Goal: Information Seeking & Learning: Check status

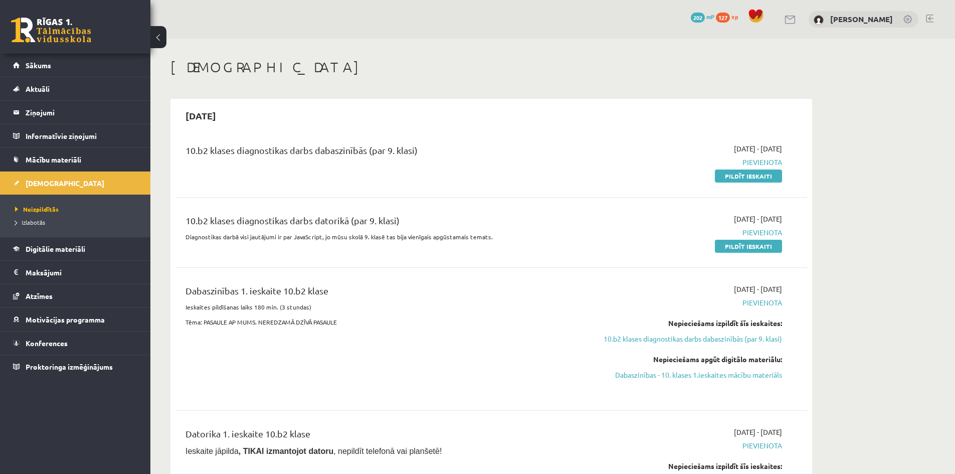
click at [727, 24] on div "0 Dāvanas 202 mP 127 xp" at bounding box center [729, 18] width 77 height 18
click at [702, 20] on span "202" at bounding box center [698, 18] width 14 height 10
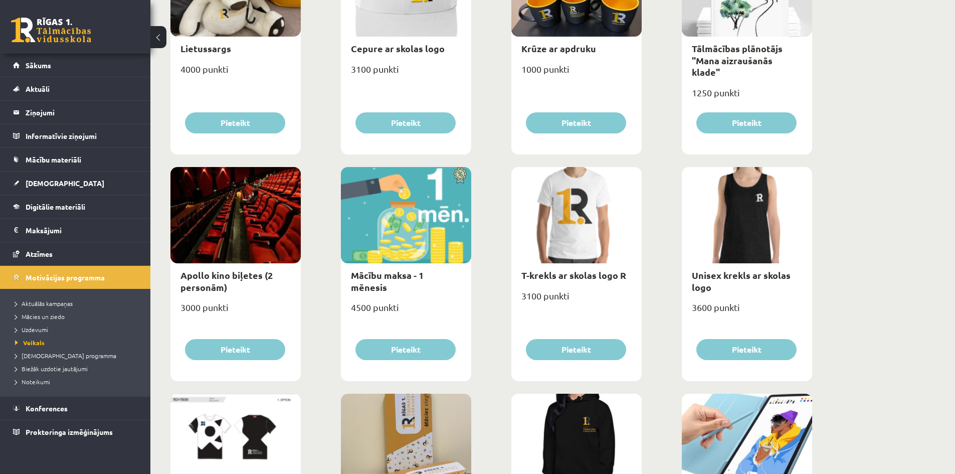
scroll to position [164, 0]
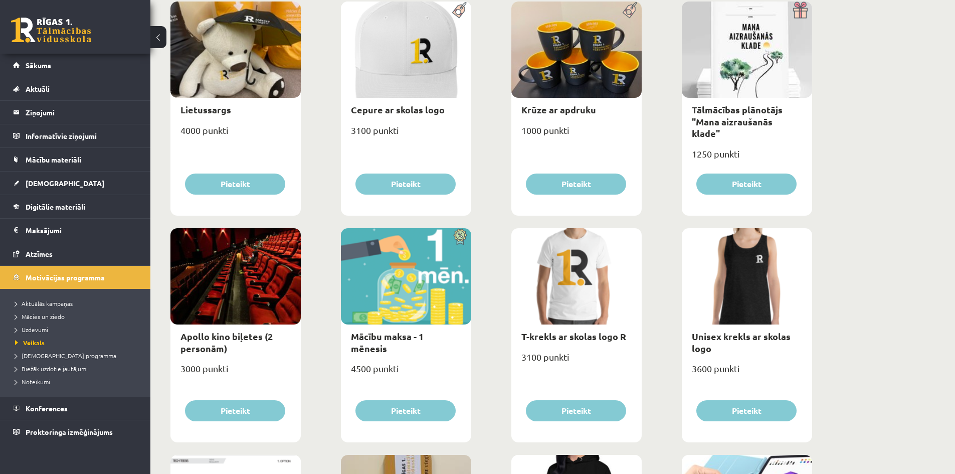
click at [98, 210] on link "Digitālie materiāli" at bounding box center [75, 206] width 125 height 23
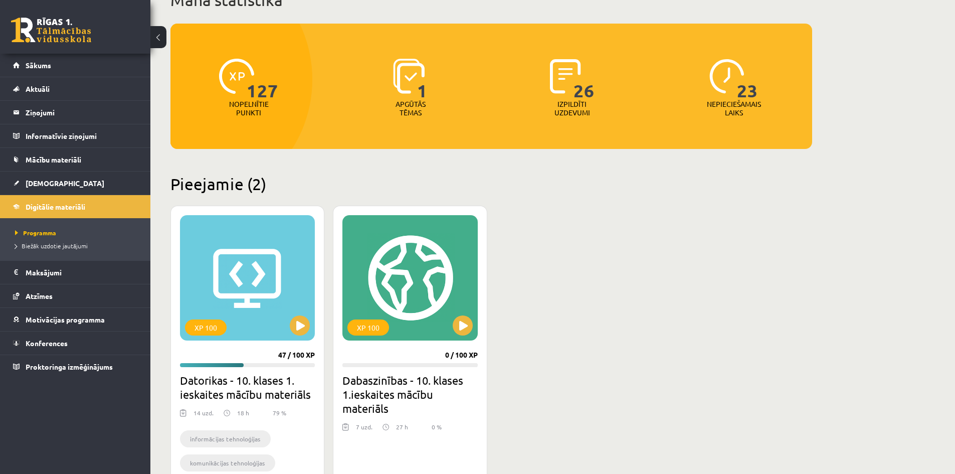
scroll to position [64, 0]
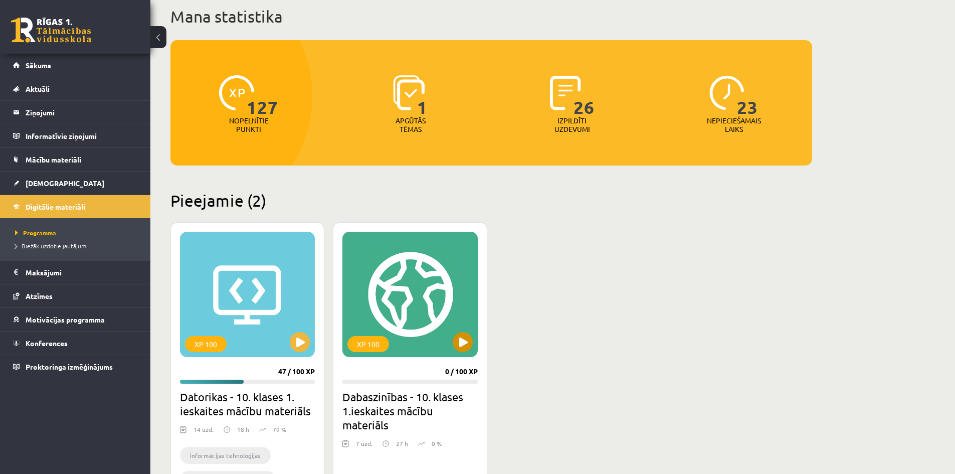
click at [441, 271] on div "XP 100" at bounding box center [409, 294] width 135 height 125
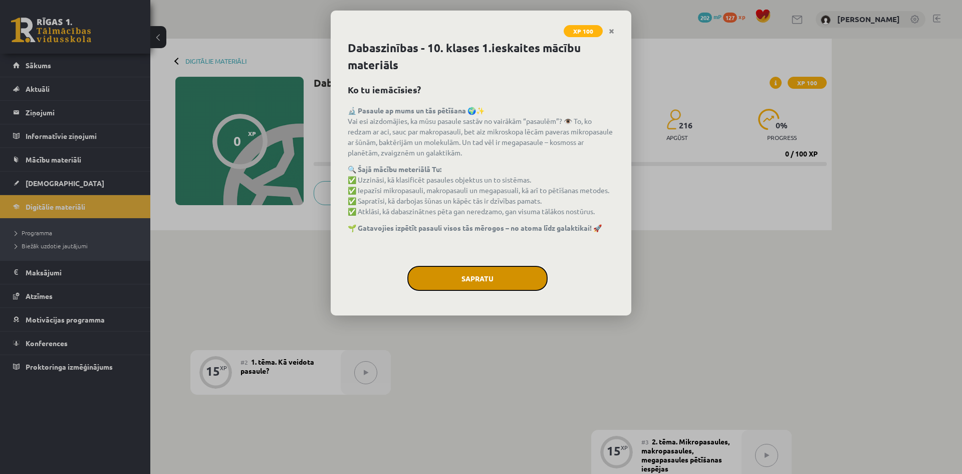
click at [494, 278] on button "Sapratu" at bounding box center [477, 278] width 140 height 25
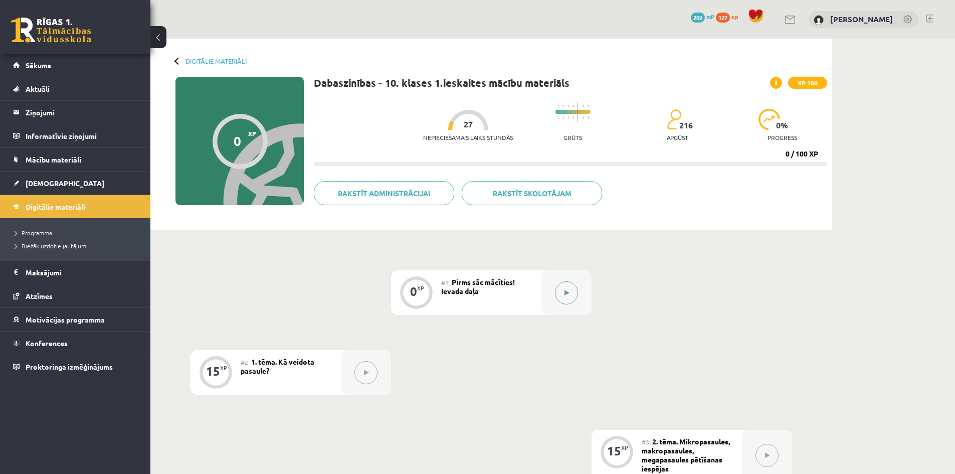
click at [566, 297] on button at bounding box center [566, 292] width 23 height 23
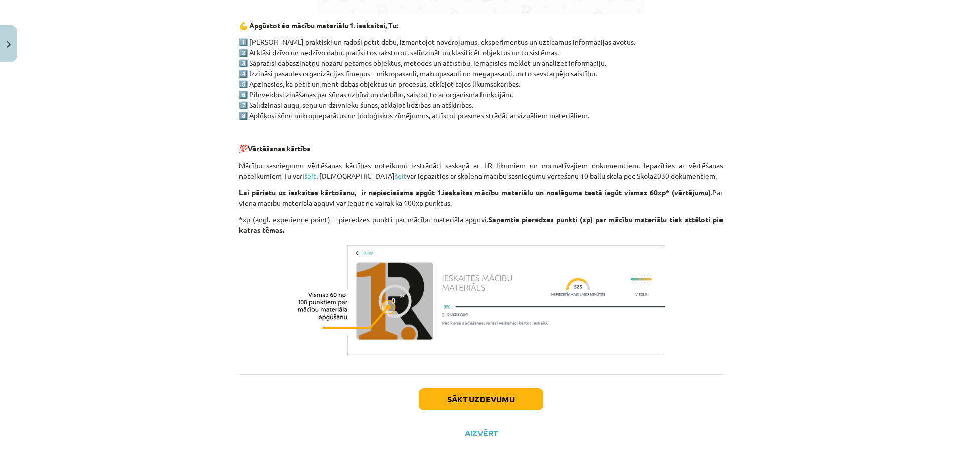
scroll to position [684, 0]
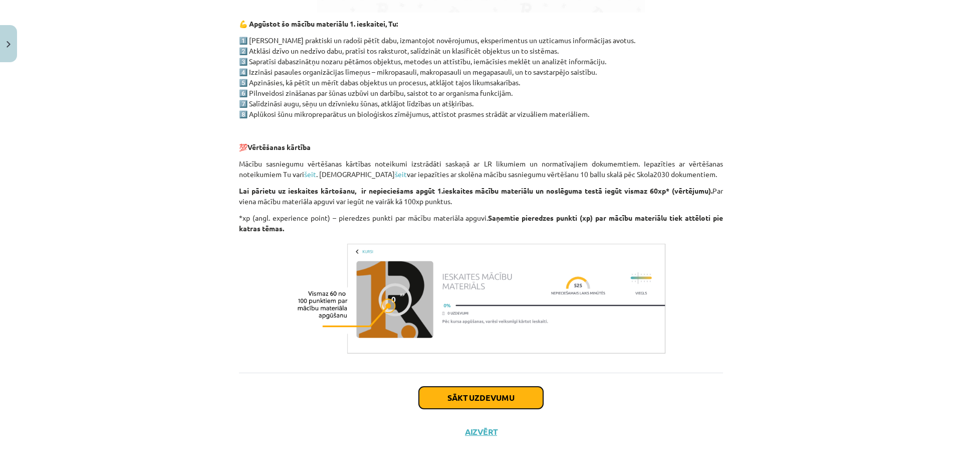
click at [478, 393] on button "Sākt uzdevumu" at bounding box center [481, 397] width 124 height 22
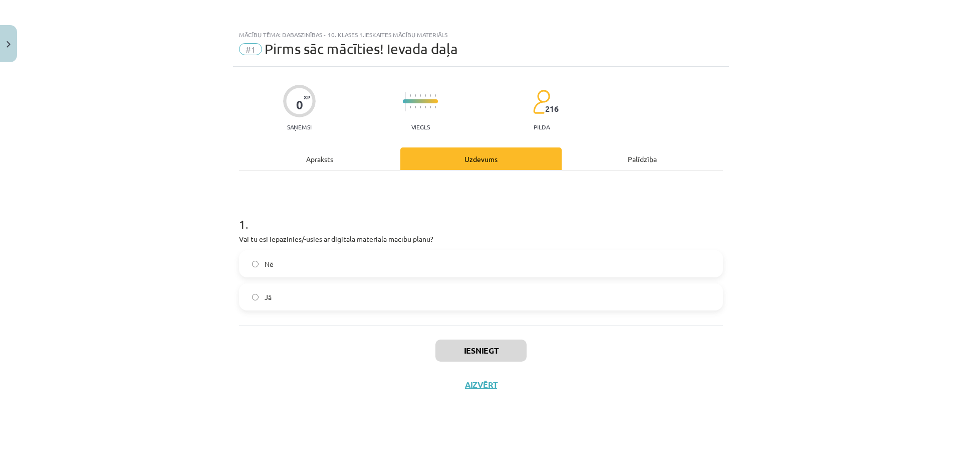
click at [320, 298] on label "Jā" at bounding box center [481, 296] width 482 height 25
click at [476, 350] on button "Iesniegt" at bounding box center [480, 350] width 91 height 22
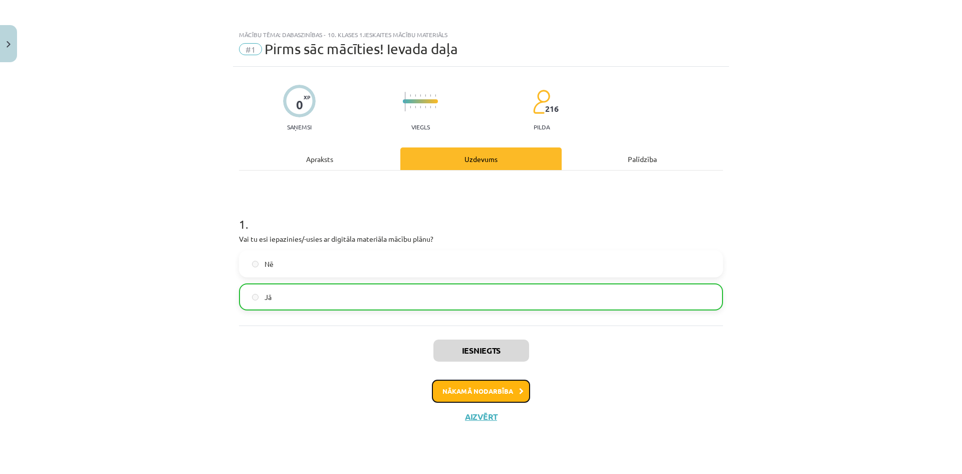
click at [481, 387] on button "Nākamā nodarbība" at bounding box center [481, 390] width 98 height 23
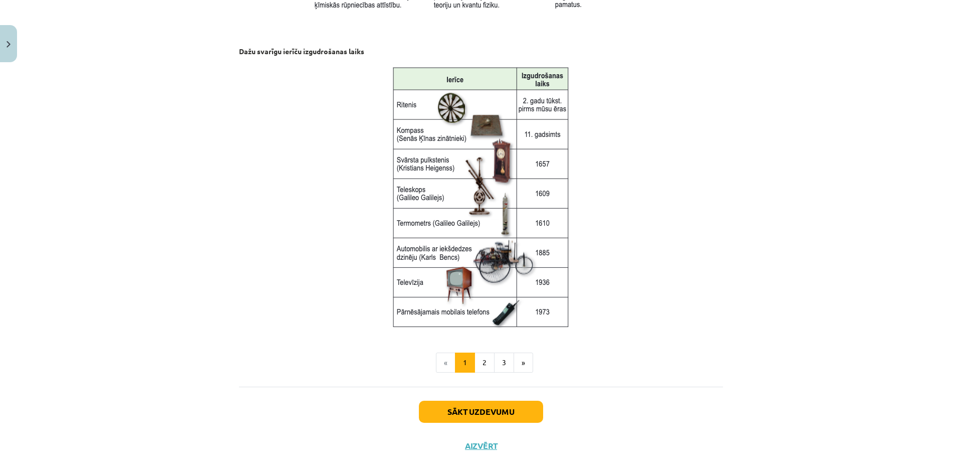
scroll to position [1244, 0]
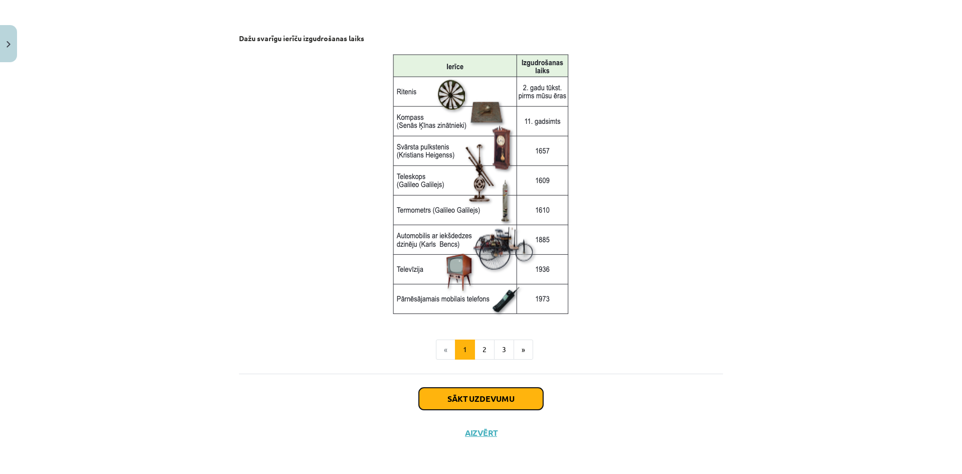
click at [483, 393] on button "Sākt uzdevumu" at bounding box center [481, 398] width 124 height 22
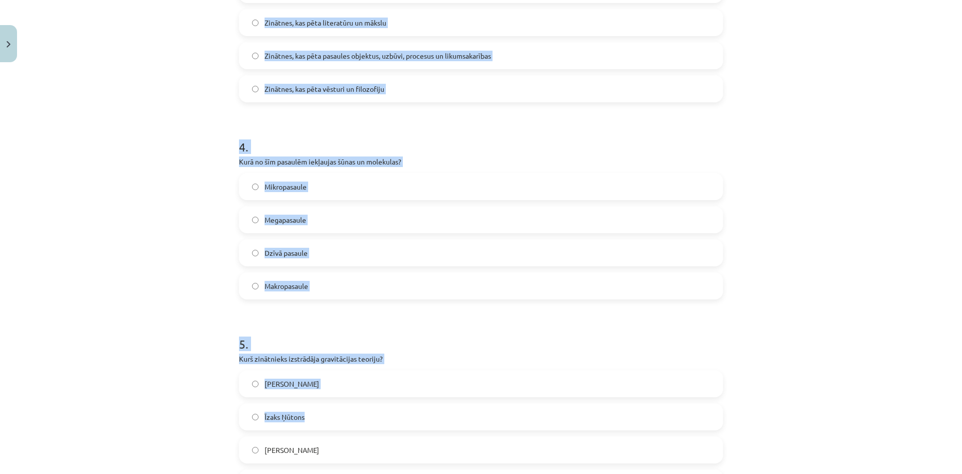
scroll to position [807, 0]
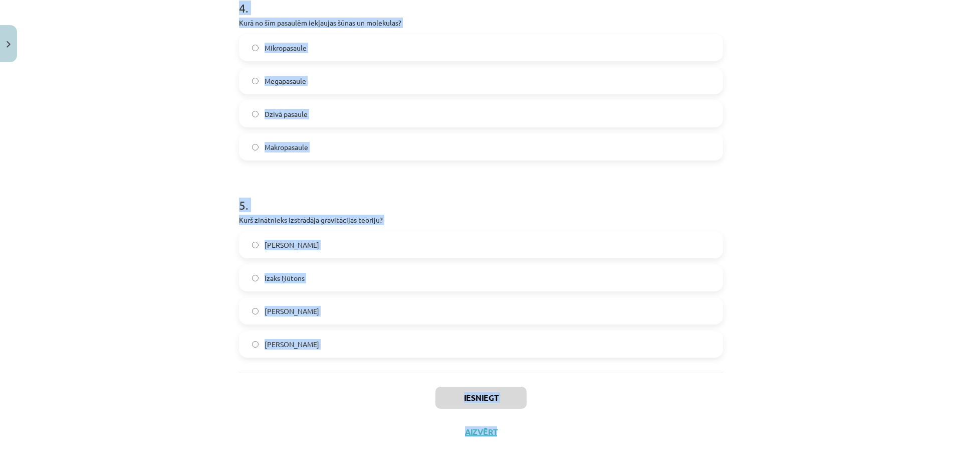
drag, startPoint x: 236, startPoint y: 107, endPoint x: 603, endPoint y: 420, distance: 483.1
copy div "Kas ir megapasaule? Dzīvnieku un augu pasaule Mikroorganismu pasaule Visuma sis…"
click at [454, 202] on h1 "5 ." at bounding box center [481, 195] width 484 height 31
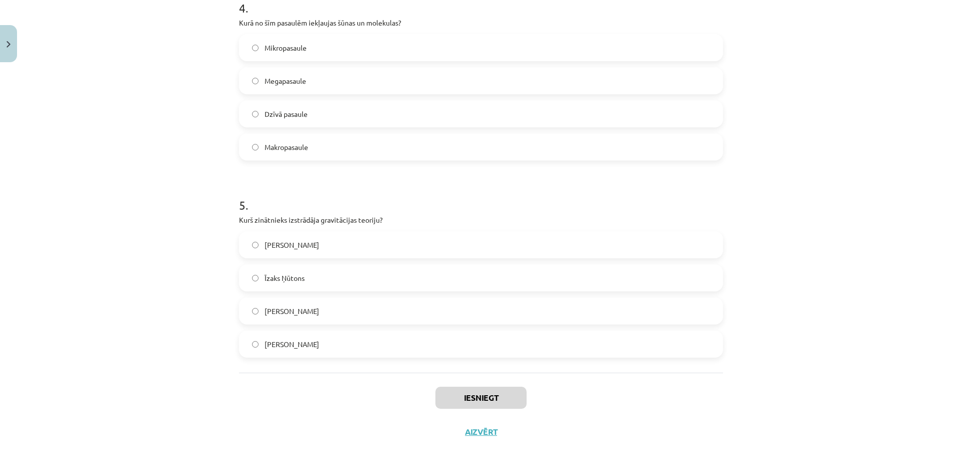
click at [328, 278] on label "Īzaks Ņūtons" at bounding box center [481, 277] width 482 height 25
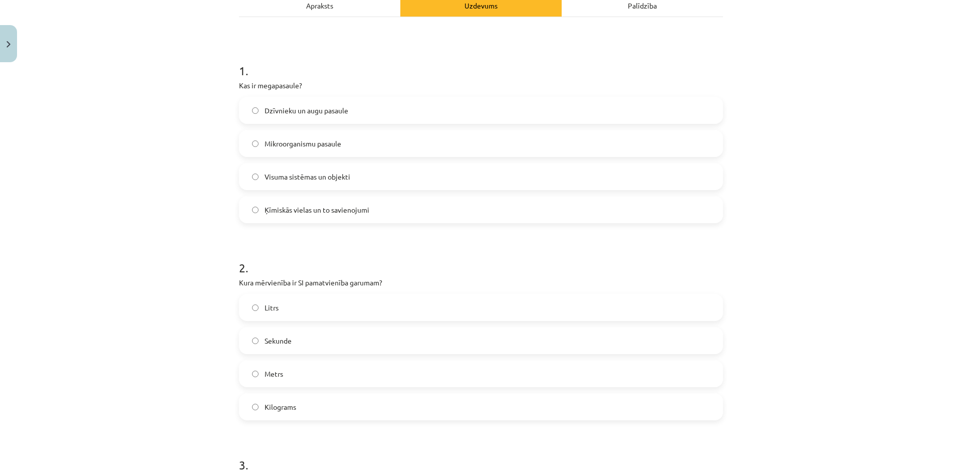
scroll to position [55, 0]
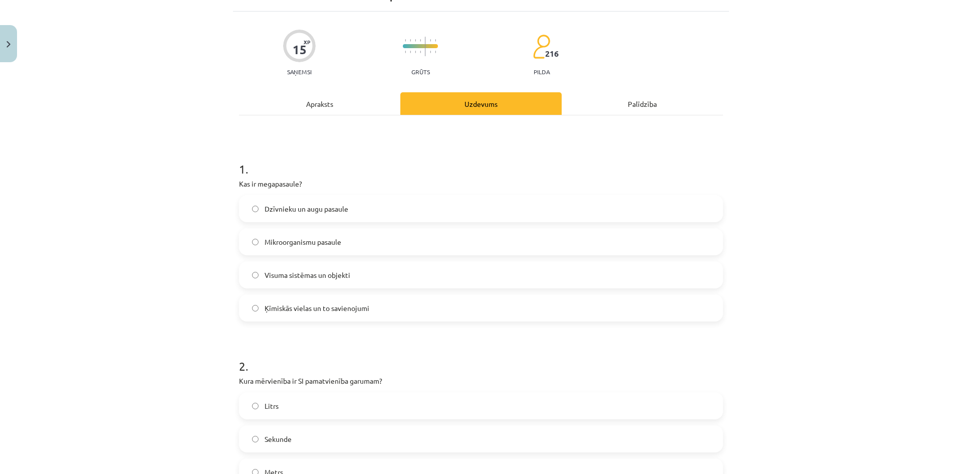
click at [332, 271] on span "Visuma sistēmas un objekti" at bounding box center [308, 275] width 86 height 11
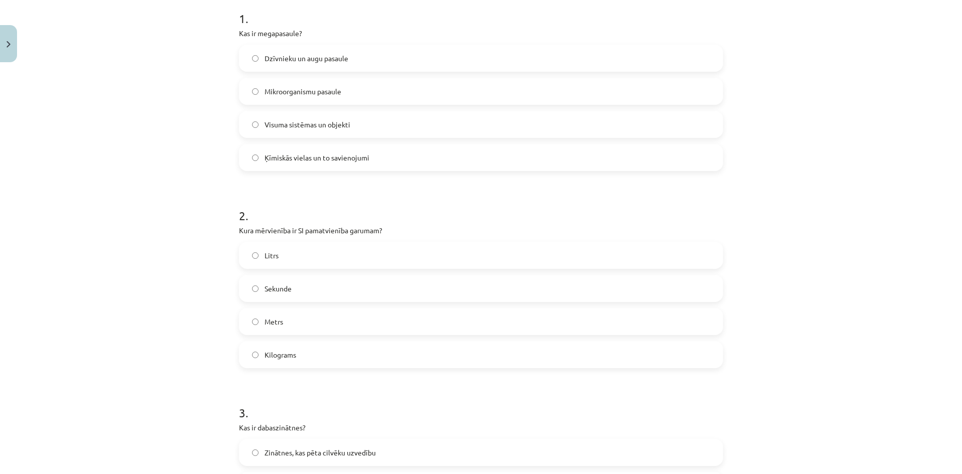
scroll to position [256, 0]
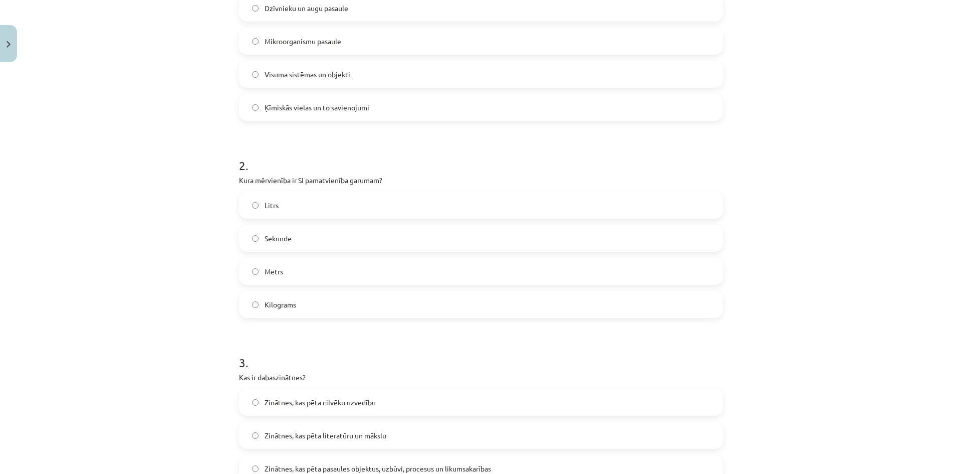
click at [300, 266] on label "Metrs" at bounding box center [481, 271] width 482 height 25
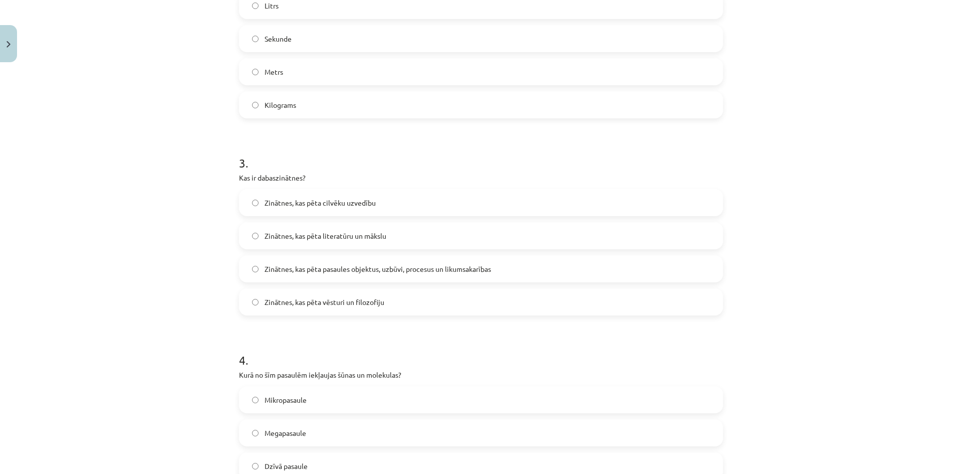
scroll to position [456, 0]
click at [411, 271] on span "Zinātnes, kas pēta pasaules objektus, uzbūvi, procesus un likumsakarības" at bounding box center [378, 268] width 227 height 11
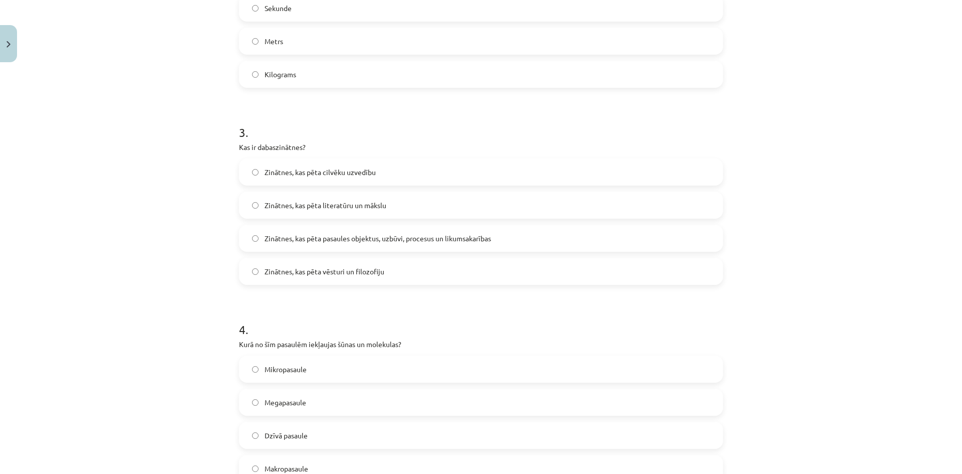
scroll to position [506, 0]
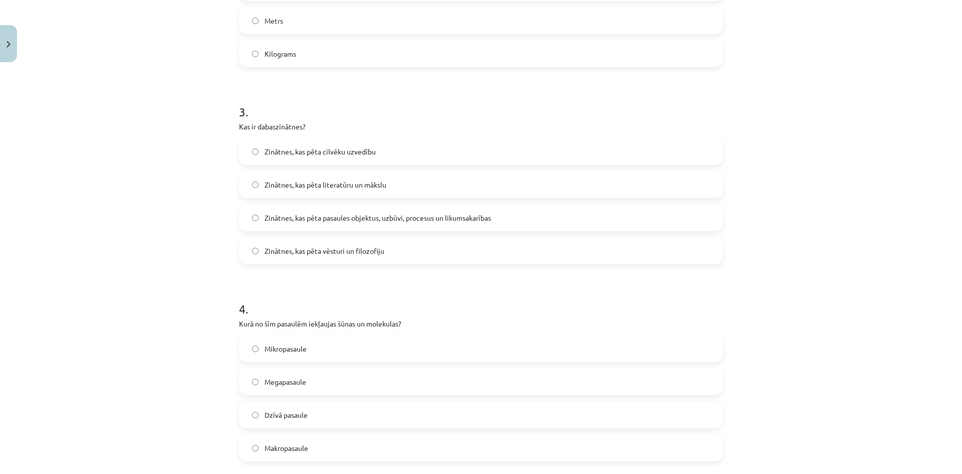
click at [320, 341] on label "Mikropasaule" at bounding box center [481, 348] width 482 height 25
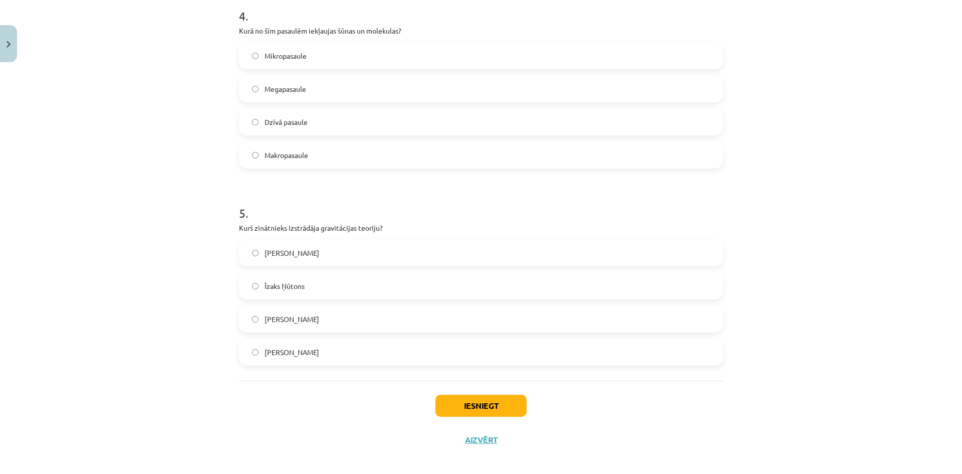
scroll to position [807, 0]
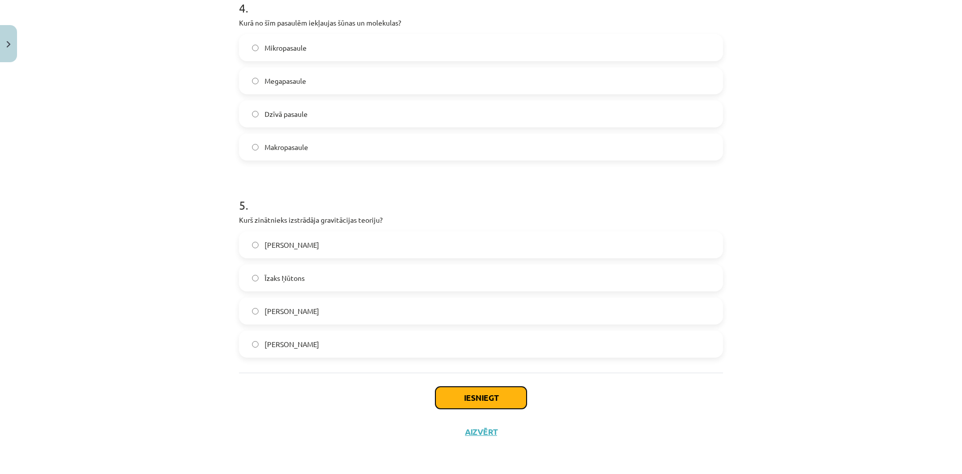
click at [497, 388] on button "Iesniegt" at bounding box center [480, 397] width 91 height 22
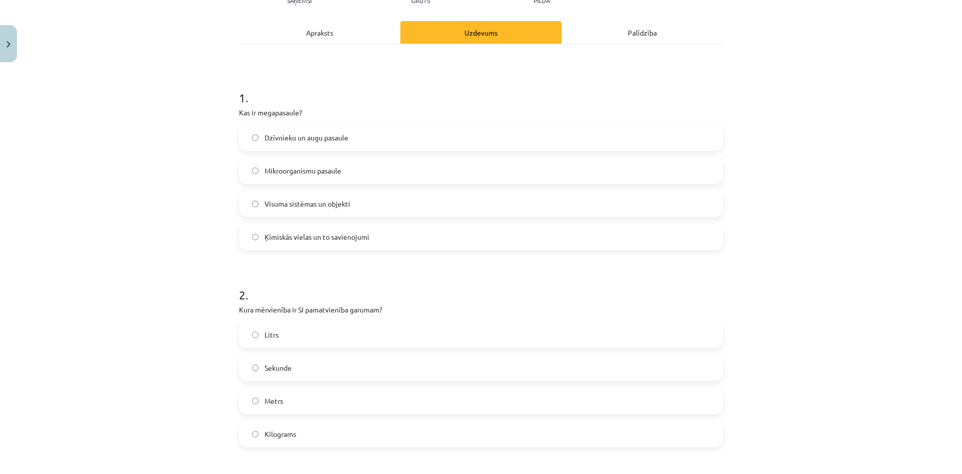
scroll to position [0, 0]
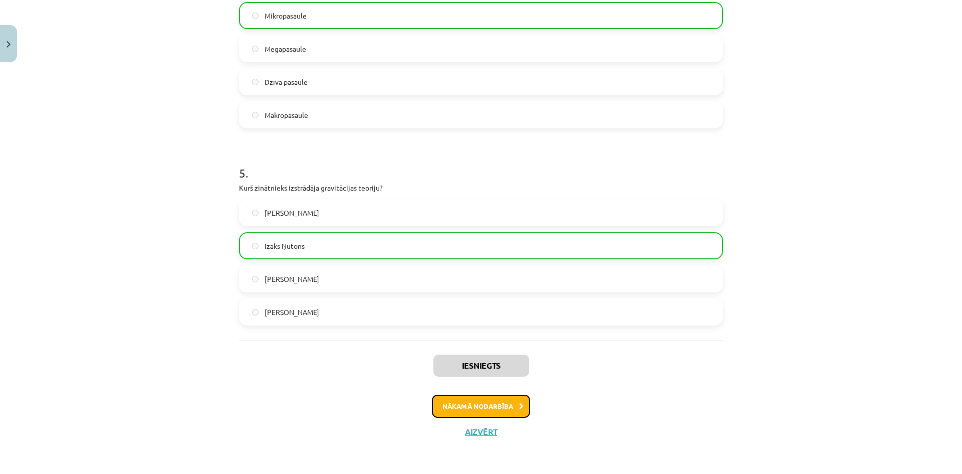
click at [488, 404] on button "Nākamā nodarbība" at bounding box center [481, 405] width 98 height 23
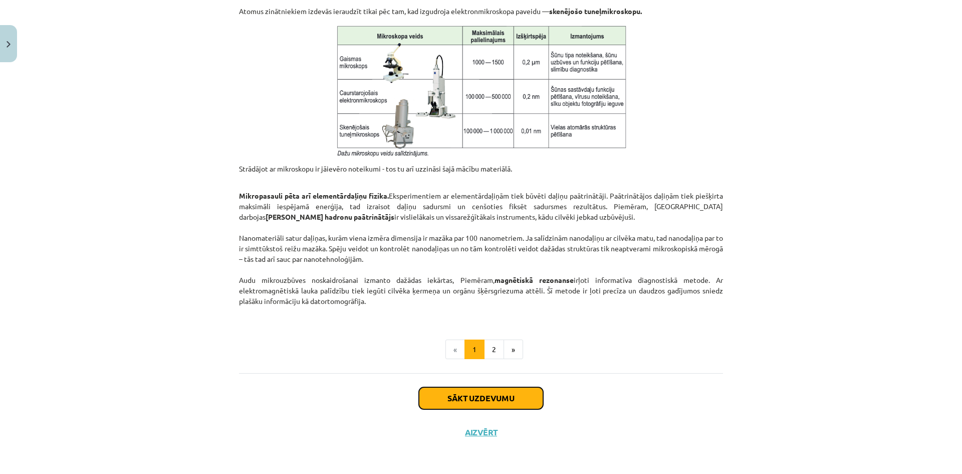
click at [496, 395] on button "Sākt uzdevumu" at bounding box center [481, 398] width 124 height 22
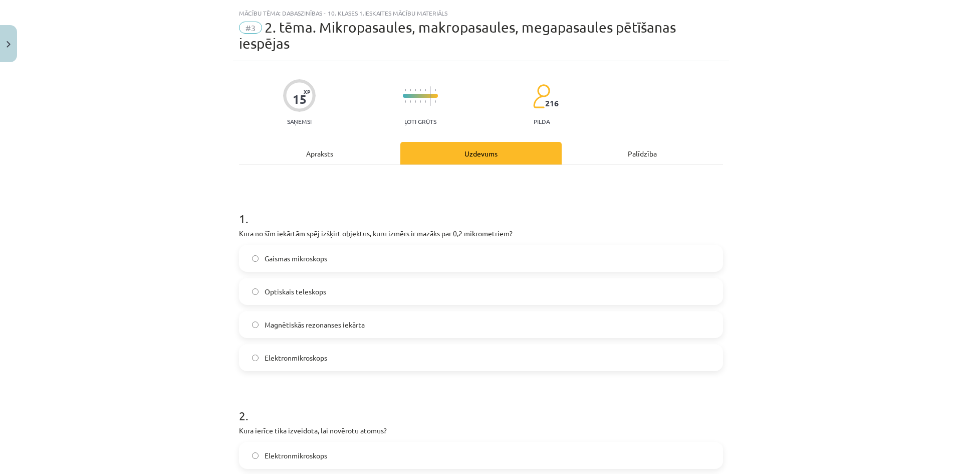
scroll to position [21, 0]
click at [202, 219] on div "Mācību tēma: Dabaszinības - 10. klases 1.ieskaites mācību materiāls #3 2. tēma.…" at bounding box center [481, 237] width 962 height 474
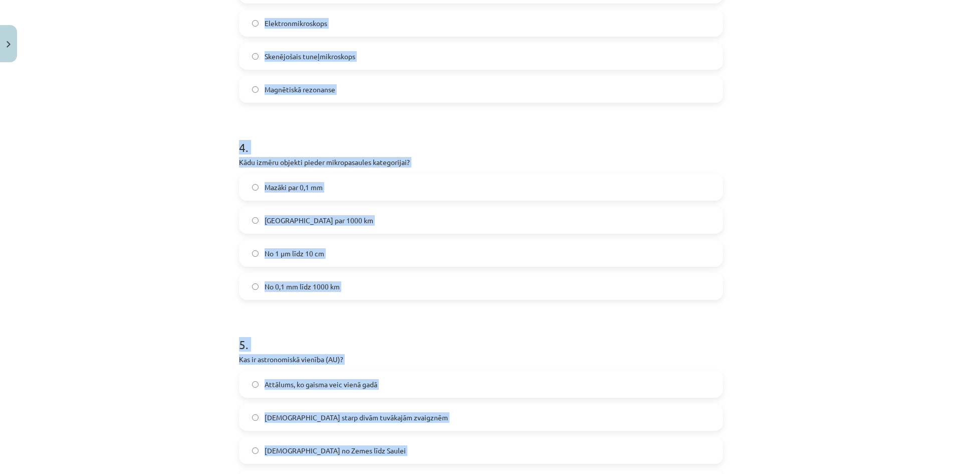
scroll to position [773, 0]
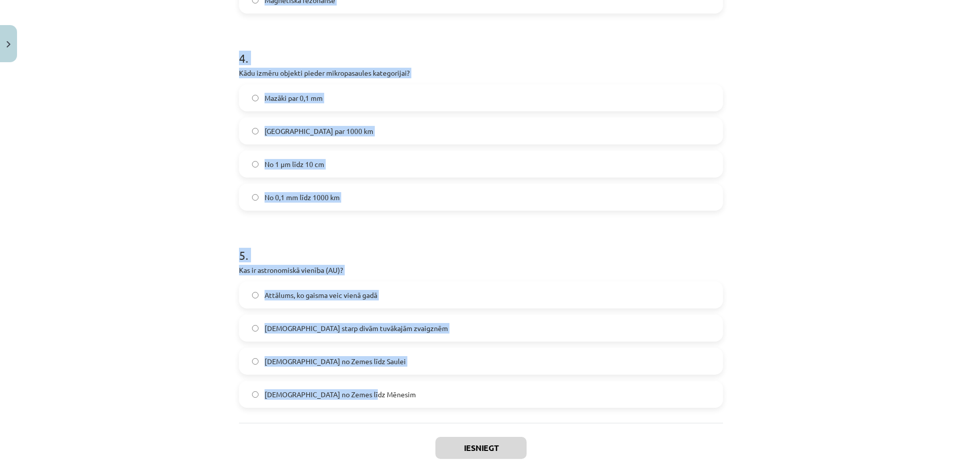
drag, startPoint x: 231, startPoint y: 214, endPoint x: 514, endPoint y: 403, distance: 340.7
copy form "1 . Kura no šīm iekārtām spēj izšķirt objektus, kuru izmērs ir mazāks par 0,2 m…"
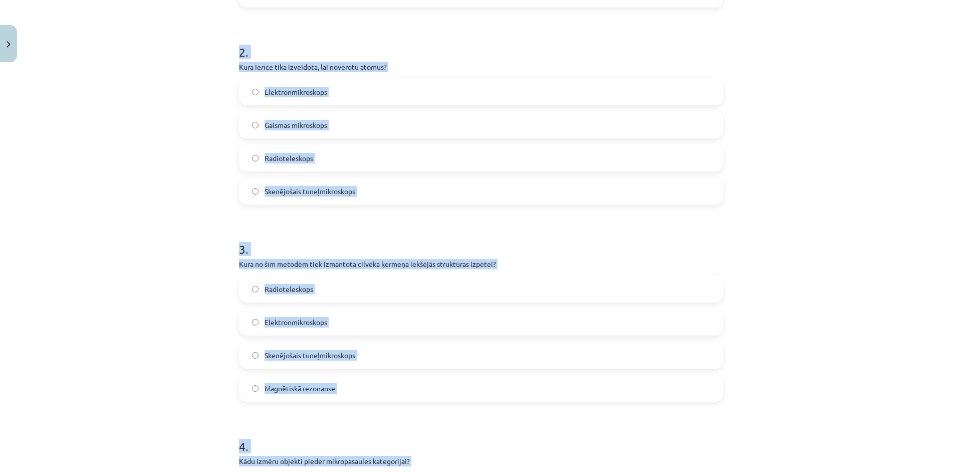
scroll to position [222, 0]
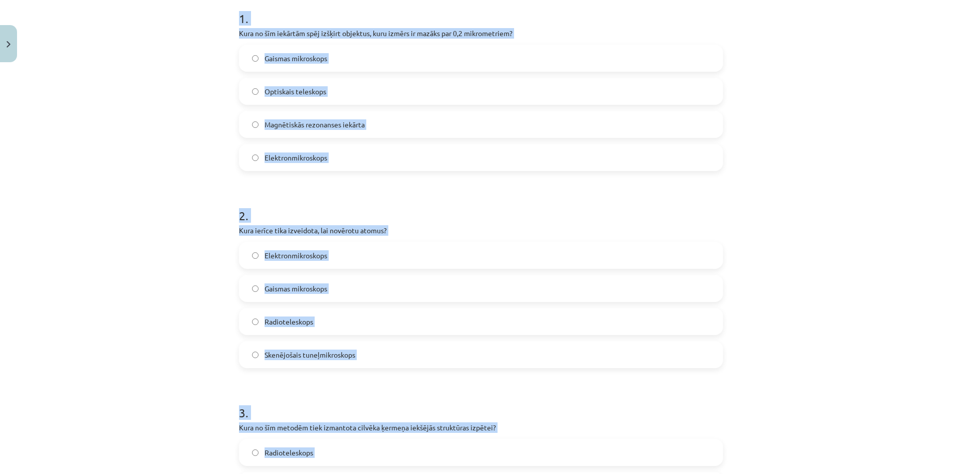
click at [144, 292] on div "Mācību tēma: Dabaszinības - 10. klases 1.ieskaites mācību materiāls #3 2. tēma.…" at bounding box center [481, 237] width 962 height 474
click at [144, 291] on div "Mācību tēma: Dabaszinības - 10. klases 1.ieskaites mācību materiāls #3 2. tēma.…" at bounding box center [481, 237] width 962 height 474
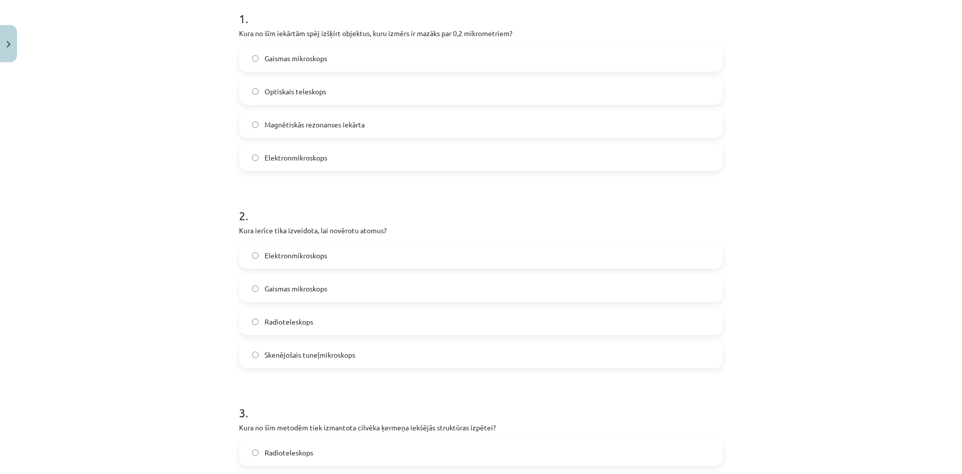
click at [144, 291] on div "Mācību tēma: Dabaszinības - 10. klases 1.ieskaites mācību materiāls #3 2. tēma.…" at bounding box center [481, 237] width 962 height 474
click at [268, 150] on label "Elektronmikroskops" at bounding box center [481, 157] width 482 height 25
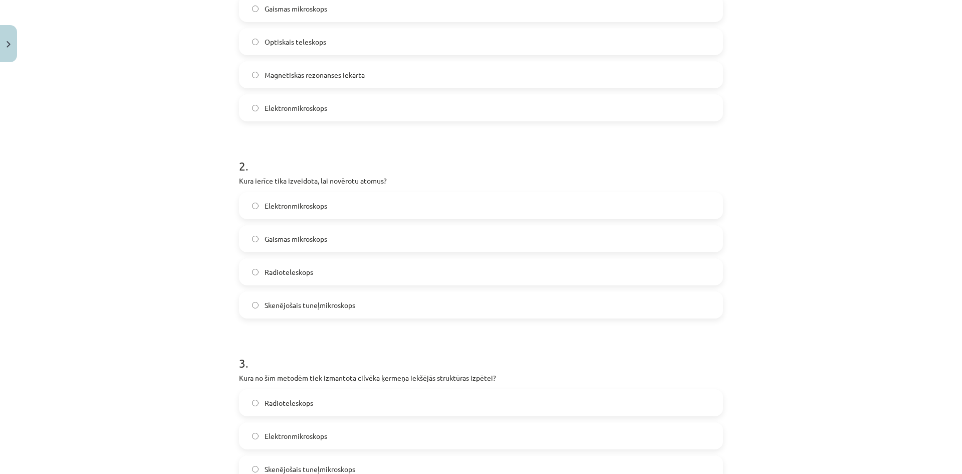
scroll to position [272, 0]
click at [331, 309] on span "Skenējošais tuneļmikroskops" at bounding box center [310, 304] width 91 height 11
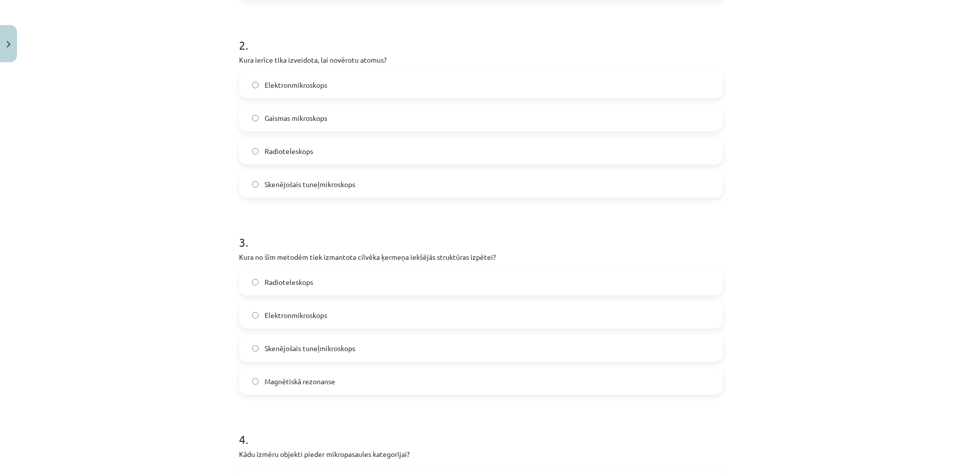
scroll to position [422, 0]
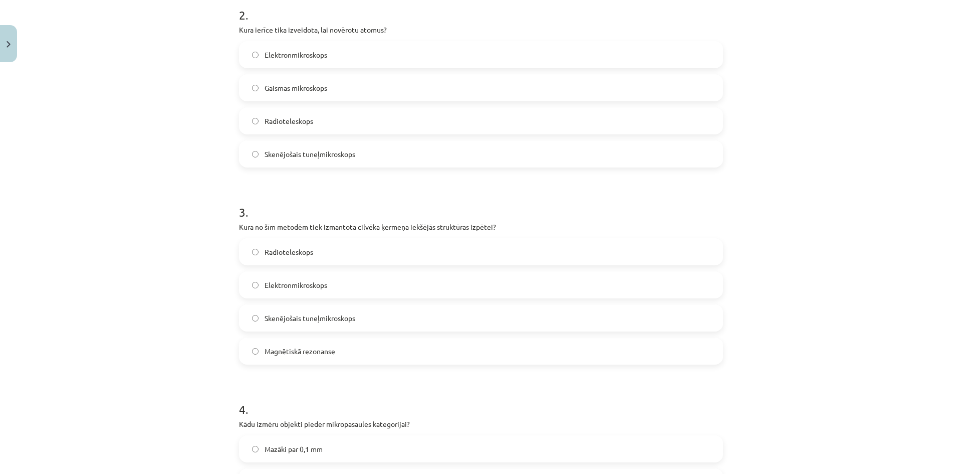
click at [306, 258] on label "Radioteleskops" at bounding box center [481, 251] width 482 height 25
click at [311, 347] on span "Magnētiskā rezonanse" at bounding box center [300, 351] width 71 height 11
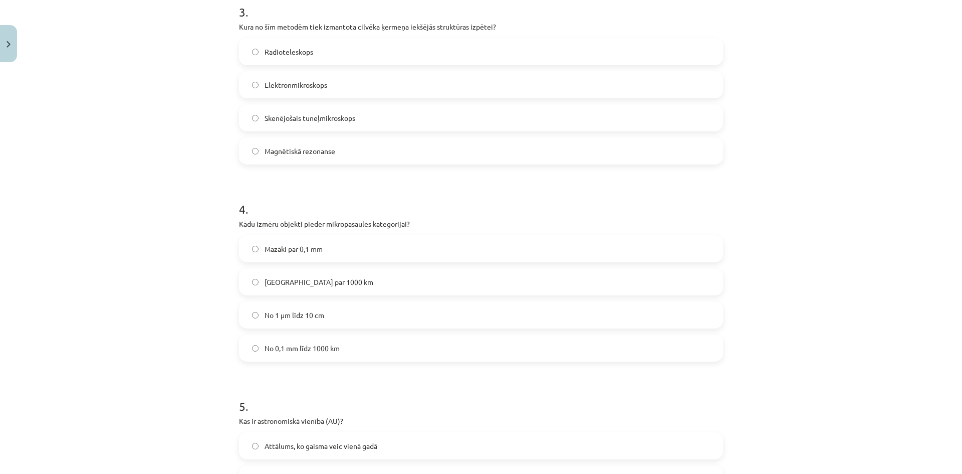
scroll to position [622, 0]
click at [322, 252] on label "Mazāki par 0,1 mm" at bounding box center [481, 248] width 482 height 25
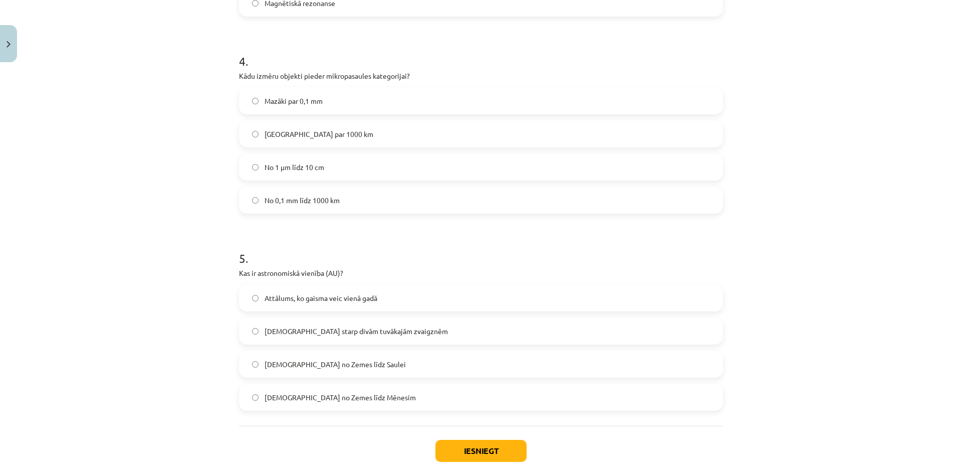
scroll to position [773, 0]
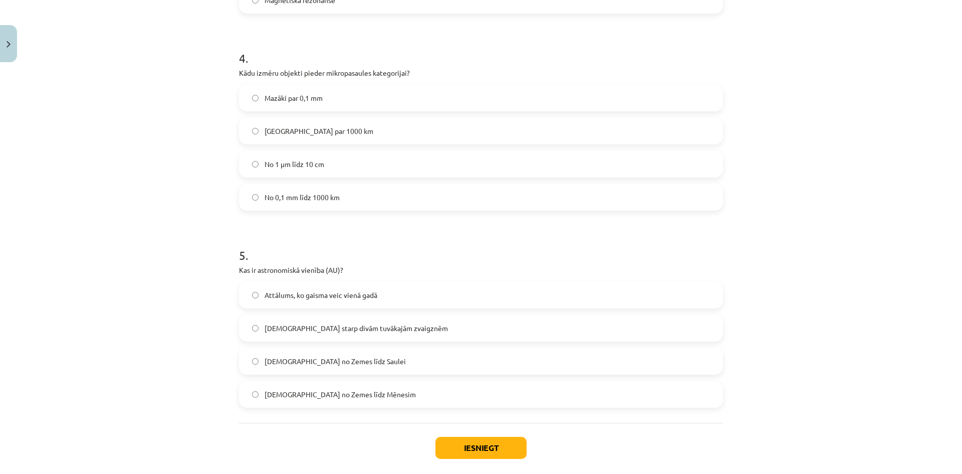
click at [382, 365] on label "Attālums no Zemes līdz Saulei" at bounding box center [481, 360] width 482 height 25
click at [478, 449] on button "Iesniegt" at bounding box center [480, 447] width 91 height 22
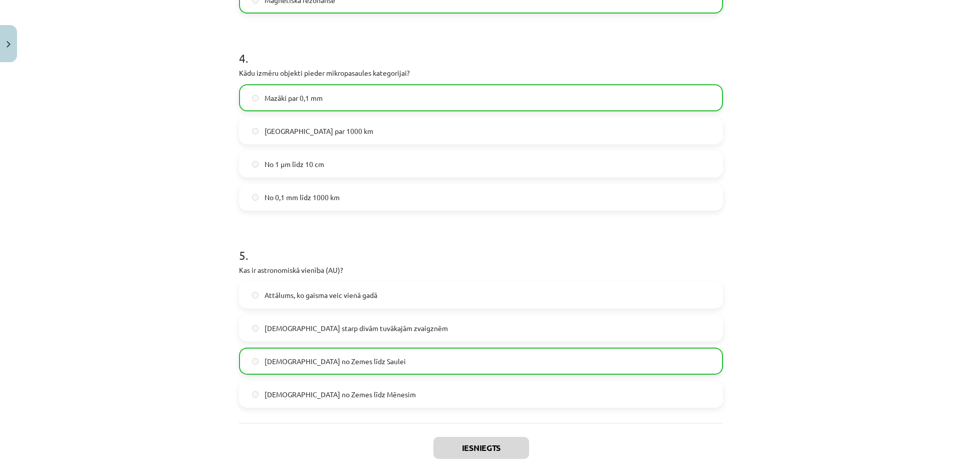
click at [171, 368] on div "Mācību tēma: Dabaszinības - 10. klases 1.ieskaites mācību materiāls #3 2. tēma.…" at bounding box center [481, 237] width 962 height 474
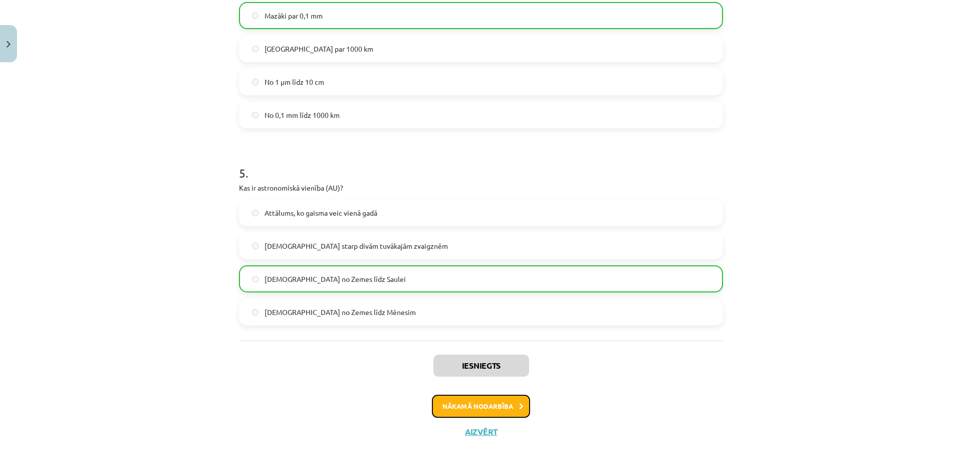
click at [483, 405] on button "Nākamā nodarbība" at bounding box center [481, 405] width 98 height 23
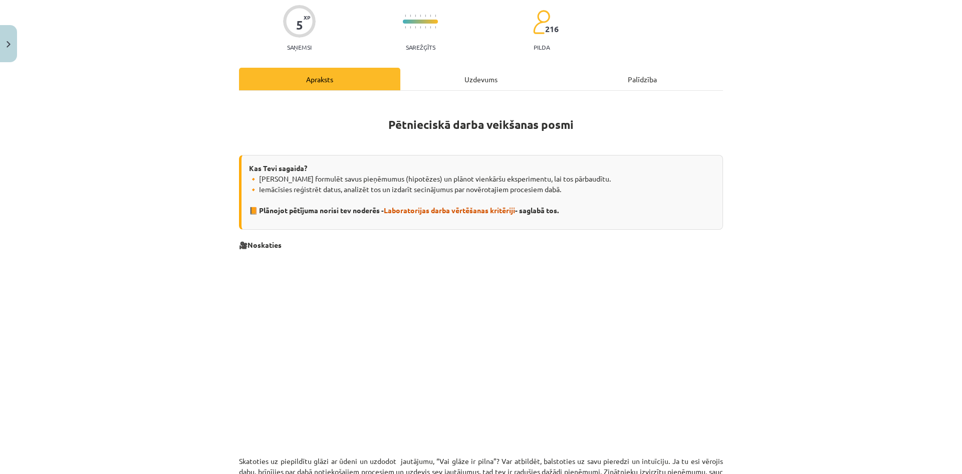
scroll to position [0, 0]
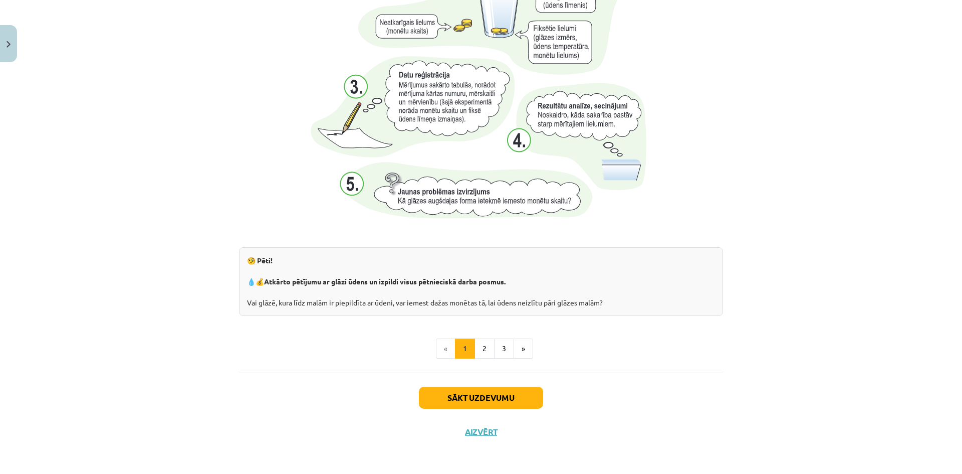
click at [479, 347] on button "2" at bounding box center [485, 348] width 20 height 20
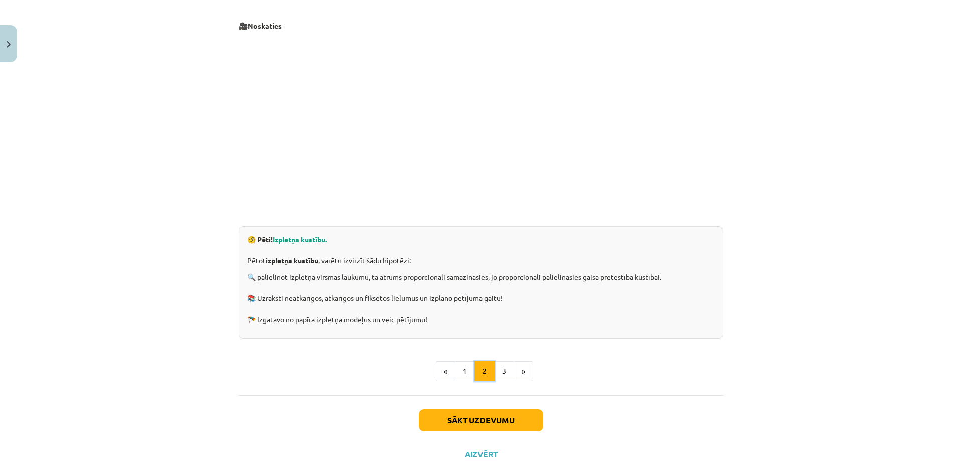
scroll to position [179, 0]
click at [498, 371] on button "3" at bounding box center [504, 371] width 20 height 20
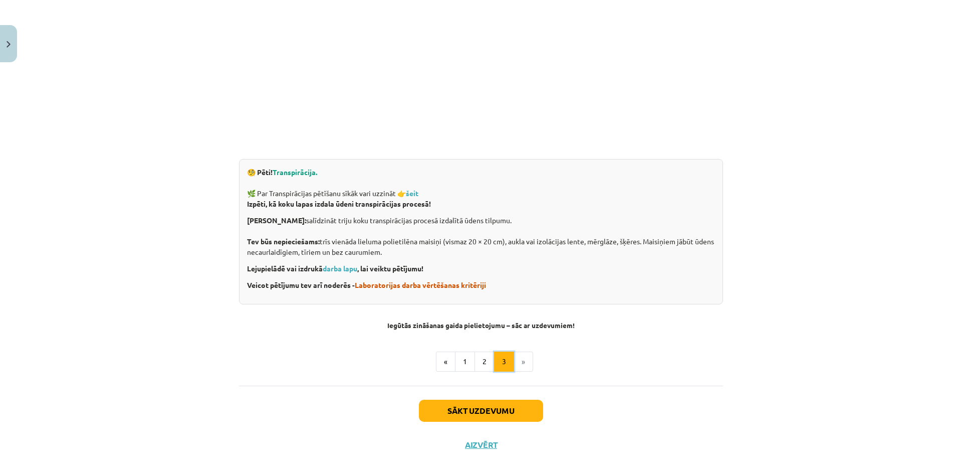
scroll to position [261, 0]
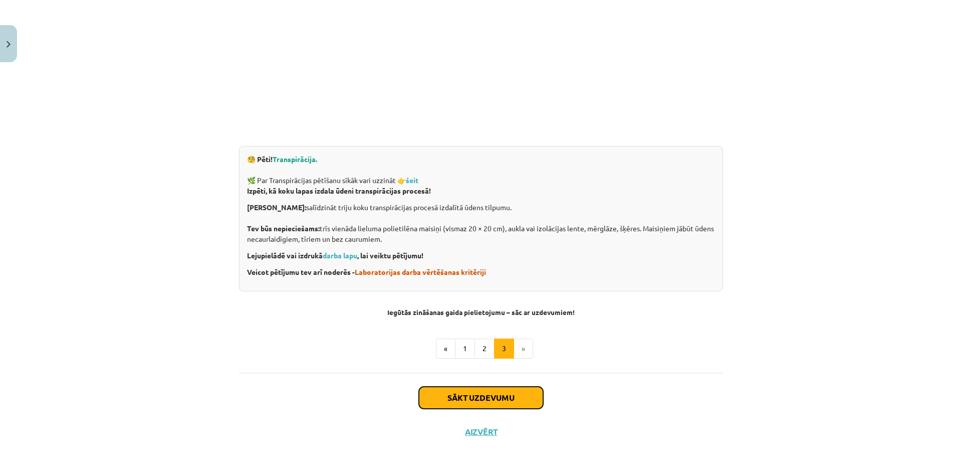
click at [464, 395] on button "Sākt uzdevumu" at bounding box center [481, 397] width 124 height 22
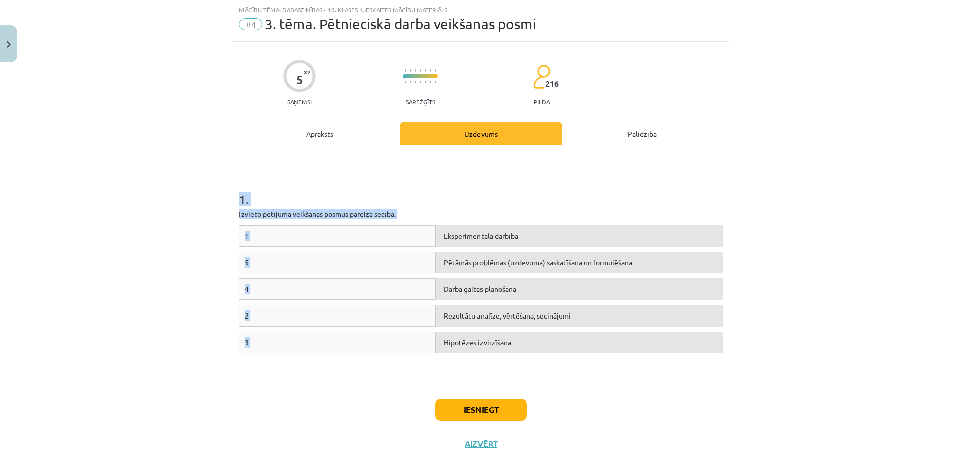
drag, startPoint x: 232, startPoint y: 200, endPoint x: 615, endPoint y: 358, distance: 414.6
click at [614, 359] on div "5 XP Saņemsi Sarežģīts 216 pilda Apraksts Uzdevums Palīdzība 1 . Izvieto pētīju…" at bounding box center [481, 251] width 496 height 419
click at [509, 341] on div "Hipotēzes izvirzīšana" at bounding box center [579, 342] width 287 height 22
click at [138, 248] on div "Mācību tēma: Dabaszinības - 10. klases 1.ieskaites mācību materiāls #4 3. tēma.…" at bounding box center [481, 237] width 962 height 474
click at [172, 272] on div "Mācību tēma: Dabaszinības - 10. klases 1.ieskaites mācību materiāls #4 3. tēma.…" at bounding box center [481, 237] width 962 height 474
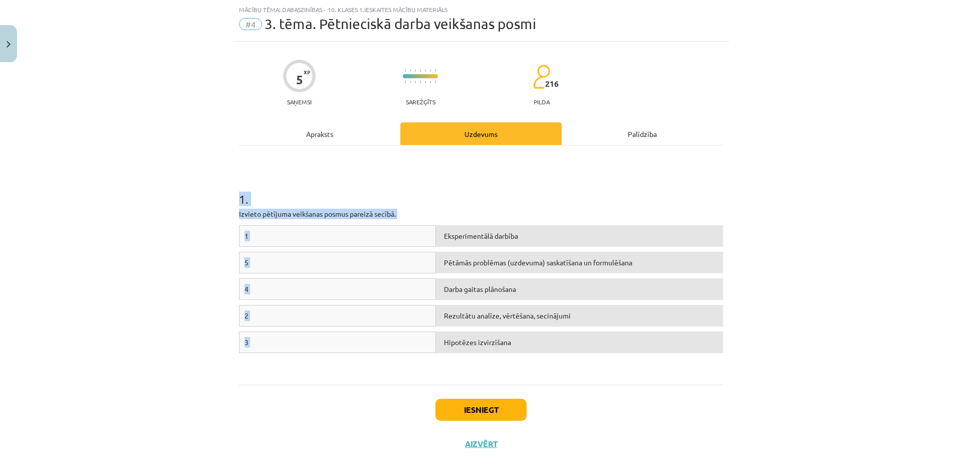
click at [196, 264] on div "Mācību tēma: Dabaszinības - 10. klases 1.ieskaites mācību materiāls #4 3. tēma.…" at bounding box center [481, 237] width 962 height 474
click at [310, 236] on div "1" at bounding box center [337, 236] width 197 height 22
click at [283, 235] on div "1" at bounding box center [337, 236] width 197 height 22
drag, startPoint x: 245, startPoint y: 234, endPoint x: 458, endPoint y: 235, distance: 213.5
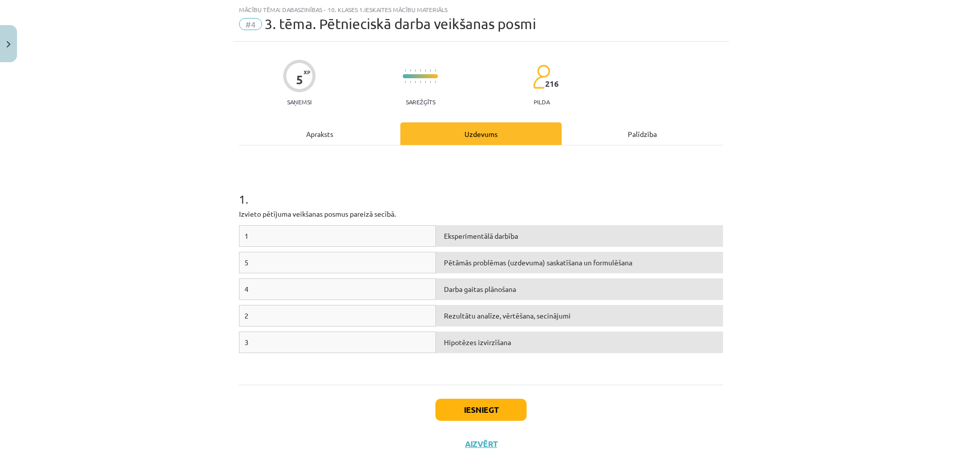
click at [366, 239] on div "1" at bounding box center [337, 236] width 197 height 22
click at [502, 235] on div "Eksperimentālā darbība" at bounding box center [579, 236] width 287 height 22
click at [693, 232] on div "Eksperimentālā darbība" at bounding box center [579, 236] width 287 height 22
click at [482, 239] on div "Eksperimentālā darbība" at bounding box center [579, 236] width 287 height 22
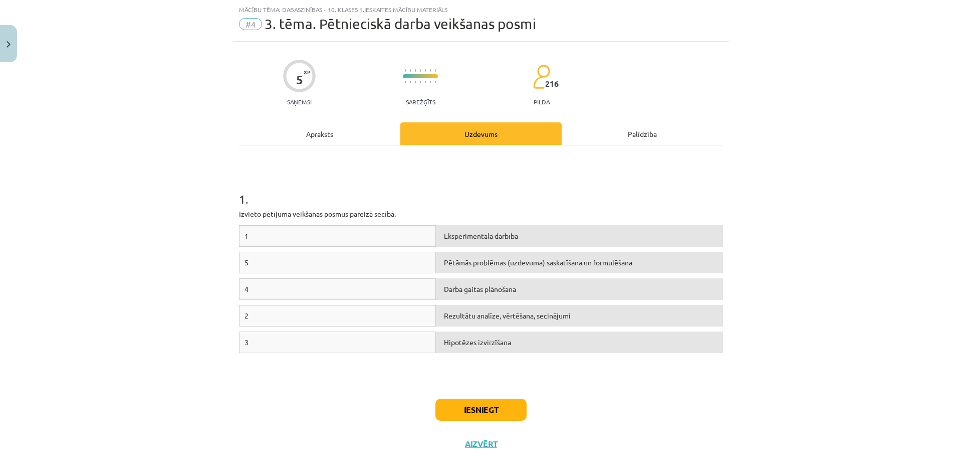
drag, startPoint x: 482, startPoint y: 239, endPoint x: 349, endPoint y: 238, distance: 133.3
click at [349, 238] on div "1 Eksperimentālā darbība" at bounding box center [481, 238] width 484 height 27
drag, startPoint x: 289, startPoint y: 230, endPoint x: 280, endPoint y: 266, distance: 37.1
click at [280, 266] on div "1 Eksperimentālā darbība 5 Pētāmās problēmas (uzdevuma) saskatīšana un formulēš…" at bounding box center [481, 300] width 484 height 150
click at [333, 209] on p "Izvieto pētījuma veikšanas posmus pareizā secībā." at bounding box center [481, 213] width 484 height 11
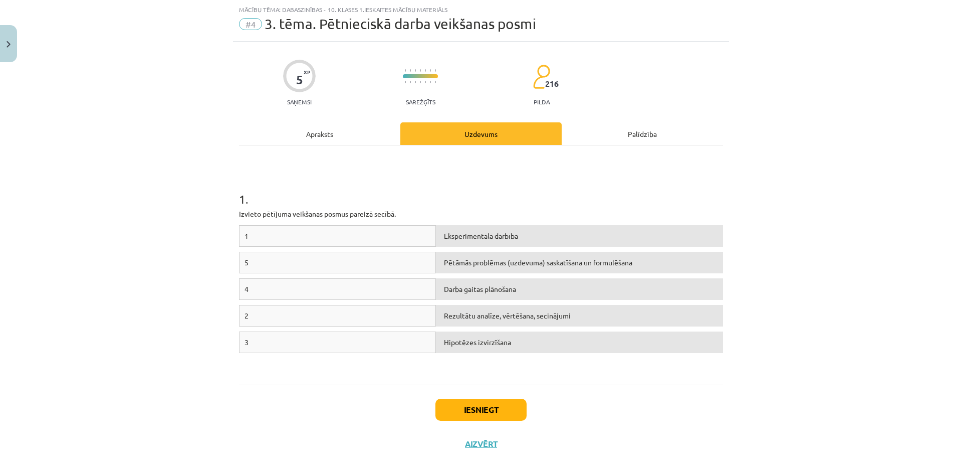
click at [340, 238] on div "1" at bounding box center [337, 236] width 197 height 22
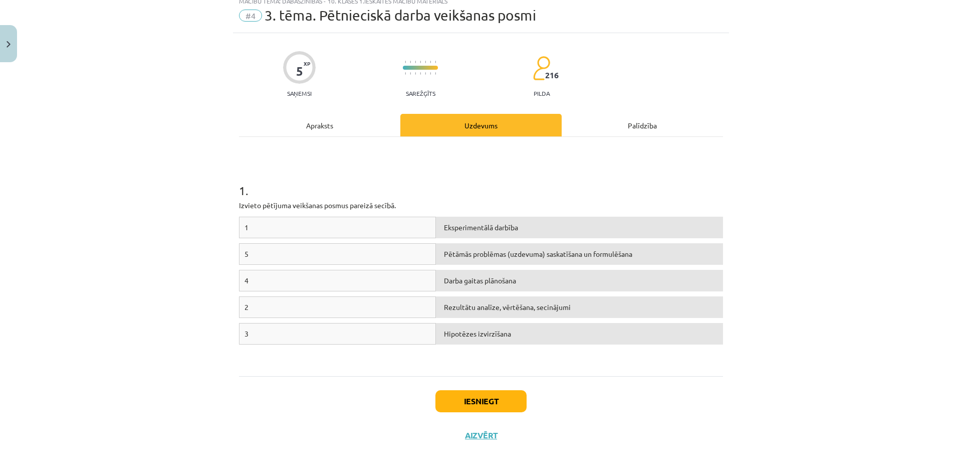
scroll to position [37, 0]
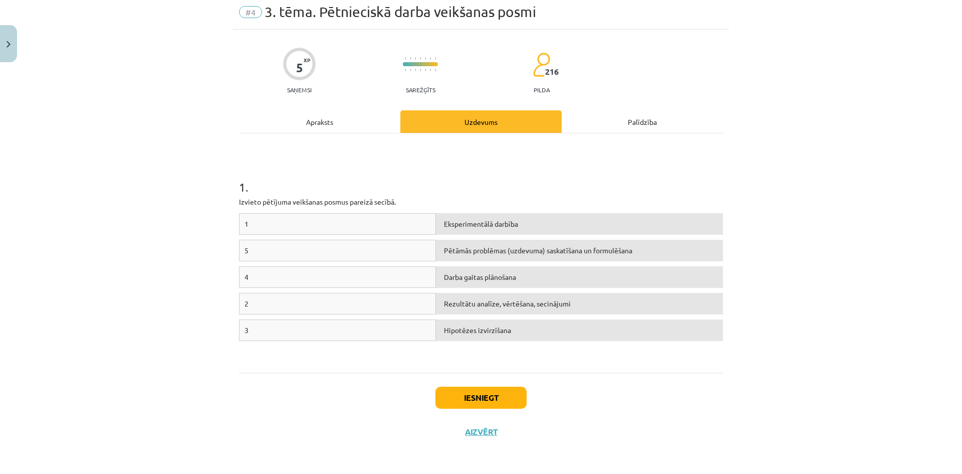
click at [487, 321] on div "Hipotēzes izvirzīšana" at bounding box center [579, 330] width 287 height 22
drag, startPoint x: 508, startPoint y: 282, endPoint x: 398, endPoint y: 268, distance: 110.1
click at [409, 269] on div "4 Darba gaitas plānošana" at bounding box center [481, 279] width 484 height 27
drag, startPoint x: 543, startPoint y: 267, endPoint x: 535, endPoint y: 262, distance: 9.3
drag, startPoint x: 535, startPoint y: 262, endPoint x: 283, endPoint y: 254, distance: 252.7
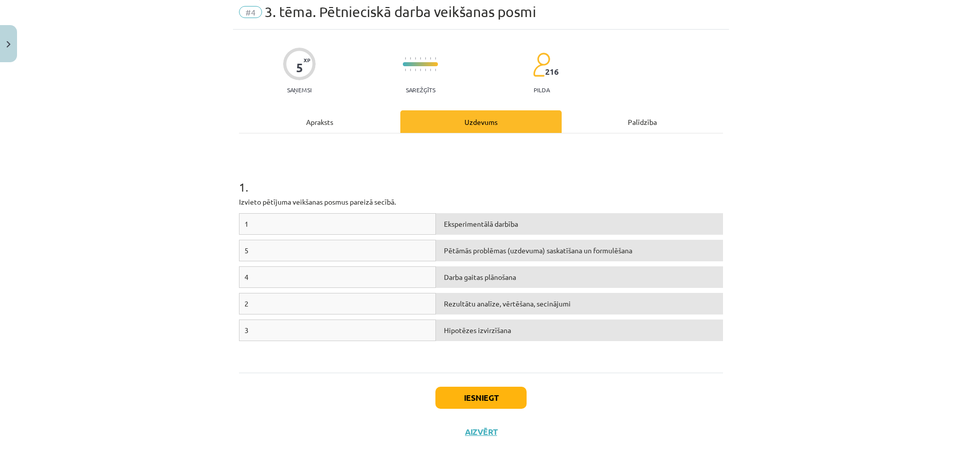
click at [283, 254] on div "5" at bounding box center [337, 251] width 197 height 22
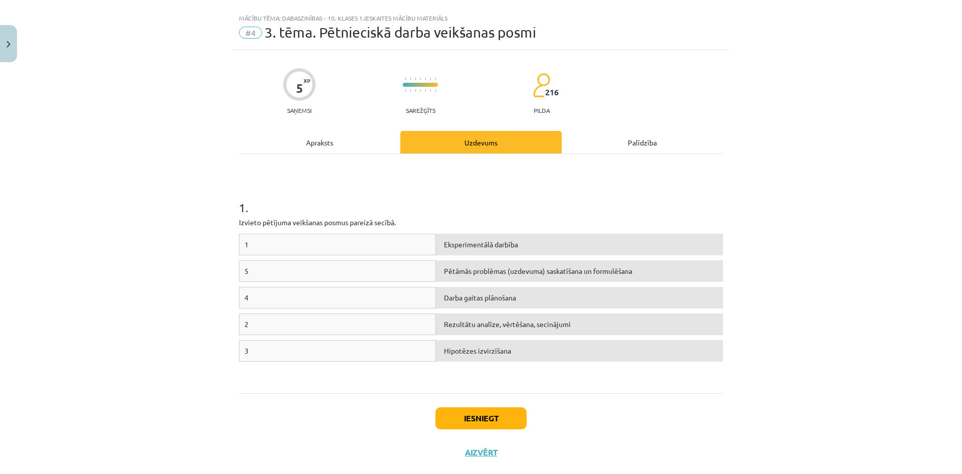
scroll to position [0, 0]
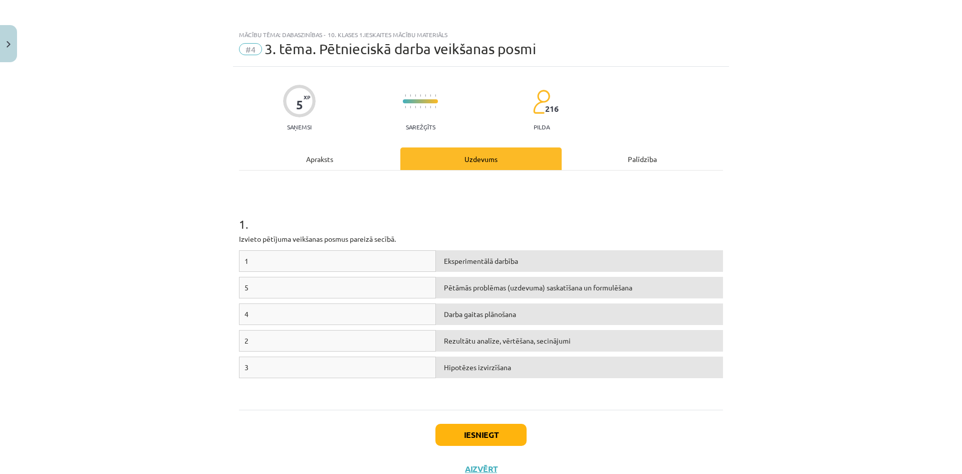
click at [241, 256] on div "1" at bounding box center [337, 261] width 197 height 22
click at [241, 261] on div "1" at bounding box center [337, 261] width 197 height 22
click at [491, 256] on div "Eksperimentālā darbība" at bounding box center [579, 261] width 287 height 22
click at [711, 262] on div "Eksperimentālā darbība" at bounding box center [579, 261] width 287 height 22
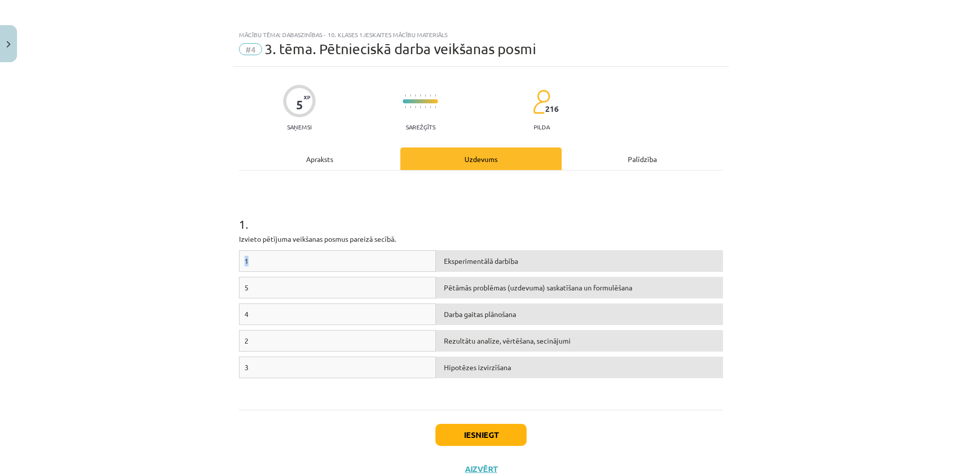
drag, startPoint x: 241, startPoint y: 263, endPoint x: 310, endPoint y: 263, distance: 69.2
click at [320, 264] on div "1" at bounding box center [337, 261] width 197 height 22
click at [222, 261] on div "Mācību tēma: Dabaszinības - 10. klases 1.ieskaites mācību materiāls #4 3. tēma.…" at bounding box center [481, 237] width 962 height 474
click at [294, 263] on div "1" at bounding box center [337, 261] width 197 height 22
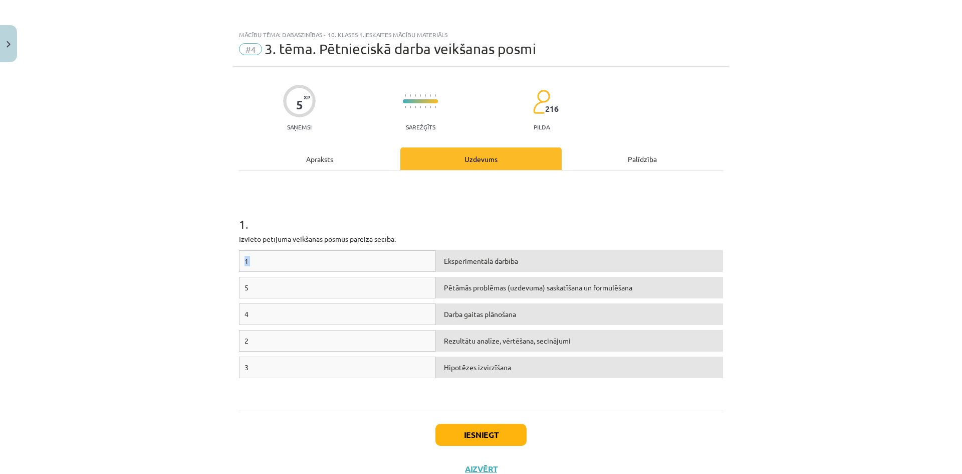
drag, startPoint x: 294, startPoint y: 263, endPoint x: 272, endPoint y: 287, distance: 32.3
click at [294, 263] on div "1" at bounding box center [337, 261] width 197 height 22
click at [261, 299] on div "5 Pētāmās problēmas (uzdevuma) saskatīšana un formulēšana" at bounding box center [481, 290] width 484 height 27
click at [250, 365] on div "3" at bounding box center [337, 367] width 197 height 22
drag, startPoint x: 251, startPoint y: 335, endPoint x: 249, endPoint y: 292, distance: 43.6
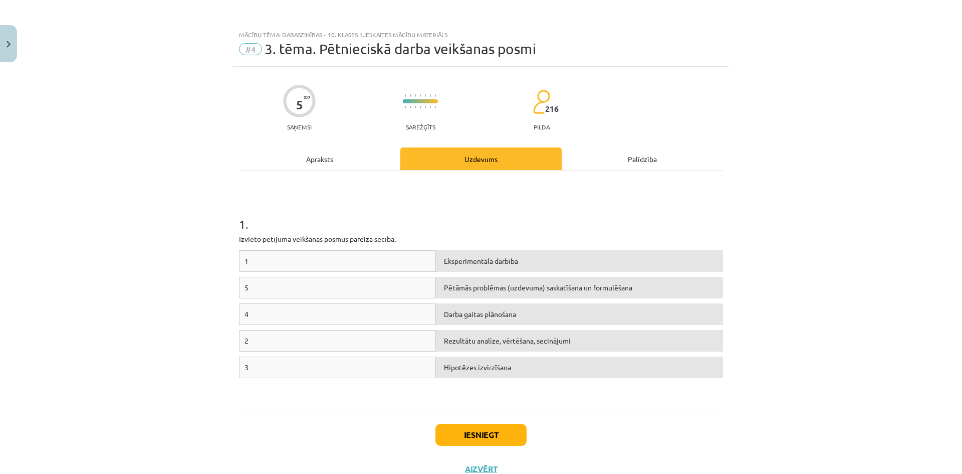
click at [251, 330] on div "2" at bounding box center [337, 341] width 197 height 22
click at [249, 287] on div "5" at bounding box center [337, 288] width 197 height 22
drag, startPoint x: 243, startPoint y: 269, endPoint x: 242, endPoint y: 263, distance: 6.2
click at [242, 265] on div "1" at bounding box center [337, 261] width 197 height 22
click at [265, 268] on div "1" at bounding box center [337, 261] width 197 height 22
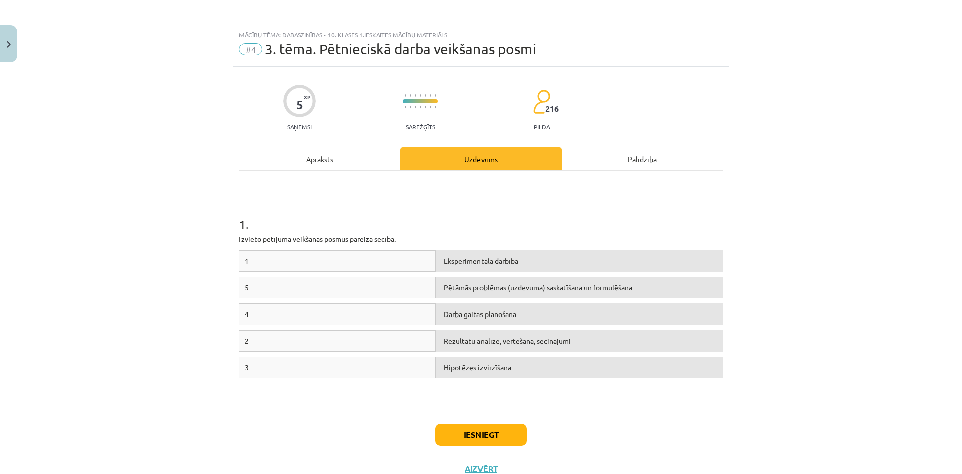
click at [322, 163] on div "Apraksts" at bounding box center [319, 158] width 161 height 23
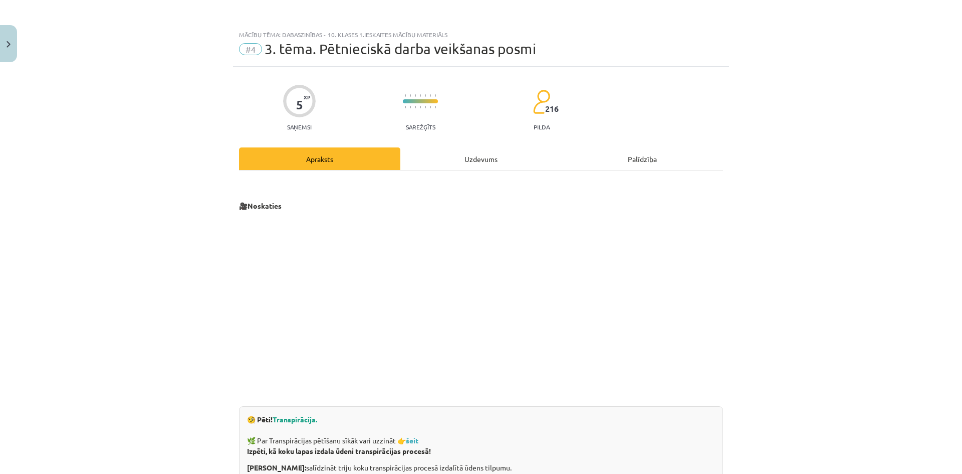
click at [472, 155] on div "Uzdevums" at bounding box center [480, 158] width 161 height 23
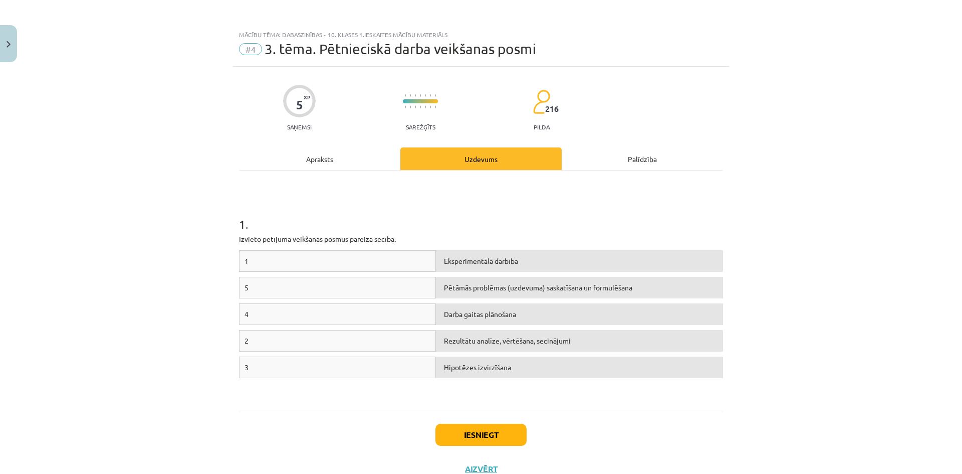
click at [246, 260] on div "1" at bounding box center [337, 261] width 197 height 22
click at [246, 371] on div "3" at bounding box center [337, 367] width 197 height 22
click at [308, 147] on div "Apraksts" at bounding box center [319, 158] width 161 height 23
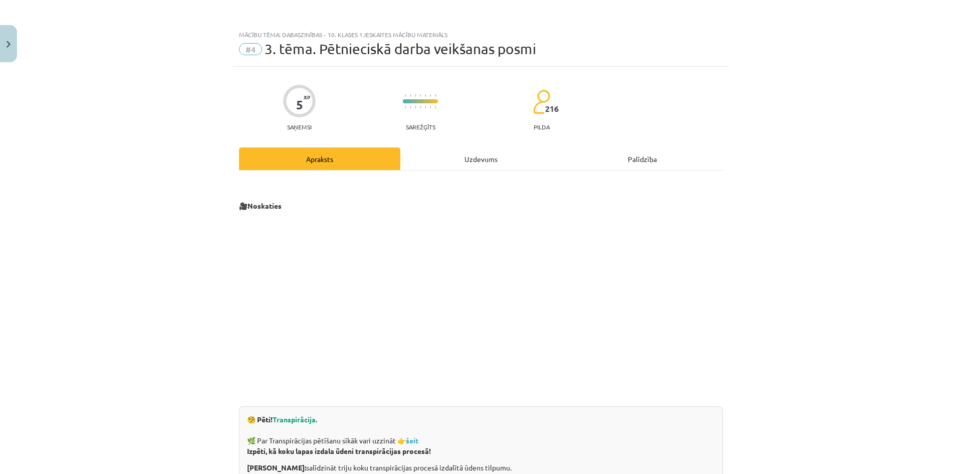
click at [471, 160] on div "Uzdevums" at bounding box center [480, 158] width 161 height 23
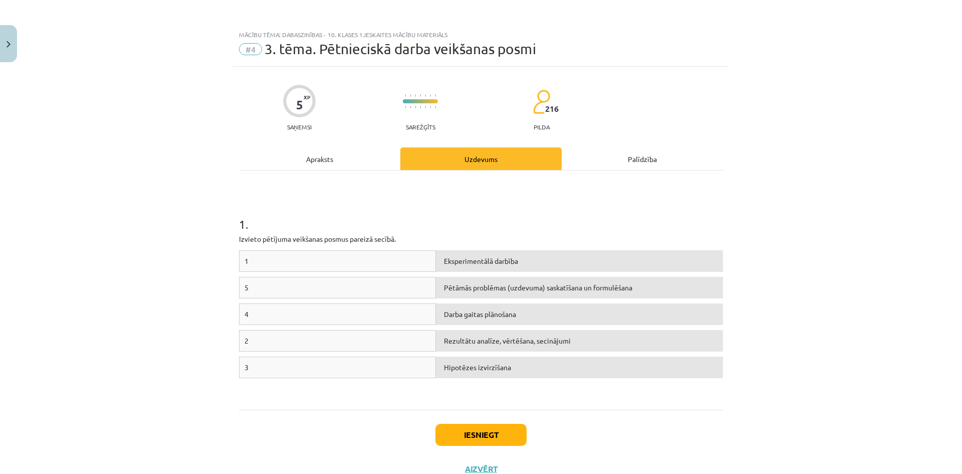
scroll to position [25, 0]
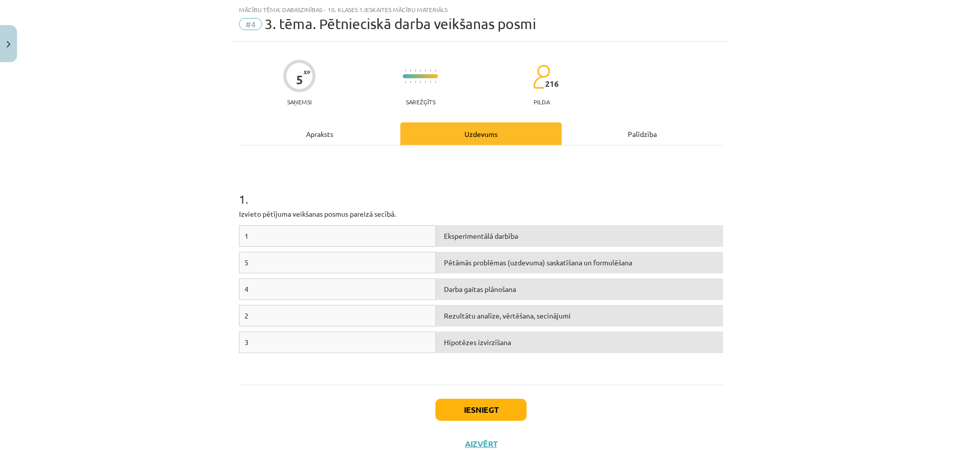
click at [312, 220] on div "1 . Izvieto pētījuma veikšanas posmus pareizā secībā. 1 Eksperimentālā darbība …" at bounding box center [481, 264] width 484 height 221
click at [320, 231] on div "1" at bounding box center [337, 236] width 197 height 22
click at [279, 227] on div "1" at bounding box center [337, 236] width 197 height 22
click at [278, 227] on div "1" at bounding box center [337, 236] width 197 height 22
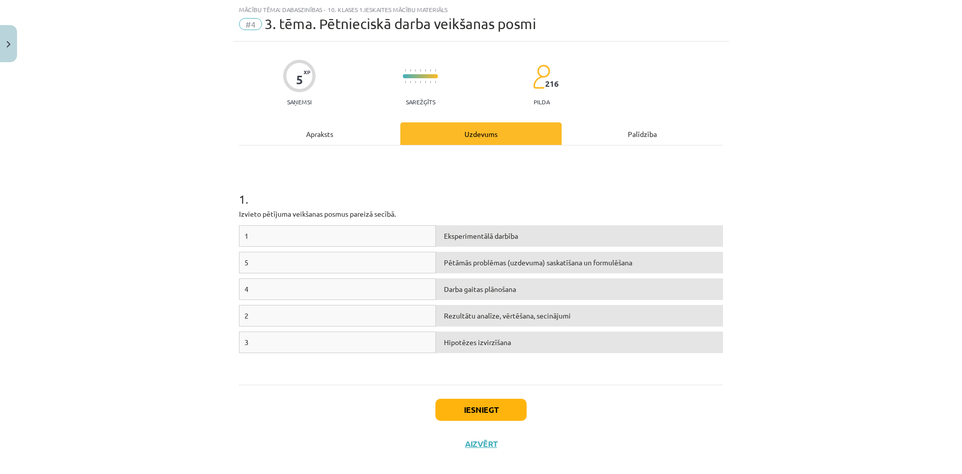
drag, startPoint x: 235, startPoint y: 233, endPoint x: 241, endPoint y: 238, distance: 8.2
click at [241, 238] on div "1" at bounding box center [337, 236] width 197 height 22
drag, startPoint x: 244, startPoint y: 236, endPoint x: 237, endPoint y: 268, distance: 32.8
click at [239, 268] on div "1 Eksperimentālā darbība 5 Pētāmās problēmas (uzdevuma) saskatīšana un formulēš…" at bounding box center [481, 300] width 484 height 150
click at [240, 262] on div "5" at bounding box center [337, 263] width 197 height 22
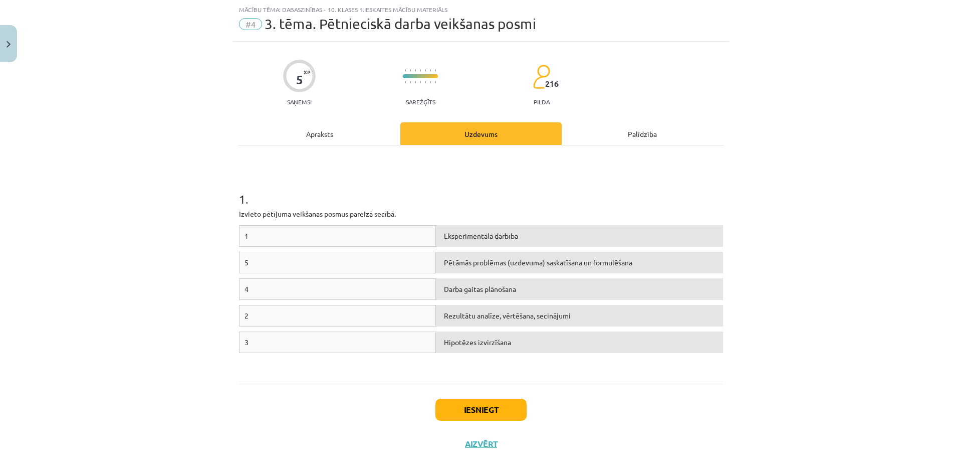
click at [269, 237] on div "1" at bounding box center [337, 236] width 197 height 22
drag, startPoint x: 394, startPoint y: 230, endPoint x: 386, endPoint y: 275, distance: 45.9
click at [385, 282] on div "1 Eksperimentālā darbība 5 Pētāmās problēmas (uzdevuma) saskatīšana un formulēš…" at bounding box center [481, 300] width 484 height 150
click at [375, 228] on div "1" at bounding box center [337, 236] width 197 height 22
drag, startPoint x: 784, startPoint y: 217, endPoint x: 464, endPoint y: 235, distance: 320.2
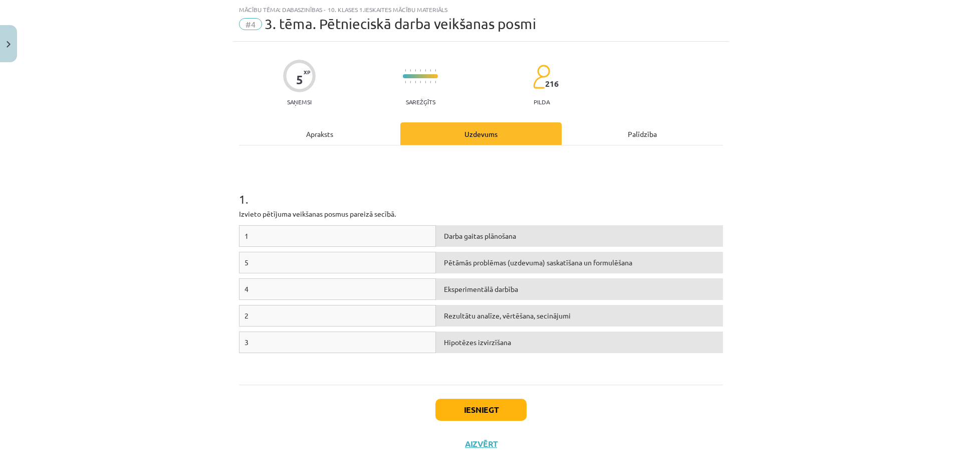
click at [485, 246] on div "Mācību tēma: Dabaszinības - 10. klases 1.ieskaites mācību materiāls #4 3. tēma.…" at bounding box center [481, 237] width 962 height 474
drag, startPoint x: 441, startPoint y: 236, endPoint x: 385, endPoint y: 187, distance: 73.5
click at [385, 187] on h1 "1 ." at bounding box center [481, 189] width 484 height 31
drag, startPoint x: 408, startPoint y: 208, endPoint x: 372, endPoint y: 207, distance: 36.1
click at [428, 222] on div "1 . Izvieto pētījuma veikšanas posmus pareizā secībā. 1 Darba gaitas plānošana …" at bounding box center [481, 264] width 484 height 221
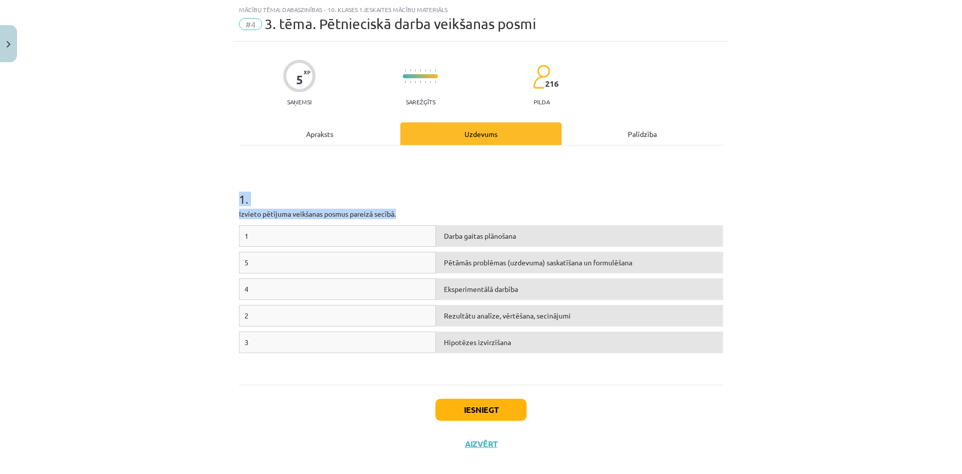
drag, startPoint x: 217, startPoint y: 194, endPoint x: 441, endPoint y: 195, distance: 224.0
click at [445, 206] on div "Mācību tēma: Dabaszinības - 10. klases 1.ieskaites mācību materiāls #4 3. tēma.…" at bounding box center [481, 237] width 962 height 474
click at [440, 192] on h1 "1 ." at bounding box center [481, 189] width 484 height 31
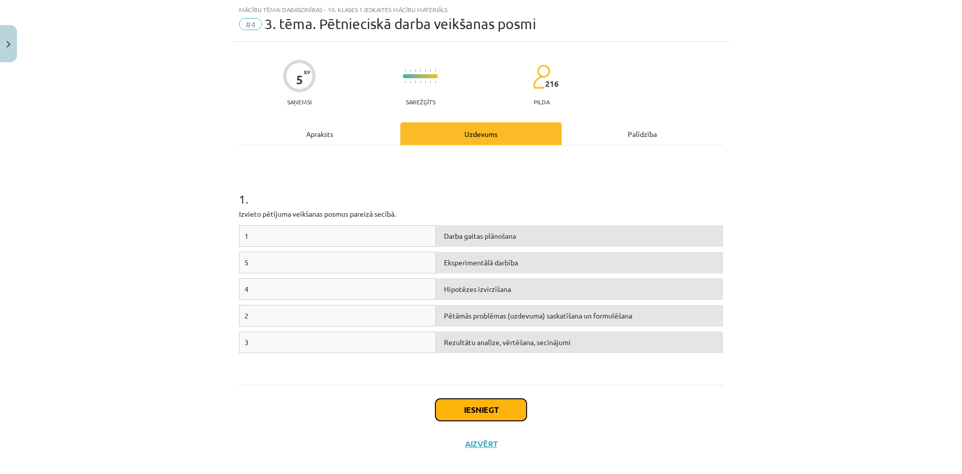
click at [481, 412] on button "Iesniegt" at bounding box center [480, 409] width 91 height 22
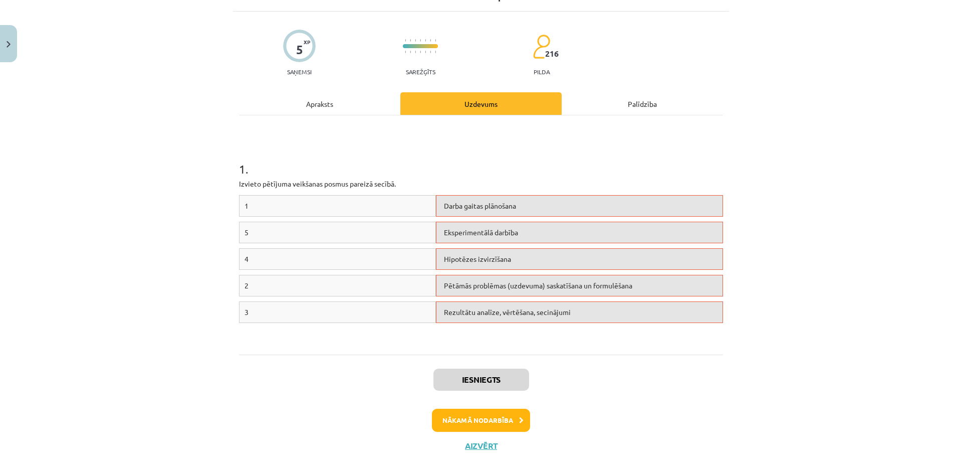
scroll to position [69, 0]
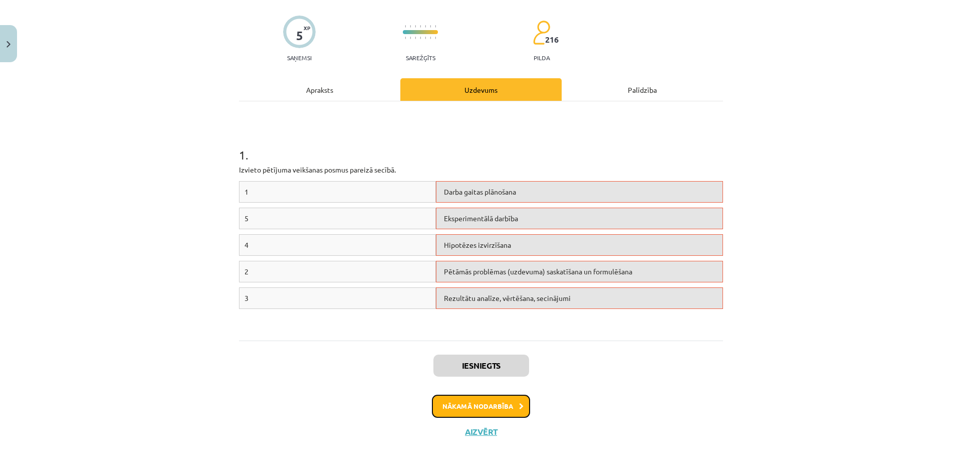
click at [511, 405] on button "Nākamā nodarbība" at bounding box center [481, 405] width 98 height 23
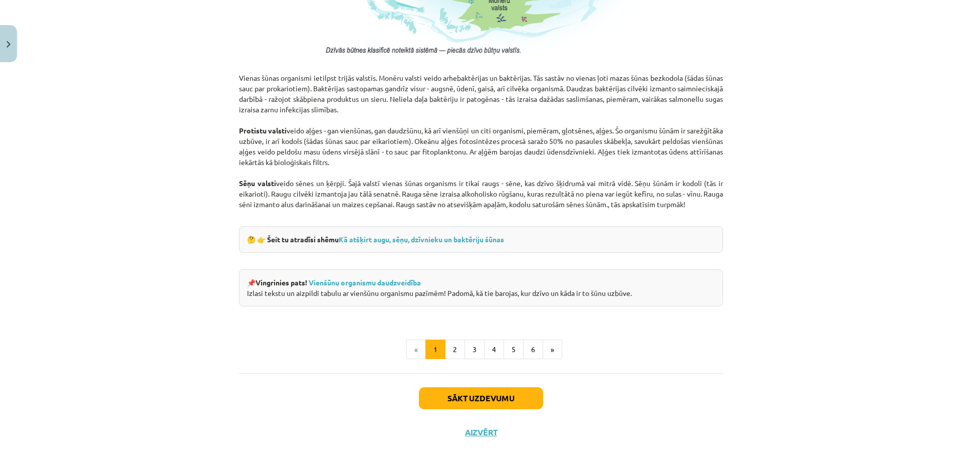
scroll to position [835, 0]
click at [512, 395] on button "Sākt uzdevumu" at bounding box center [481, 397] width 124 height 22
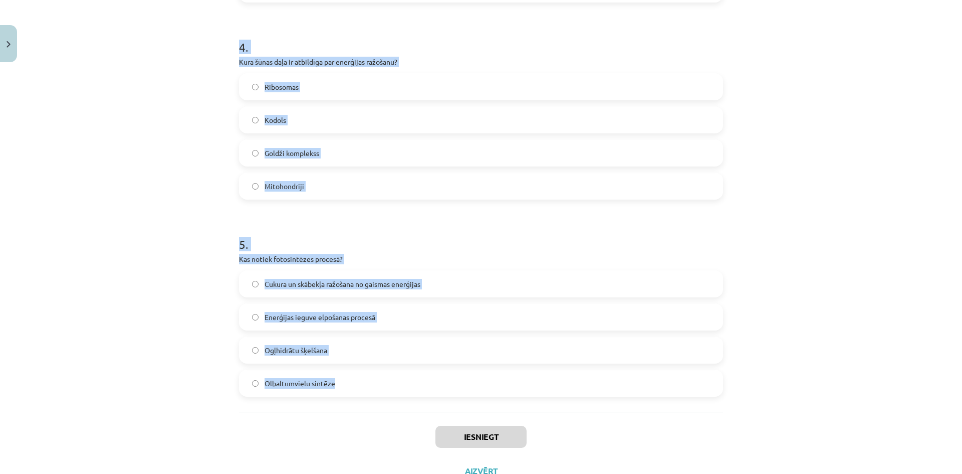
scroll to position [757, 0]
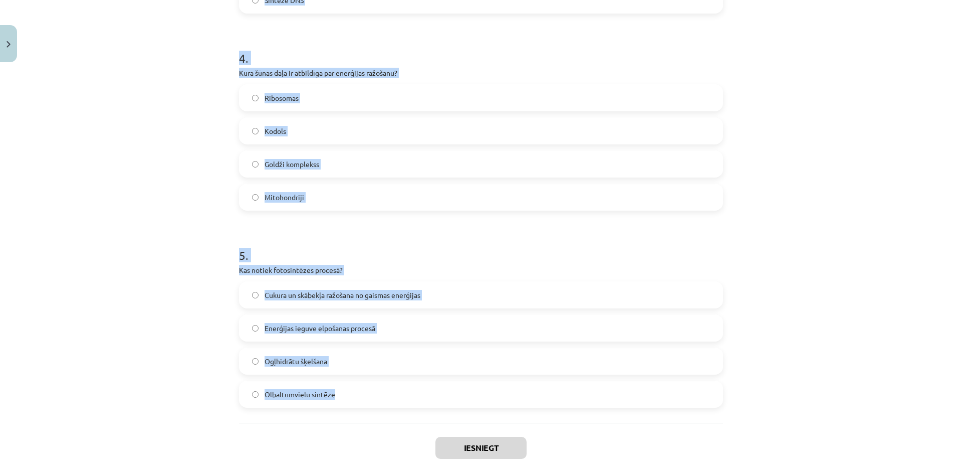
drag, startPoint x: 226, startPoint y: 194, endPoint x: 633, endPoint y: 394, distance: 453.9
click at [633, 394] on div "Mācību tēma: Dabaszinības - 10. klases 1.ieskaites mācību materiāls #5 4. tēma.…" at bounding box center [481, 237] width 962 height 474
copy form "1 . Kura no šūnu valstīm sastāv no šūnām, kurām nav kodola? Protistu valsts Sēņ…"
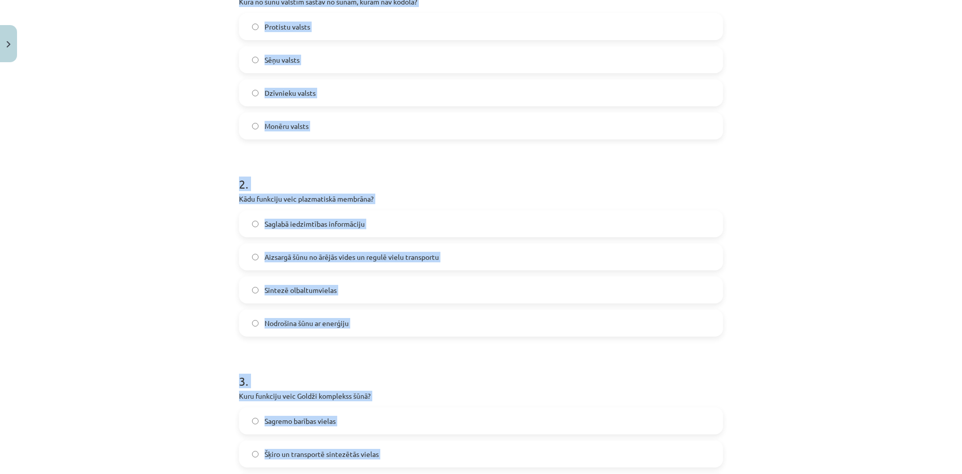
scroll to position [105, 0]
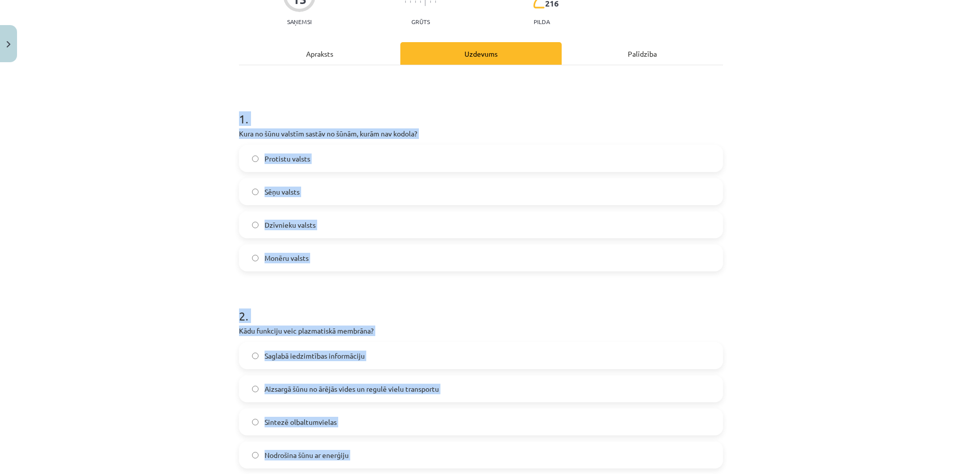
click at [136, 189] on div "Mācību tēma: Dabaszinības - 10. klases 1.ieskaites mācību materiāls #5 4. tēma.…" at bounding box center [481, 237] width 962 height 474
click at [133, 182] on div "Mācību tēma: Dabaszinības - 10. klases 1.ieskaites mācību materiāls #5 4. tēma.…" at bounding box center [481, 237] width 962 height 474
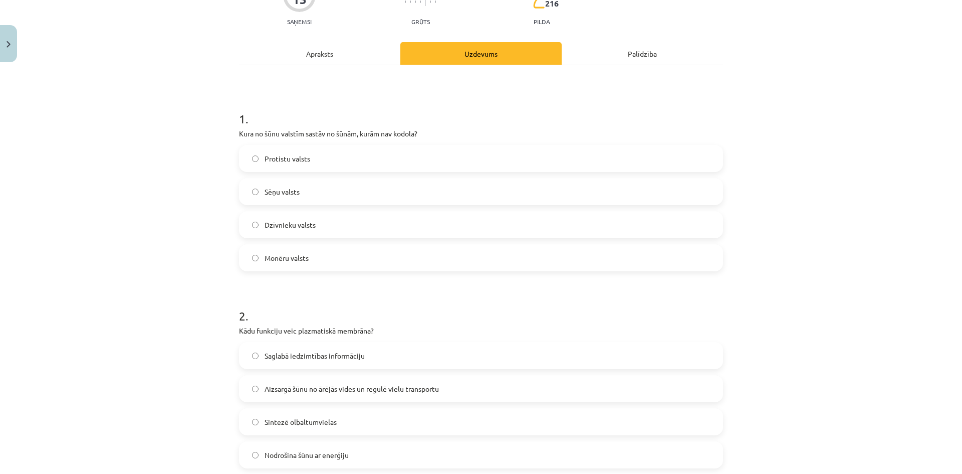
click at [299, 261] on span "Monēru valsts" at bounding box center [287, 258] width 44 height 11
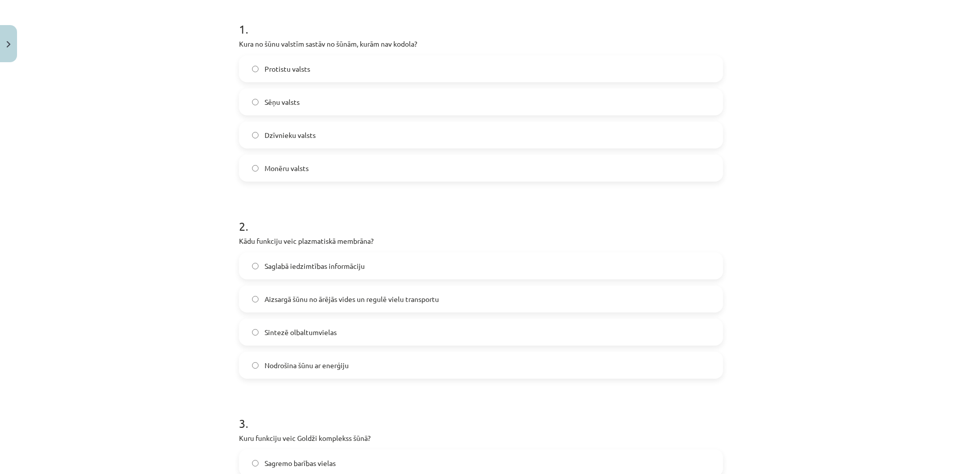
scroll to position [205, 0]
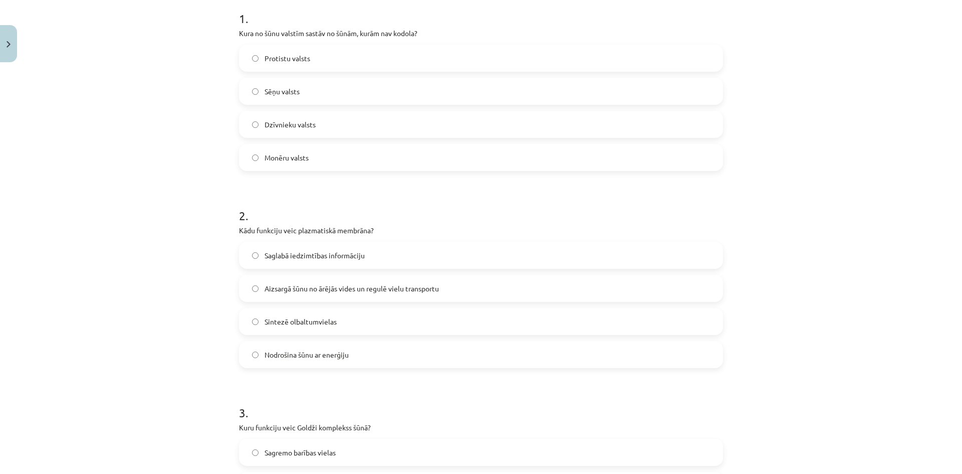
click at [312, 295] on label "Aizsargā šūnu no ārējās vides un regulē vielu transportu" at bounding box center [481, 288] width 482 height 25
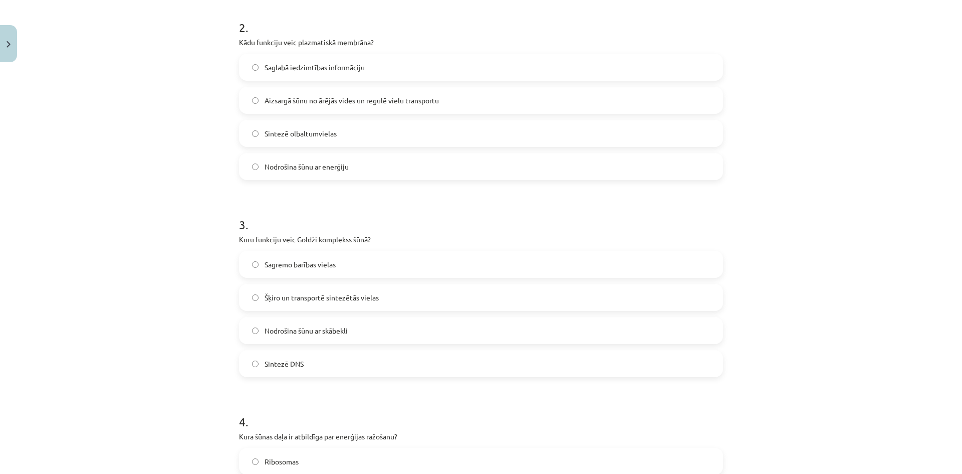
scroll to position [406, 0]
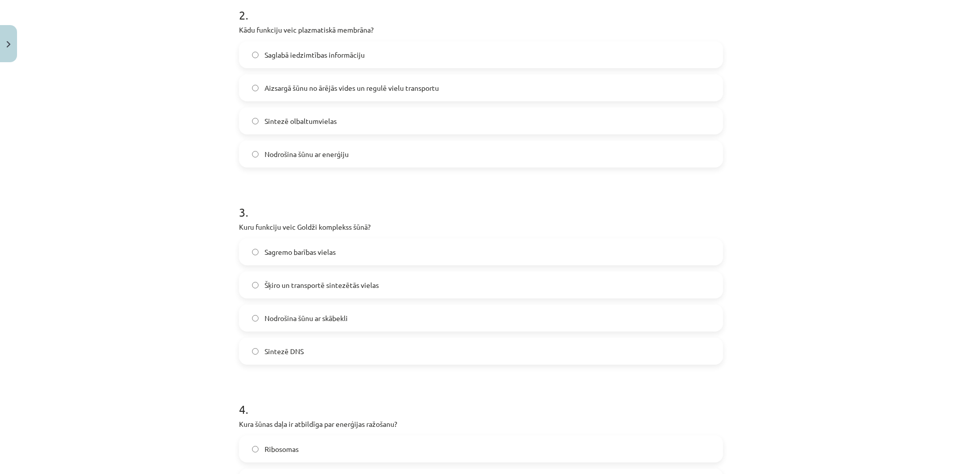
click at [303, 285] on span "Šķiro un transportē sintezētās vielas" at bounding box center [322, 285] width 114 height 11
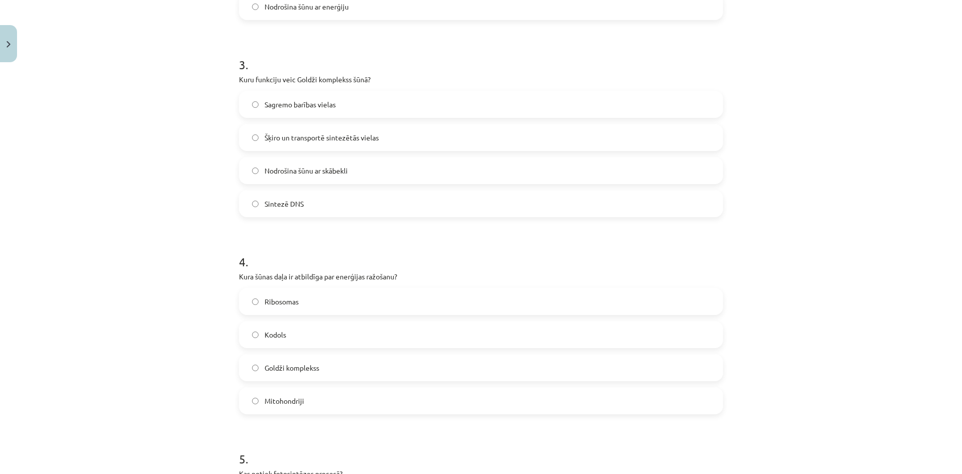
scroll to position [606, 0]
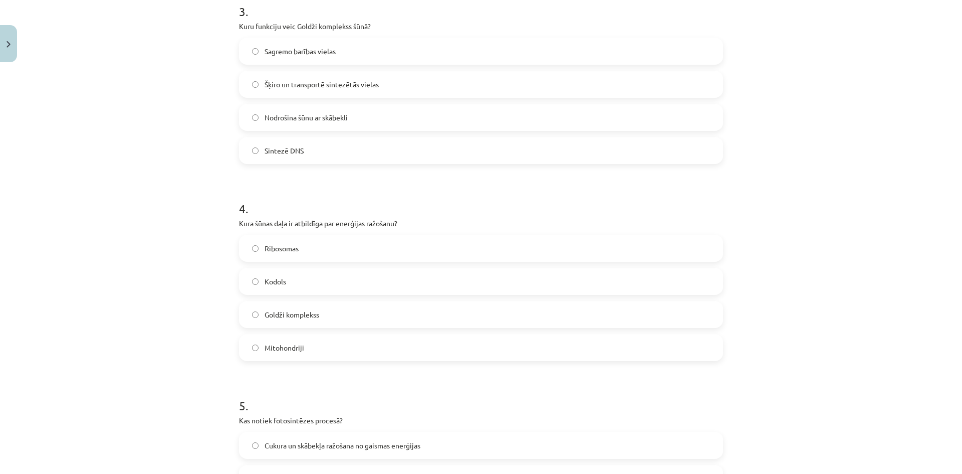
click at [300, 253] on label "Ribosomas" at bounding box center [481, 248] width 482 height 25
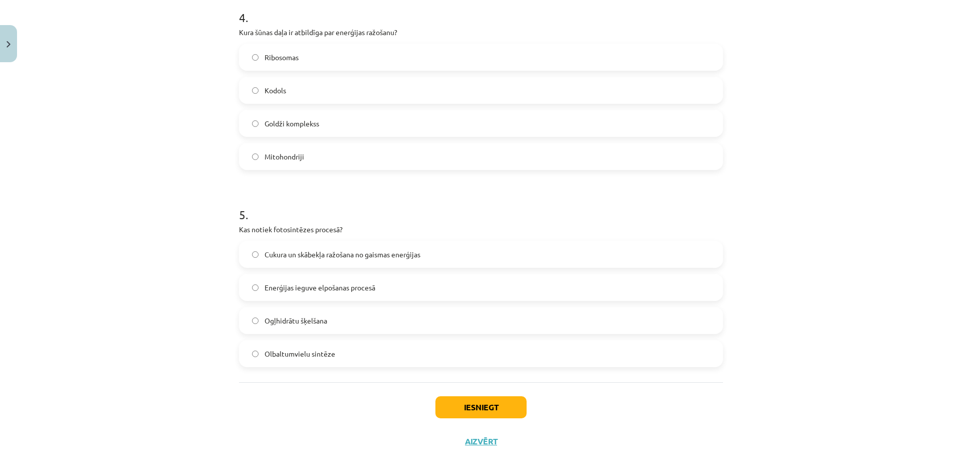
scroll to position [807, 0]
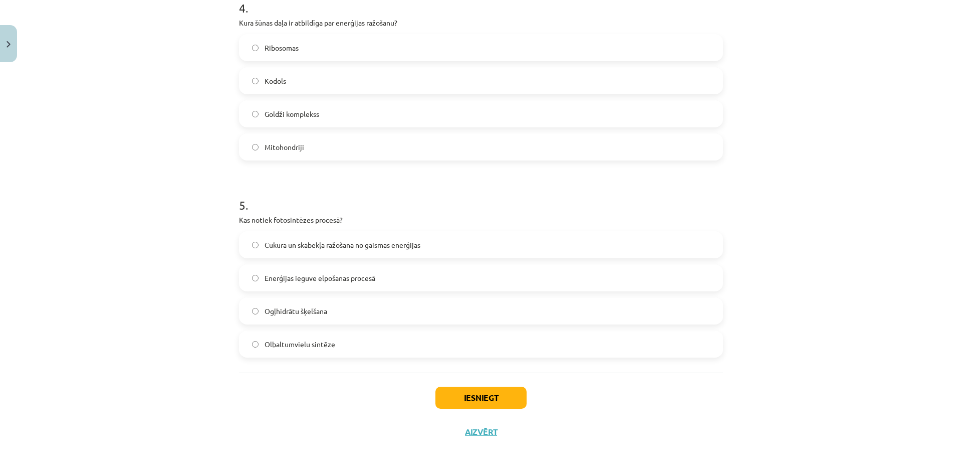
click at [144, 335] on div "Mācību tēma: Dabaszinības - 10. klases 1.ieskaites mācību materiāls #5 4. tēma.…" at bounding box center [481, 237] width 962 height 474
click at [342, 233] on label "Cukura un skābekļa ražošana no gaismas enerģijas" at bounding box center [481, 244] width 482 height 25
click at [478, 393] on button "Iesniegt" at bounding box center [480, 397] width 91 height 22
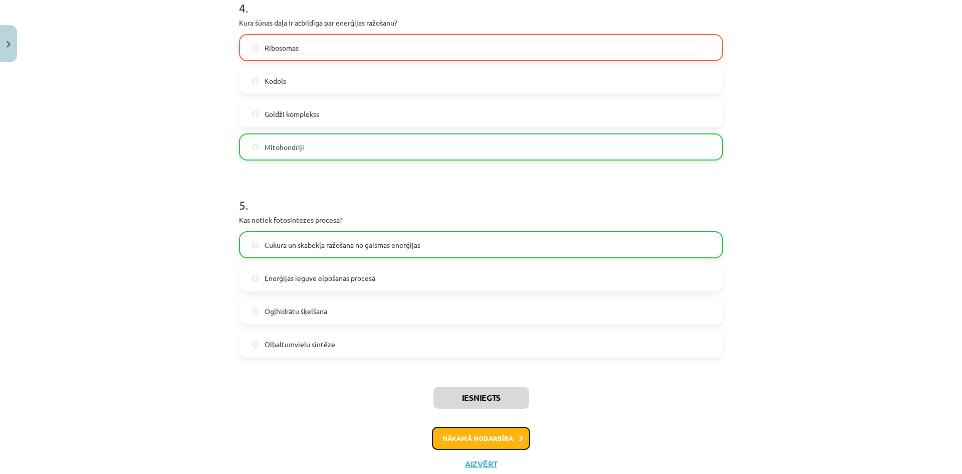
click at [496, 434] on button "Nākamā nodarbība" at bounding box center [481, 437] width 98 height 23
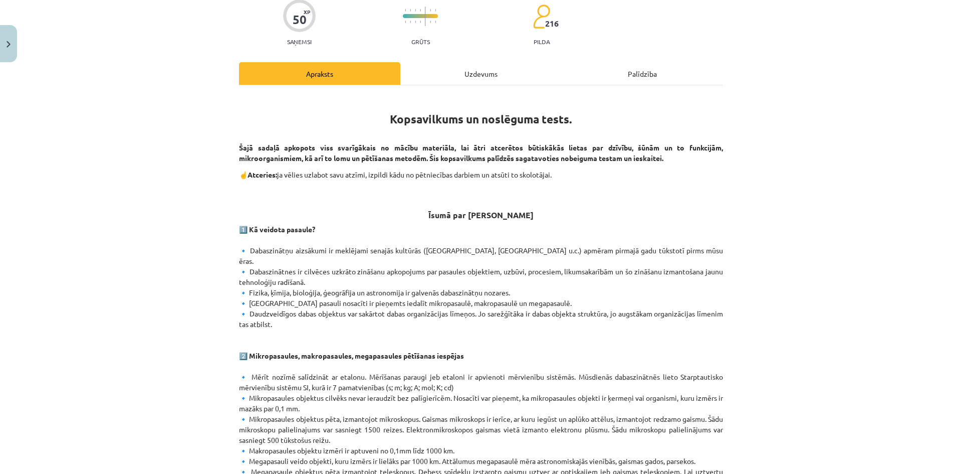
scroll to position [0, 0]
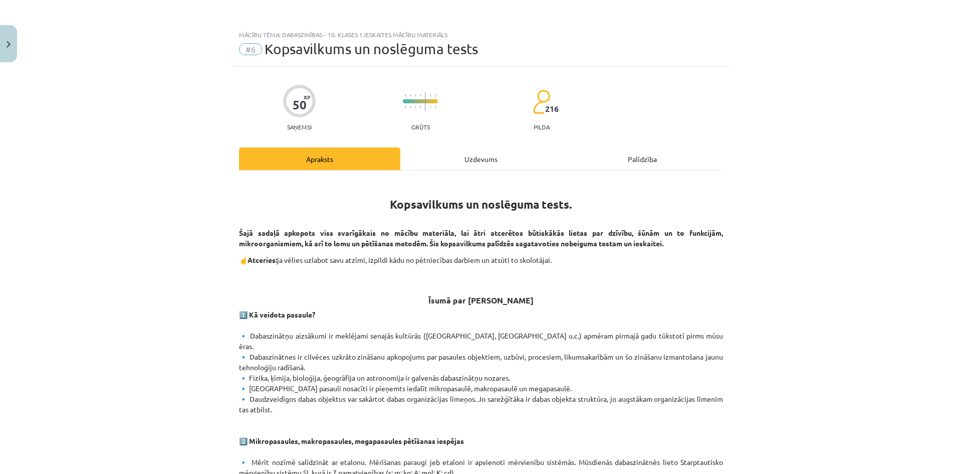
click at [461, 157] on div "Uzdevums" at bounding box center [480, 158] width 161 height 23
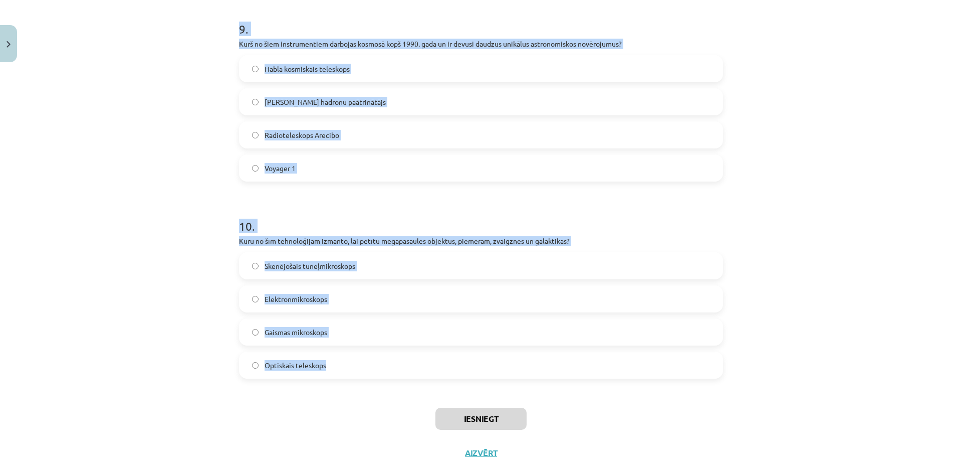
scroll to position [1792, 0]
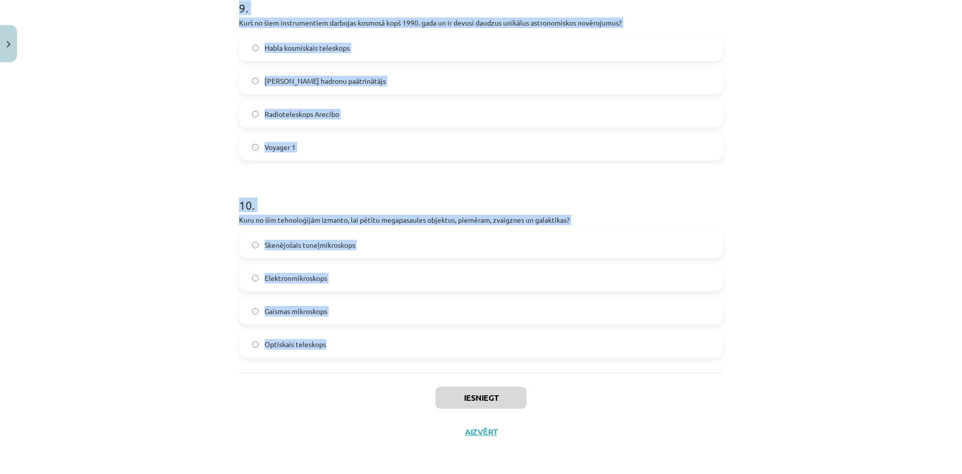
drag, startPoint x: 224, startPoint y: 191, endPoint x: 424, endPoint y: 345, distance: 253.4
click at [424, 345] on div "Mācību tēma: Dabaszinības - 10. klases 1.ieskaites mācību materiāls #6 Kopsavil…" at bounding box center [481, 237] width 962 height 474
copy form "1 . Kas ir SI mērvienība temperatūras mērīšanai? Metrs Kandela Kelvins Sekunde …"
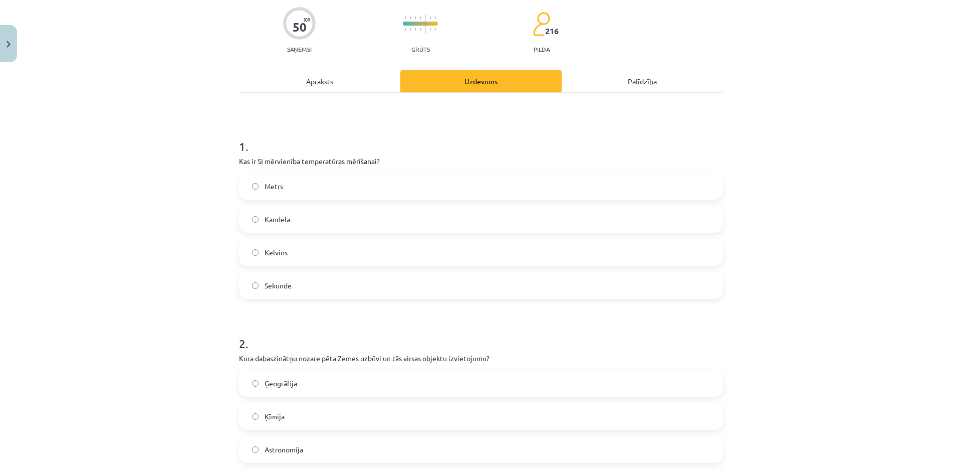
click at [282, 263] on label "Kelvins" at bounding box center [481, 252] width 482 height 25
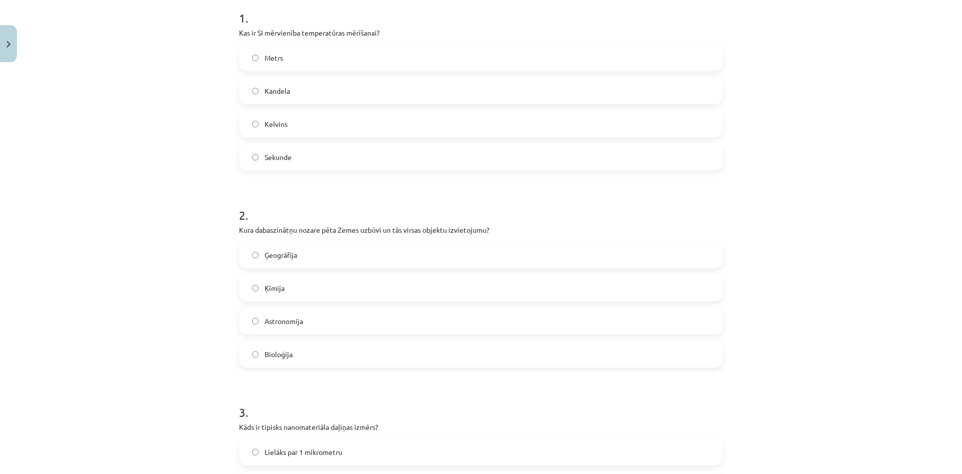
scroll to position [228, 0]
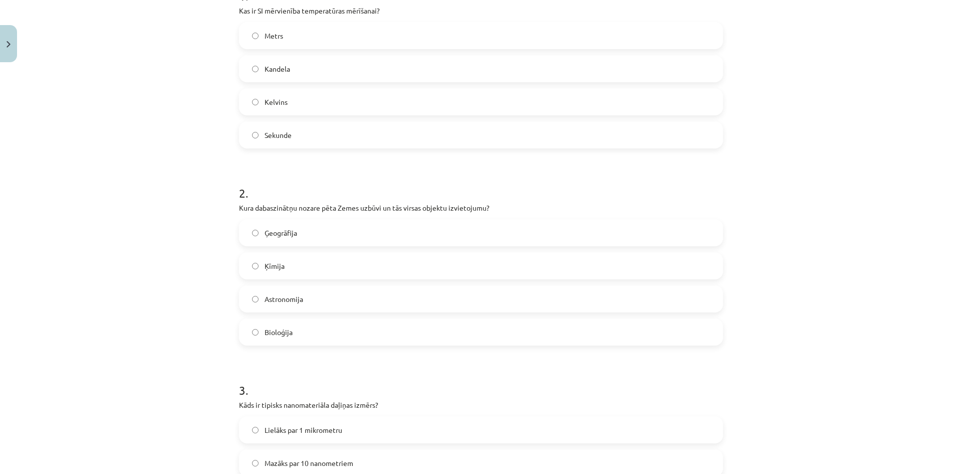
click at [288, 334] on label "Bioloģija" at bounding box center [481, 331] width 482 height 25
click at [289, 229] on span "Ģeogrāfija" at bounding box center [281, 233] width 33 height 11
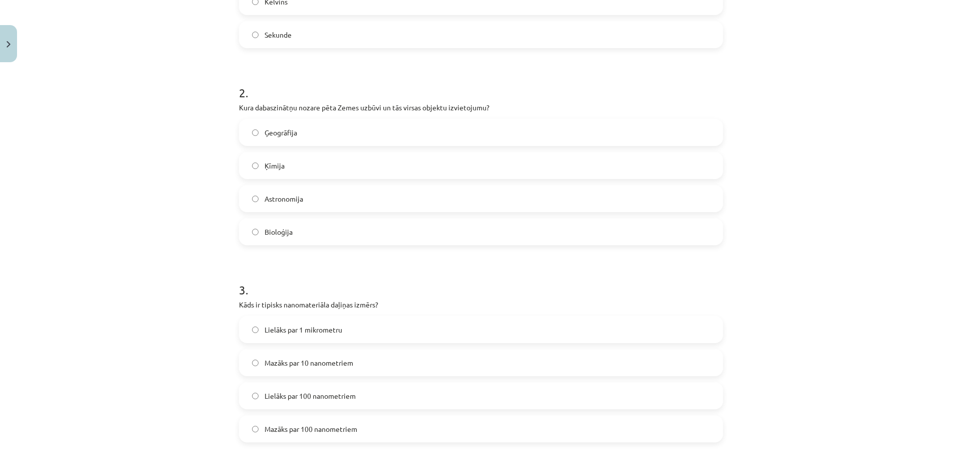
scroll to position [378, 0]
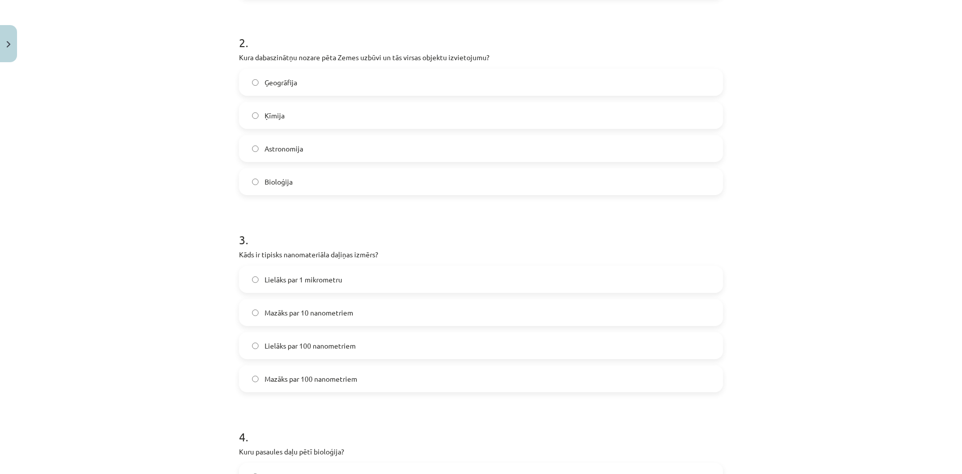
click at [346, 285] on label "Lielāks par 1 mikrometru" at bounding box center [481, 279] width 482 height 25
click at [346, 377] on span "Mazāks par 100 nanometriem" at bounding box center [311, 378] width 93 height 11
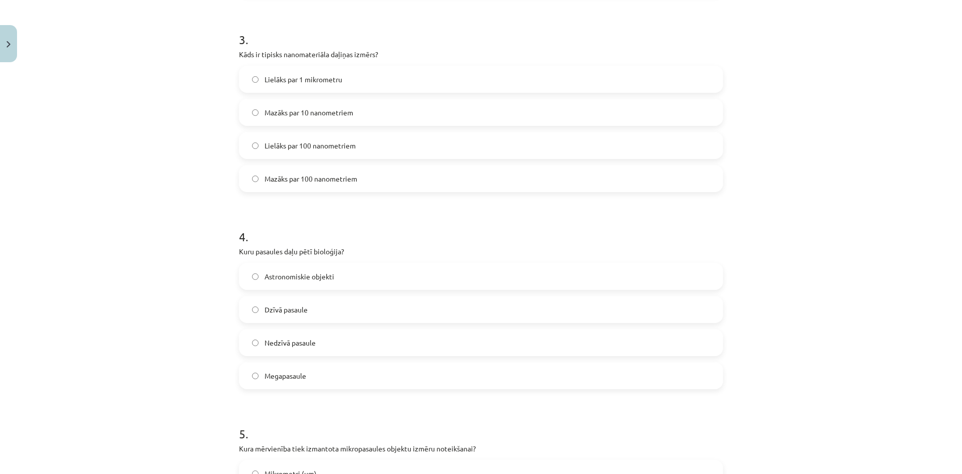
scroll to position [579, 0]
click at [313, 307] on label "Dzīvā pasaule" at bounding box center [481, 308] width 482 height 25
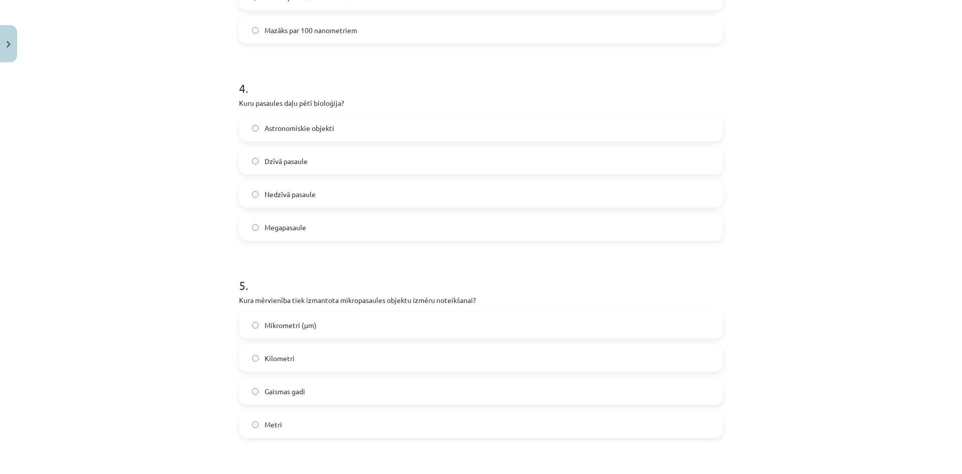
scroll to position [729, 0]
click at [362, 324] on label "Mikrometri (μm)" at bounding box center [481, 322] width 482 height 25
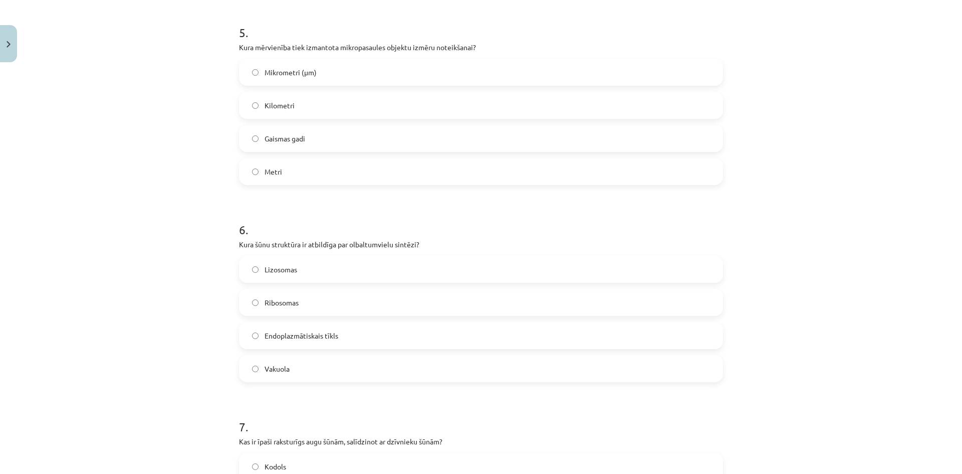
scroll to position [980, 0]
click at [279, 308] on label "Ribosomas" at bounding box center [481, 301] width 482 height 25
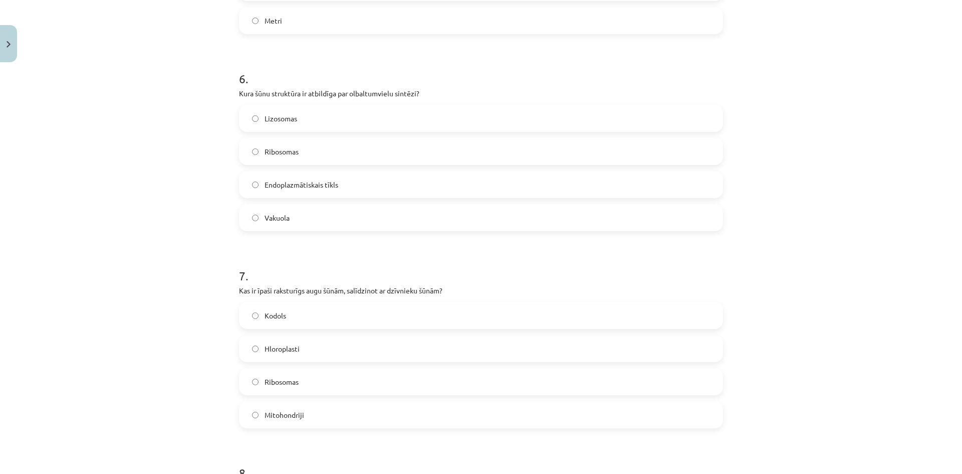
scroll to position [1180, 0]
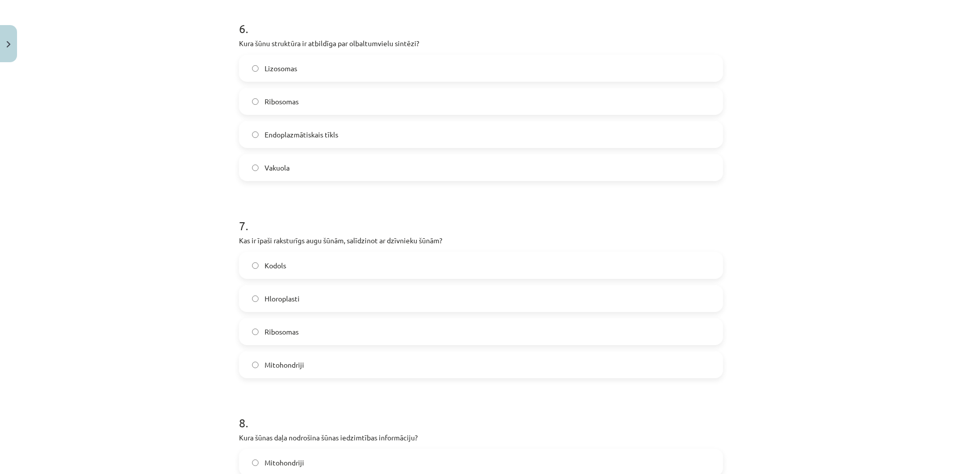
click at [309, 298] on label "Hloroplasti" at bounding box center [481, 298] width 482 height 25
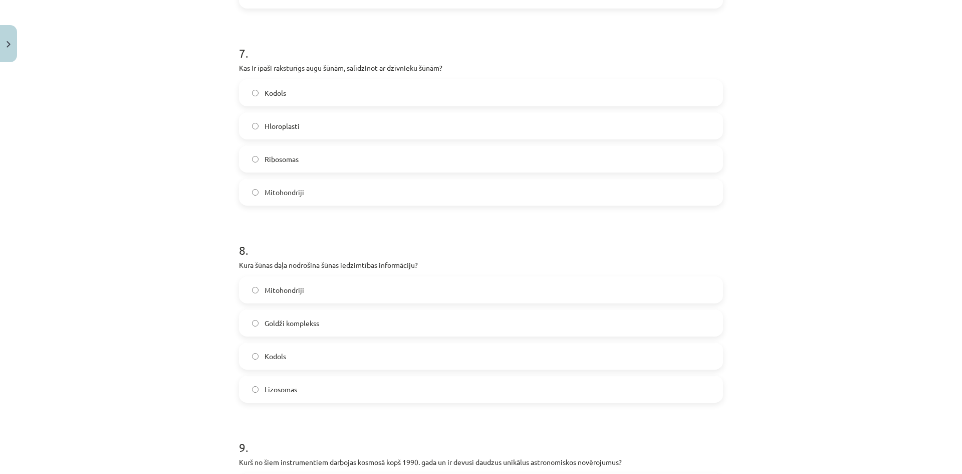
scroll to position [1381, 0]
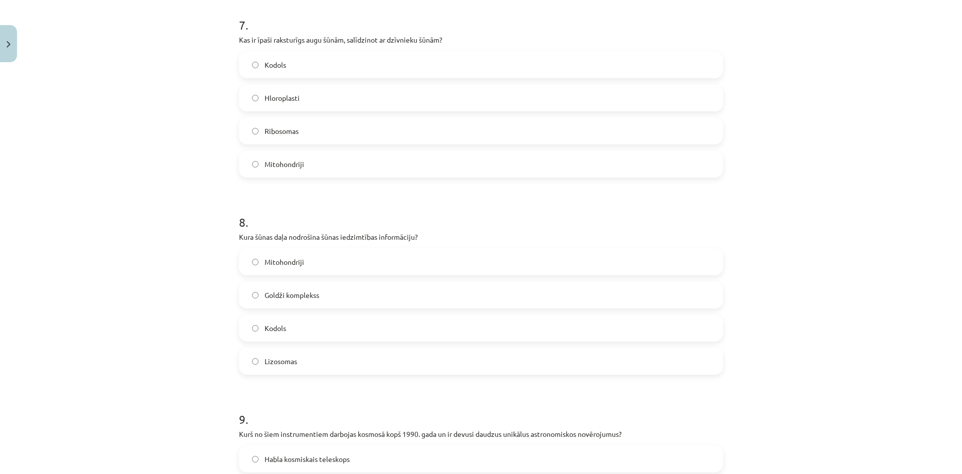
click at [288, 328] on label "Kodols" at bounding box center [481, 327] width 482 height 25
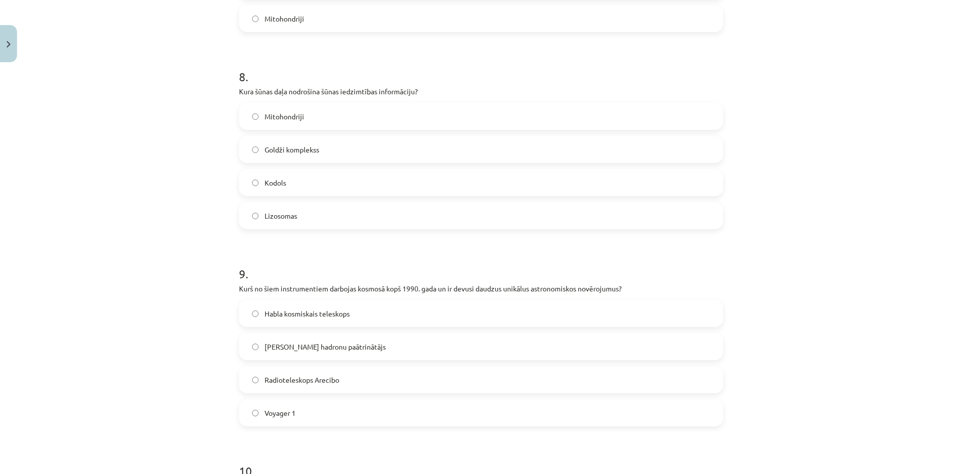
scroll to position [1581, 0]
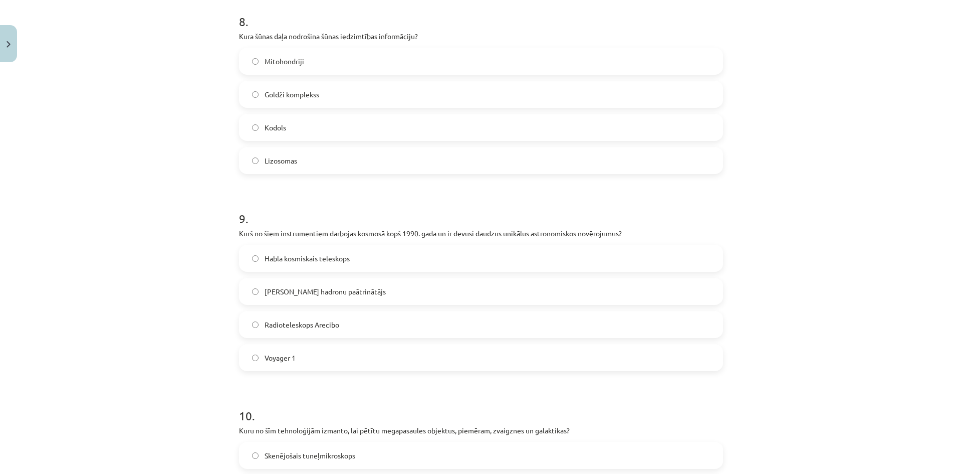
click at [310, 361] on label "Voyager 1" at bounding box center [481, 357] width 482 height 25
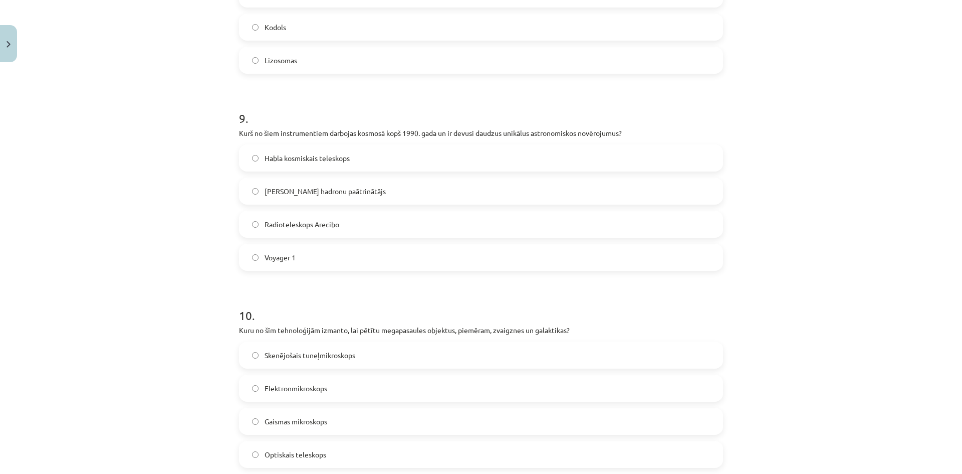
click at [298, 162] on span "Habla kosmiskais teleskops" at bounding box center [307, 158] width 85 height 11
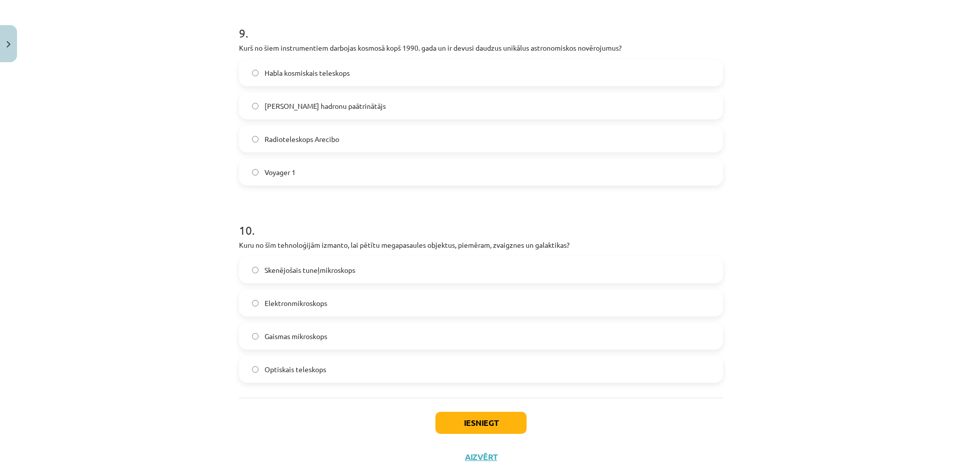
scroll to position [1782, 0]
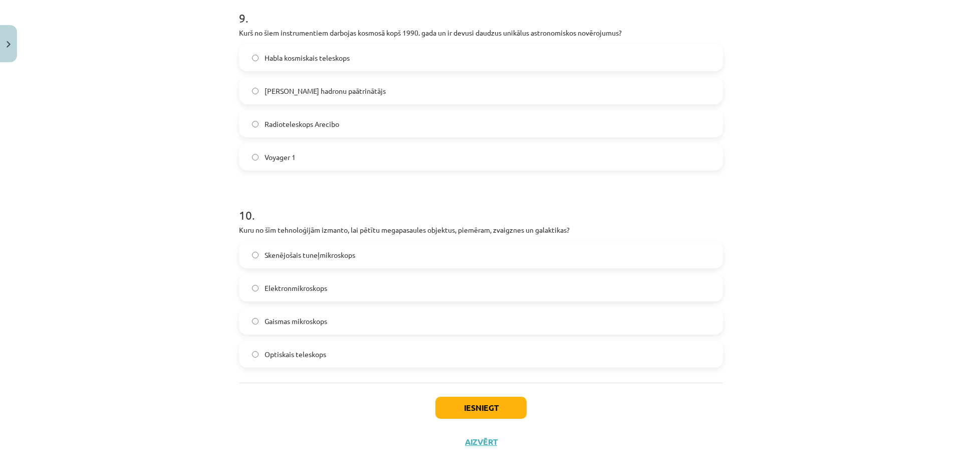
click at [287, 356] on span "Optiskais teleskops" at bounding box center [296, 354] width 62 height 11
click at [482, 401] on button "Iesniegt" at bounding box center [480, 407] width 91 height 22
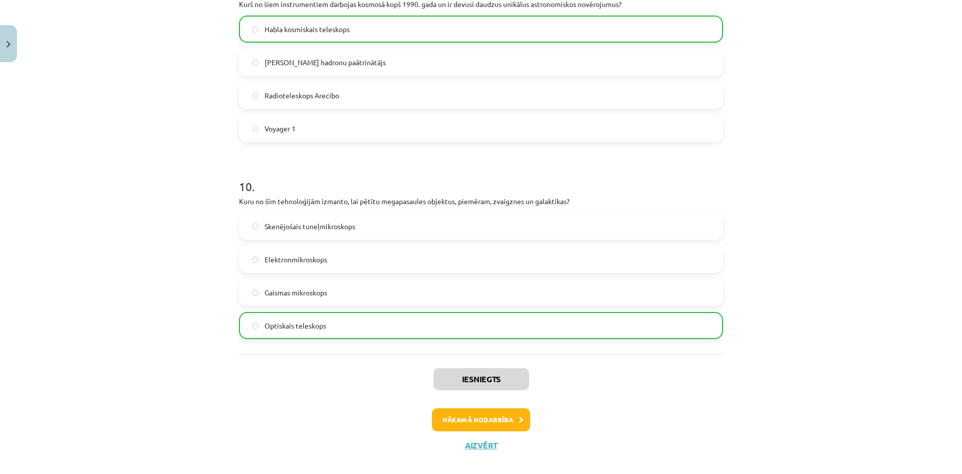
scroll to position [1824, 0]
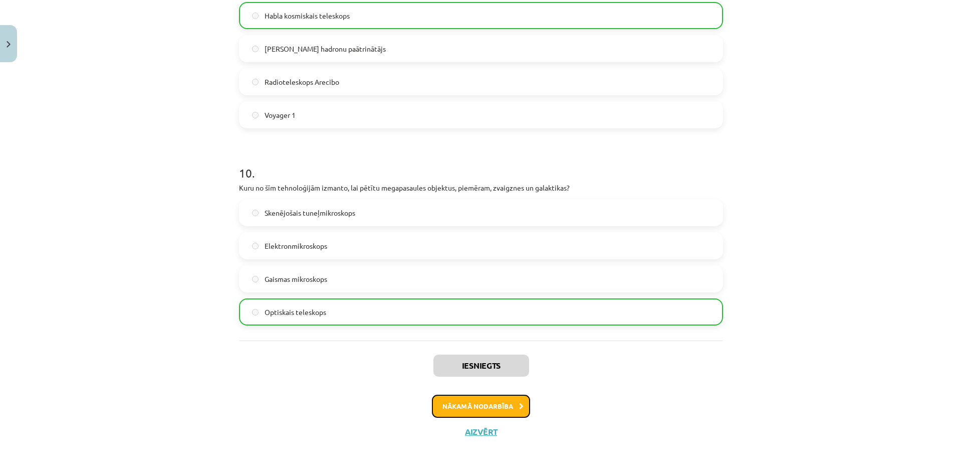
click at [507, 410] on button "Nākamā nodarbība" at bounding box center [481, 405] width 98 height 23
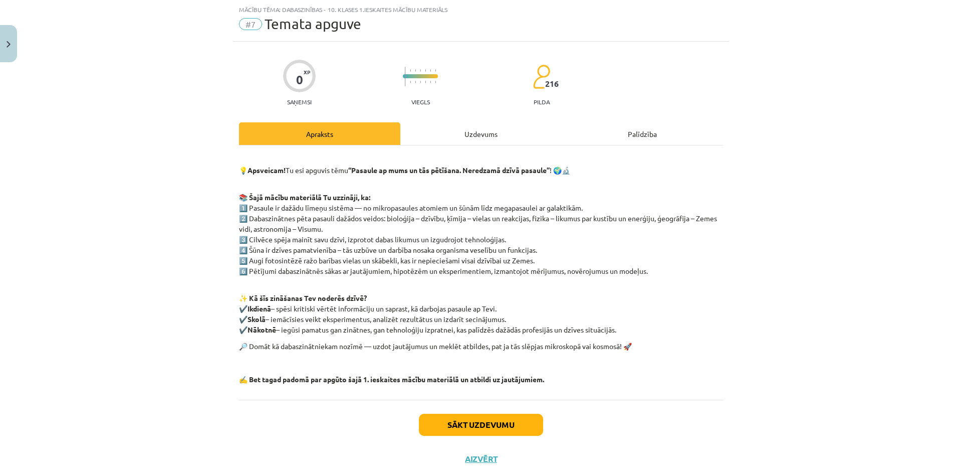
click at [463, 118] on div "0 XP Saņemsi Viegls 216 pilda Apraksts Uzdevums Palīdzība 💡 Apsveicam! Tu esi a…" at bounding box center [481, 259] width 496 height 434
click at [471, 135] on div "Uzdevums" at bounding box center [480, 133] width 161 height 23
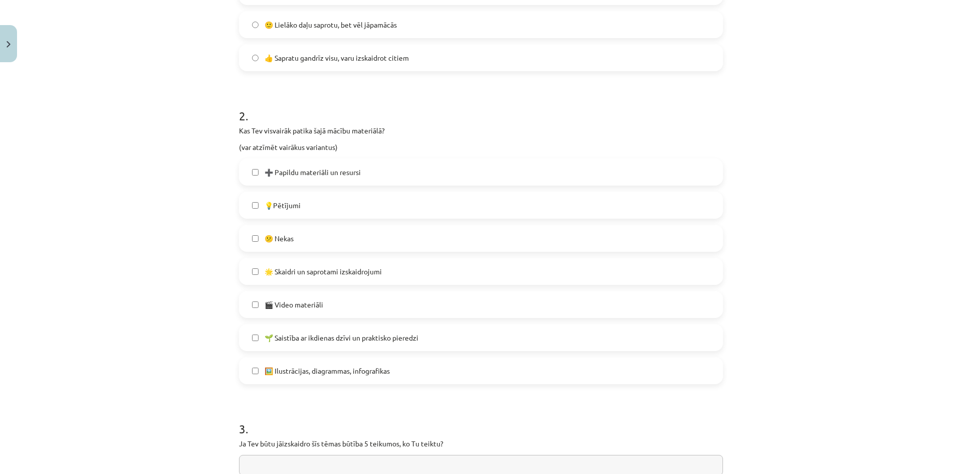
scroll to position [376, 0]
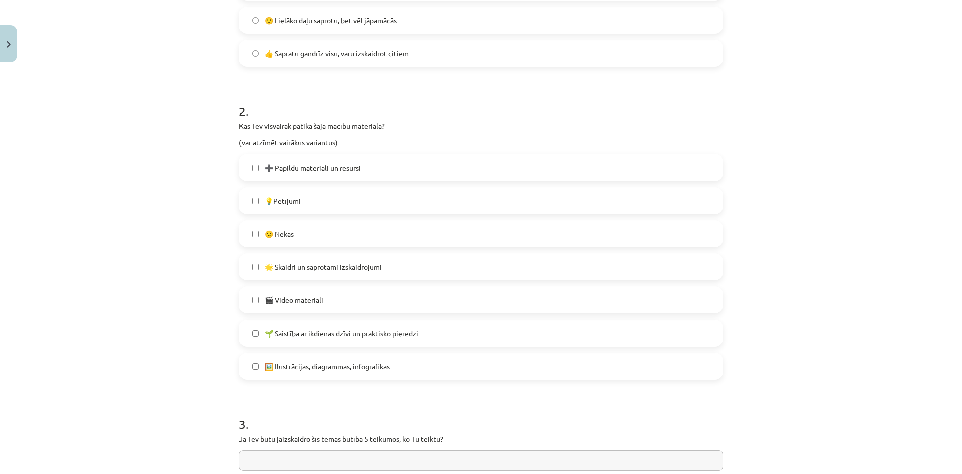
click at [248, 341] on label "🌱 Saistība ar ikdienas dzīvi un praktisko pieredzi" at bounding box center [481, 332] width 482 height 25
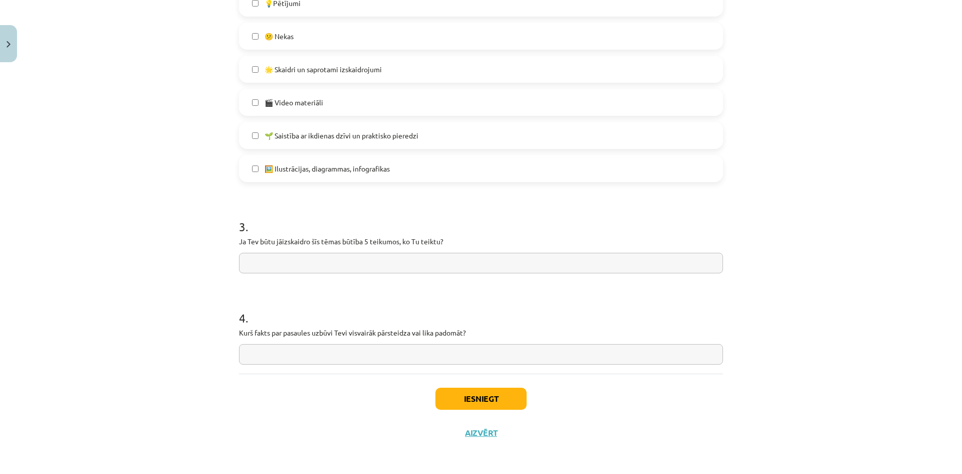
scroll to position [574, 0]
click at [495, 400] on button "Iesniegt" at bounding box center [480, 397] width 91 height 22
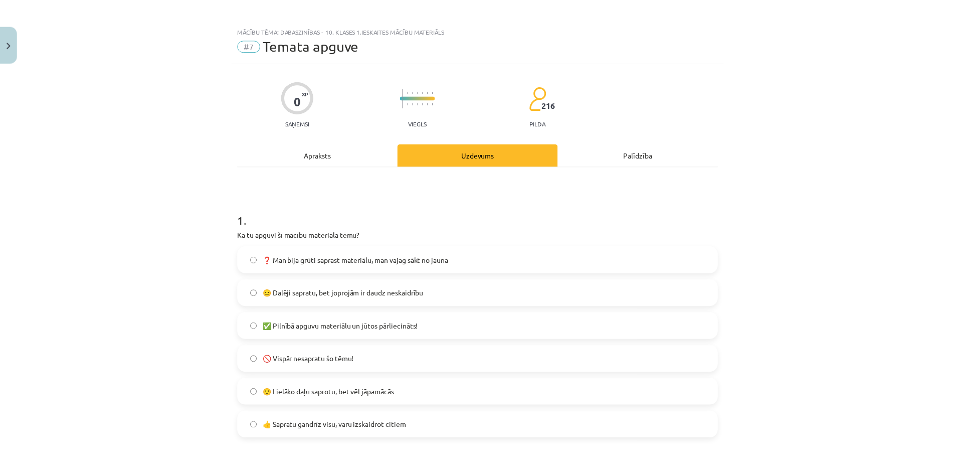
scroll to position [0, 0]
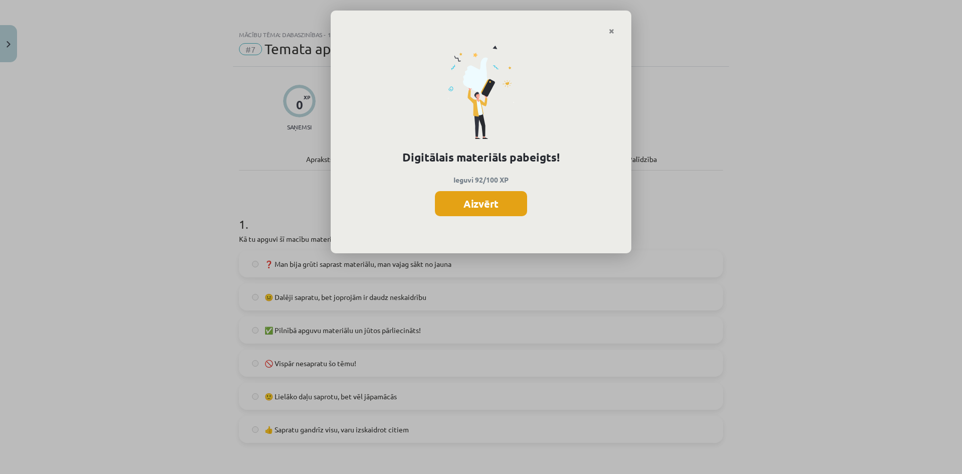
click at [488, 201] on button "Aizvērt" at bounding box center [481, 203] width 92 height 25
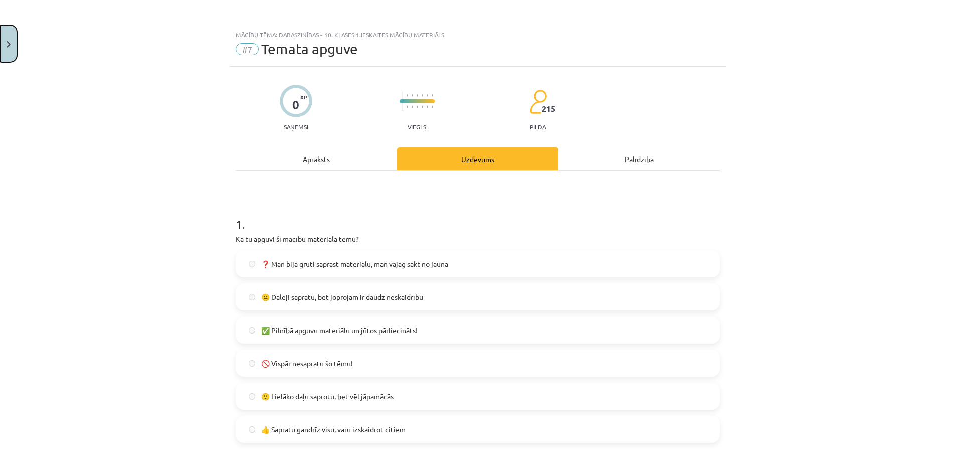
click at [8, 47] on img "Close" at bounding box center [9, 44] width 4 height 7
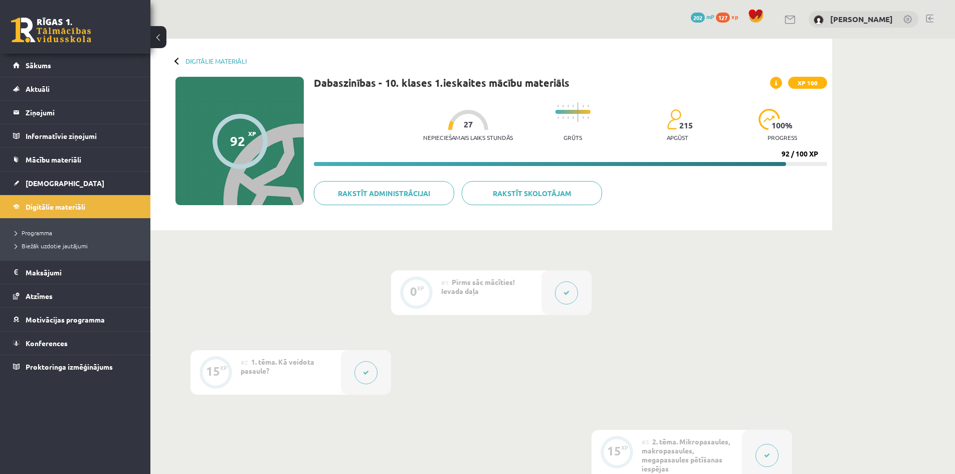
click at [702, 17] on span "202" at bounding box center [698, 18] width 14 height 10
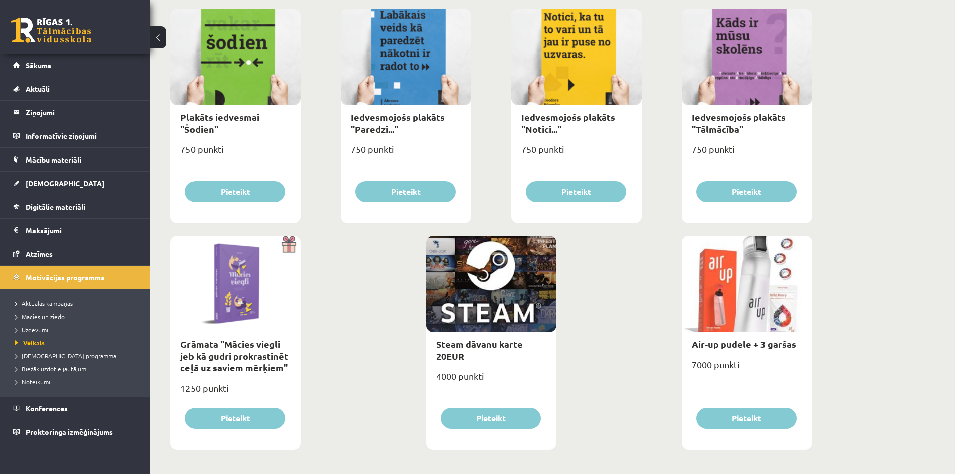
scroll to position [1066, 0]
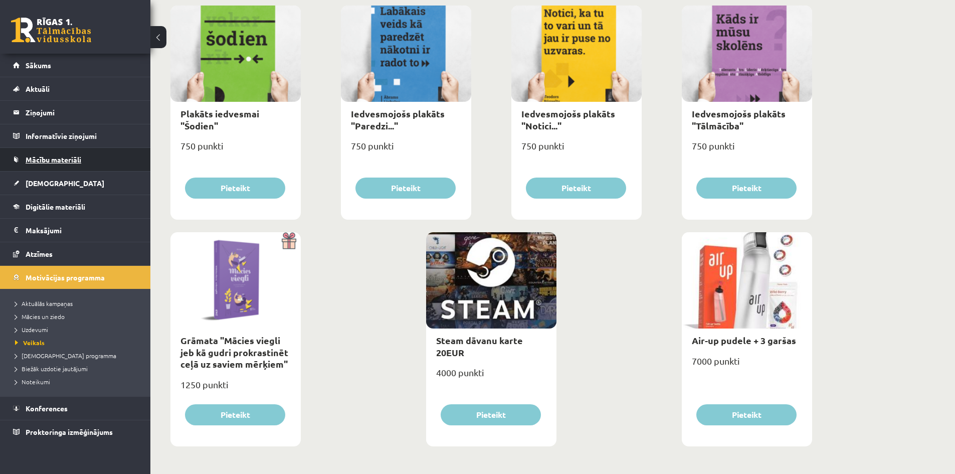
click at [69, 159] on span "Mācību materiāli" at bounding box center [54, 159] width 56 height 9
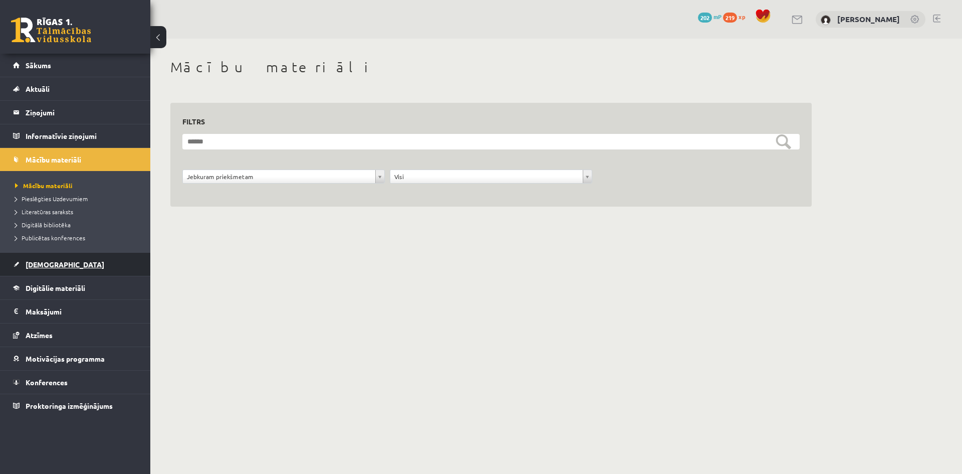
click at [52, 264] on span "[DEMOGRAPHIC_DATA]" at bounding box center [65, 264] width 79 height 9
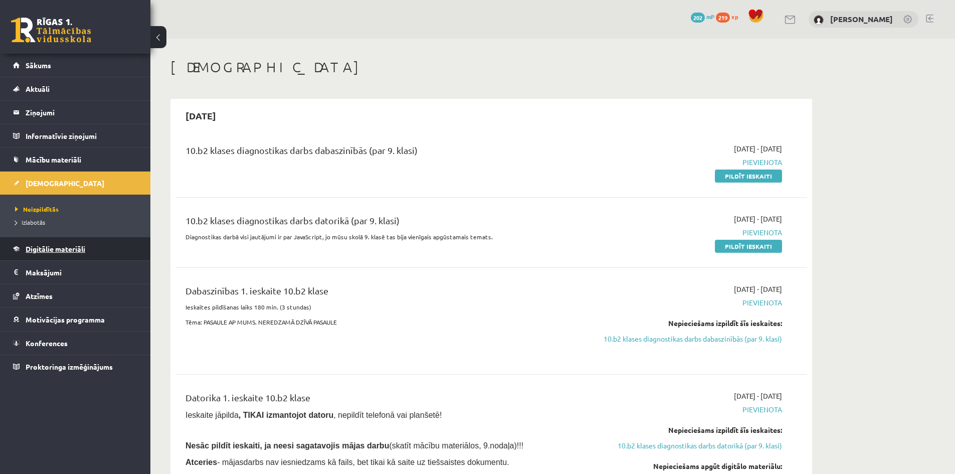
click at [63, 250] on span "Digitālie materiāli" at bounding box center [56, 248] width 60 height 9
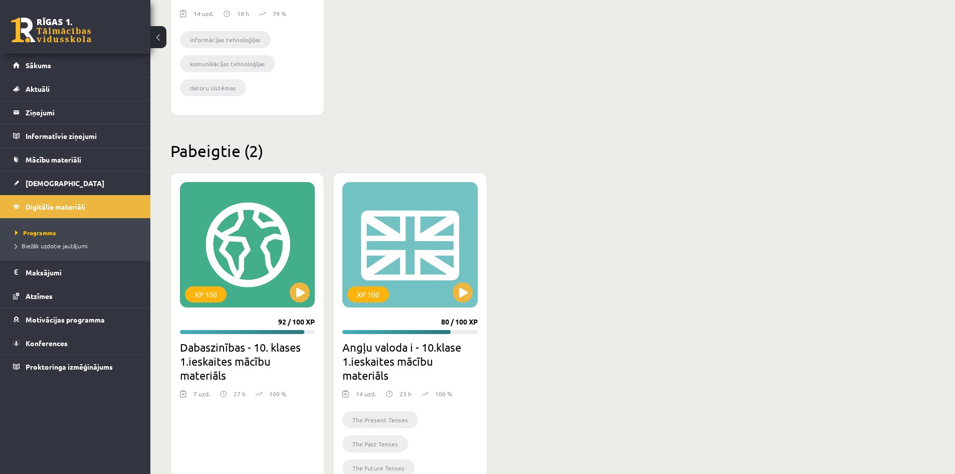
scroll to position [501, 0]
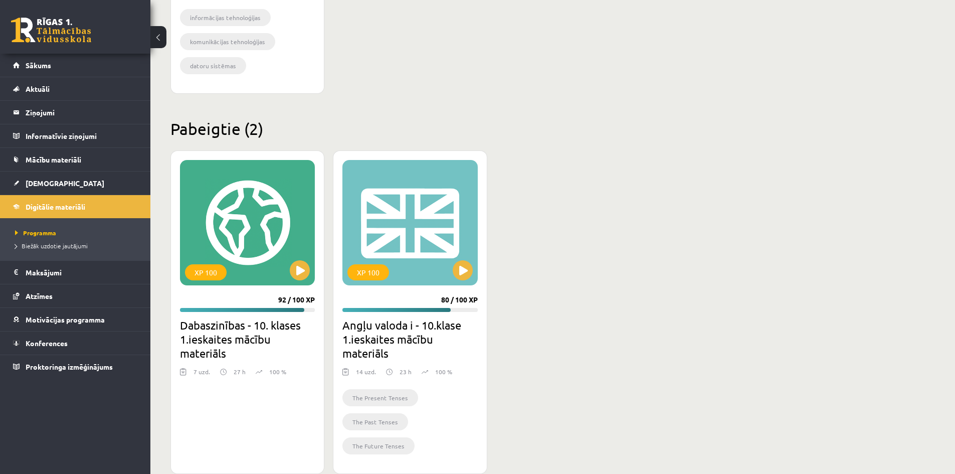
click at [239, 372] on p "27 h" at bounding box center [240, 371] width 12 height 9
click at [402, 372] on p "23 h" at bounding box center [405, 371] width 12 height 9
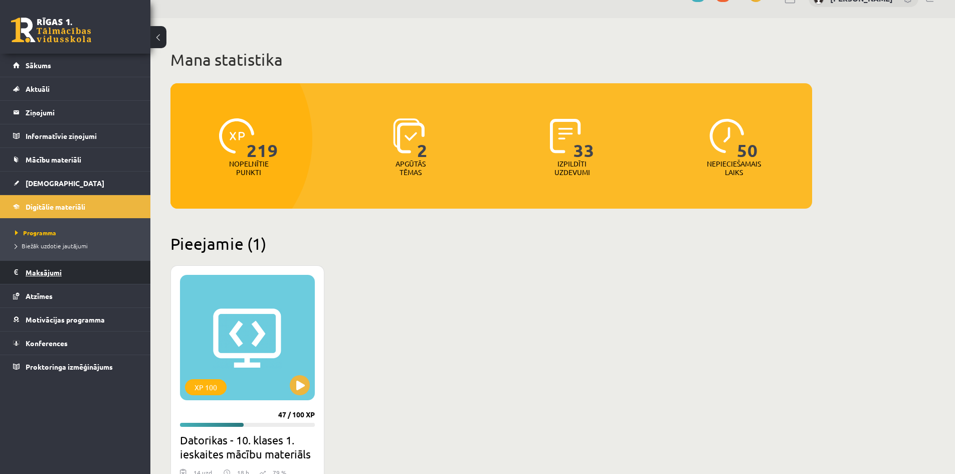
scroll to position [20, 0]
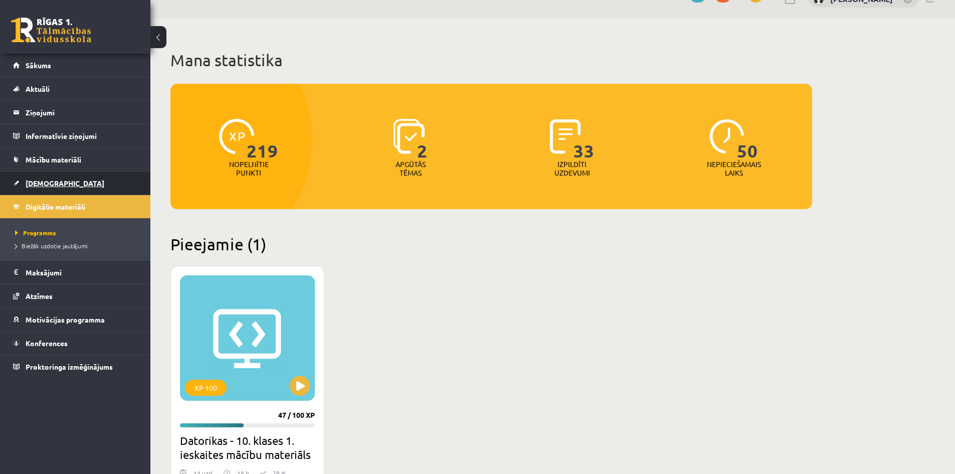
click at [58, 187] on link "[DEMOGRAPHIC_DATA]" at bounding box center [75, 182] width 125 height 23
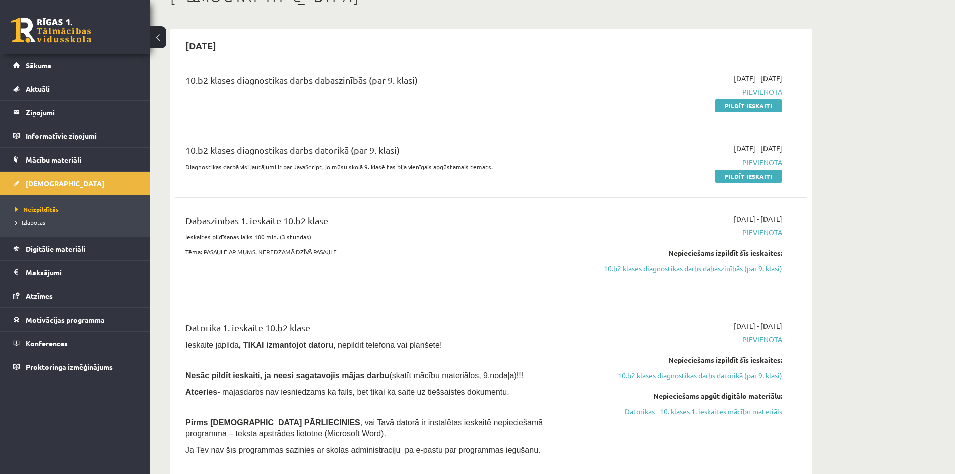
scroll to position [50, 0]
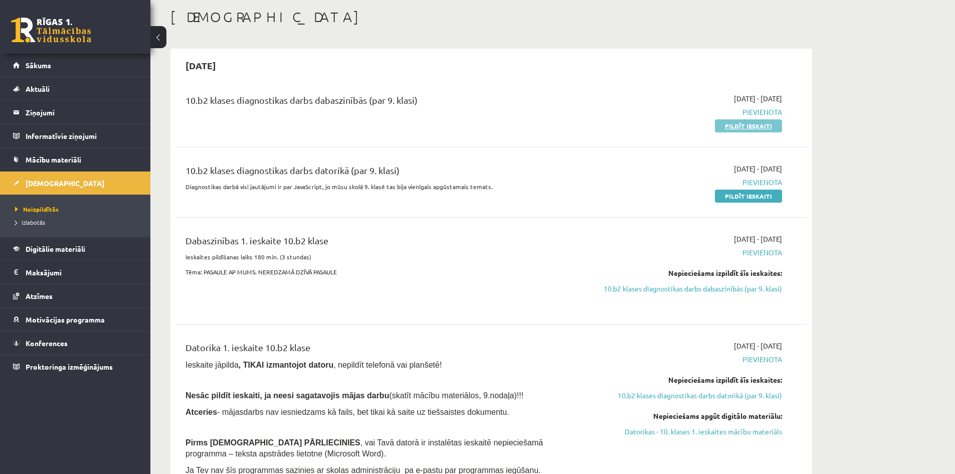
click at [765, 129] on link "Pildīt ieskaiti" at bounding box center [748, 125] width 67 height 13
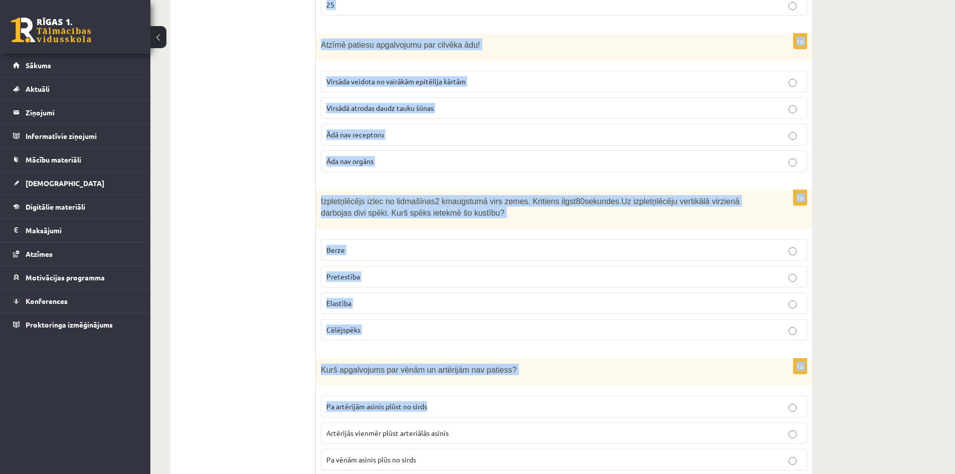
scroll to position [4605, 0]
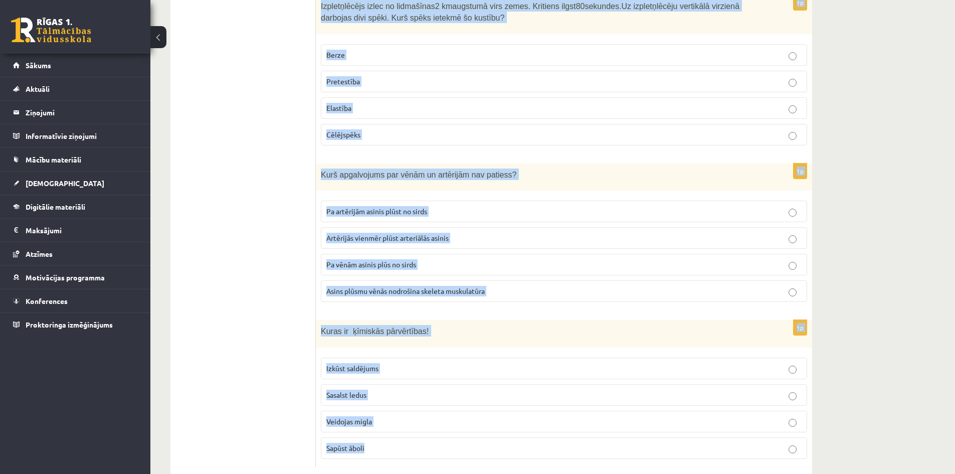
drag, startPoint x: 319, startPoint y: 150, endPoint x: 754, endPoint y: 420, distance: 512.2
copy form "Loremip dolor sitametconsec adipis elitse doeiusm. Tem incididuntutlab etdolore…"
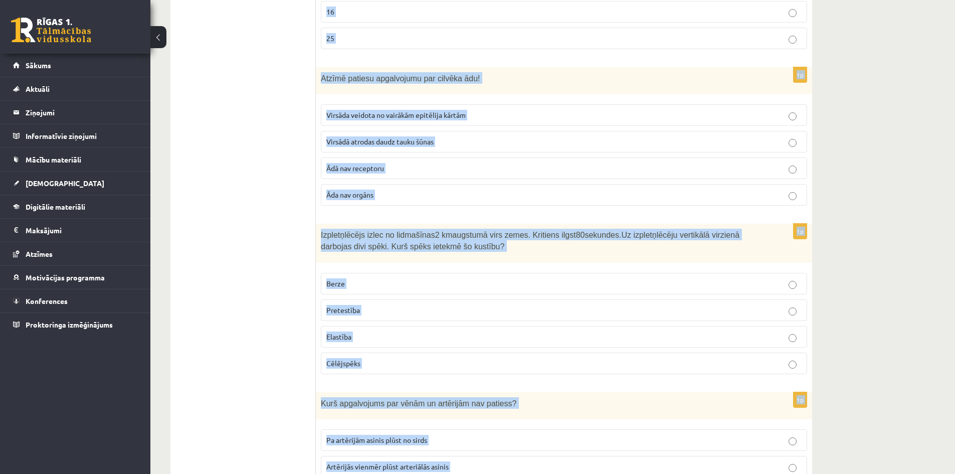
scroll to position [4354, 0]
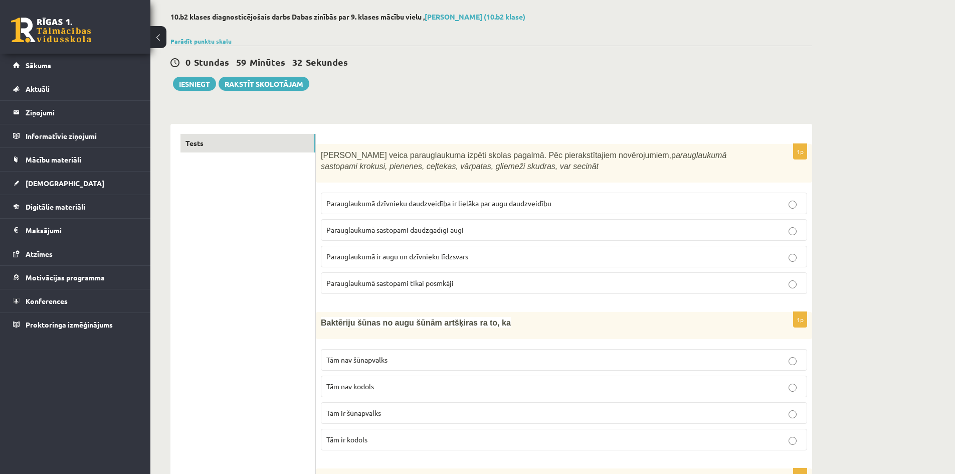
scroll to position [50, 0]
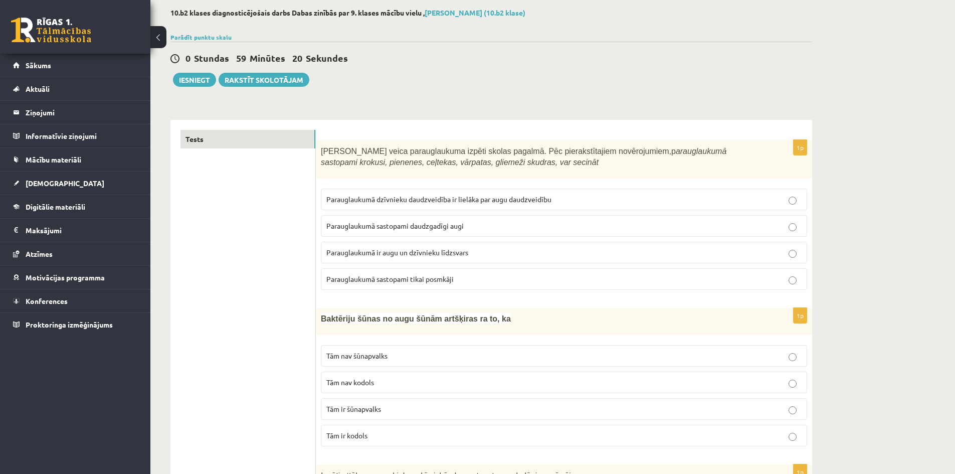
click at [440, 252] on span "Parauglaukumā ir augu un dzīvnieku līdzsvars" at bounding box center [397, 252] width 142 height 9
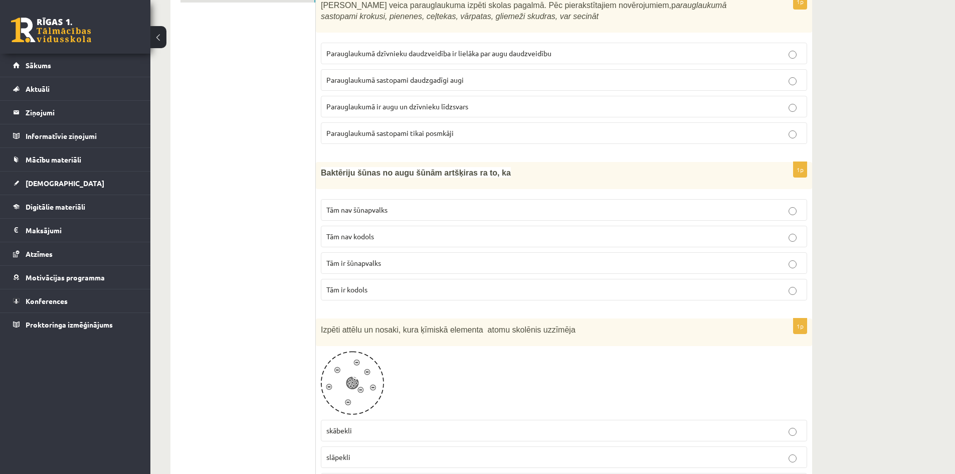
scroll to position [200, 0]
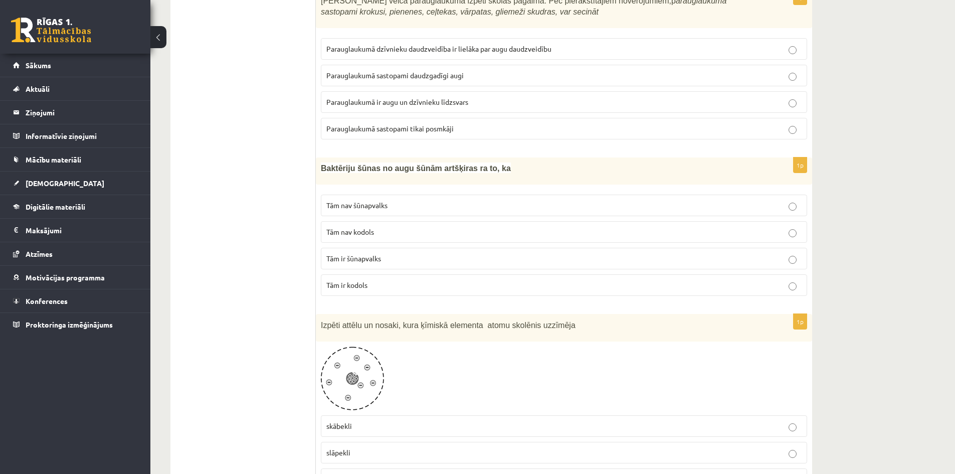
click at [367, 237] on p "Tām nav kodols" at bounding box center [563, 232] width 475 height 11
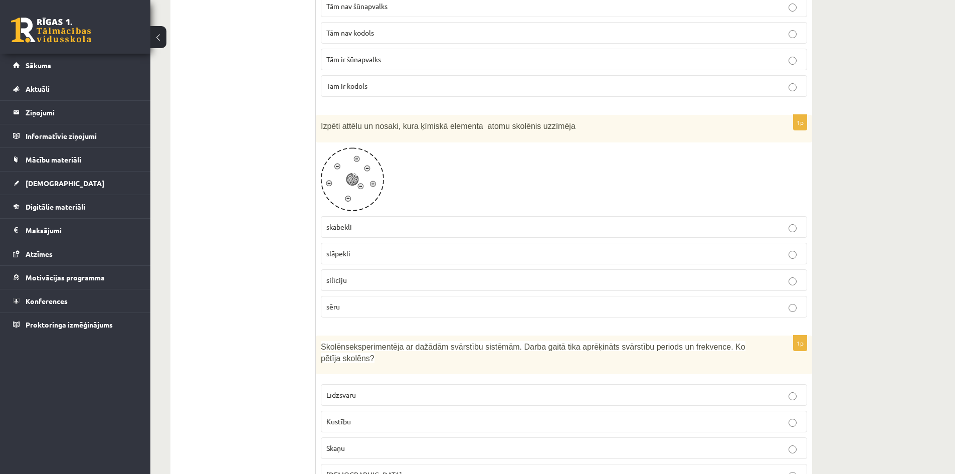
scroll to position [401, 0]
click at [362, 229] on p "skābekli" at bounding box center [563, 225] width 475 height 11
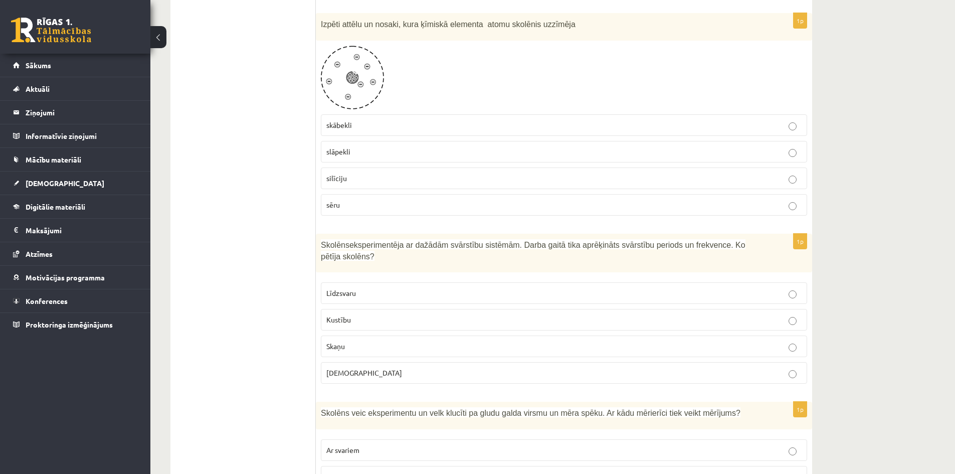
scroll to position [551, 0]
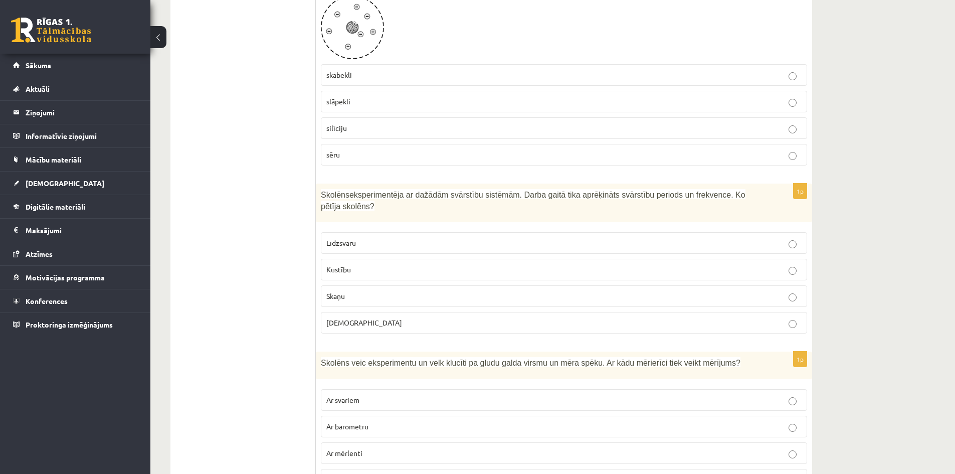
click at [385, 291] on p "Skaņu" at bounding box center [563, 296] width 475 height 11
click at [407, 264] on p "Kustību" at bounding box center [563, 269] width 475 height 11
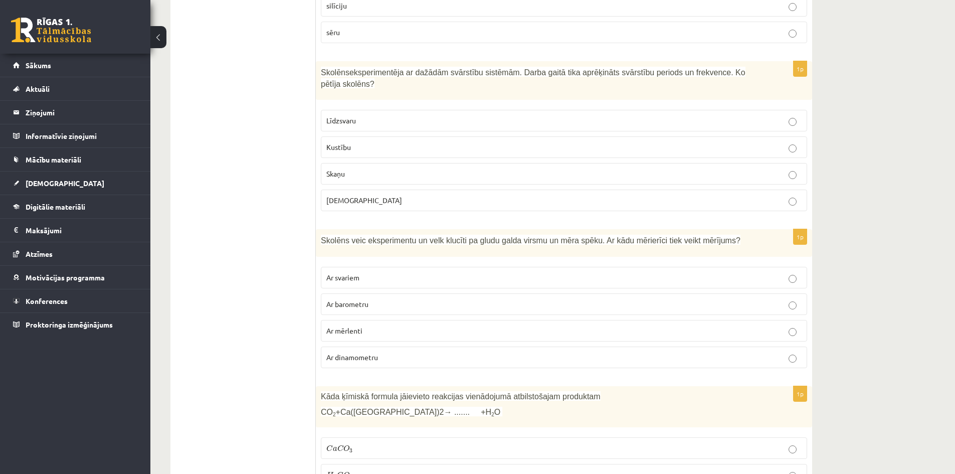
scroll to position [702, 0]
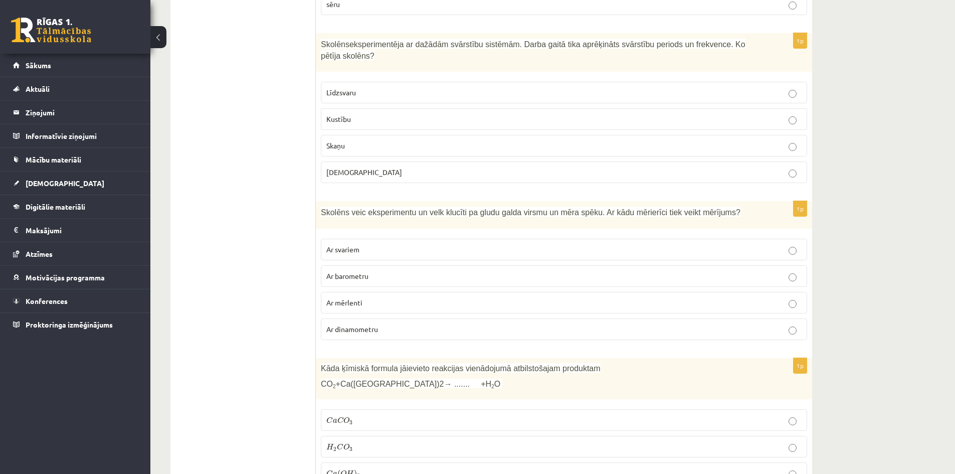
click at [404, 324] on p "Ar dinamometru" at bounding box center [563, 329] width 475 height 11
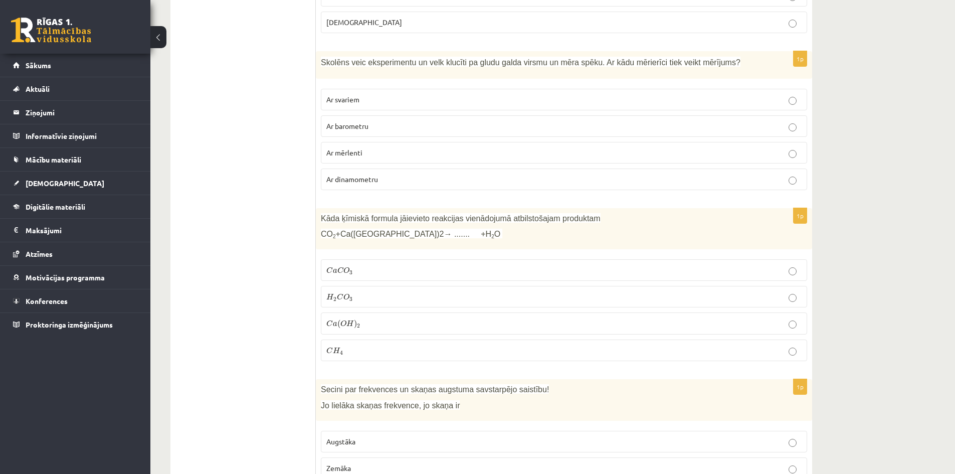
scroll to position [852, 0]
click at [361, 264] on p "C a C O 3 C a C O 3" at bounding box center [563, 269] width 475 height 11
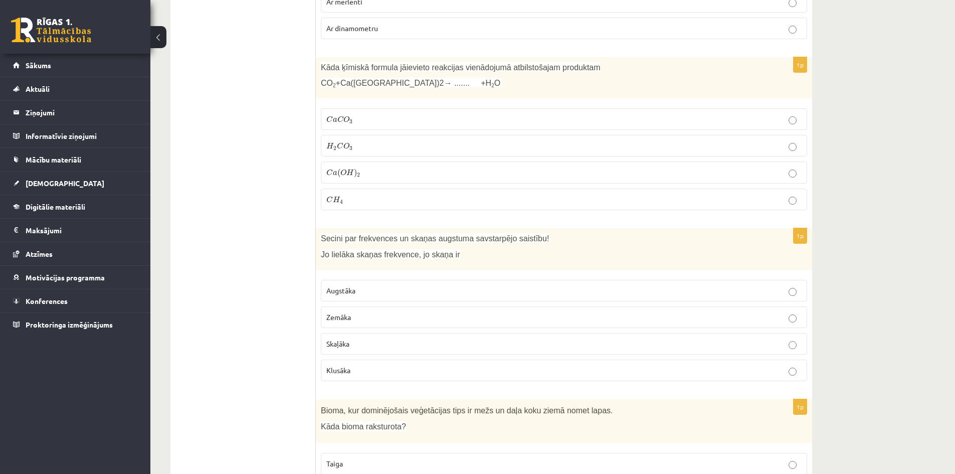
scroll to position [1052, 0]
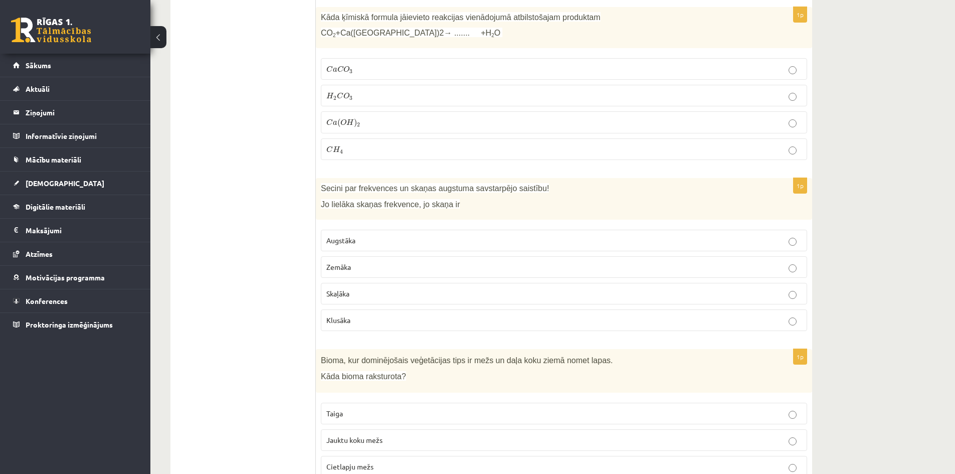
click at [376, 235] on p "Augstāka" at bounding box center [563, 240] width 475 height 11
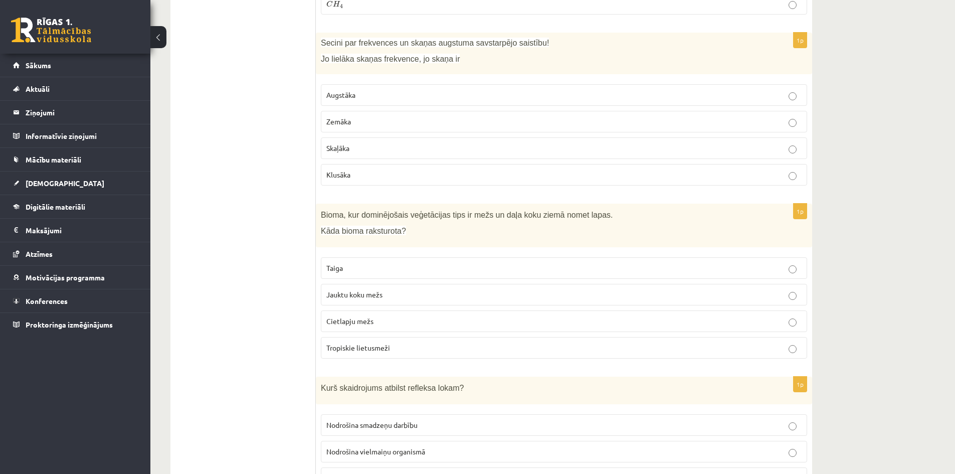
scroll to position [1203, 0]
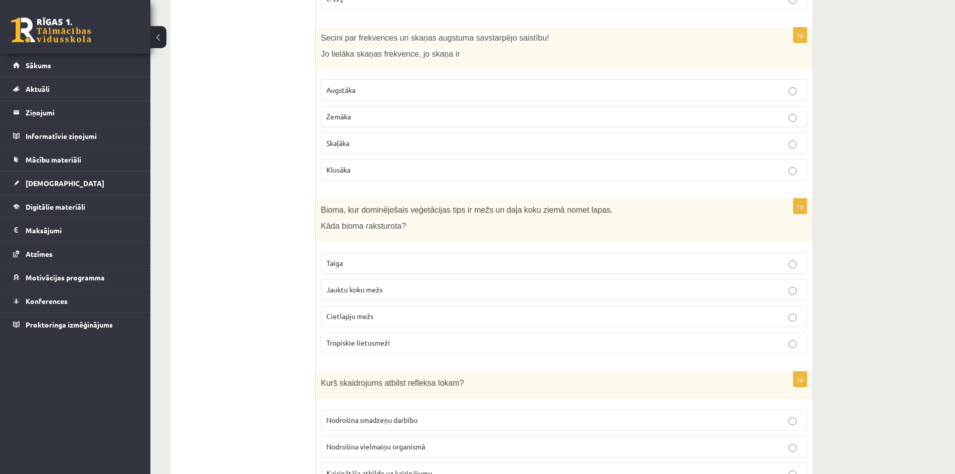
click at [405, 284] on p "Jauktu koku mežs" at bounding box center [563, 289] width 475 height 11
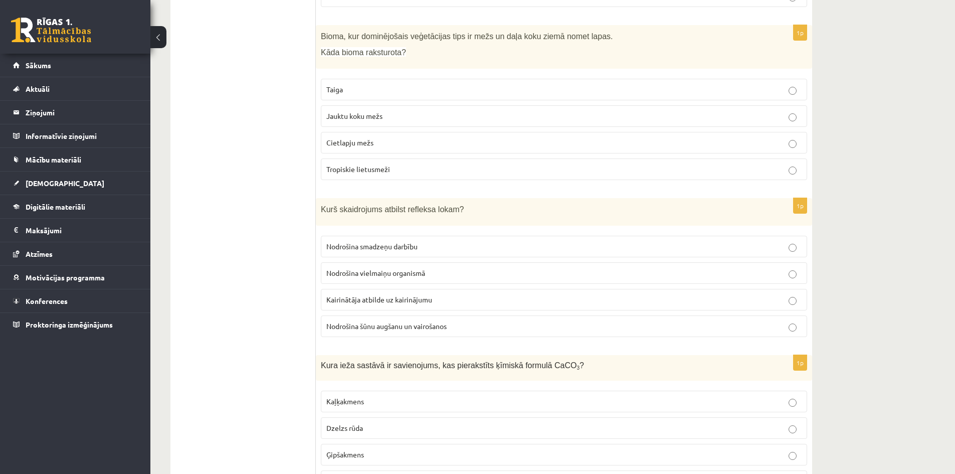
scroll to position [1403, 0]
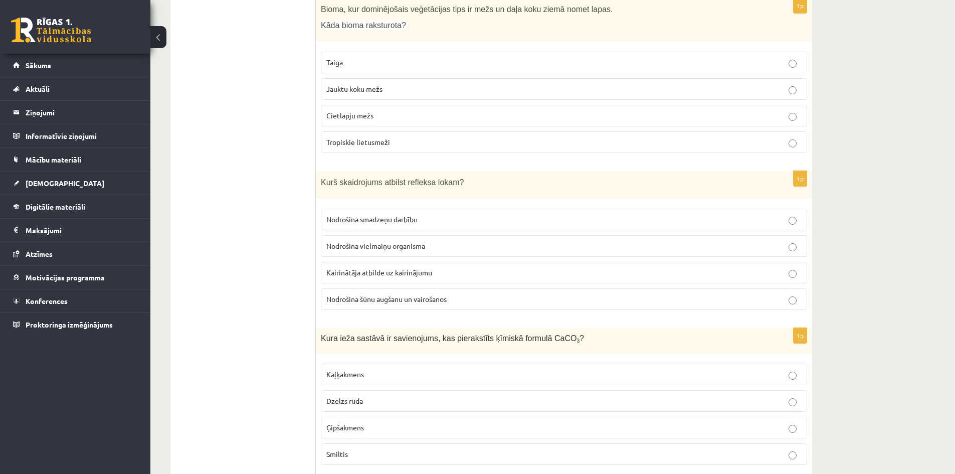
click at [423, 268] on span "Kairinātāja atbilde uz kairinājumu" at bounding box center [379, 272] width 106 height 9
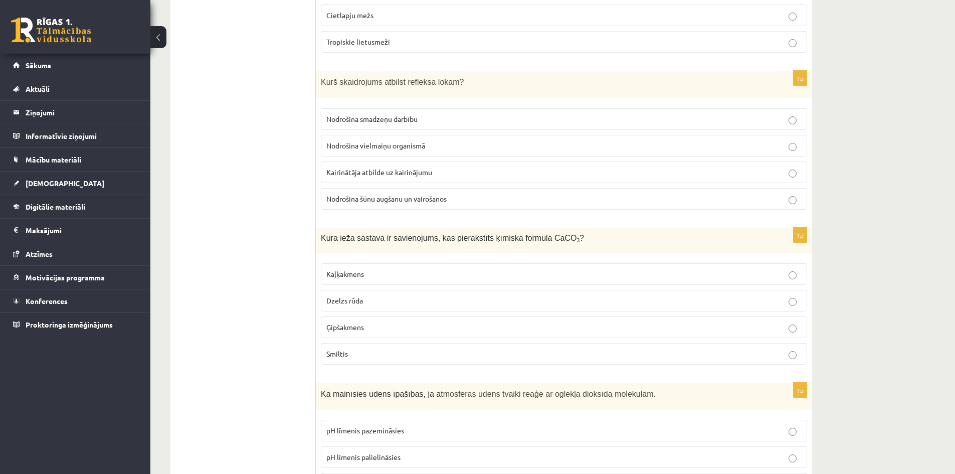
scroll to position [1554, 0]
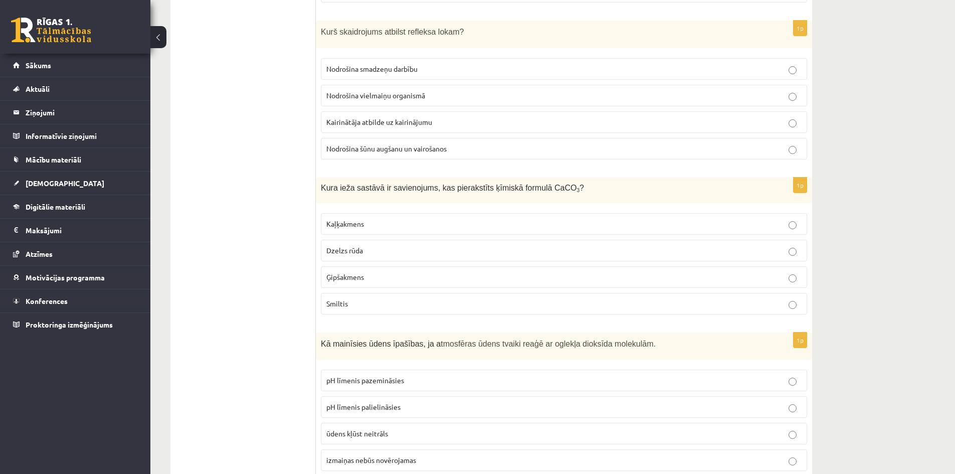
click at [358, 272] on span "Ģipšakmens" at bounding box center [345, 276] width 38 height 9
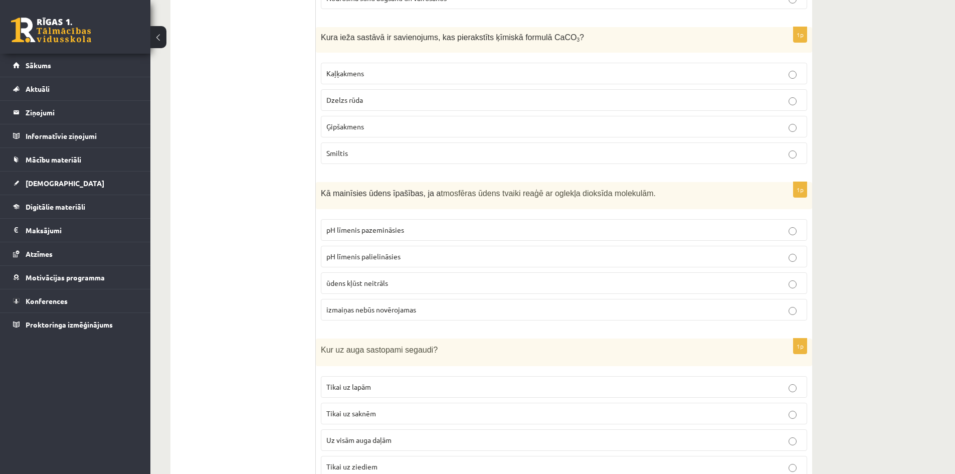
click at [385, 252] on span "pH līmenis palielināsies" at bounding box center [363, 256] width 74 height 9
click at [372, 225] on span "pH līmenis pazemināsies" at bounding box center [365, 229] width 78 height 9
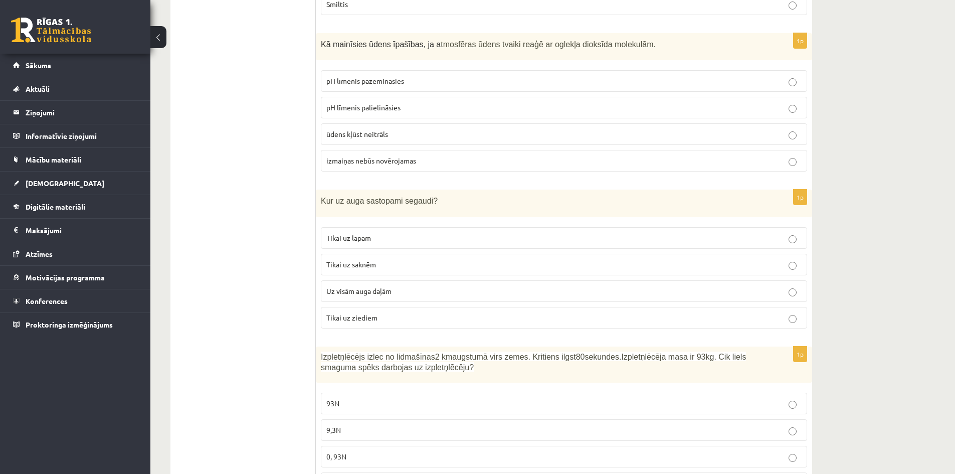
scroll to position [1854, 0]
click at [391, 285] on span "Uz visām auga daļām" at bounding box center [358, 289] width 65 height 9
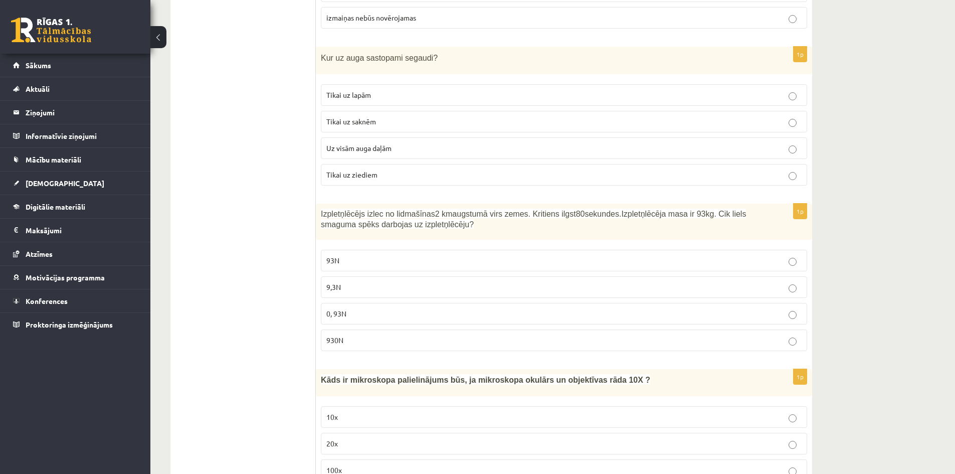
scroll to position [2005, 0]
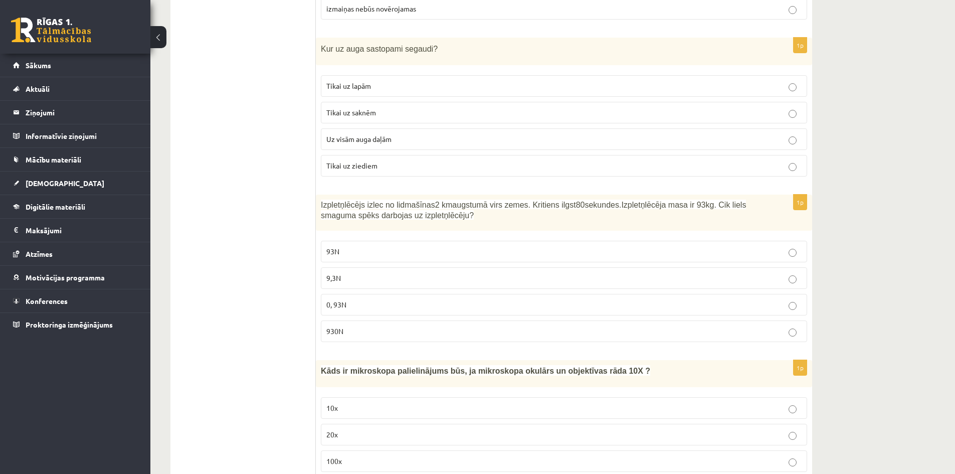
click at [360, 273] on p "9,3N" at bounding box center [563, 278] width 475 height 11
click at [390, 326] on p "930N" at bounding box center [563, 331] width 475 height 11
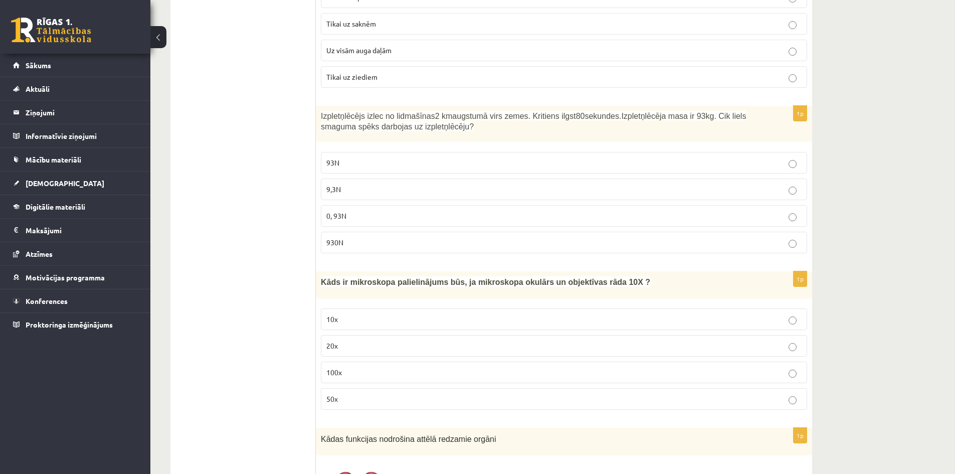
scroll to position [2155, 0]
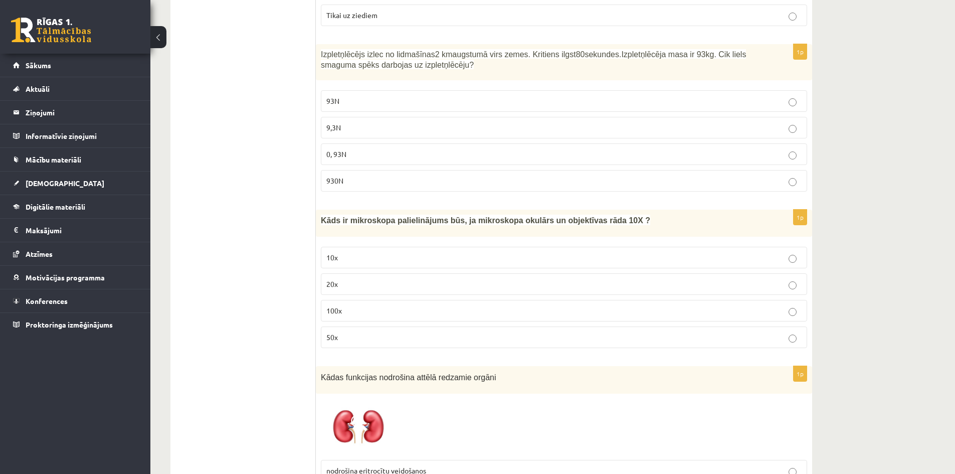
click at [388, 252] on p "10x" at bounding box center [563, 257] width 475 height 11
click at [355, 310] on fieldset "10x 20x 100x 50x" at bounding box center [564, 296] width 486 height 109
click at [355, 305] on p "100x" at bounding box center [563, 310] width 475 height 11
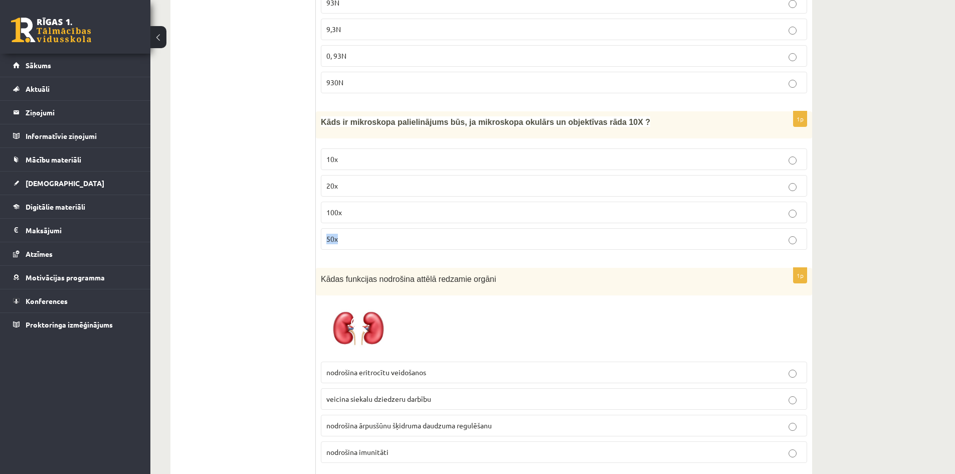
scroll to position [2255, 0]
click at [638, 271] on p "Kādas funkcijas nodrošina attēlā redzamie orgāni" at bounding box center [539, 277] width 436 height 12
click at [232, 324] on ul "Tests" at bounding box center [247, 371] width 135 height 4892
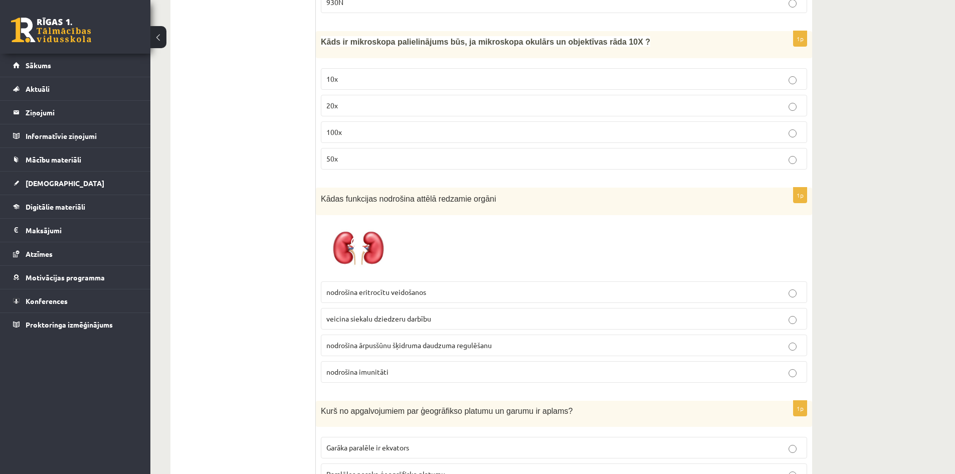
scroll to position [2355, 0]
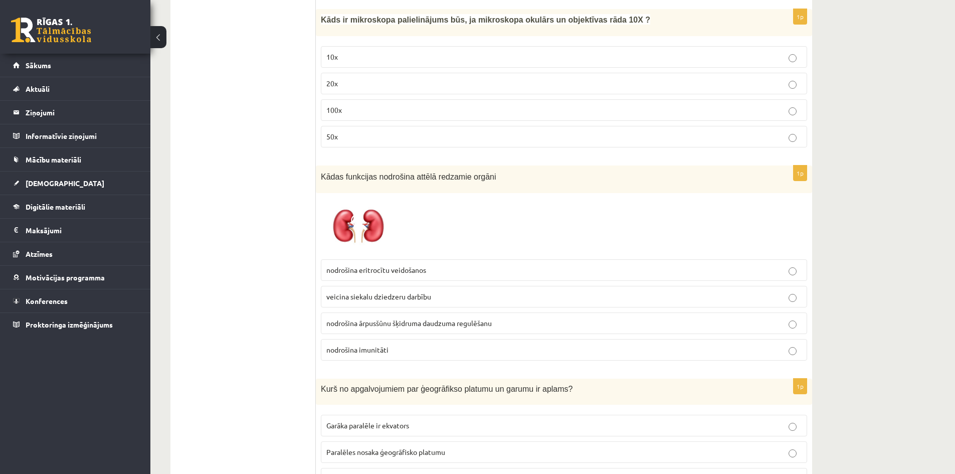
click at [486, 318] on span "nodrošina ārpusšūnu šķidruma daudzuma regulēšanu" at bounding box center [408, 322] width 165 height 9
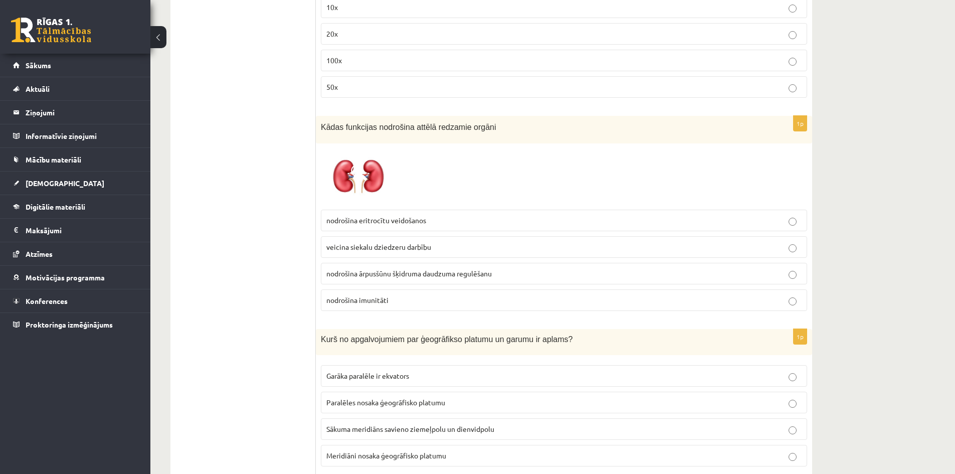
scroll to position [2405, 0]
click at [406, 294] on p "nodrošina imunitāti" at bounding box center [563, 299] width 475 height 11
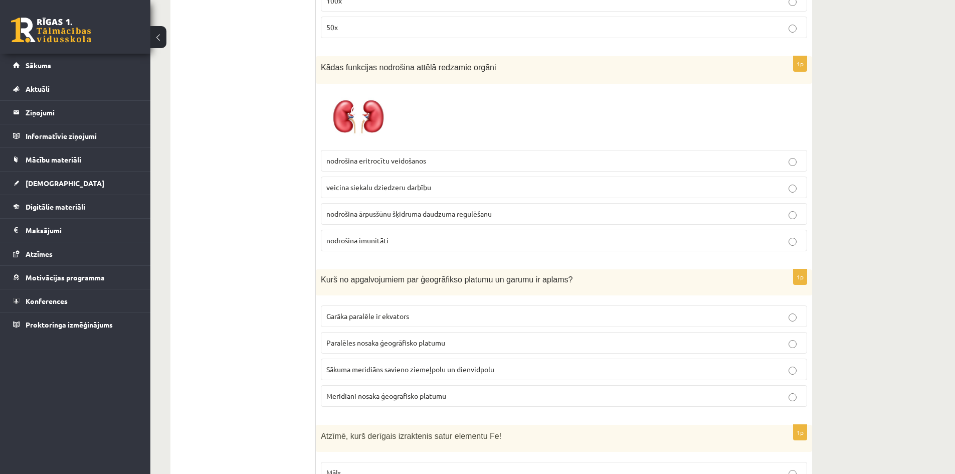
scroll to position [2506, 0]
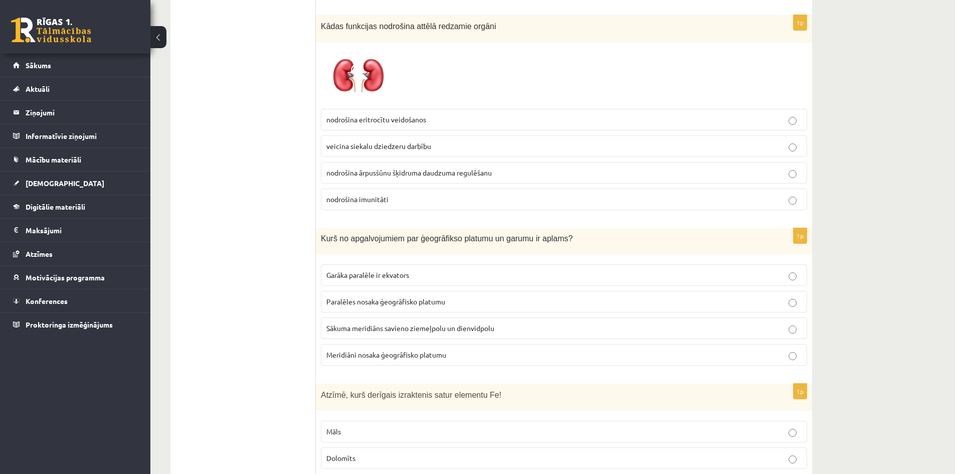
click at [416, 168] on span "nodrošina ārpusšūnu šķidruma daudzuma regulēšanu" at bounding box center [408, 172] width 165 height 9
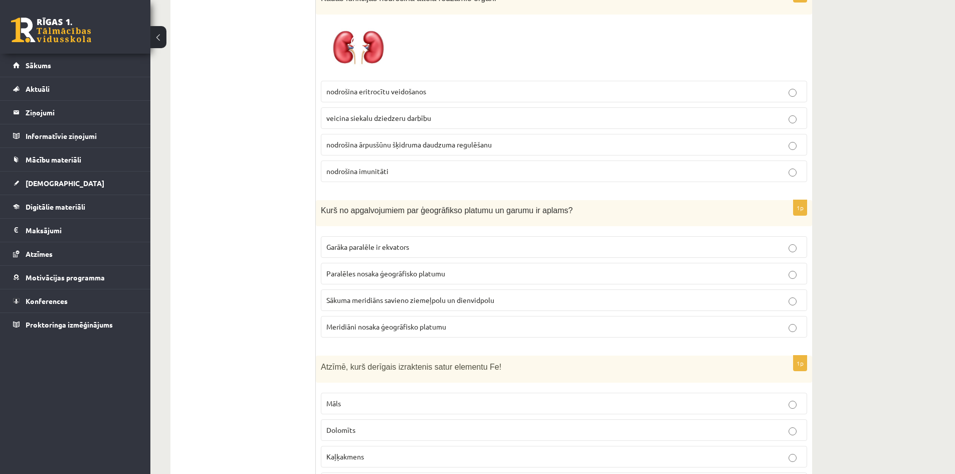
scroll to position [2556, 0]
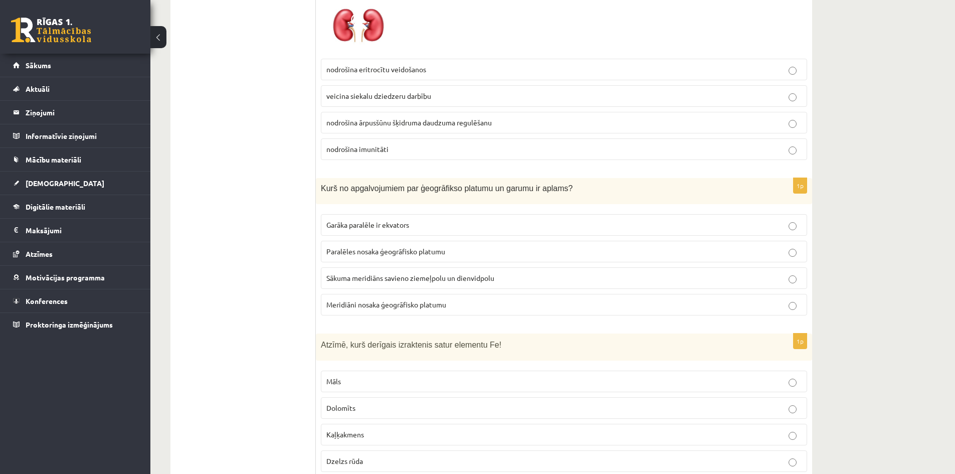
click at [449, 299] on p "Meridiāni nosaka ģeogrāfisko platumu" at bounding box center [563, 304] width 475 height 11
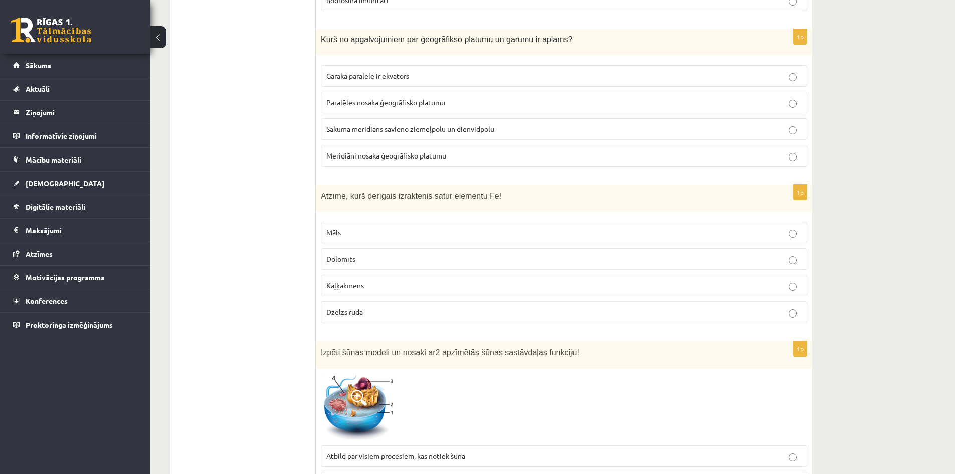
scroll to position [2706, 0]
click at [382, 305] on p "Dzelzs rūda" at bounding box center [563, 310] width 475 height 11
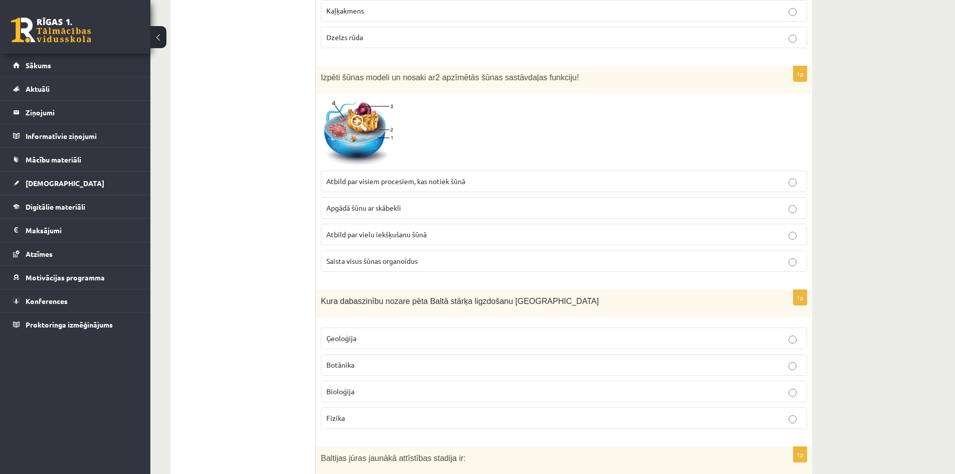
scroll to position [3007, 0]
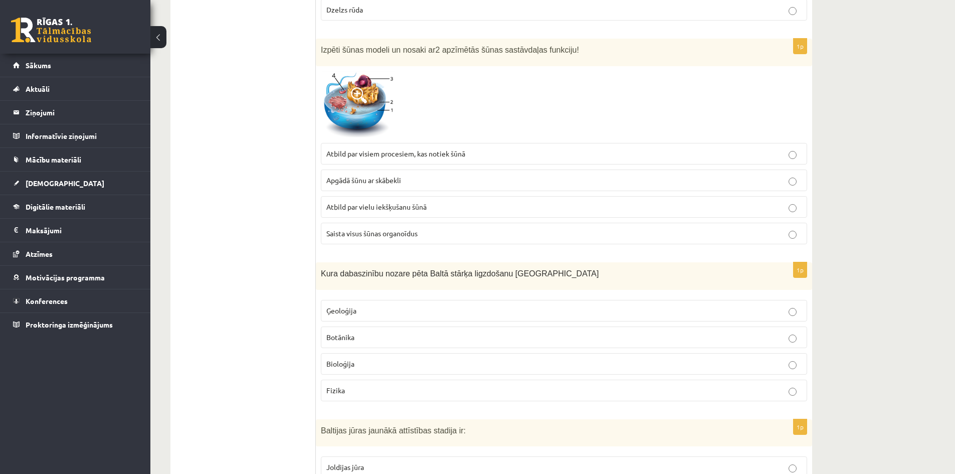
click at [358, 358] on label "Bioloģija" at bounding box center [564, 364] width 486 height 22
click at [383, 202] on span "Atbild par vielu iekšķušanu šūnā" at bounding box center [376, 206] width 100 height 9
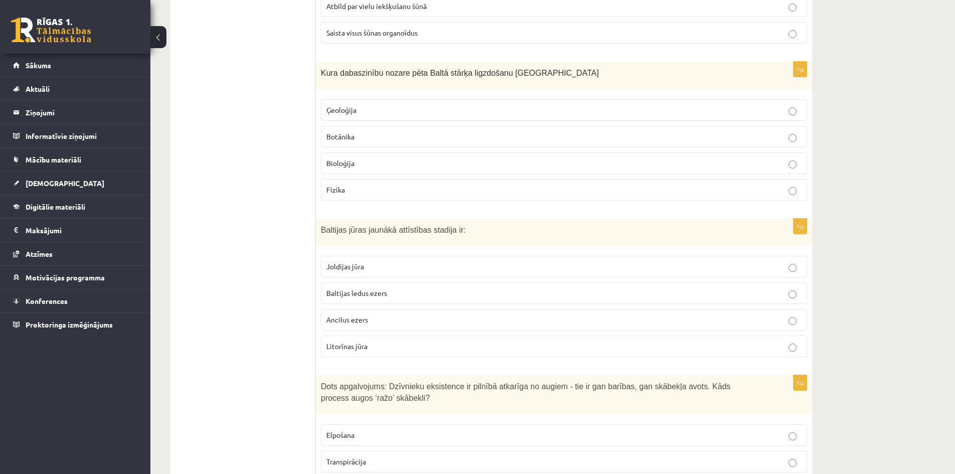
scroll to position [3257, 0]
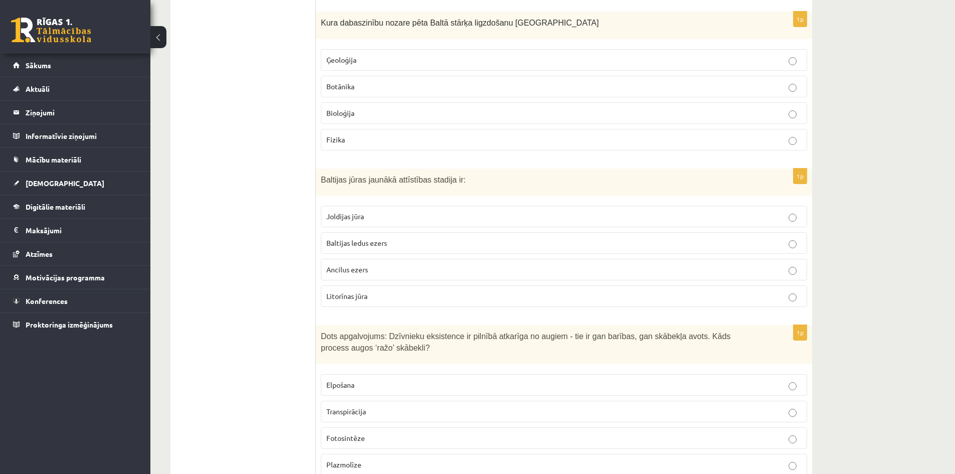
click at [403, 291] on p "Litorīnas jūra" at bounding box center [563, 296] width 475 height 11
click at [397, 211] on p "Joldijas jūra" at bounding box center [563, 216] width 475 height 11
click at [403, 259] on label "Ancilus ezers" at bounding box center [564, 270] width 486 height 22
click at [402, 291] on p "Litorīnas jūra" at bounding box center [563, 296] width 475 height 11
click at [401, 264] on p "Ancilus ezers" at bounding box center [563, 269] width 475 height 11
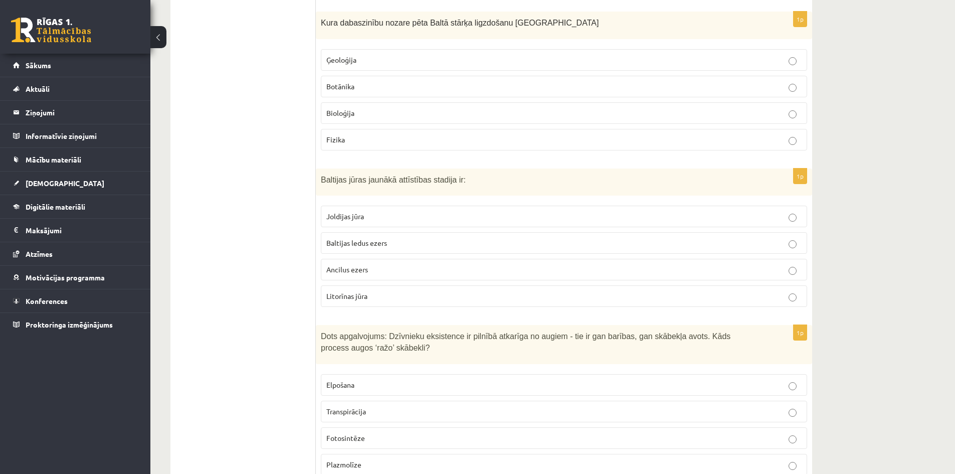
click at [387, 238] on p "Baltijas ledus ezers" at bounding box center [563, 243] width 475 height 11
click at [389, 292] on label "Litorīnas jūra" at bounding box center [564, 296] width 486 height 22
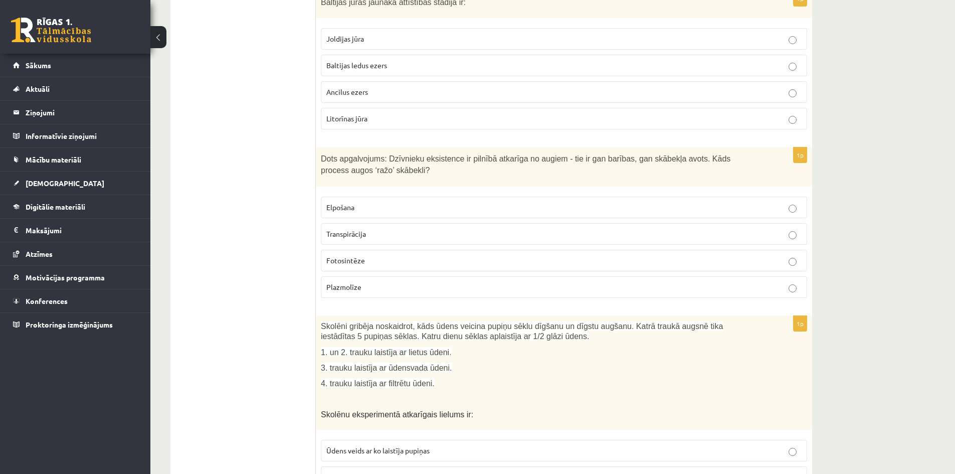
scroll to position [3408, 0]
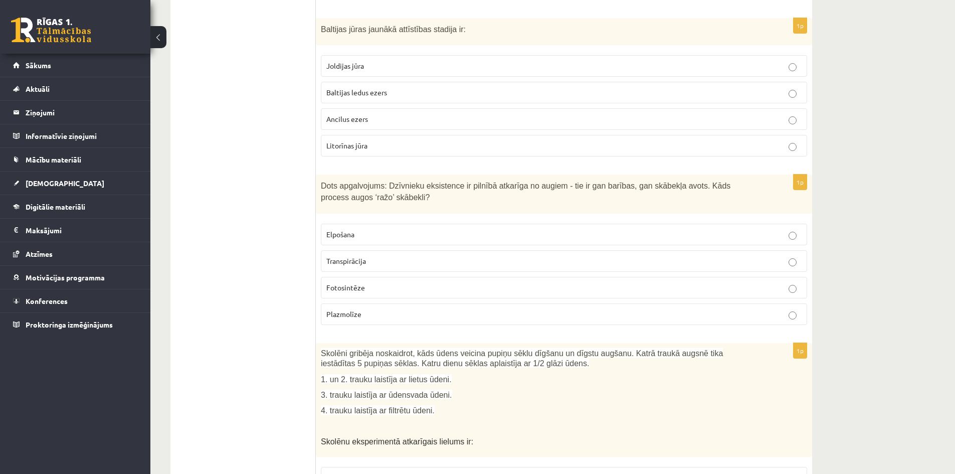
click at [370, 277] on label "Fotosintēze" at bounding box center [564, 288] width 486 height 22
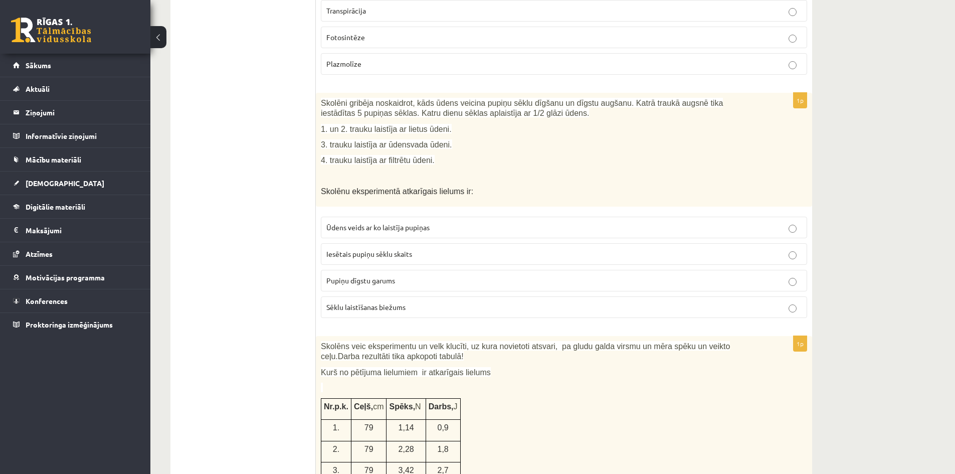
scroll to position [3658, 0]
click at [438, 222] on p "Ūdens veids ar ko laistīja pupiņas" at bounding box center [563, 227] width 475 height 11
click at [401, 275] on p "Pupiņu dīgstu garums" at bounding box center [563, 280] width 475 height 11
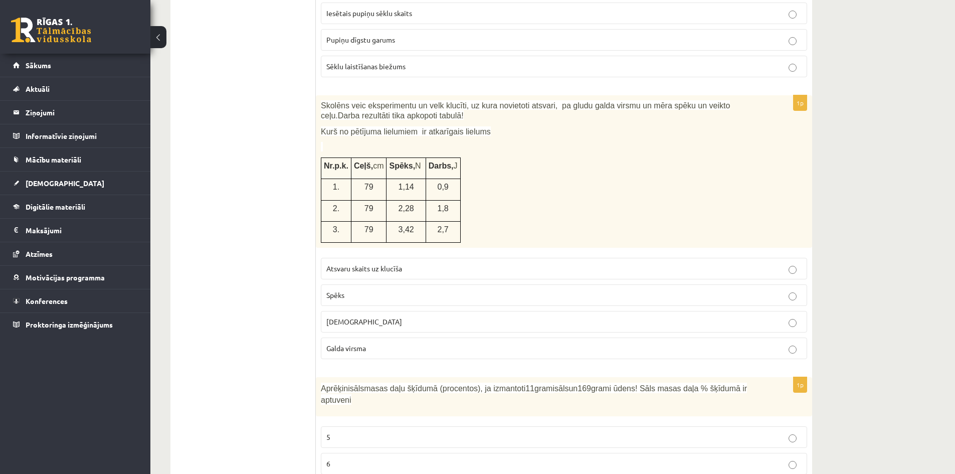
scroll to position [3909, 0]
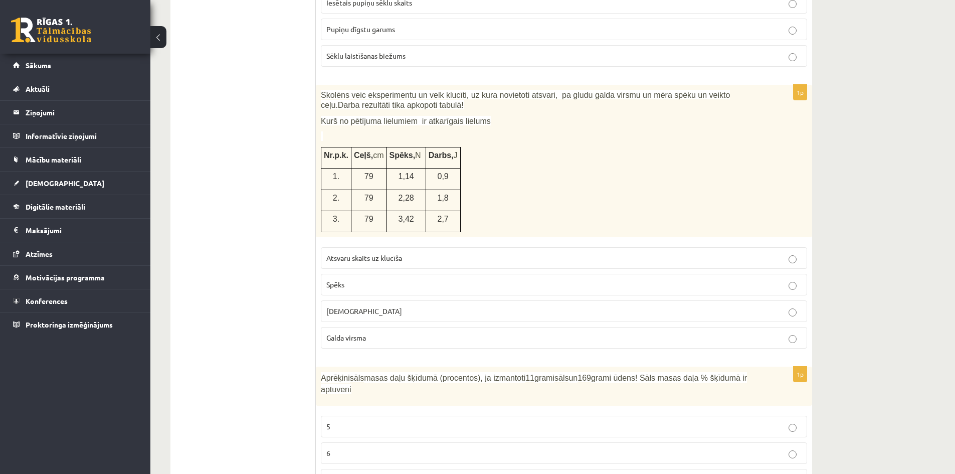
click at [380, 279] on p "Spēks" at bounding box center [563, 284] width 475 height 11
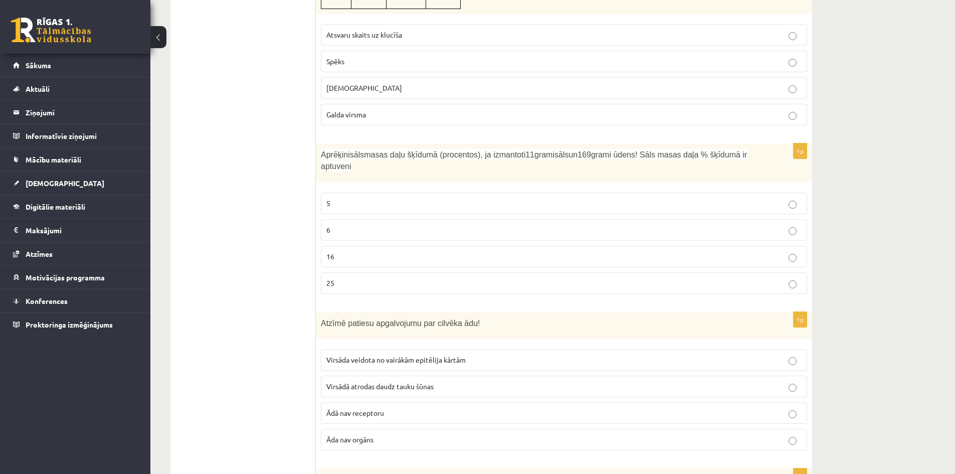
scroll to position [4154, 0]
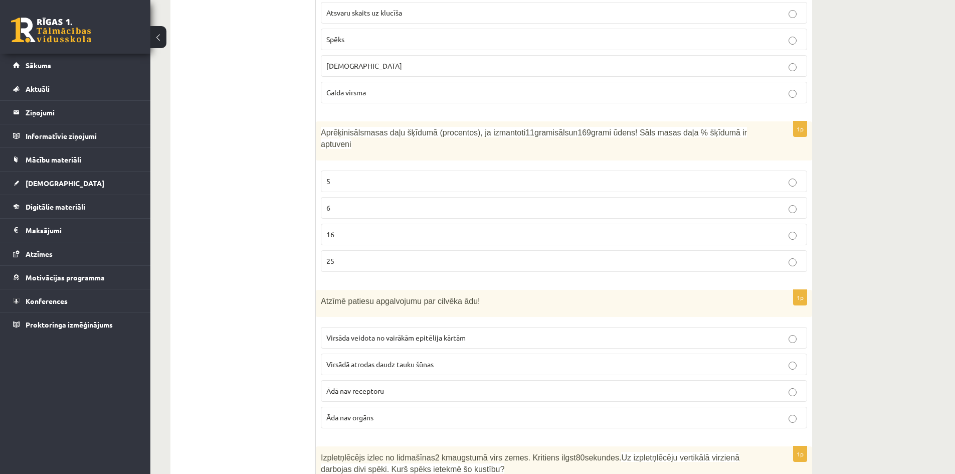
click at [354, 202] on p "6" at bounding box center [563, 207] width 475 height 11
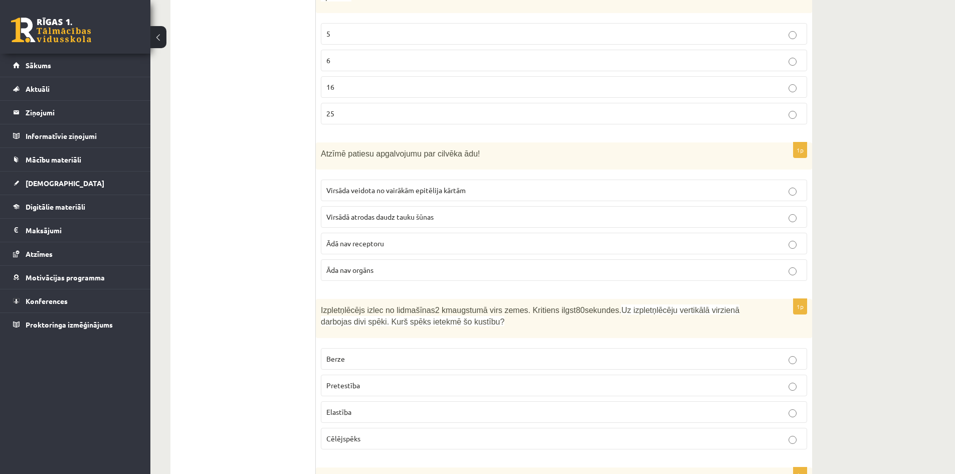
scroll to position [4304, 0]
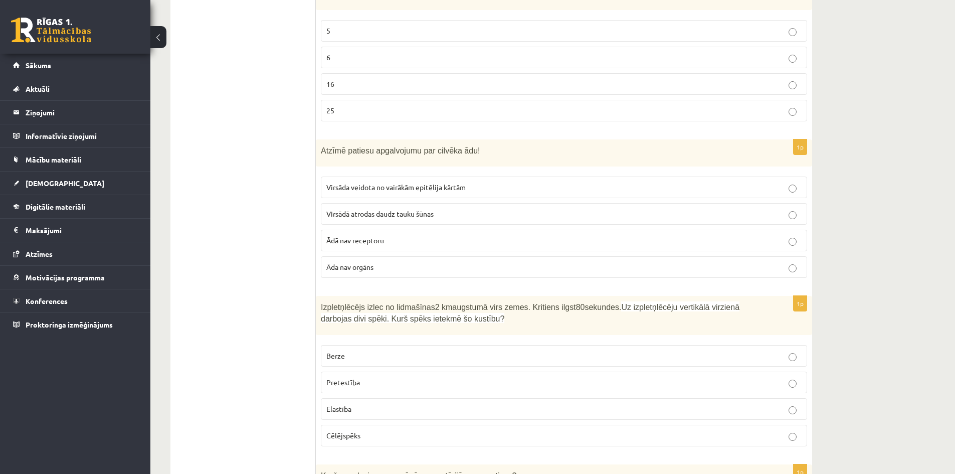
click at [412, 182] on span "Virsāda veidota no vairākām epitēlija kārtām" at bounding box center [395, 186] width 139 height 9
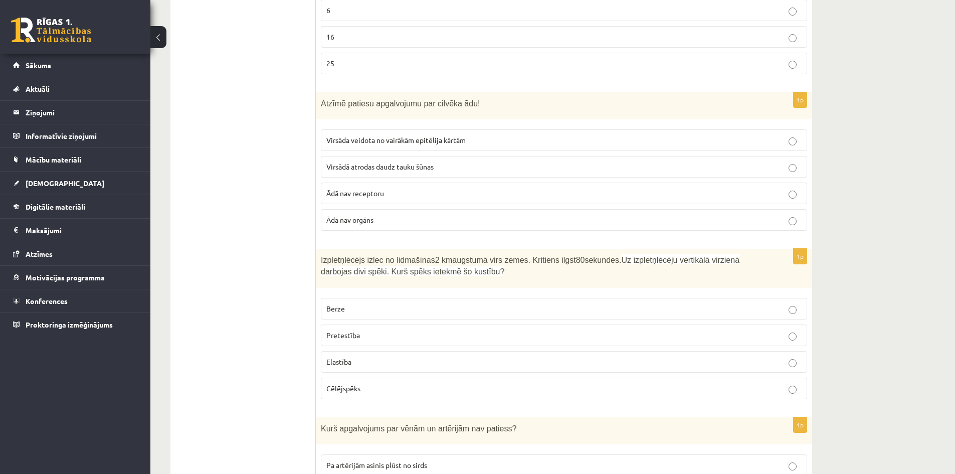
scroll to position [4405, 0]
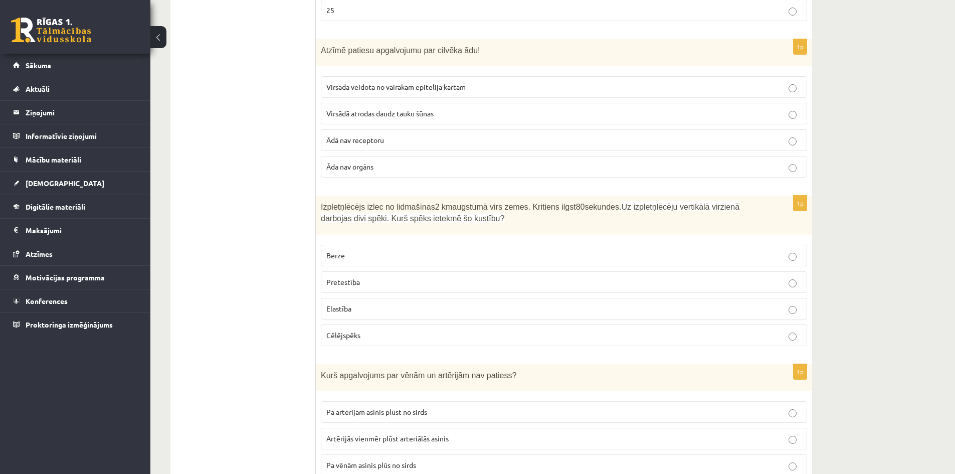
click at [430, 277] on p "Pretestība" at bounding box center [563, 282] width 475 height 11
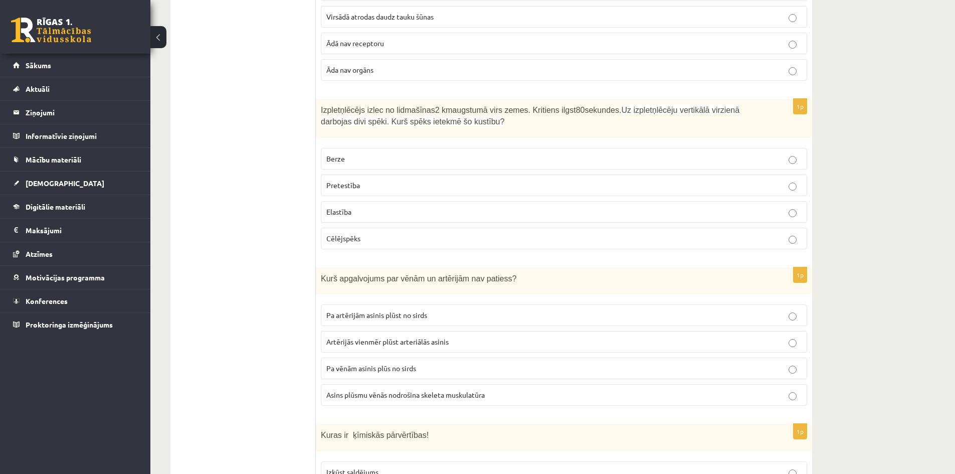
scroll to position [4505, 0]
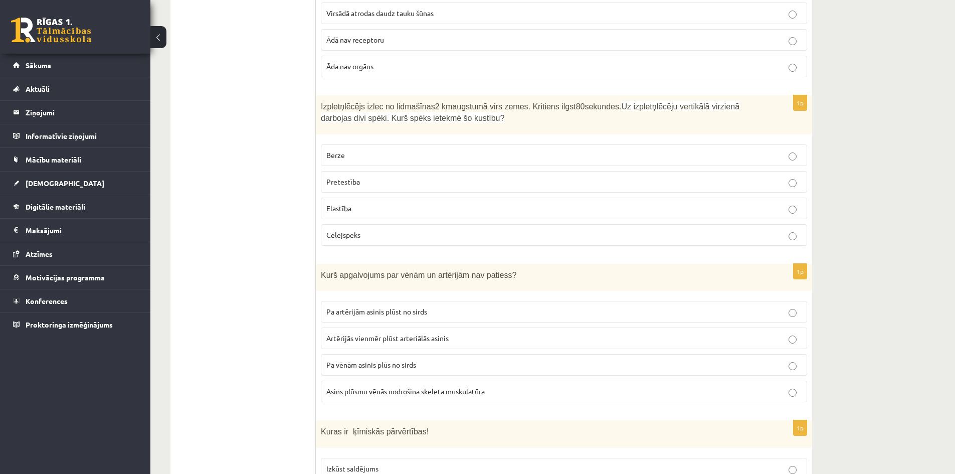
click at [387, 359] on p "Pa vēnām asinis plūs no sirds" at bounding box center [563, 364] width 475 height 11
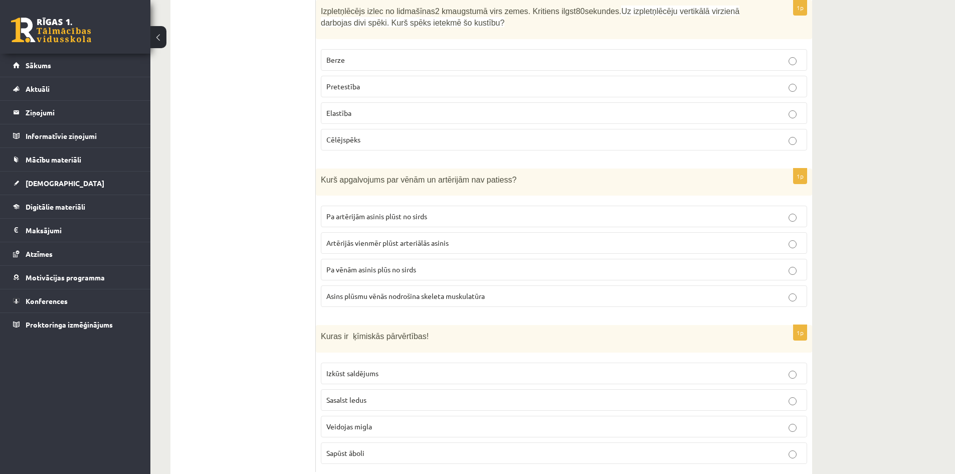
scroll to position [4605, 0]
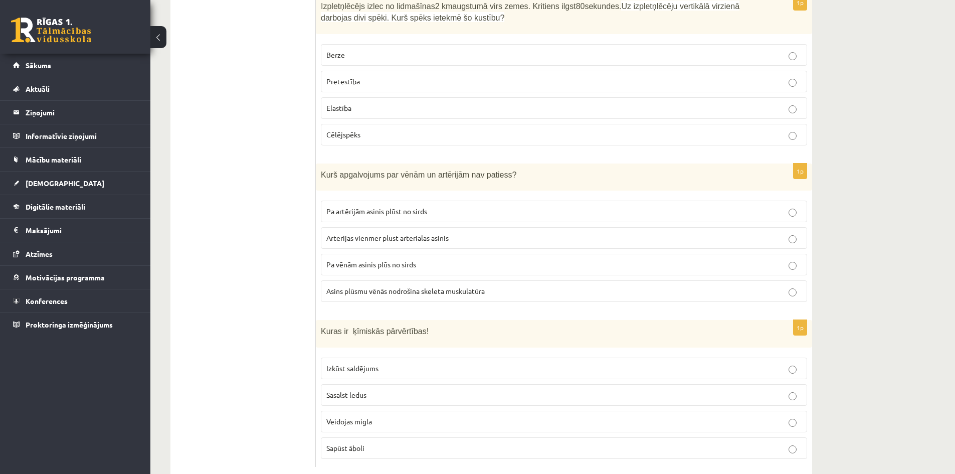
click at [392, 233] on span "Artērijās vienmēr plūst arteriālās asinis" at bounding box center [387, 237] width 122 height 9
click at [456, 206] on p "Pa artērijām asinis plūst no sirds" at bounding box center [563, 211] width 475 height 11
click at [386, 443] on p "Sapūst āboli" at bounding box center [563, 448] width 475 height 11
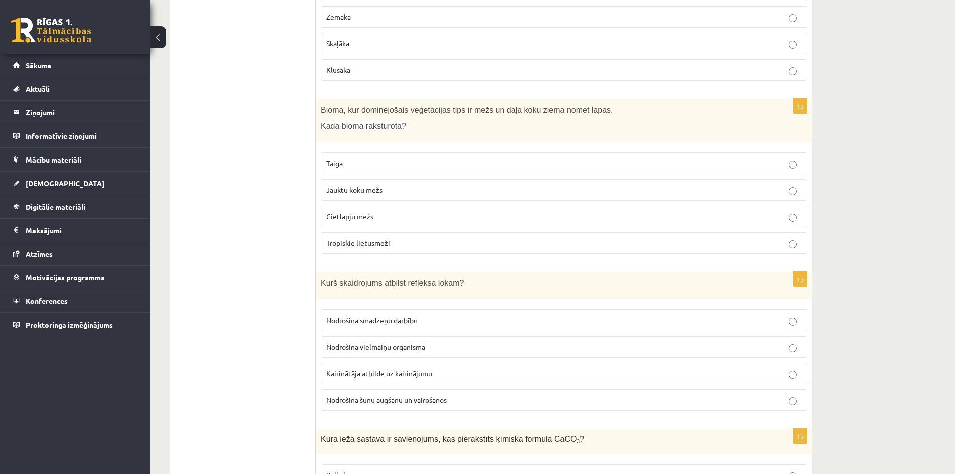
scroll to position [1253, 0]
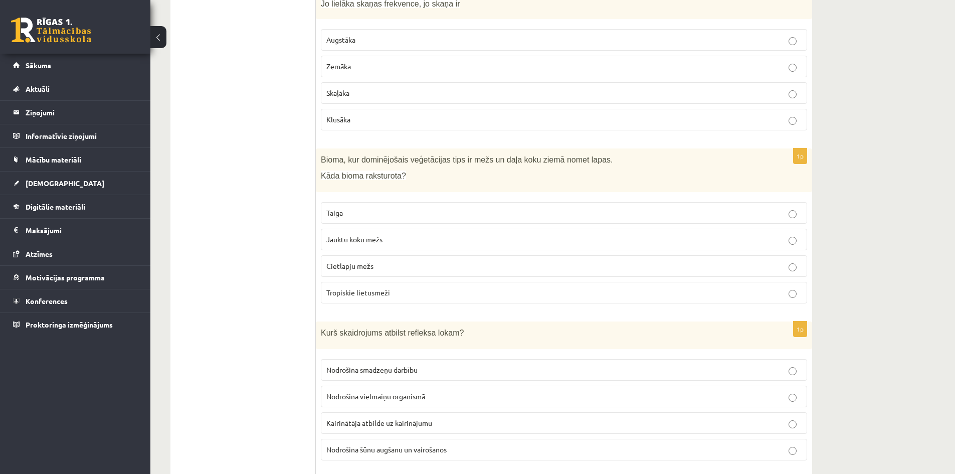
click at [420, 359] on label "Nodrošina smadzeņu darbību" at bounding box center [564, 370] width 486 height 22
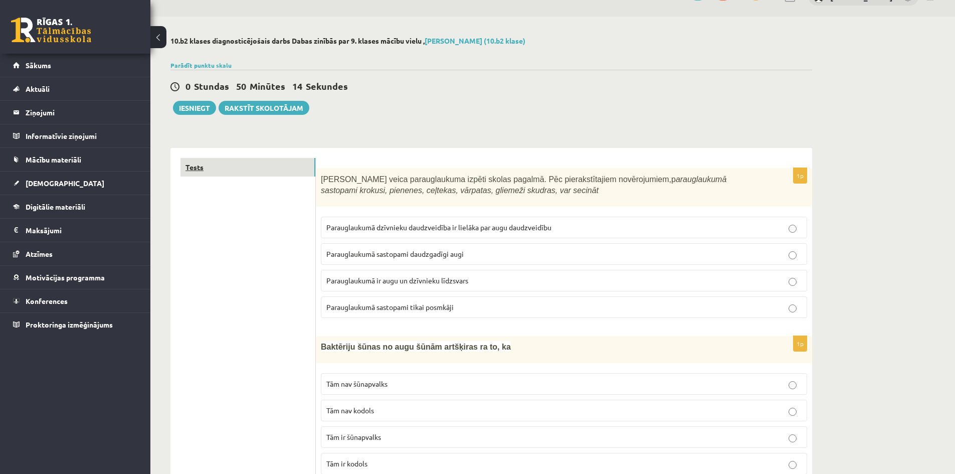
scroll to position [0, 0]
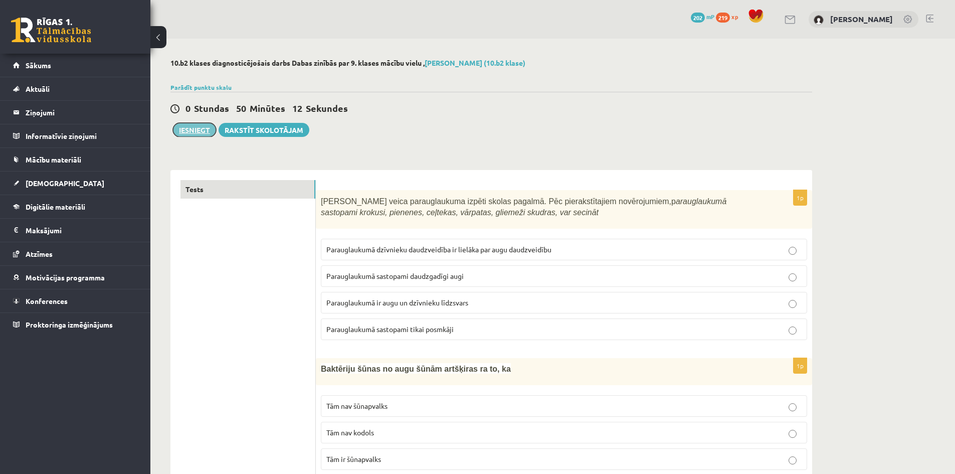
click at [189, 131] on button "Iesniegt" at bounding box center [194, 130] width 43 height 14
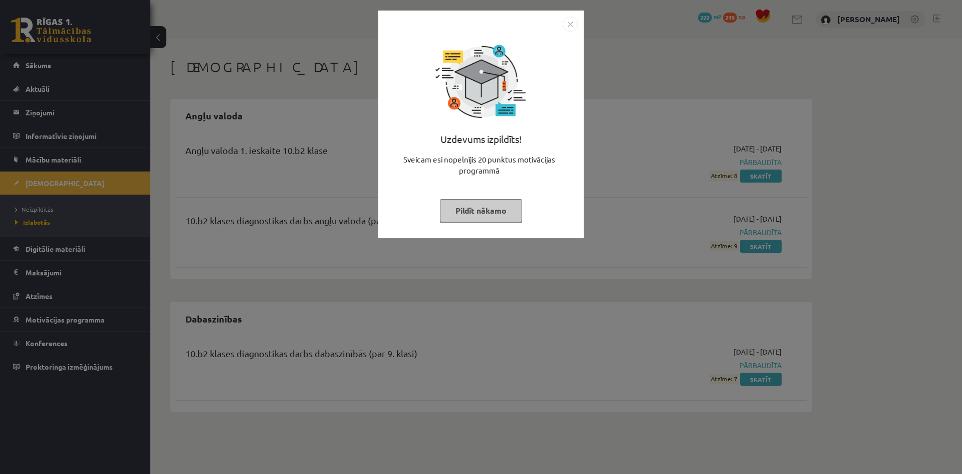
click at [574, 21] on img "Close" at bounding box center [570, 24] width 15 height 15
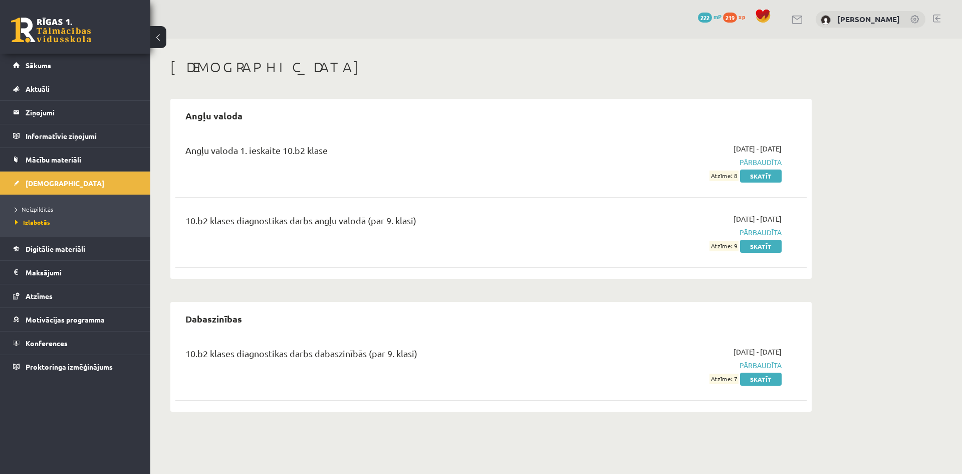
click at [736, 18] on link "219 xp" at bounding box center [736, 17] width 27 height 8
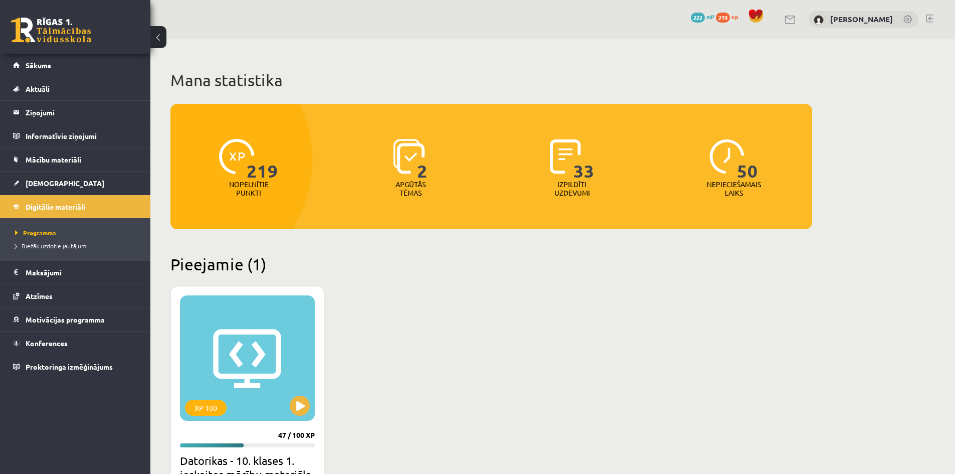
click at [696, 17] on span "222" at bounding box center [698, 18] width 14 height 10
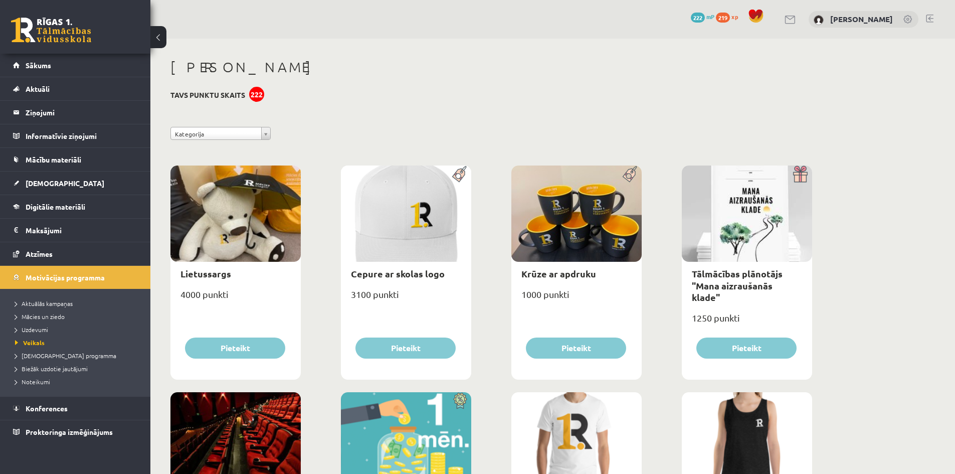
click at [717, 18] on span "219" at bounding box center [723, 18] width 14 height 10
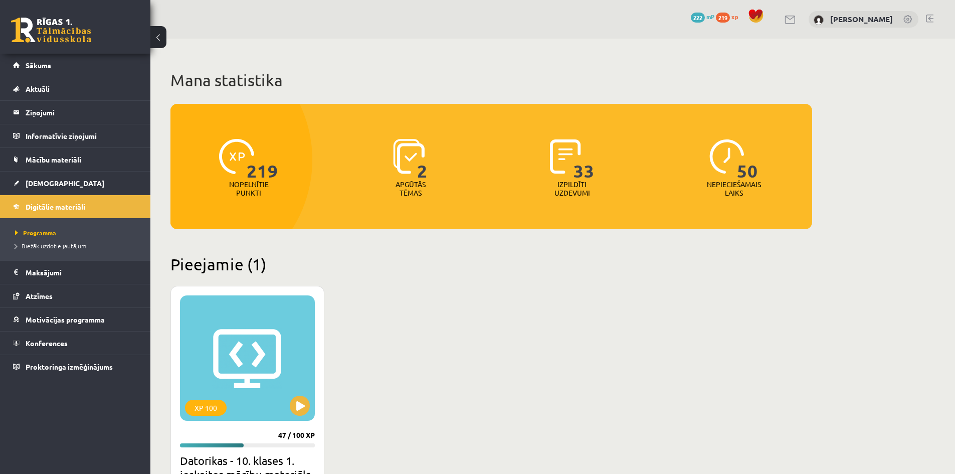
click at [694, 14] on span "222" at bounding box center [698, 18] width 14 height 10
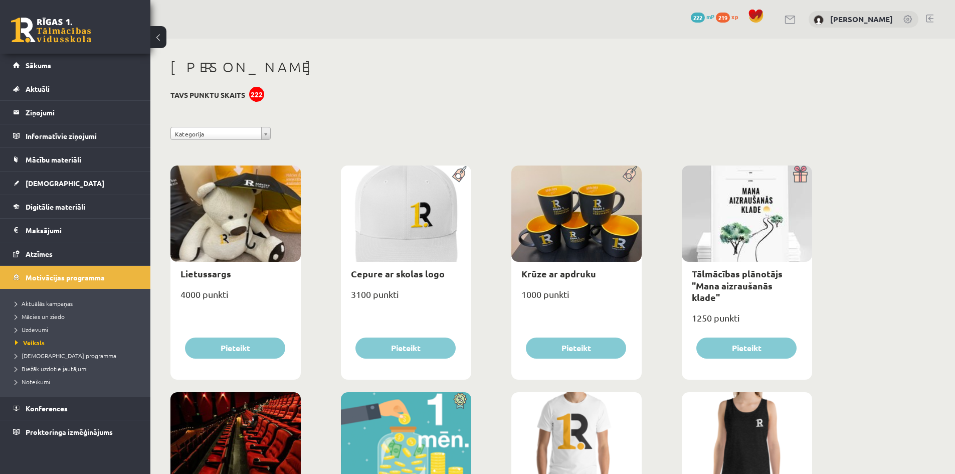
click at [261, 96] on div "222" at bounding box center [256, 94] width 15 height 15
click at [84, 130] on legend "Informatīvie ziņojumi 0" at bounding box center [82, 135] width 112 height 23
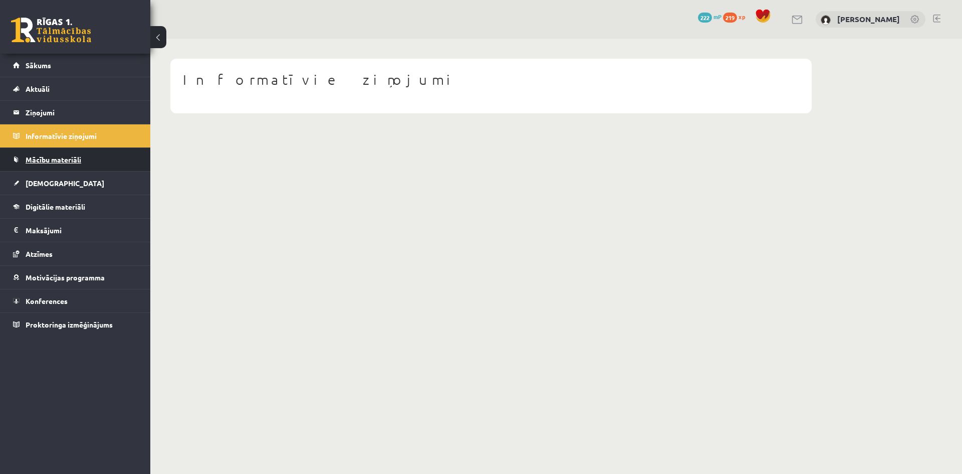
click at [78, 151] on link "Mācību materiāli" at bounding box center [75, 159] width 125 height 23
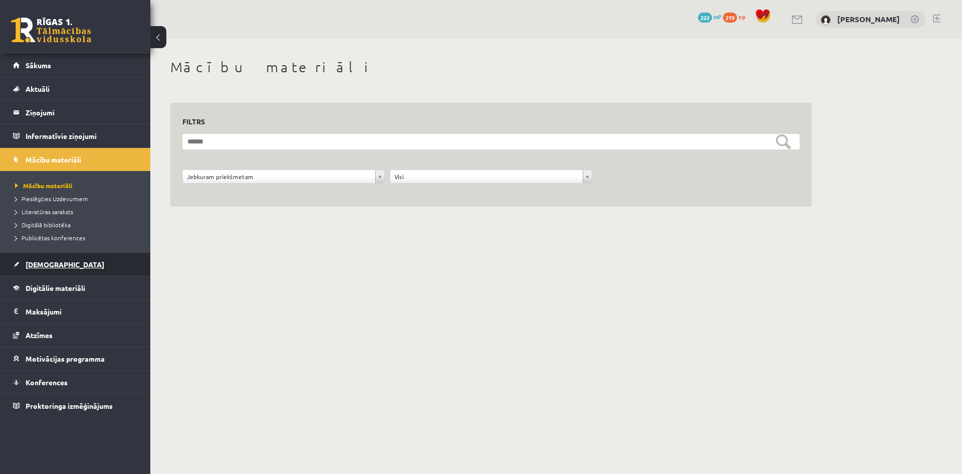
click at [49, 259] on link "[DEMOGRAPHIC_DATA]" at bounding box center [75, 264] width 125 height 23
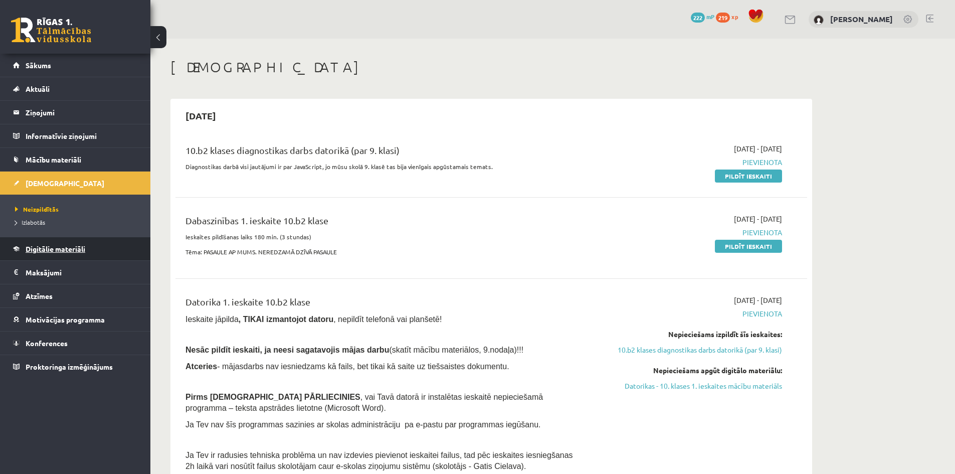
click at [50, 252] on span "Digitālie materiāli" at bounding box center [56, 248] width 60 height 9
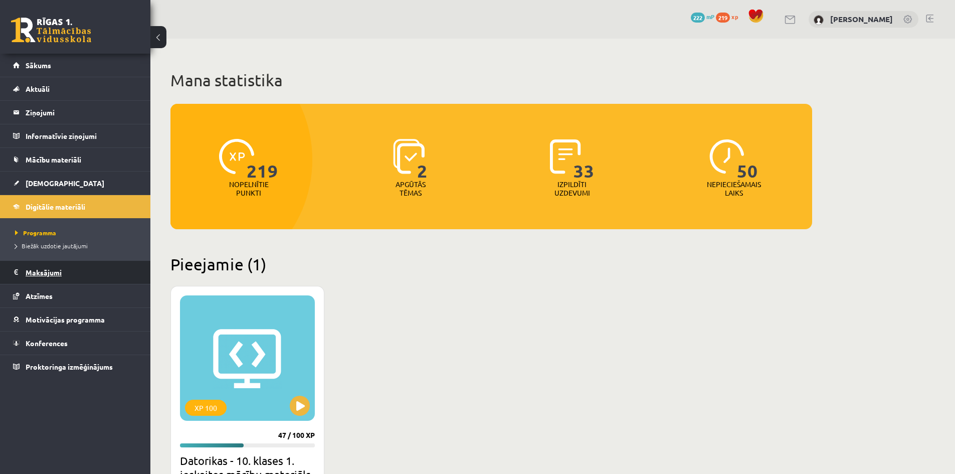
click at [63, 267] on legend "Maksājumi 0" at bounding box center [82, 272] width 112 height 23
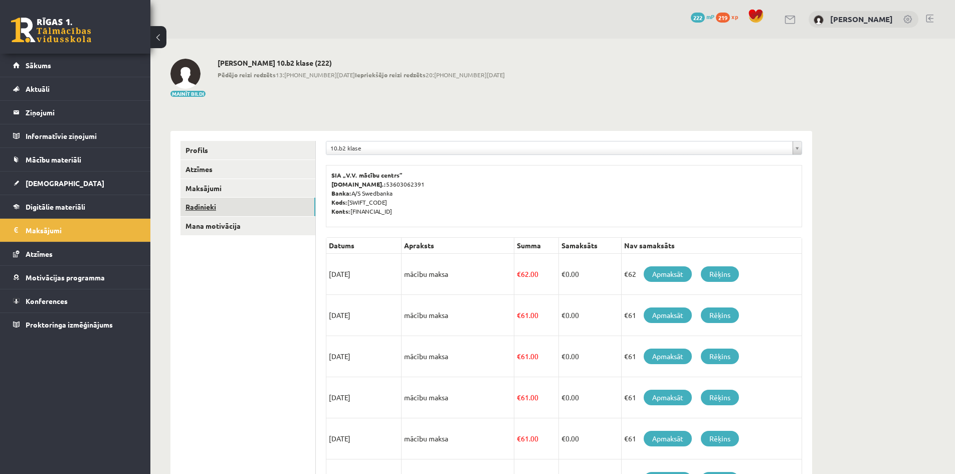
click at [228, 201] on link "Radinieki" at bounding box center [247, 206] width 135 height 19
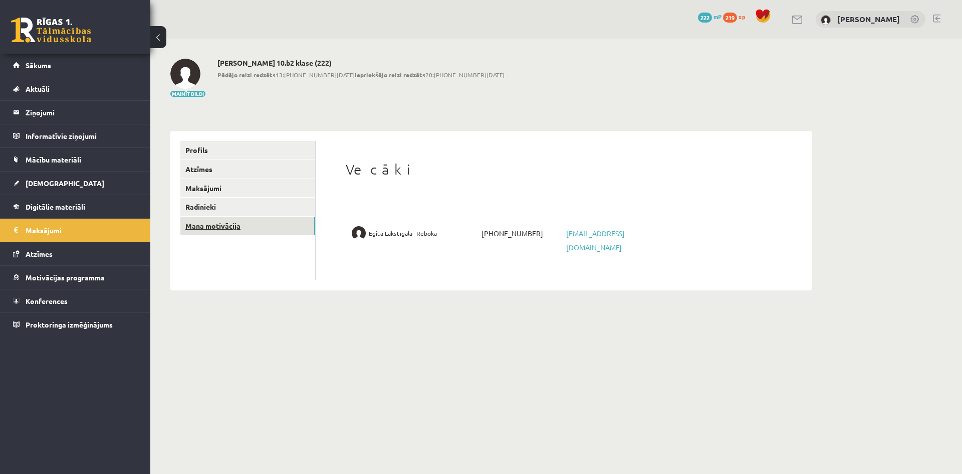
click at [222, 219] on link "Mana motivācija" at bounding box center [247, 225] width 135 height 19
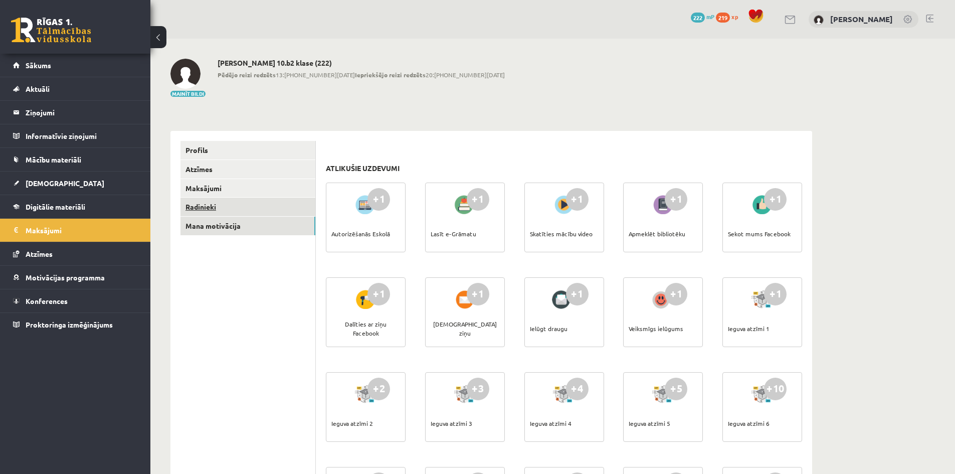
click at [221, 208] on link "Radinieki" at bounding box center [247, 206] width 135 height 19
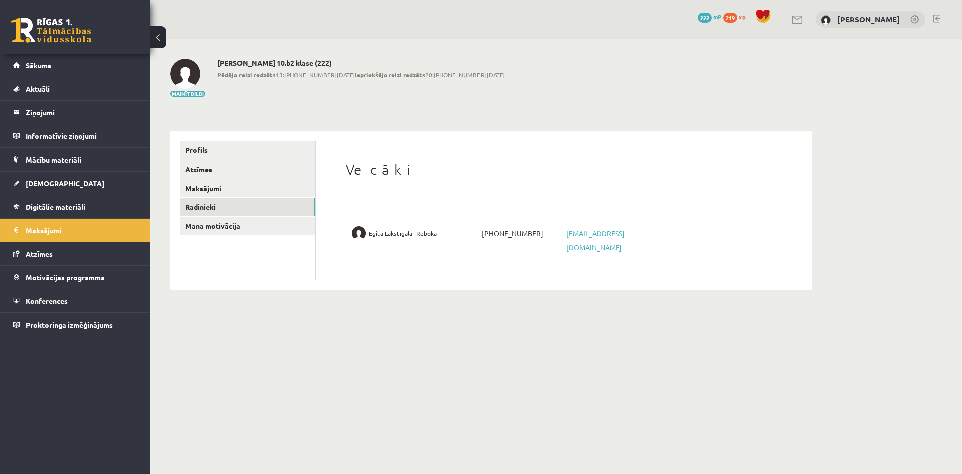
click at [382, 240] on li "Egita Lakstīgala- Reboka +37125135979 egitalakstiigala@inbox.lv" at bounding box center [564, 240] width 436 height 40
drag, startPoint x: 349, startPoint y: 233, endPoint x: 358, endPoint y: 231, distance: 9.1
click at [349, 233] on li "Egita Lakstīgala- Reboka +37125135979 egitalakstiigala@inbox.lv" at bounding box center [564, 240] width 436 height 40
click at [358, 231] on img at bounding box center [359, 233] width 14 height 14
click at [49, 248] on link "Atzīmes" at bounding box center [75, 253] width 125 height 23
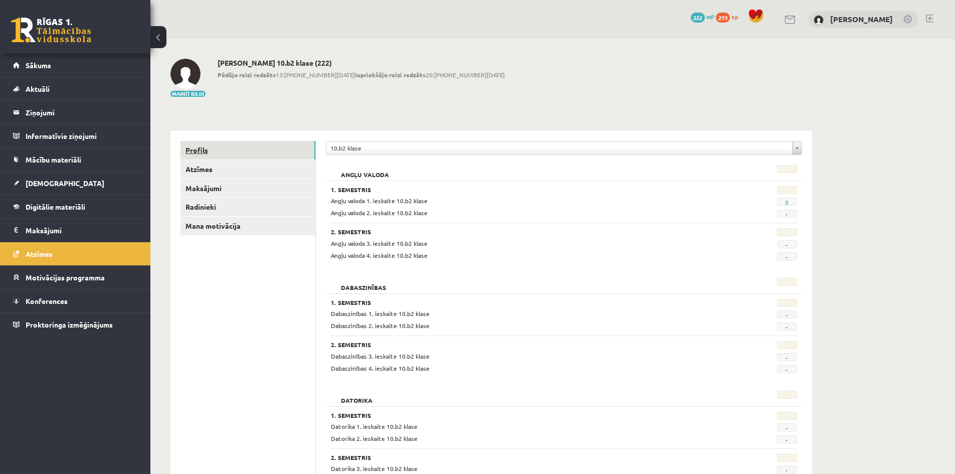
click at [220, 147] on link "Profils" at bounding box center [247, 150] width 135 height 19
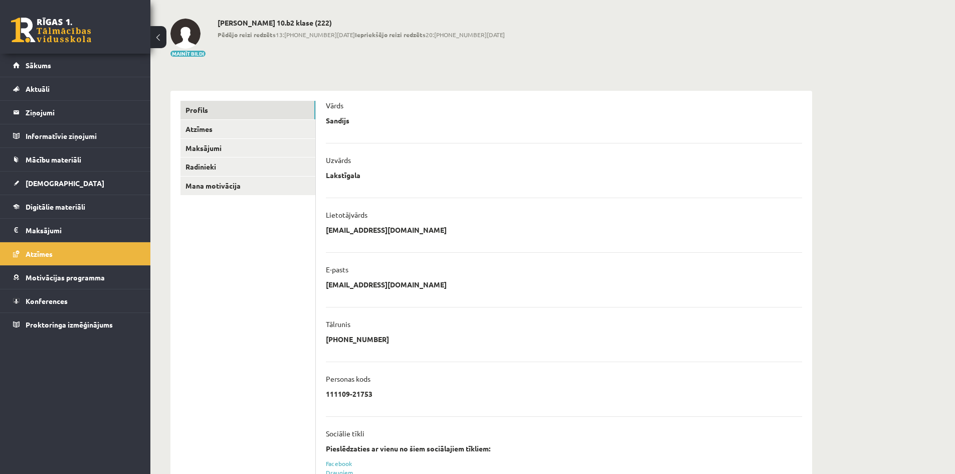
scroll to position [31, 0]
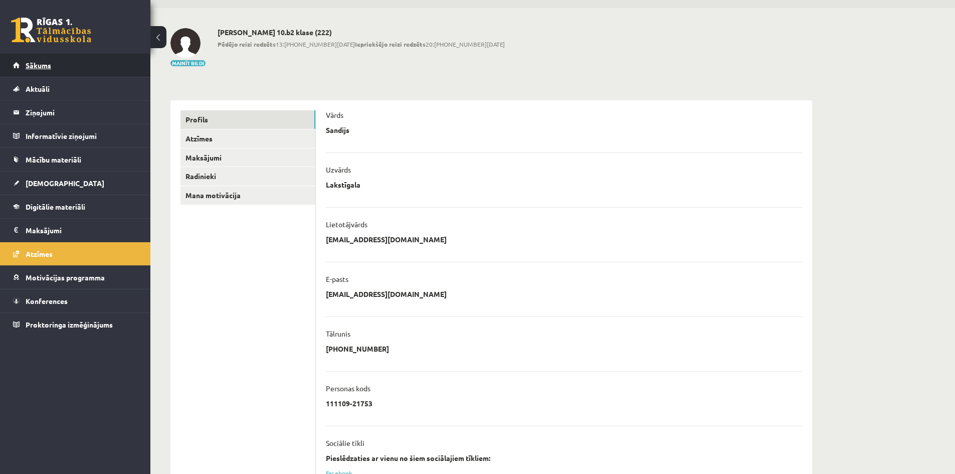
click at [74, 70] on link "Sākums" at bounding box center [75, 65] width 125 height 23
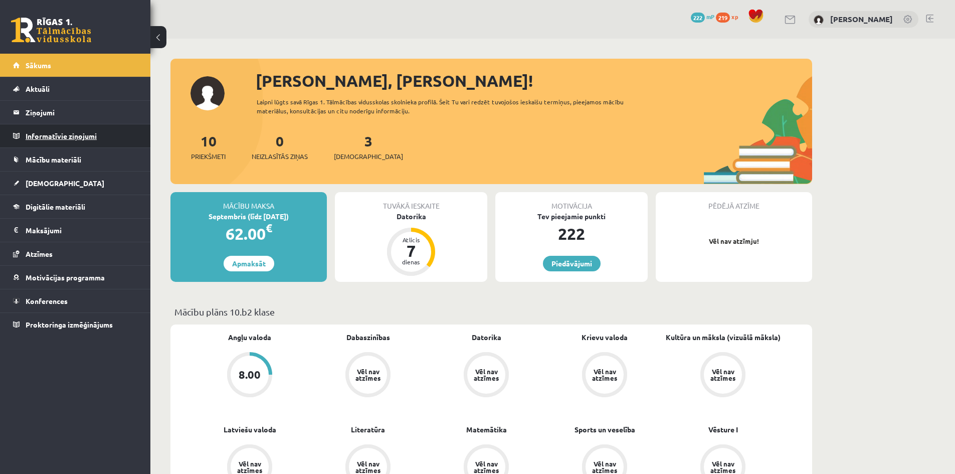
click at [72, 135] on legend "Informatīvie ziņojumi 0" at bounding box center [82, 135] width 112 height 23
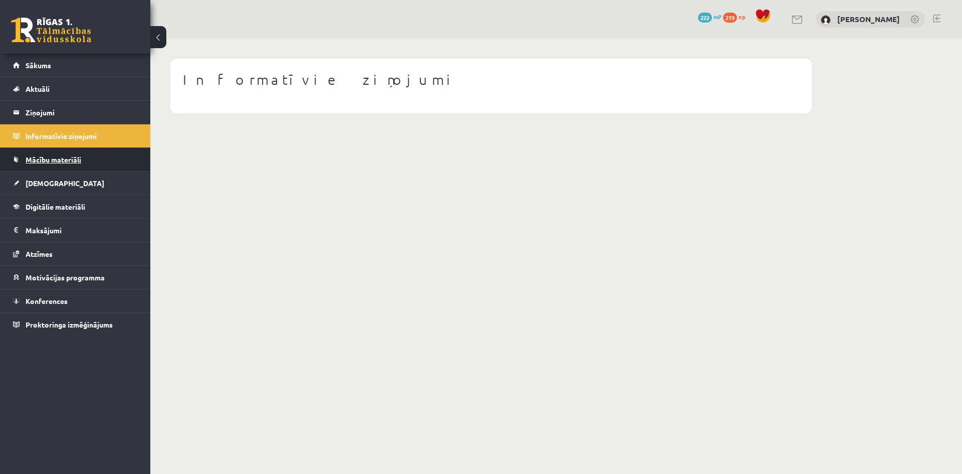
click at [89, 164] on link "Mācību materiāli" at bounding box center [75, 159] width 125 height 23
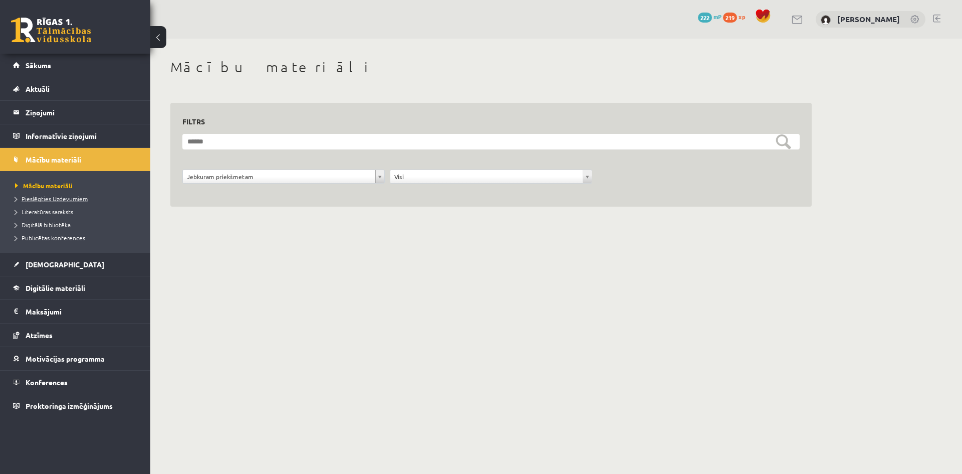
click at [70, 198] on span "Pieslēgties Uzdevumiem" at bounding box center [51, 198] width 73 height 8
click at [865, 19] on link "[PERSON_NAME]" at bounding box center [868, 19] width 63 height 10
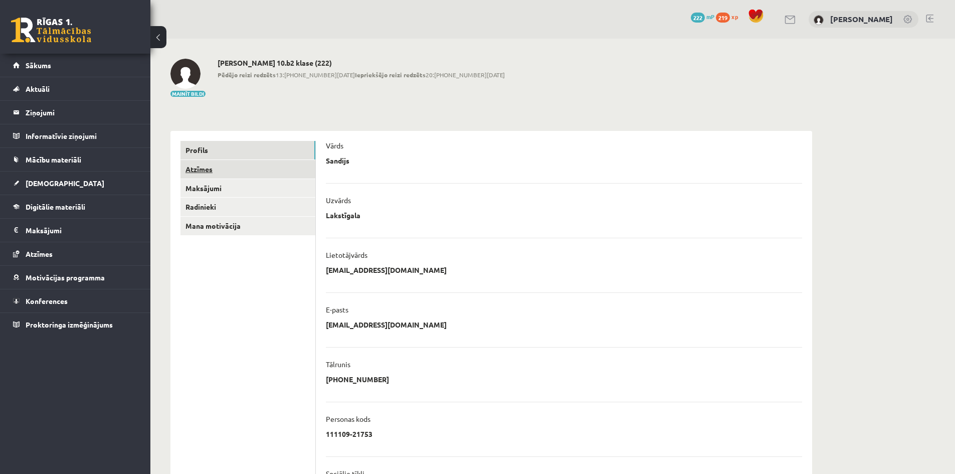
click at [222, 177] on link "Atzīmes" at bounding box center [247, 169] width 135 height 19
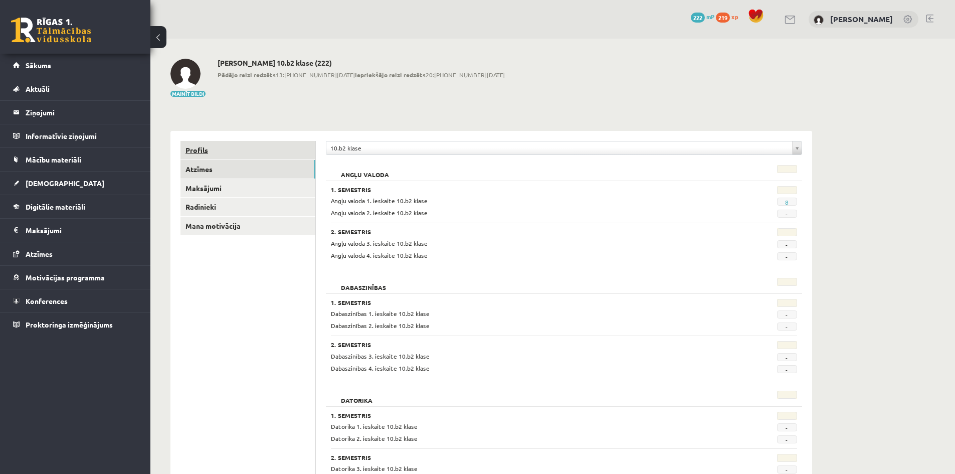
click at [213, 148] on link "Profils" at bounding box center [247, 150] width 135 height 19
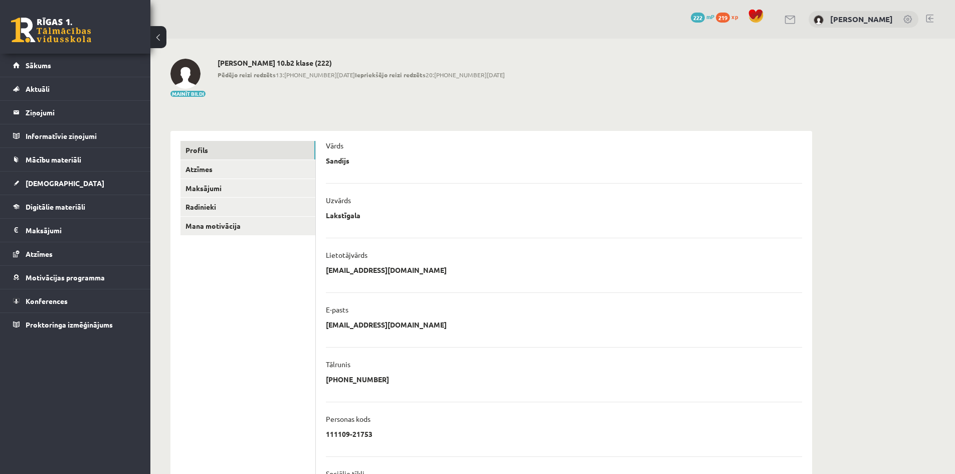
click at [906, 18] on link at bounding box center [908, 20] width 10 height 10
click at [40, 59] on link "Sākums" at bounding box center [75, 65] width 125 height 23
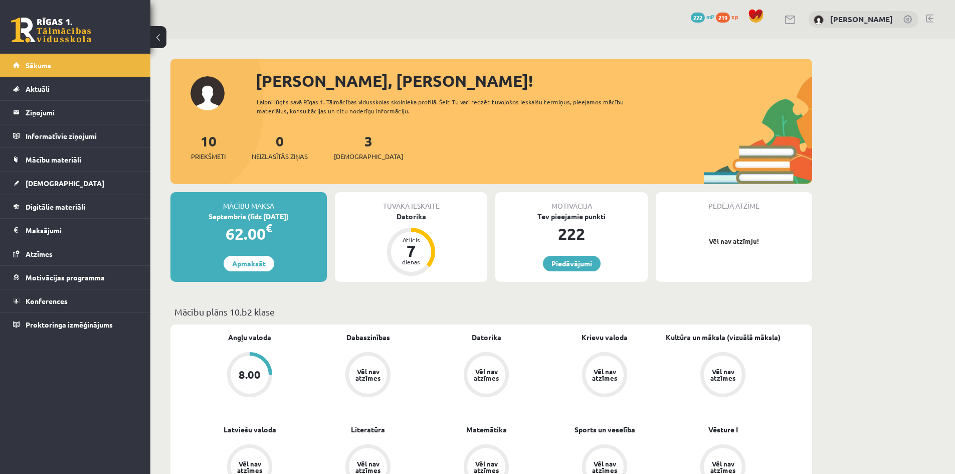
click at [759, 17] on span at bounding box center [755, 16] width 15 height 15
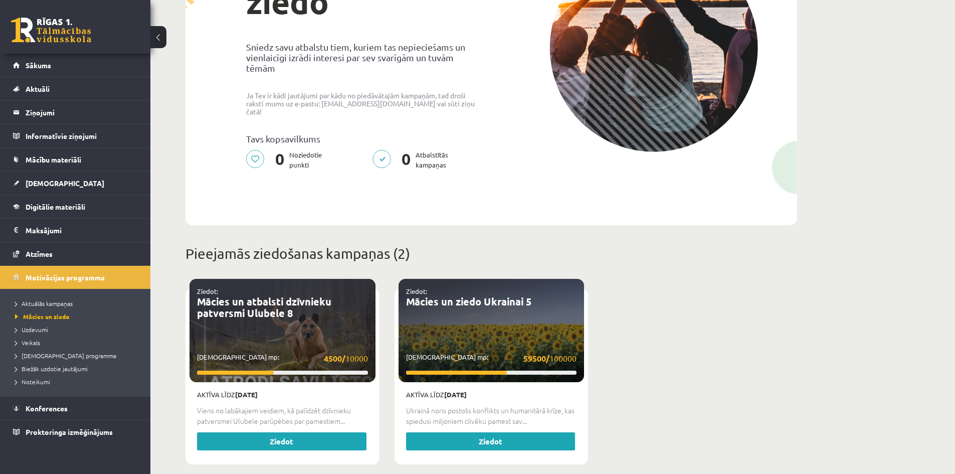
scroll to position [150, 0]
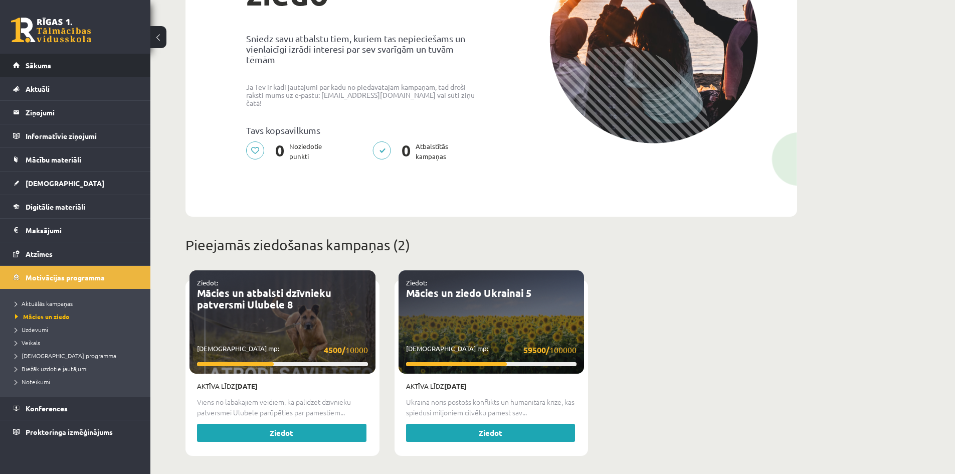
click at [67, 65] on link "Sākums" at bounding box center [75, 65] width 125 height 23
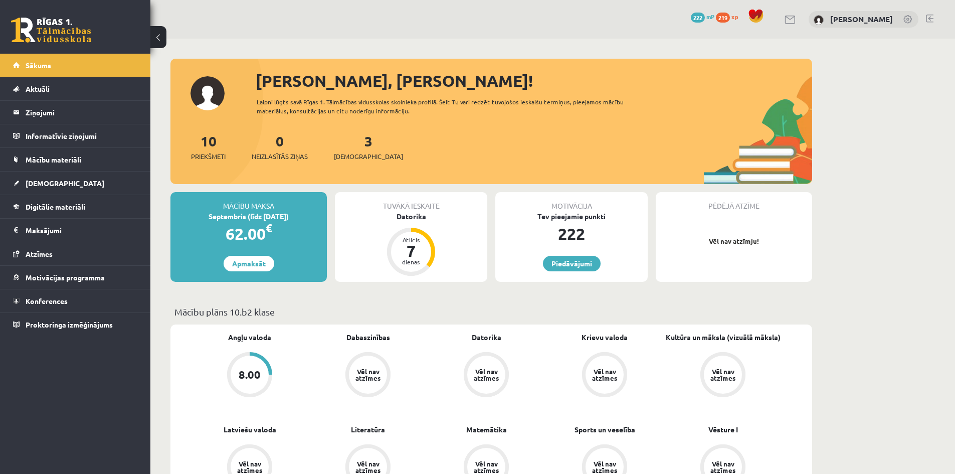
click at [911, 20] on link at bounding box center [908, 20] width 10 height 10
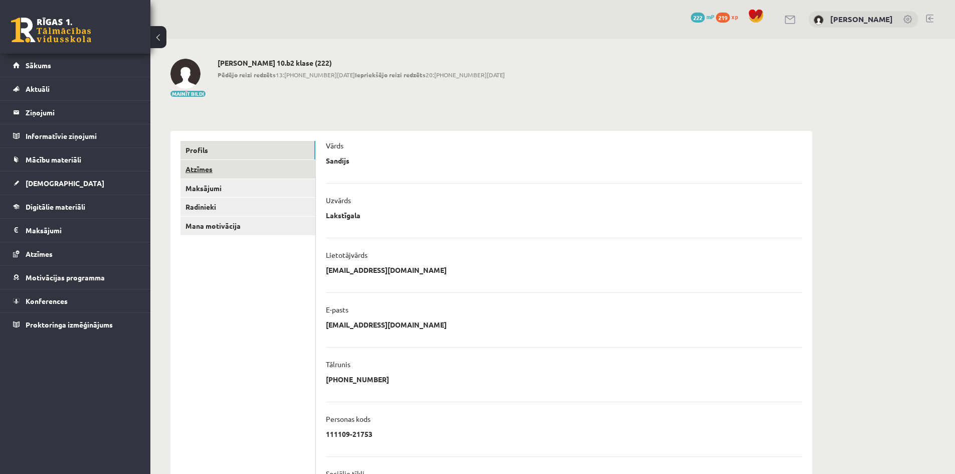
click at [241, 168] on link "Atzīmes" at bounding box center [247, 169] width 135 height 19
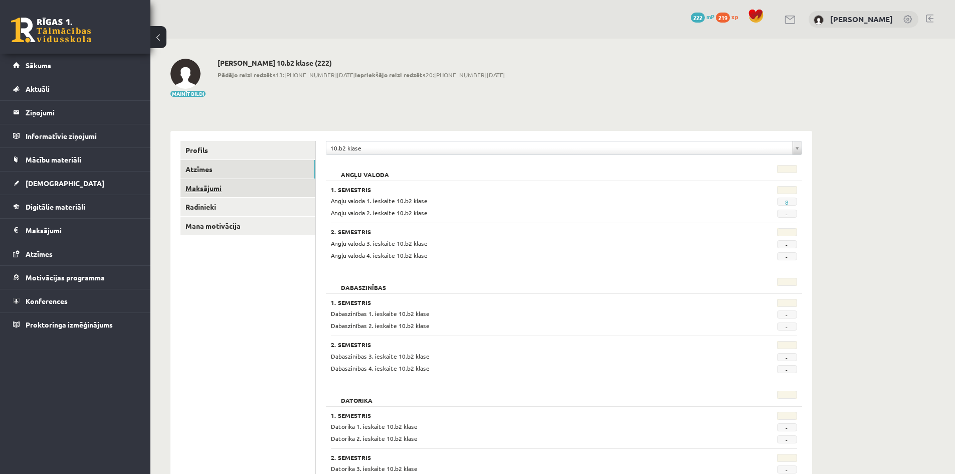
click at [210, 194] on link "Maksājumi" at bounding box center [247, 188] width 135 height 19
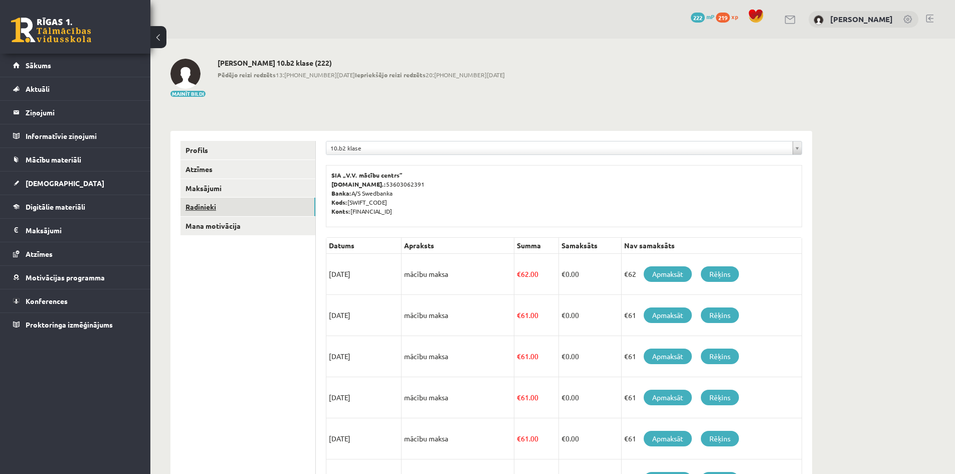
click at [221, 206] on link "Radinieki" at bounding box center [247, 206] width 135 height 19
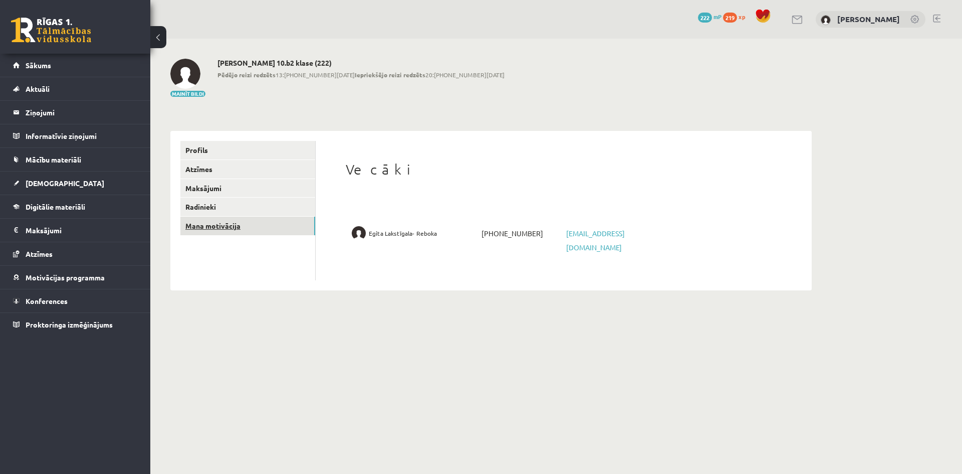
click at [223, 221] on link "Mana motivācija" at bounding box center [247, 225] width 135 height 19
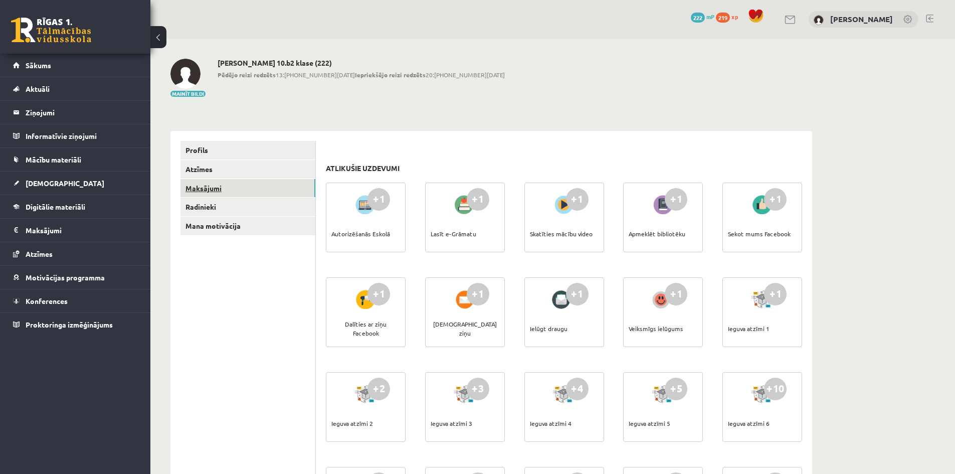
click at [215, 182] on link "Maksājumi" at bounding box center [247, 188] width 135 height 19
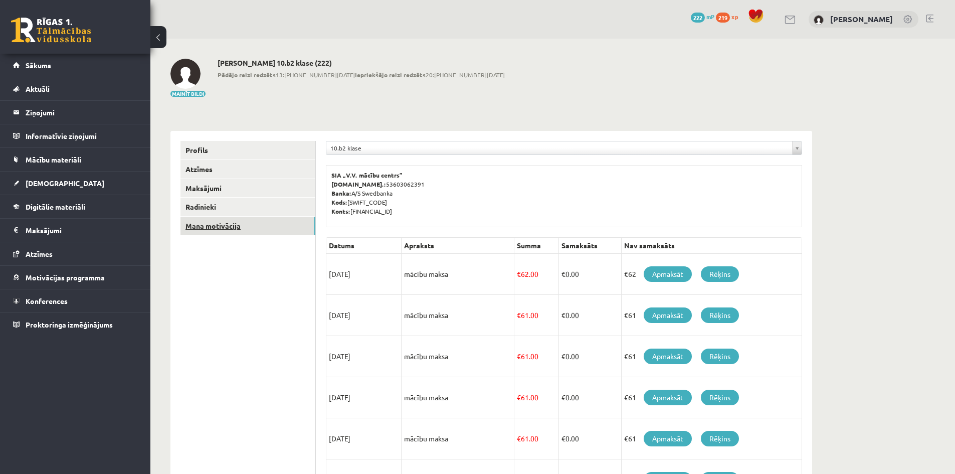
click at [222, 225] on link "Mana motivācija" at bounding box center [247, 225] width 135 height 19
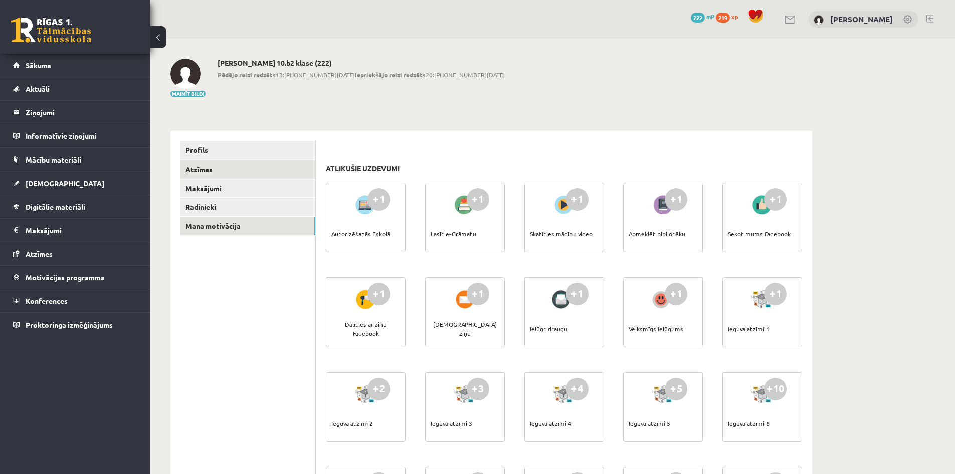
click at [223, 173] on link "Atzīmes" at bounding box center [247, 169] width 135 height 19
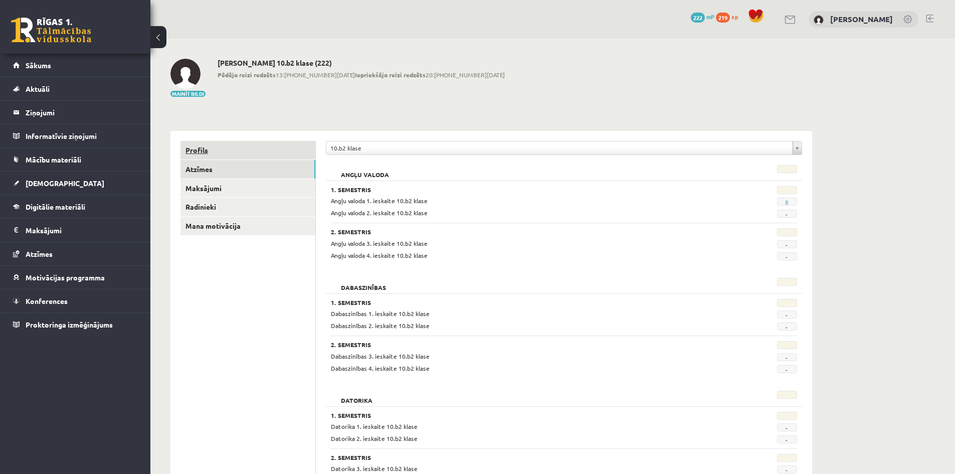
click at [219, 148] on link "Profils" at bounding box center [247, 150] width 135 height 19
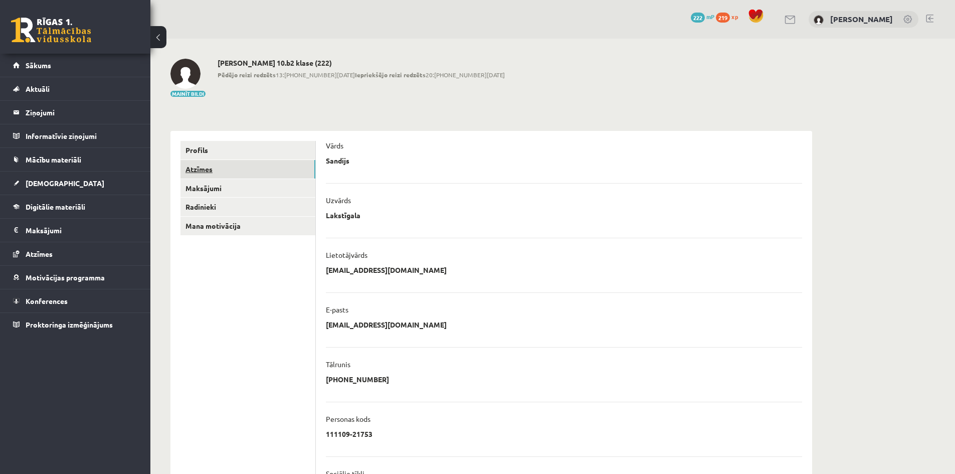
click at [218, 161] on link "Atzīmes" at bounding box center [247, 169] width 135 height 19
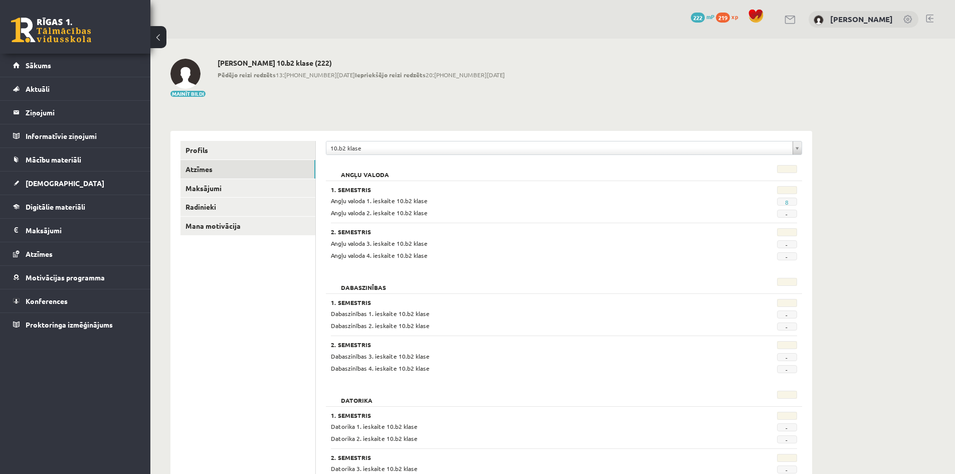
click at [368, 151] on div "**********" at bounding box center [564, 150] width 476 height 19
click at [58, 181] on link "[DEMOGRAPHIC_DATA]" at bounding box center [75, 182] width 125 height 23
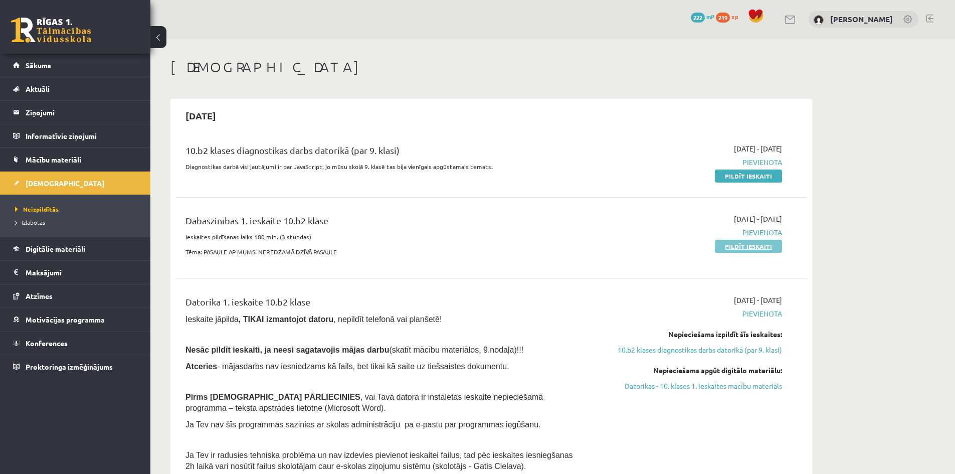
click at [761, 248] on link "Pildīt ieskaiti" at bounding box center [748, 246] width 67 height 13
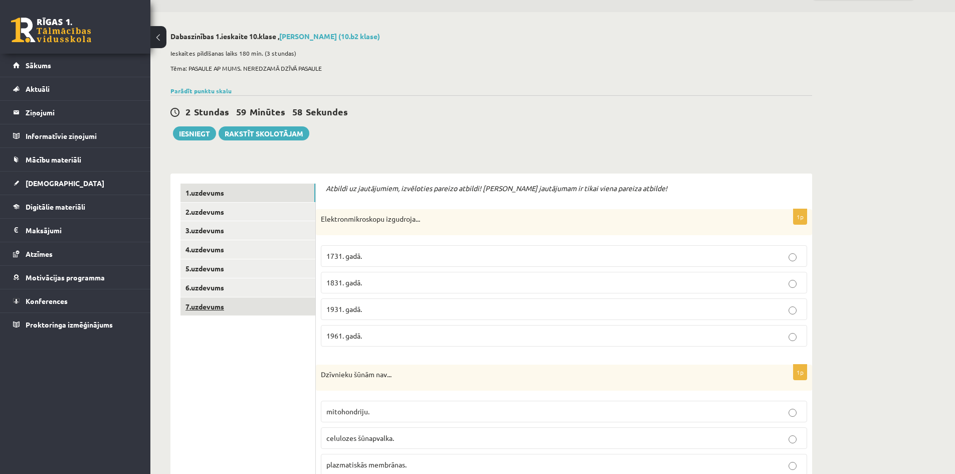
scroll to position [100, 0]
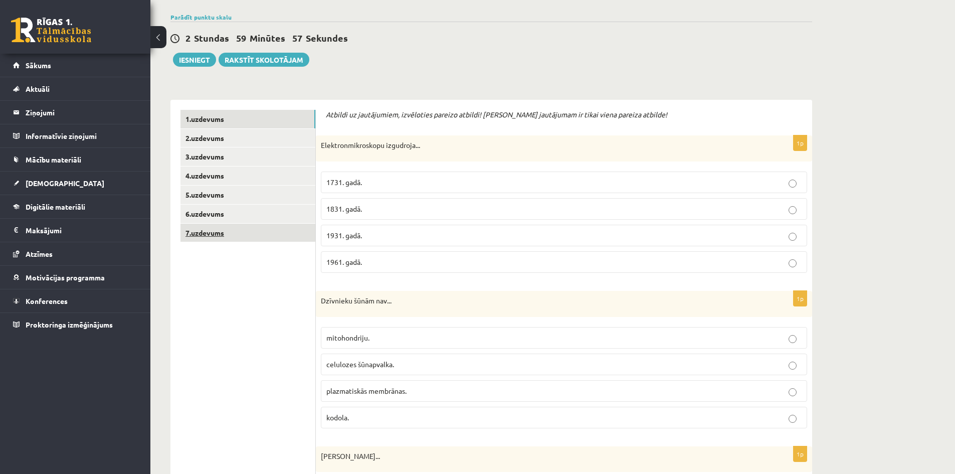
click at [227, 230] on link "7.uzdevums" at bounding box center [247, 233] width 135 height 19
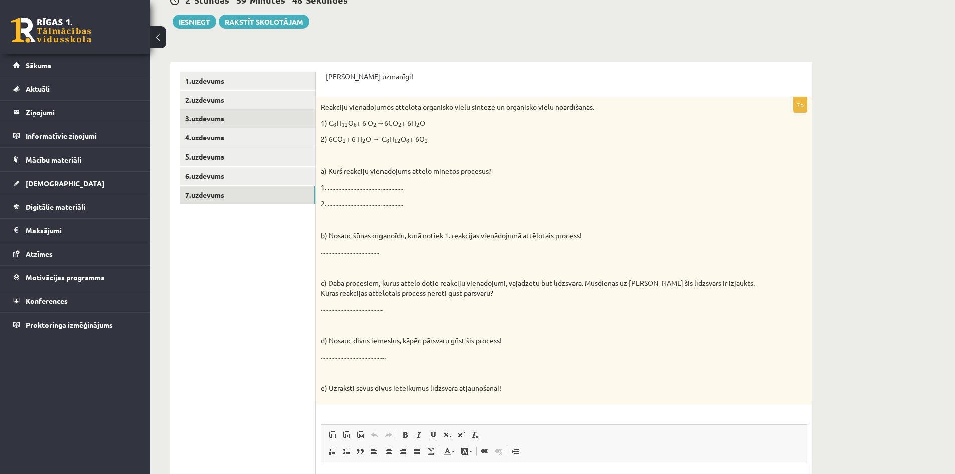
scroll to position [150, 0]
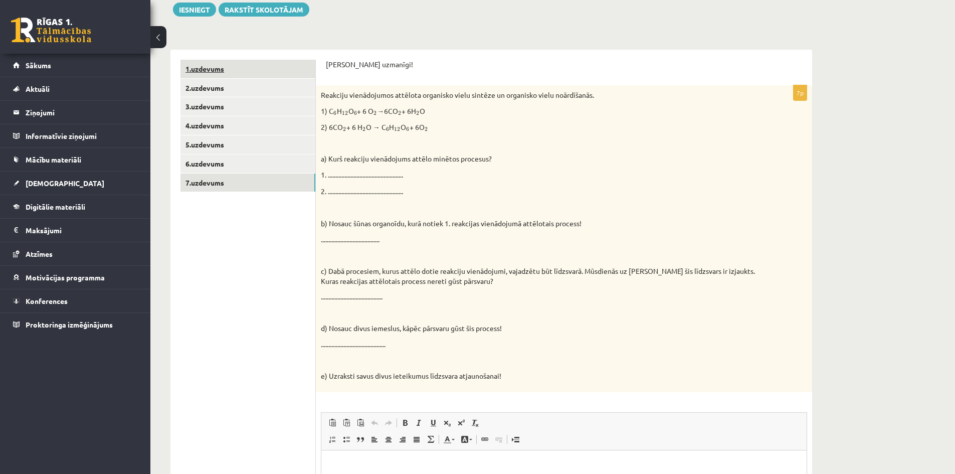
click at [211, 69] on link "1.uzdevums" at bounding box center [247, 69] width 135 height 19
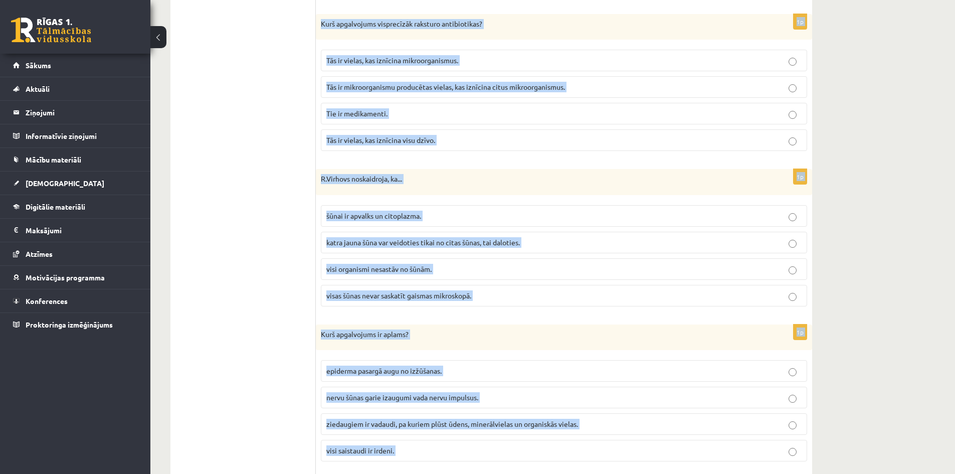
scroll to position [2888, 0]
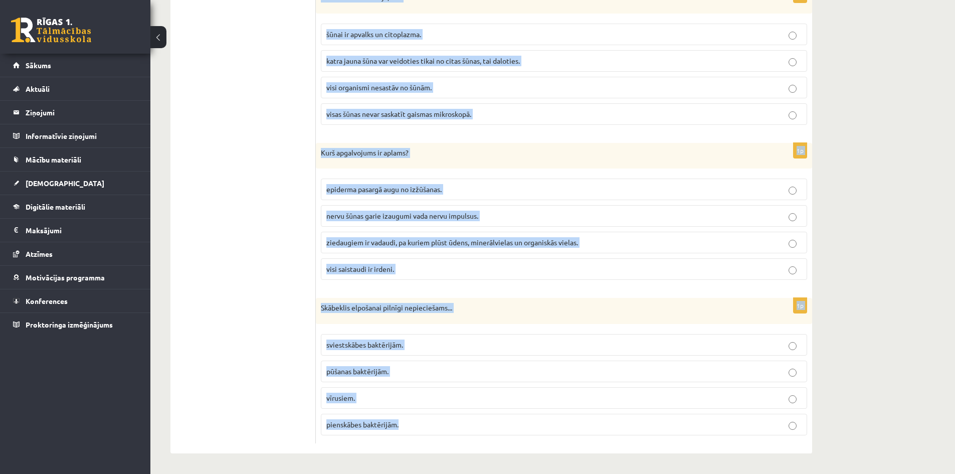
drag, startPoint x: 325, startPoint y: 215, endPoint x: 588, endPoint y: 416, distance: 331.1
copy form "Loremip do sitametcons, adipiscing elitsed doeiusm! Tempor incididunt ut labor …"
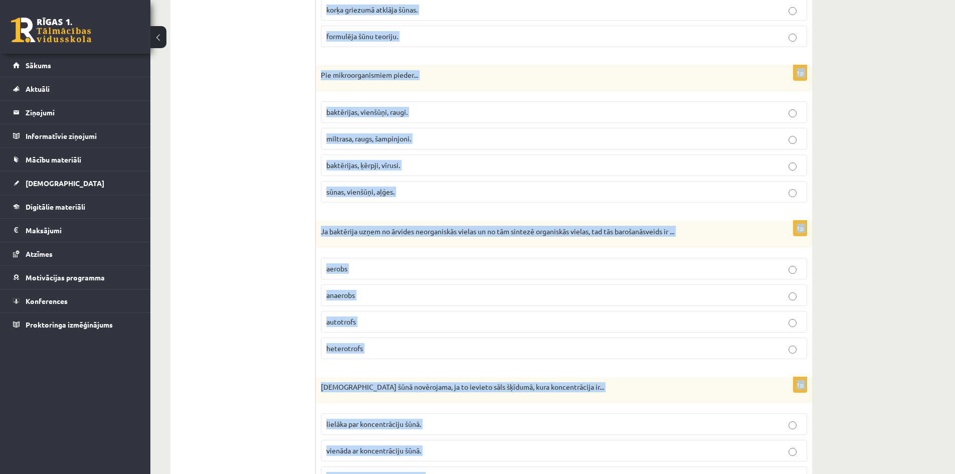
scroll to position [0, 0]
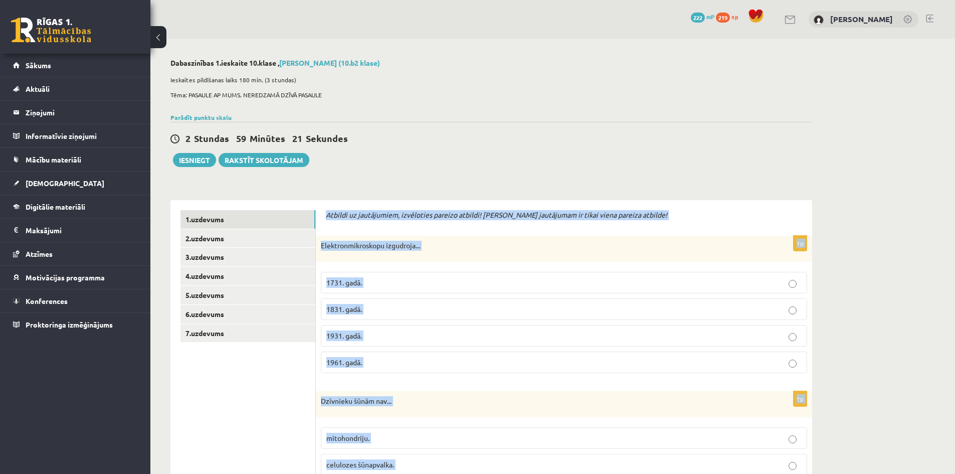
click at [792, 342] on label "1931. gadā." at bounding box center [564, 336] width 486 height 22
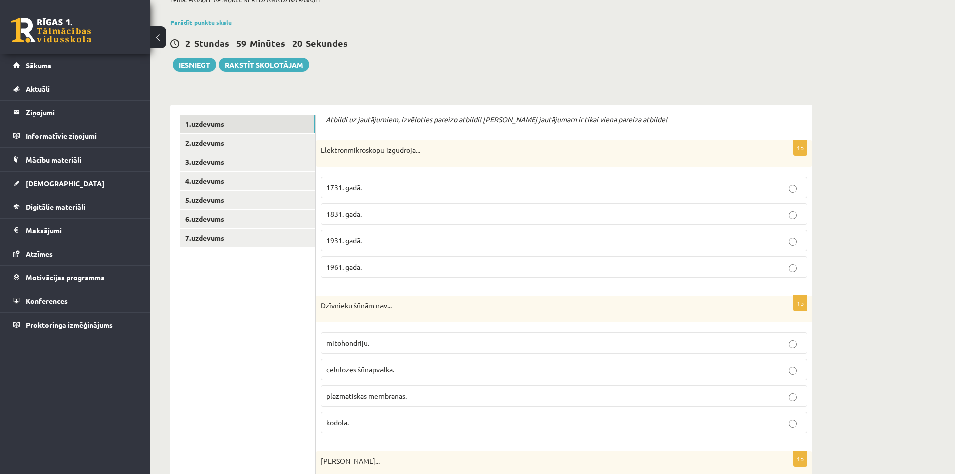
scroll to position [200, 0]
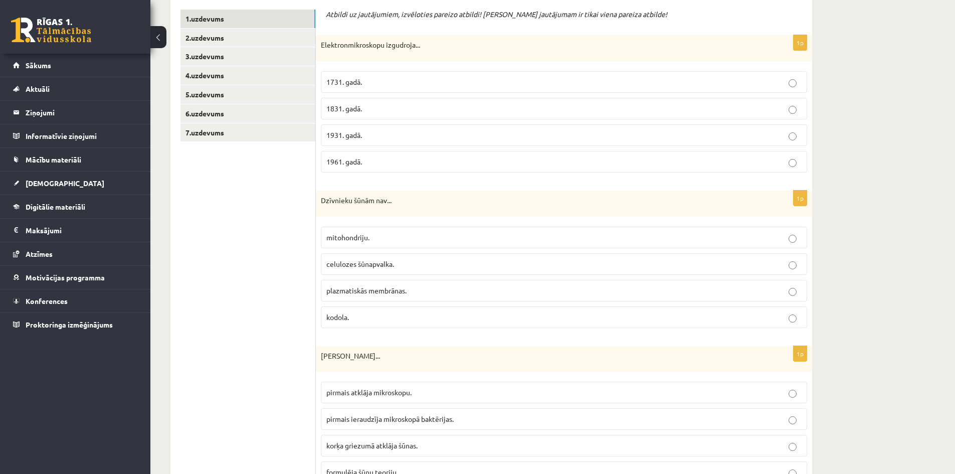
click at [369, 261] on span "celulozes šūnapvalka." at bounding box center [360, 263] width 68 height 9
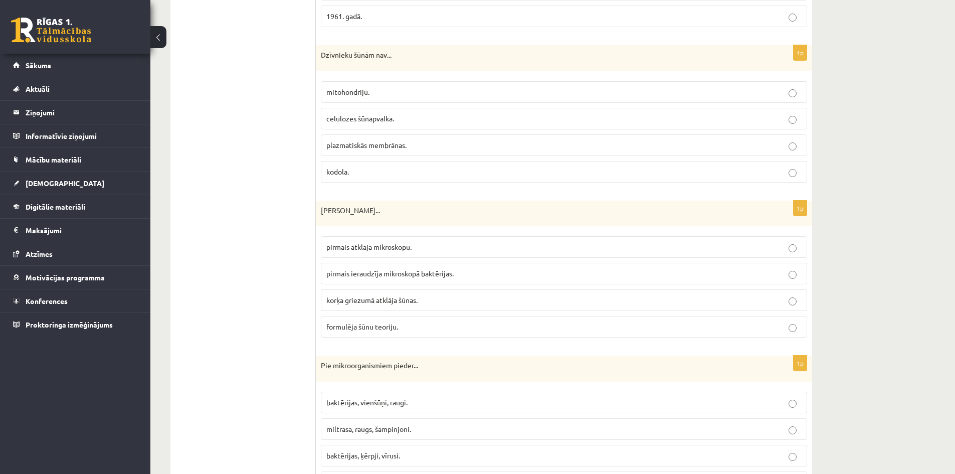
scroll to position [351, 0]
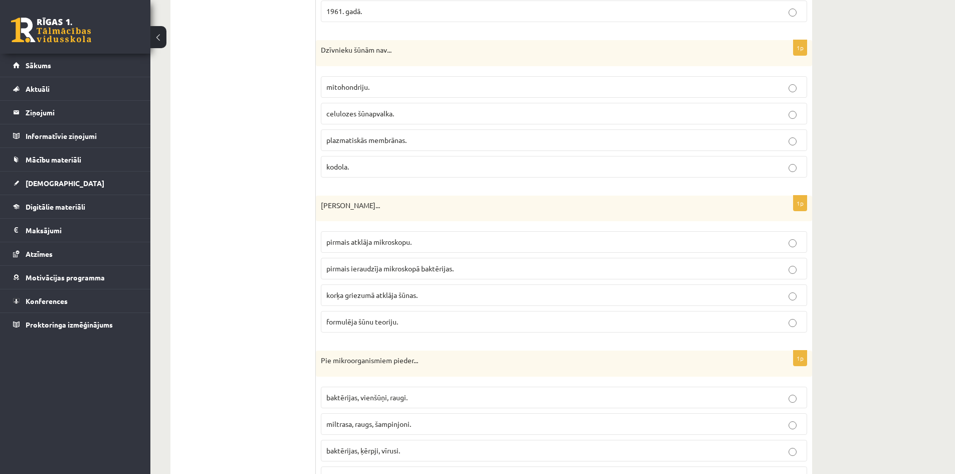
click at [419, 245] on p "pirmais atklāja mikroskopu." at bounding box center [563, 242] width 475 height 11
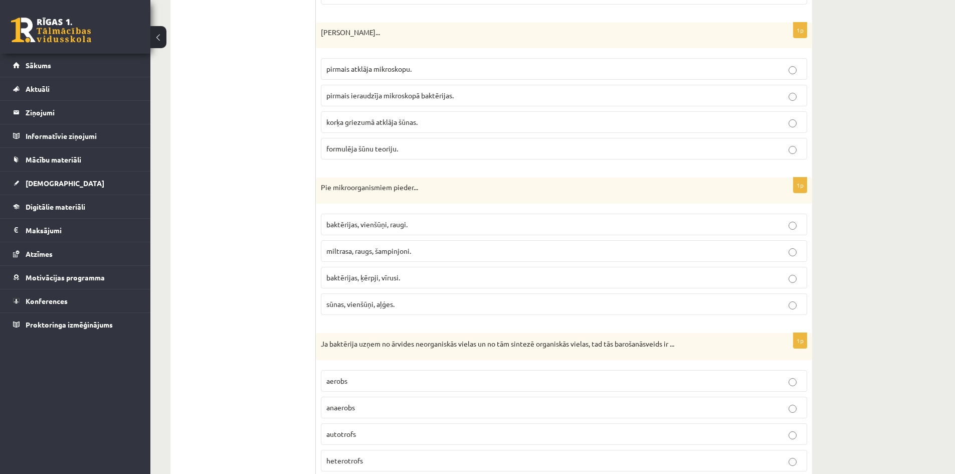
scroll to position [551, 0]
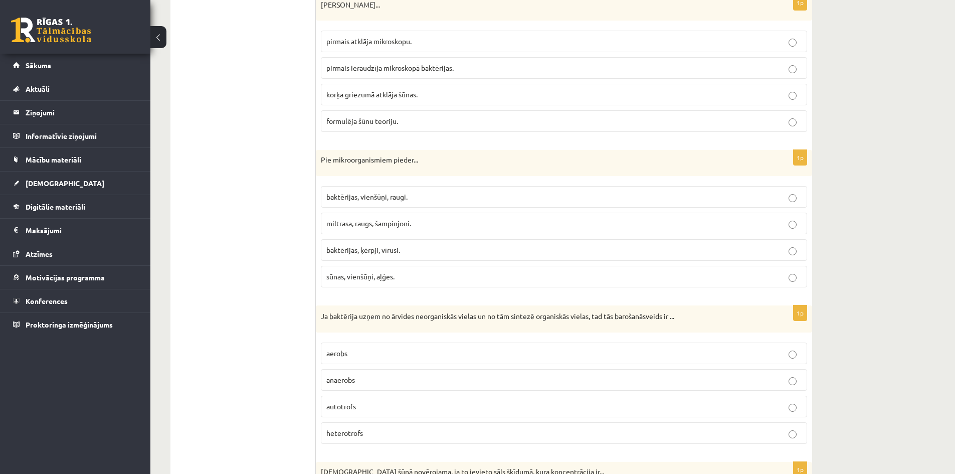
click at [397, 200] on span "baktērijas, vienšūņi, raugi." at bounding box center [366, 196] width 81 height 9
click at [409, 260] on label "baktērijas, ķērpji, vīrusi." at bounding box center [564, 250] width 486 height 22
click at [386, 196] on span "baktērijas, vienšūņi, raugi." at bounding box center [366, 196] width 81 height 9
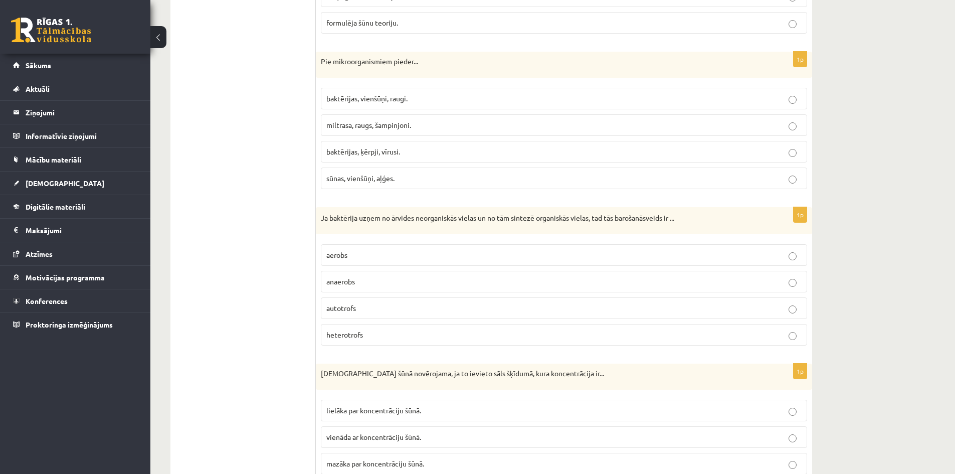
scroll to position [651, 0]
click at [364, 305] on p "autotrofs" at bounding box center [563, 306] width 475 height 11
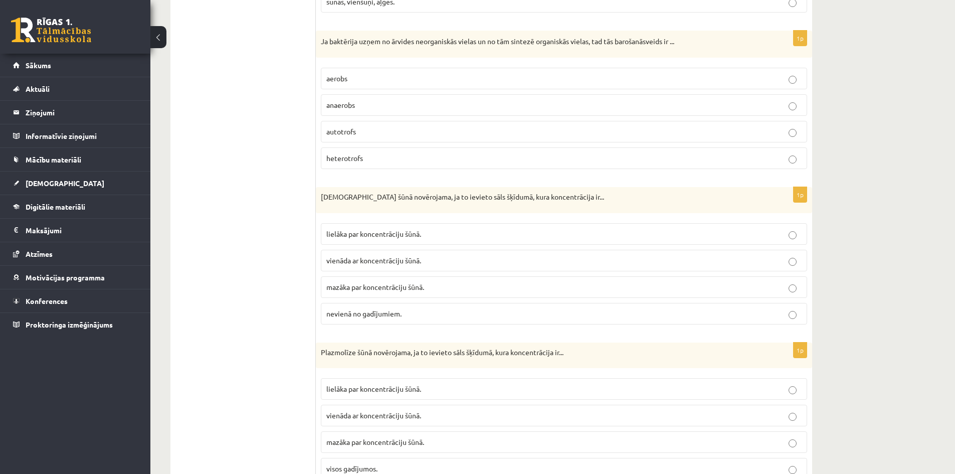
scroll to position [852, 0]
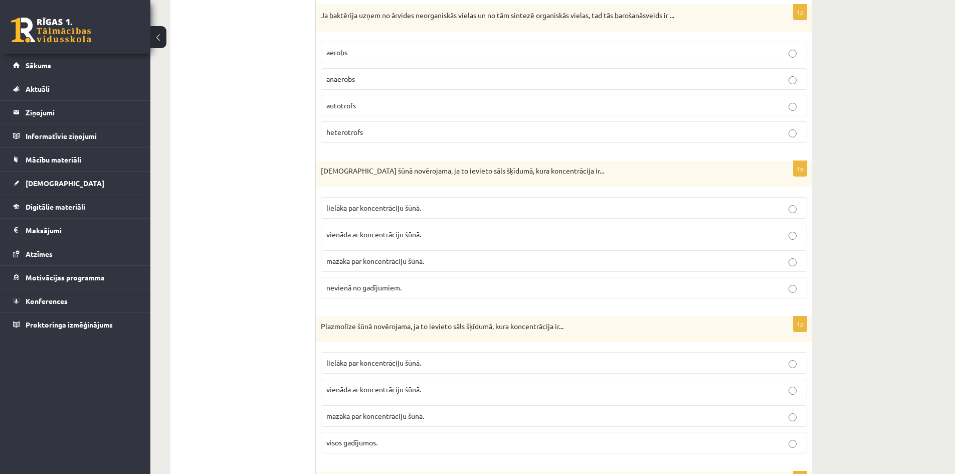
click at [410, 206] on span "lielāka par koncentrāciju šūnā." at bounding box center [373, 207] width 95 height 9
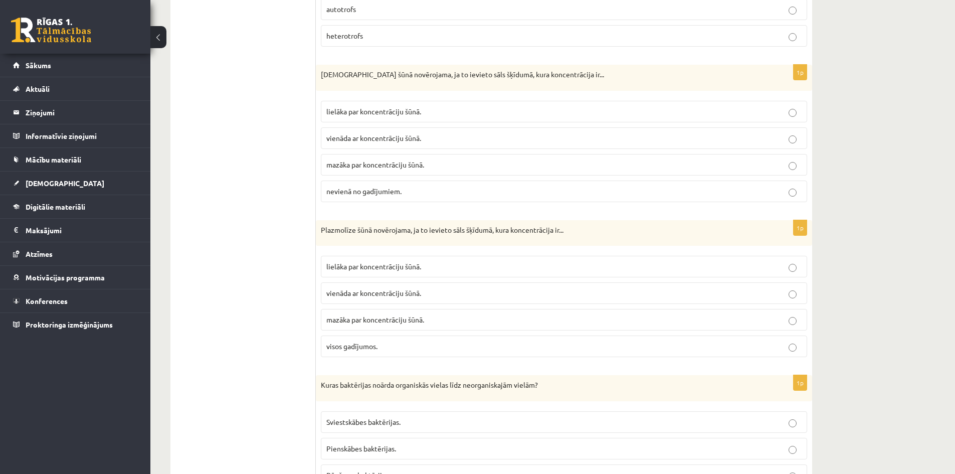
scroll to position [952, 0]
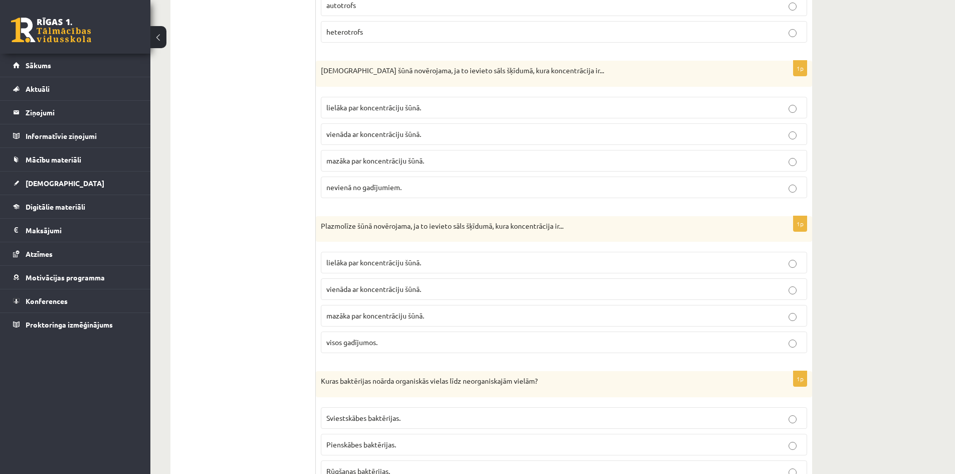
click at [390, 259] on span "lielāka par koncentrāciju šūnā." at bounding box center [373, 262] width 95 height 9
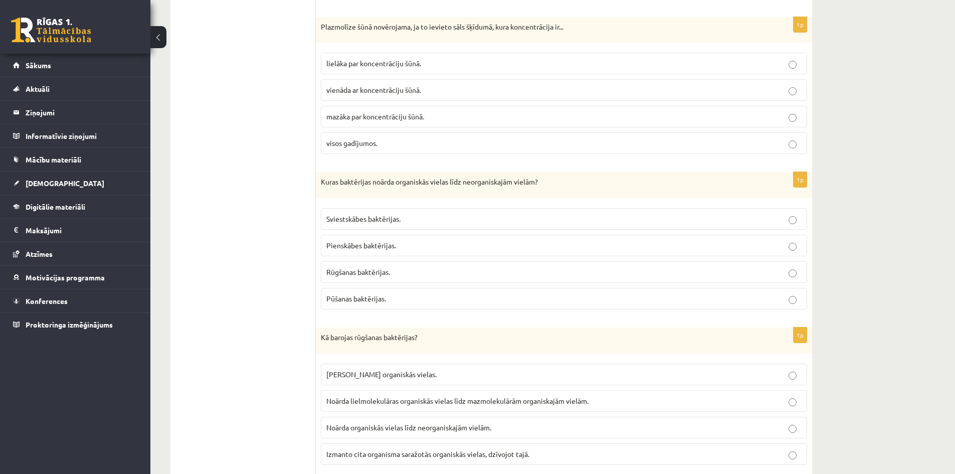
scroll to position [1153, 0]
click at [383, 298] on span "Pūšanas baktērijas." at bounding box center [356, 296] width 60 height 9
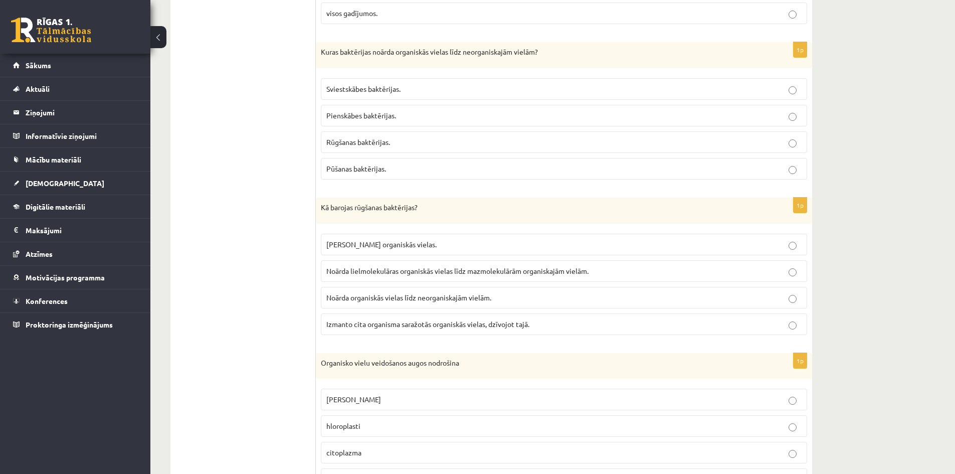
scroll to position [1303, 0]
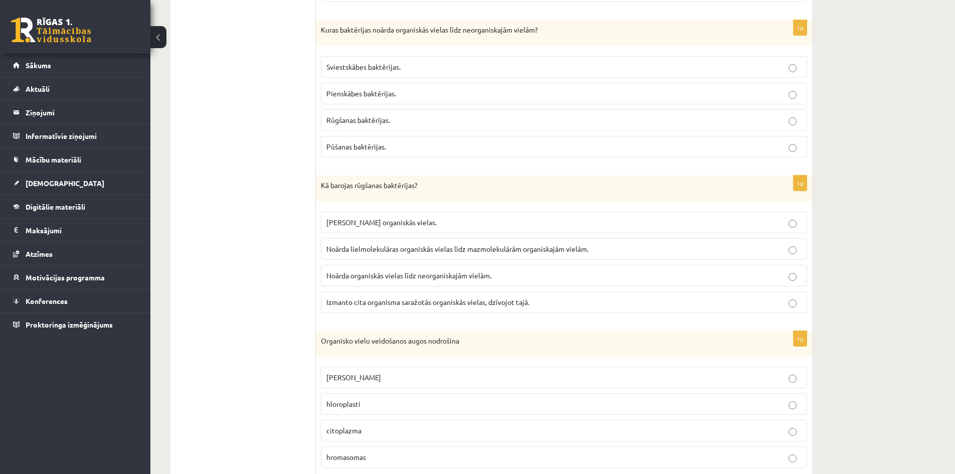
click at [410, 255] on label "Noārda lielmolekulāras organiskās vielas līdz mazmolekulārām organiskajām vielā…" at bounding box center [564, 249] width 486 height 22
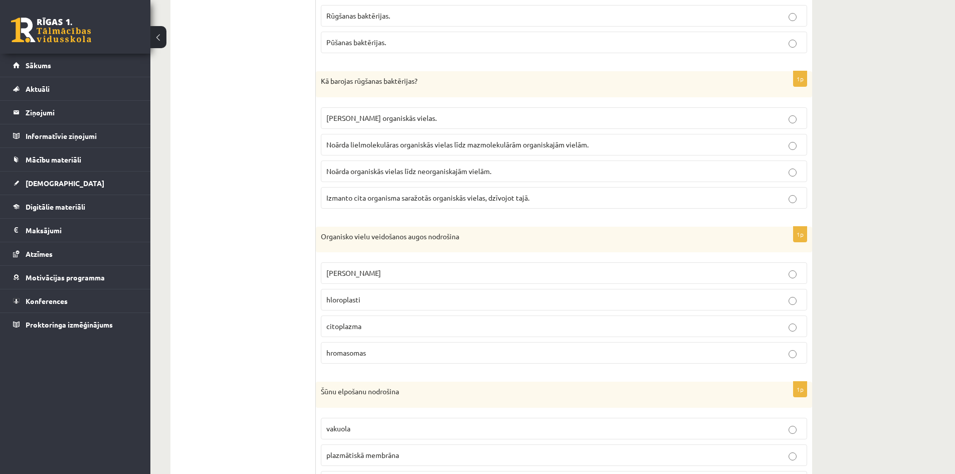
scroll to position [1453, 0]
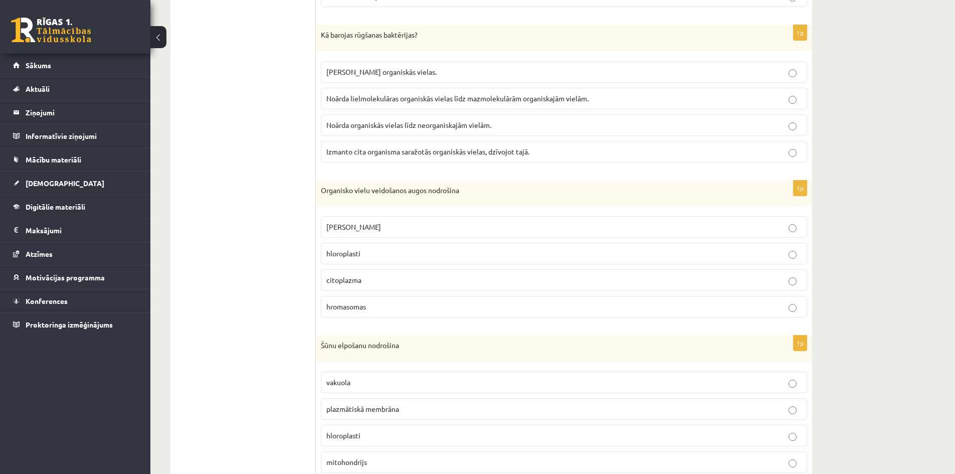
click at [356, 252] on span "hloroplasti" at bounding box center [343, 253] width 34 height 9
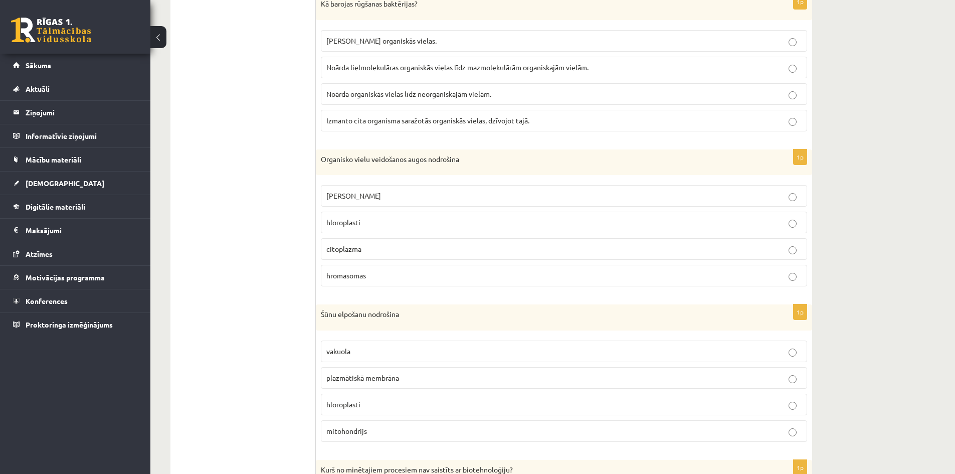
scroll to position [1554, 0]
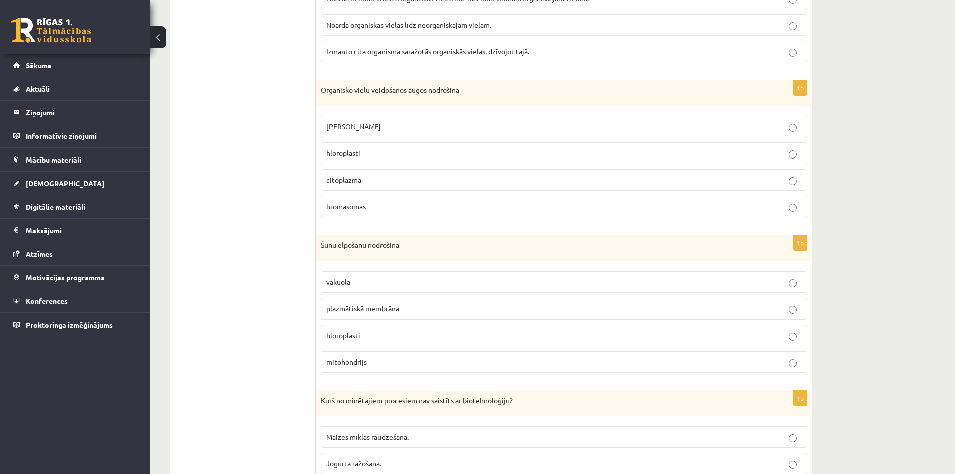
click at [363, 361] on span "mitohondrijs" at bounding box center [346, 361] width 41 height 9
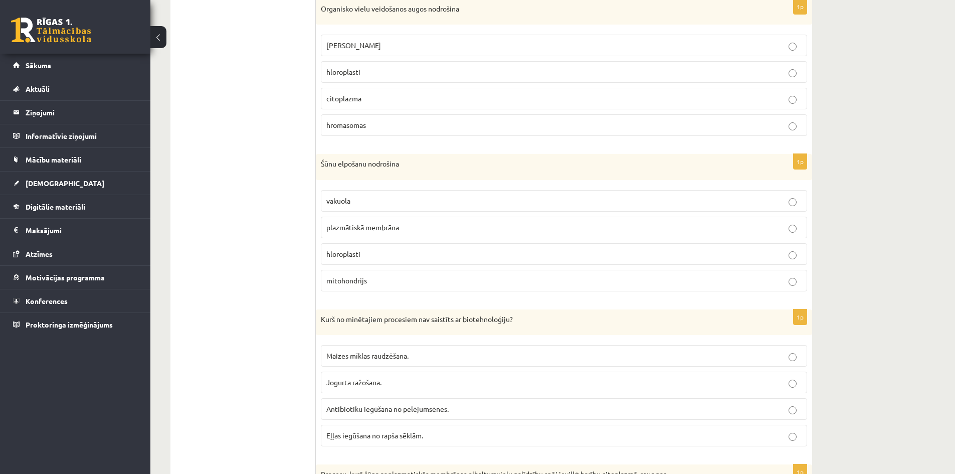
scroll to position [1704, 0]
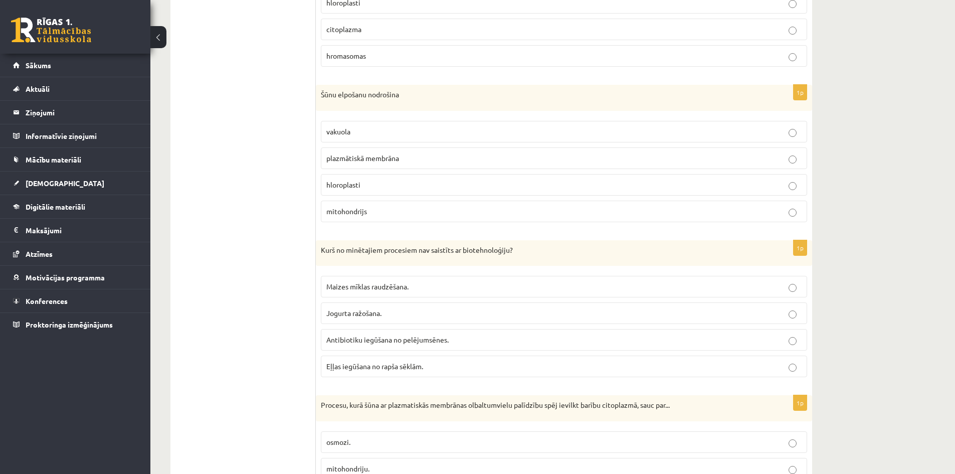
click at [389, 313] on p "Jogurta ražošana." at bounding box center [563, 313] width 475 height 11
click at [382, 366] on span "Eļļas iegūšana no rapša sēklām." at bounding box center [374, 365] width 97 height 9
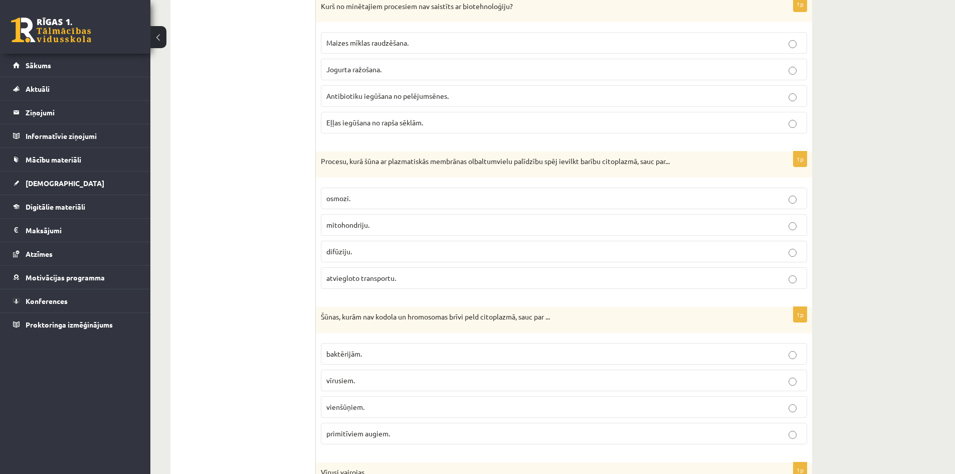
scroll to position [1954, 0]
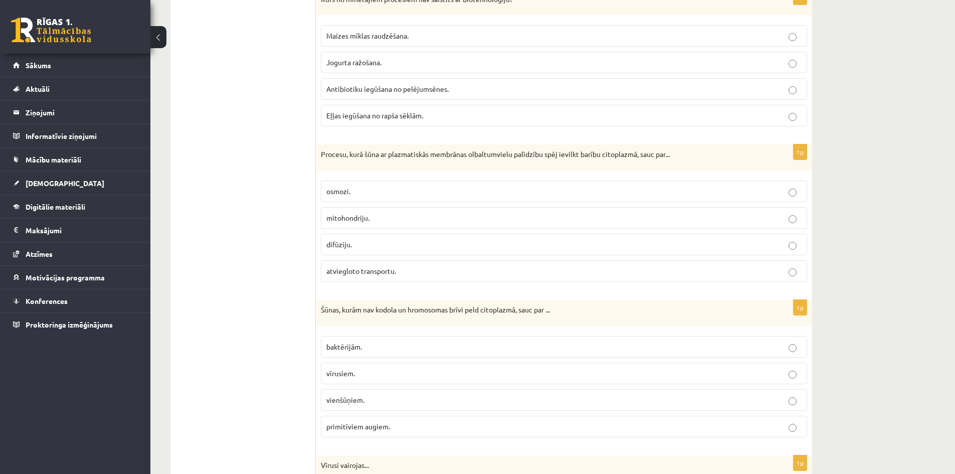
click at [355, 208] on label "mitohondriju." at bounding box center [564, 218] width 486 height 22
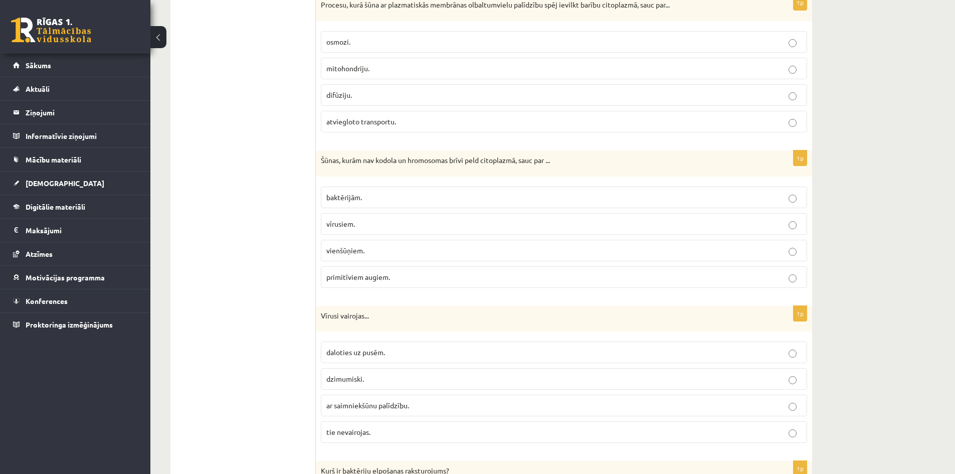
scroll to position [2105, 0]
click at [369, 194] on p "baktērijām." at bounding box center [563, 196] width 475 height 11
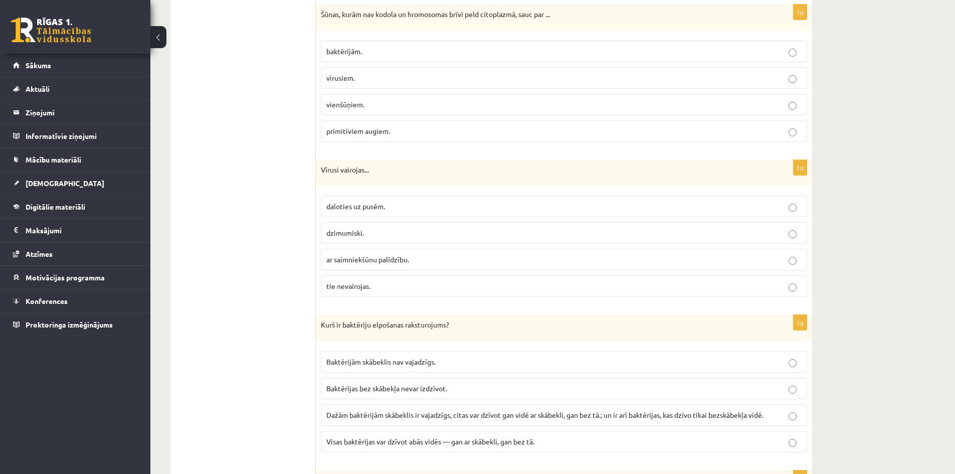
scroll to position [2255, 0]
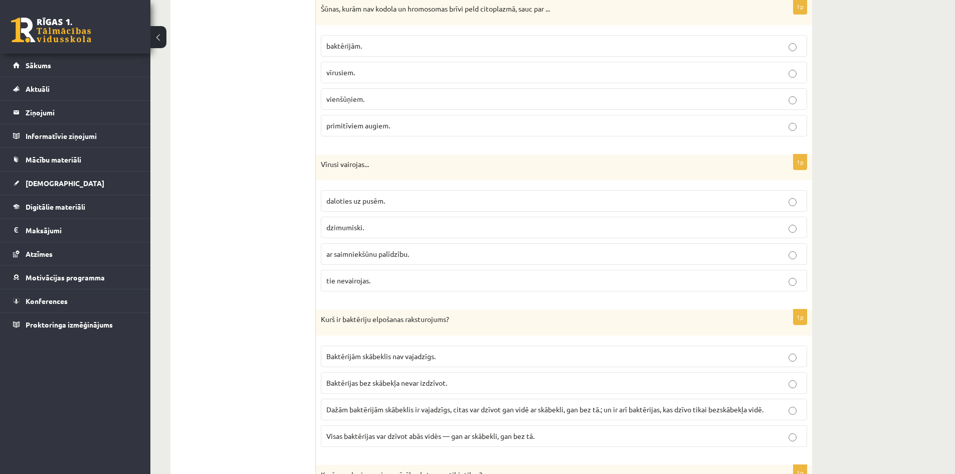
click at [406, 254] on span "ar saimniekšūnu palīdzību." at bounding box center [367, 253] width 83 height 9
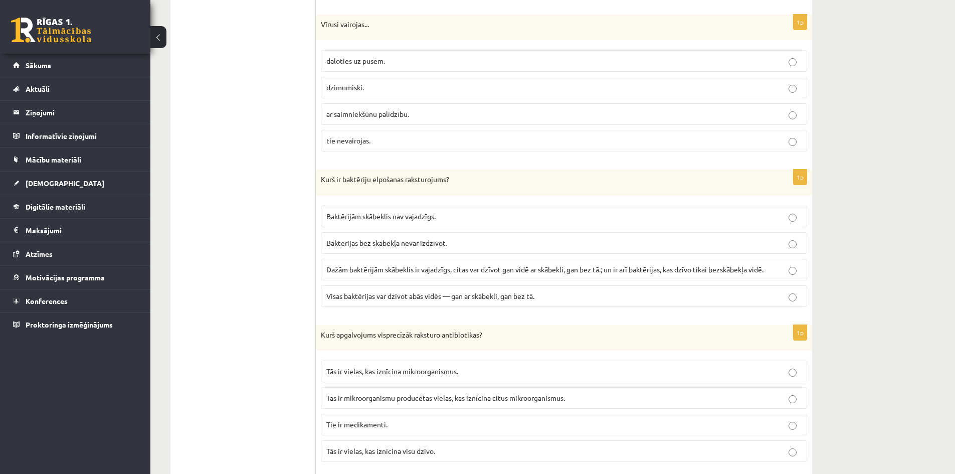
scroll to position [2405, 0]
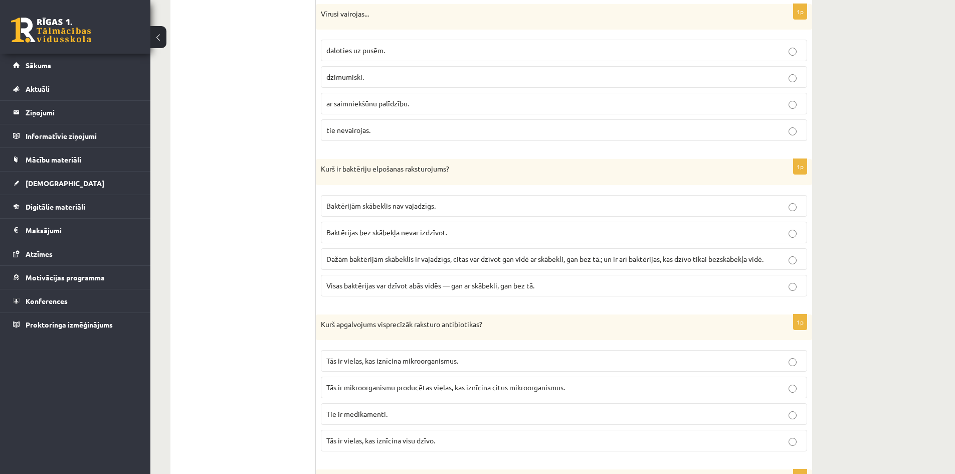
click at [429, 260] on span "Dažām baktērijām skābeklis ir vajadzīgs, citas var dzīvot gan vidē ar skābekli,…" at bounding box center [544, 258] width 437 height 9
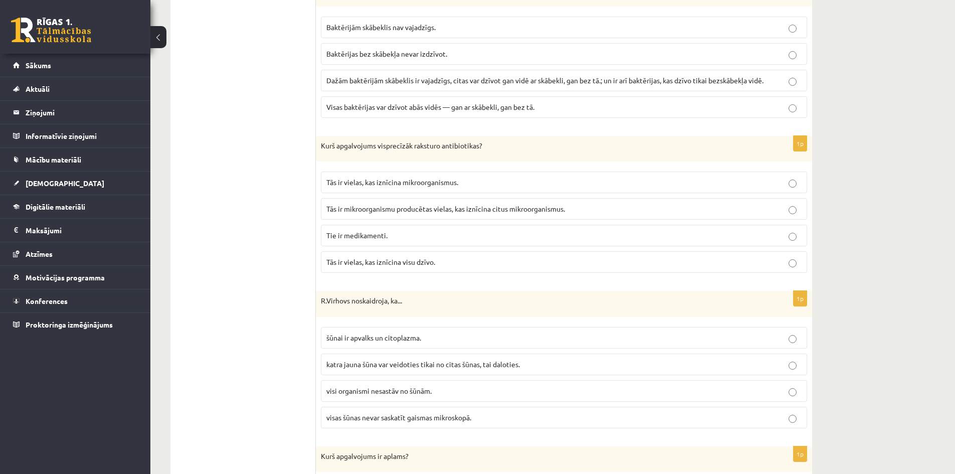
scroll to position [2606, 0]
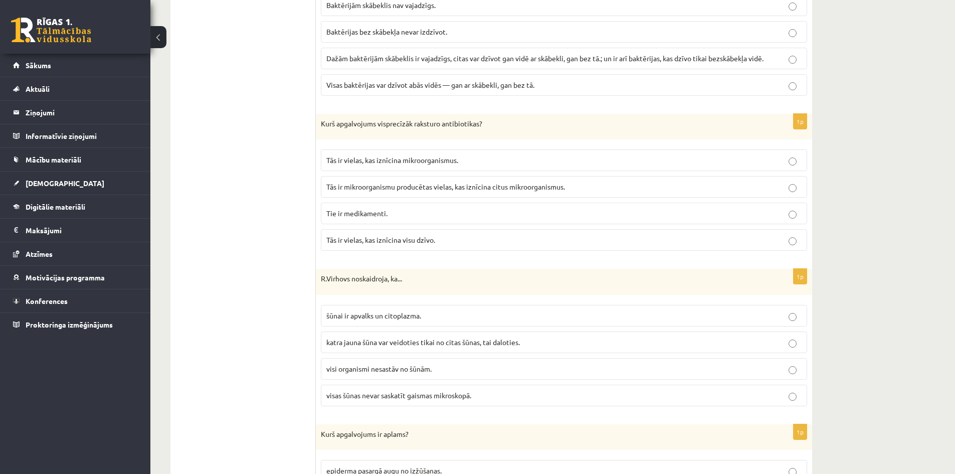
click at [419, 186] on span "Tās ir mikroorganismu producētas vielas, kas iznīcina citus mikroorganismus." at bounding box center [445, 186] width 239 height 9
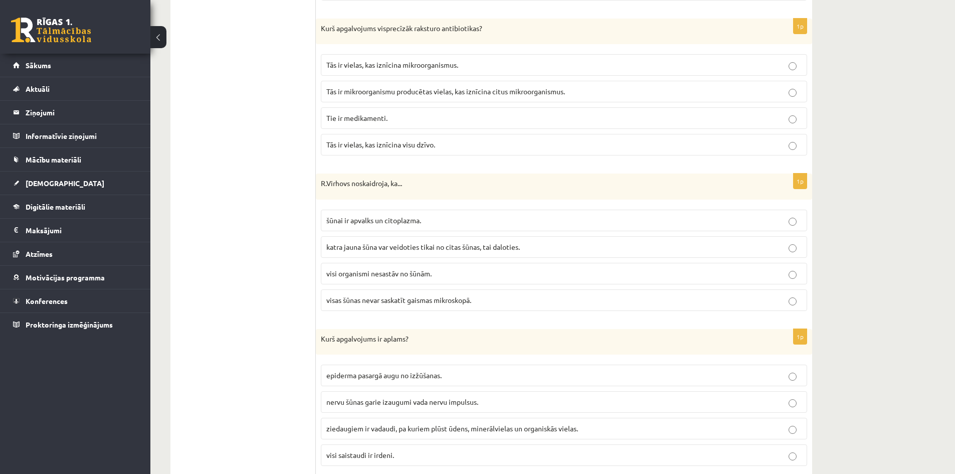
scroll to position [2706, 0]
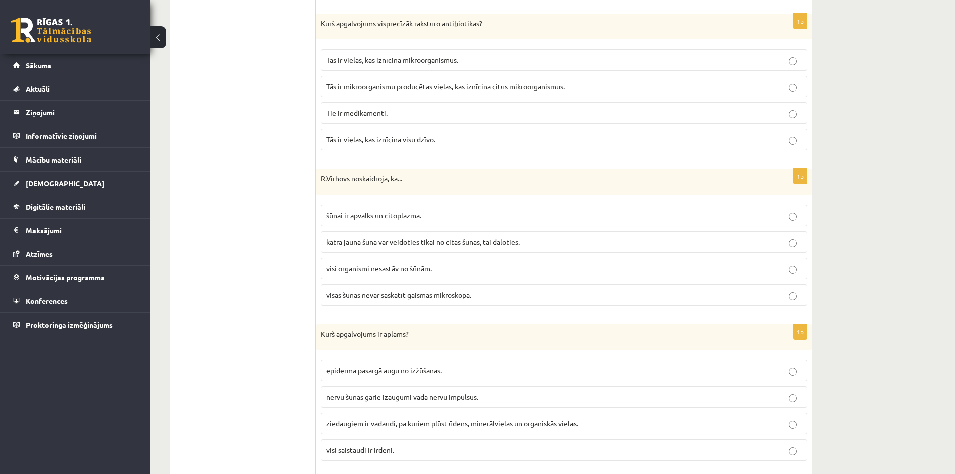
click at [397, 245] on p "katra jauna šūna var veidoties tikai no citas šūnas, tai daloties." at bounding box center [563, 242] width 475 height 11
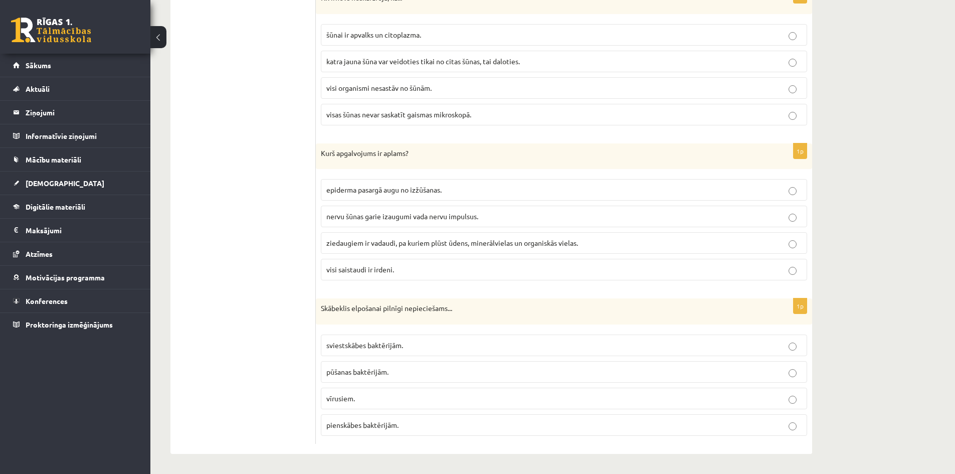
scroll to position [2888, 0]
click at [403, 269] on p "visi saistaudi ir irdeni." at bounding box center [563, 269] width 475 height 11
click at [357, 370] on span "pūšanas baktērijām." at bounding box center [357, 370] width 62 height 9
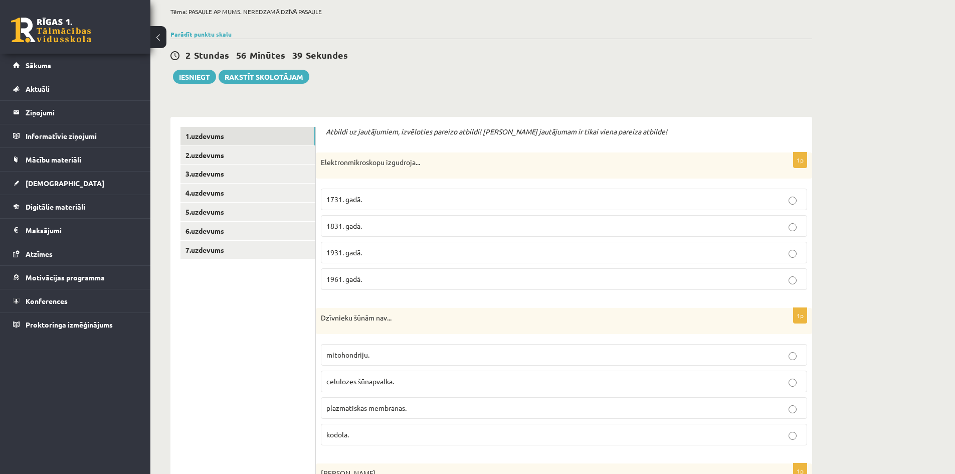
scroll to position [0, 0]
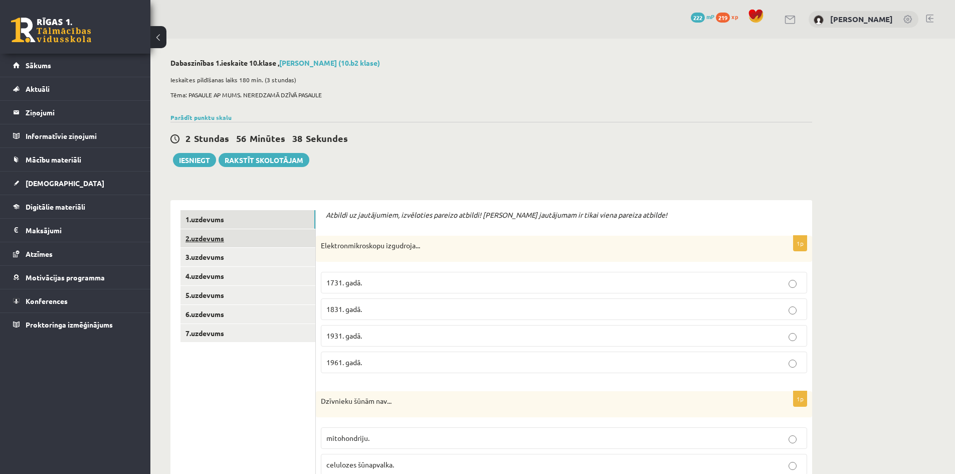
click at [215, 233] on link "2.uzdevums" at bounding box center [247, 238] width 135 height 19
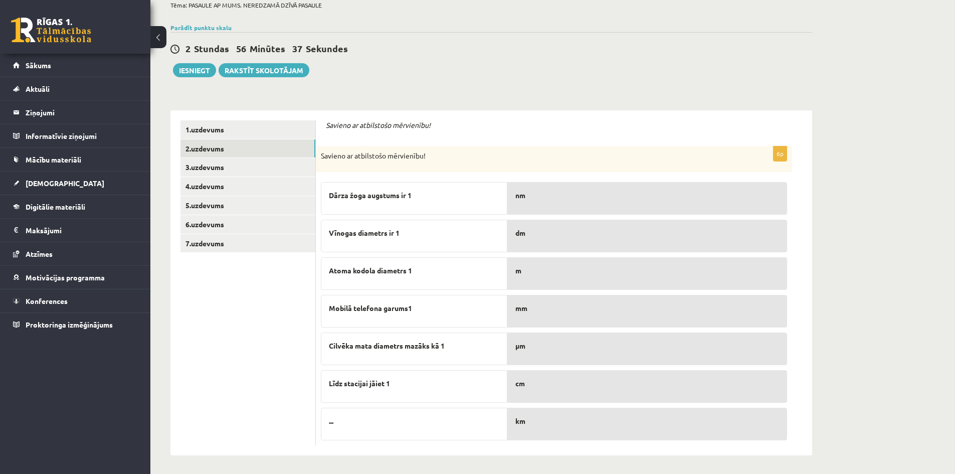
scroll to position [92, 0]
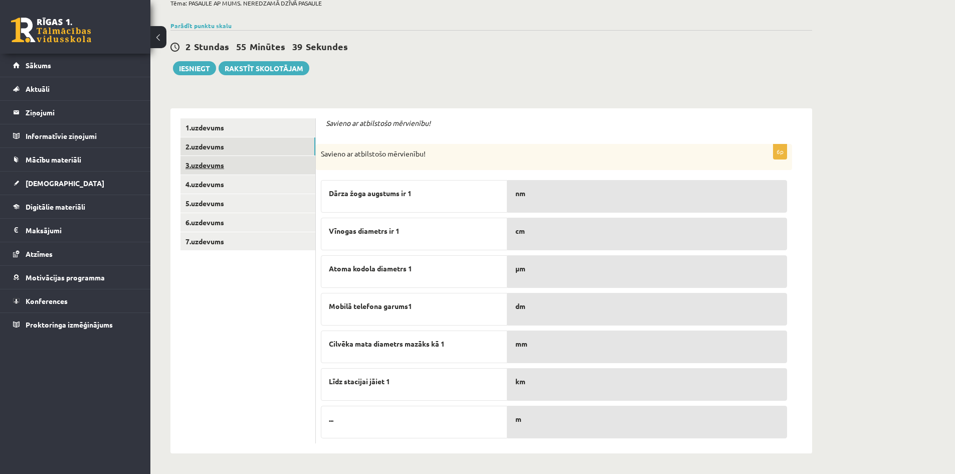
click at [232, 162] on link "3.uzdevums" at bounding box center [247, 165] width 135 height 19
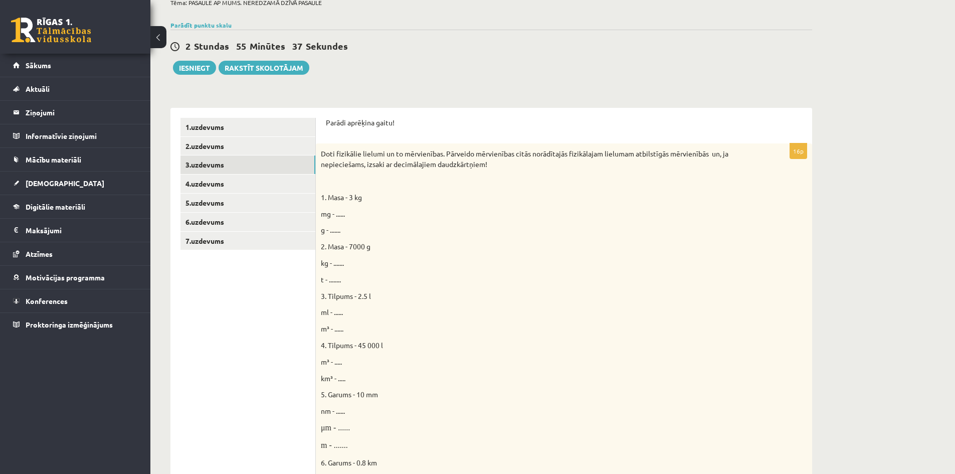
scroll to position [0, 0]
click at [340, 214] on span "mg - ......" at bounding box center [333, 213] width 24 height 9
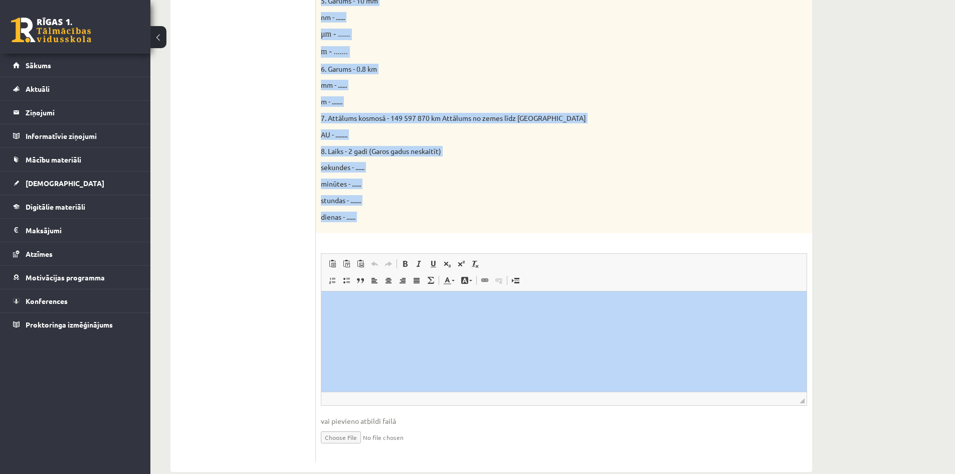
scroll to position [504, 0]
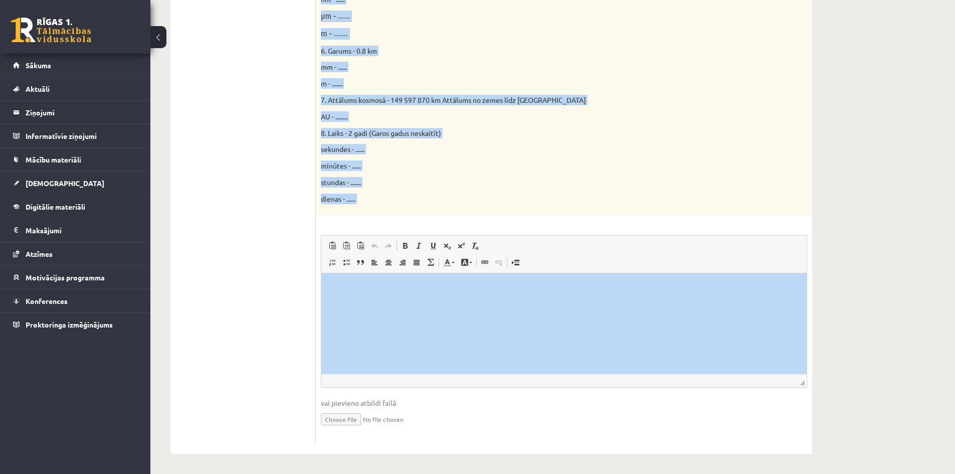
drag, startPoint x: 650, startPoint y: 382, endPoint x: 681, endPoint y: 333, distance: 58.3
copy form "Parādi aprēķina gaitu! 16p Doti fizikālie lielumi un to mērvienības. Pārveido m…"
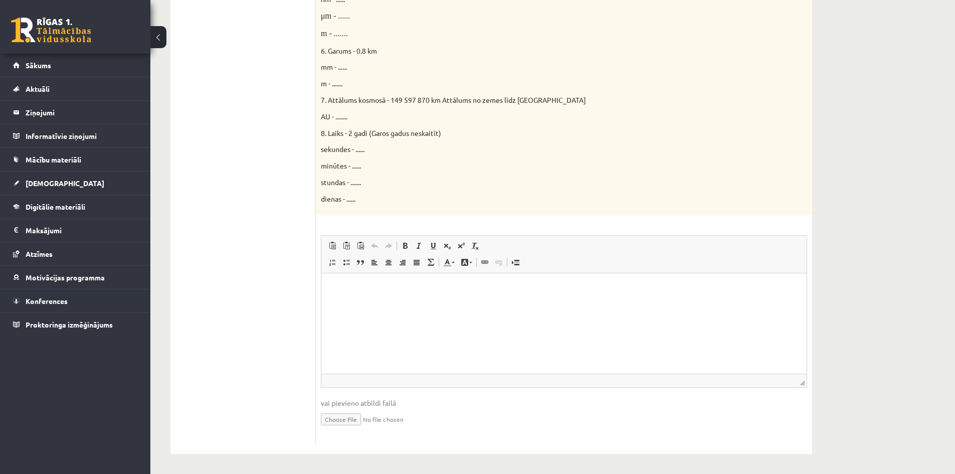
click at [434, 303] on html at bounding box center [563, 288] width 485 height 31
click at [373, 296] on html at bounding box center [563, 288] width 485 height 31
click at [334, 320] on html "**********" at bounding box center [563, 296] width 485 height 47
click at [385, 306] on p "**********" at bounding box center [563, 305] width 465 height 11
click at [340, 304] on p "**********" at bounding box center [563, 305] width 465 height 11
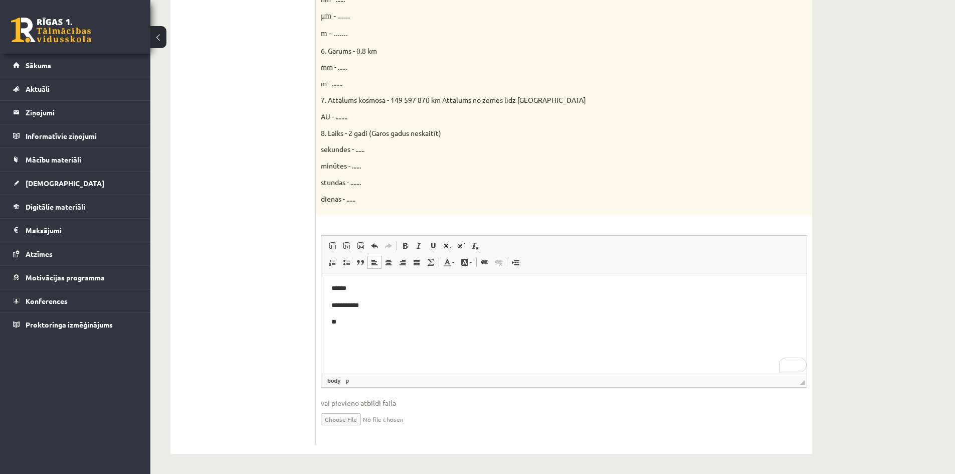
click at [343, 318] on p "**" at bounding box center [563, 321] width 465 height 11
click at [339, 323] on p "******" at bounding box center [563, 321] width 465 height 11
click at [427, 284] on p "******" at bounding box center [563, 288] width 465 height 11
click at [445, 294] on body "**********" at bounding box center [563, 305] width 465 height 44
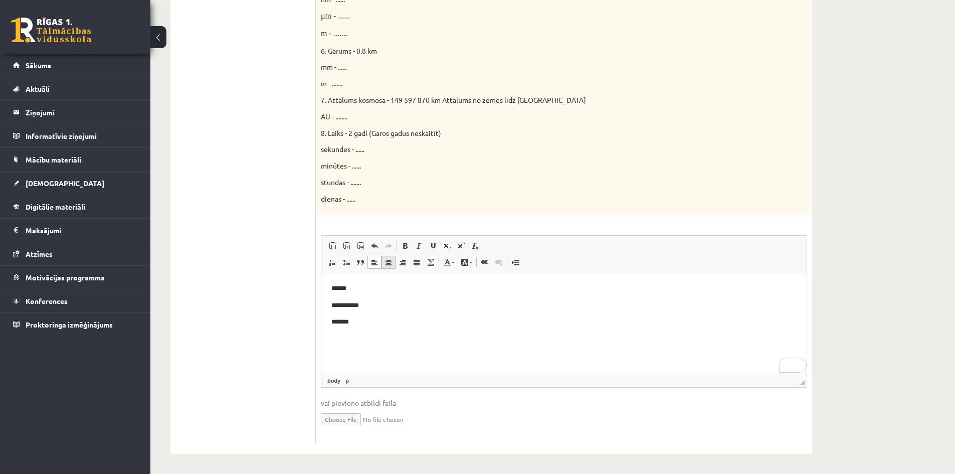
click at [386, 263] on span at bounding box center [388, 262] width 8 height 8
click at [376, 263] on span at bounding box center [374, 262] width 8 height 8
click at [397, 289] on p "******" at bounding box center [563, 288] width 465 height 11
click at [388, 337] on html "**********" at bounding box center [563, 305] width 485 height 64
click at [352, 337] on html "**********" at bounding box center [563, 305] width 485 height 64
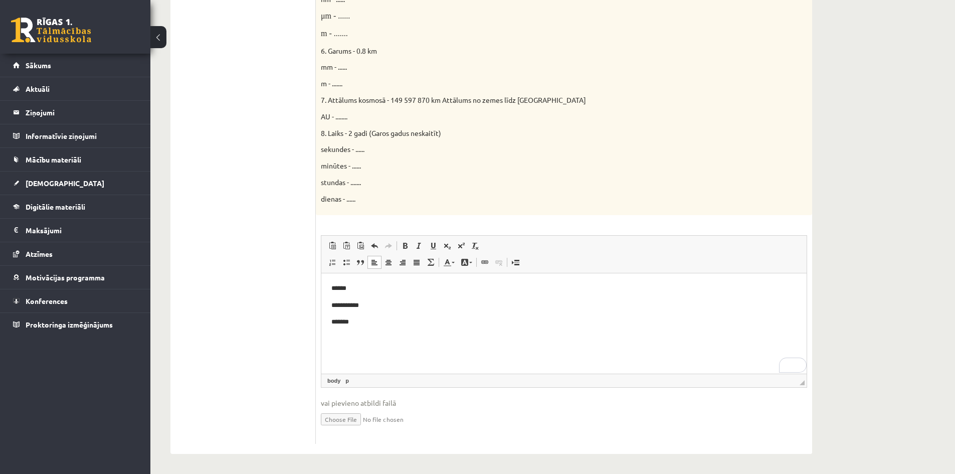
click at [379, 327] on html "**********" at bounding box center [563, 305] width 485 height 64
click at [420, 297] on body "**********" at bounding box center [563, 305] width 465 height 44
click at [429, 281] on html "**********" at bounding box center [563, 305] width 485 height 64
click at [332, 265] on span at bounding box center [332, 262] width 8 height 8
click at [375, 243] on span at bounding box center [374, 246] width 8 height 8
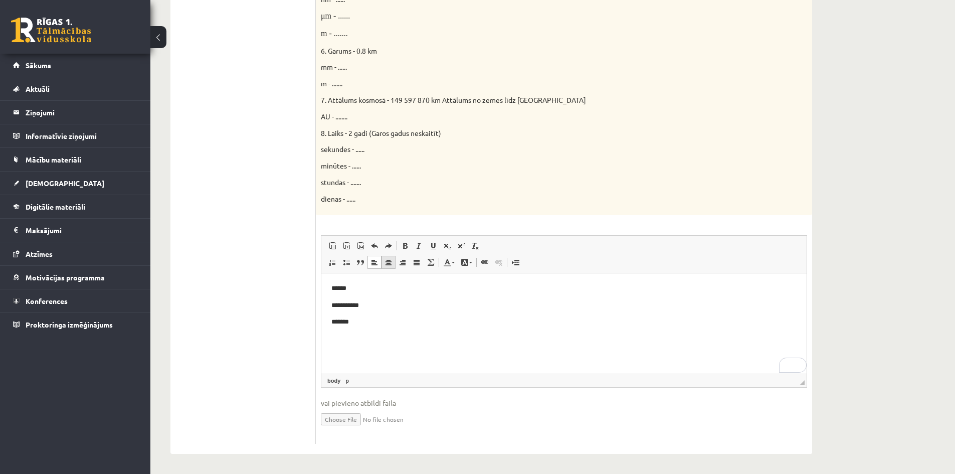
click at [393, 261] on link "Centre" at bounding box center [388, 262] width 14 height 13
click at [376, 246] on span at bounding box center [374, 246] width 8 height 8
click at [327, 286] on html "**********" at bounding box center [563, 305] width 485 height 64
drag, startPoint x: 329, startPoint y: 287, endPoint x: 332, endPoint y: 317, distance: 30.3
click at [332, 317] on html "**********" at bounding box center [563, 305] width 485 height 64
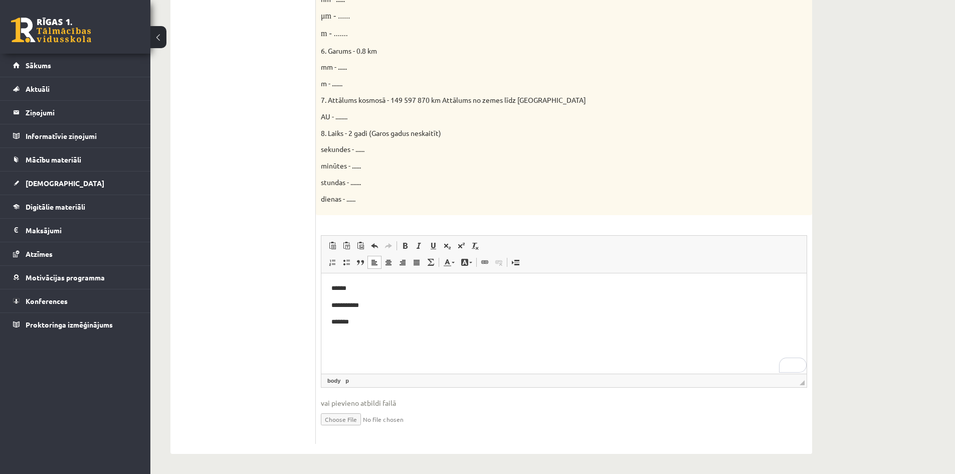
click at [374, 321] on p "*******" at bounding box center [563, 321] width 465 height 11
drag, startPoint x: 373, startPoint y: 321, endPoint x: 324, endPoint y: 284, distance: 61.2
click at [324, 284] on html "**********" at bounding box center [563, 305] width 485 height 64
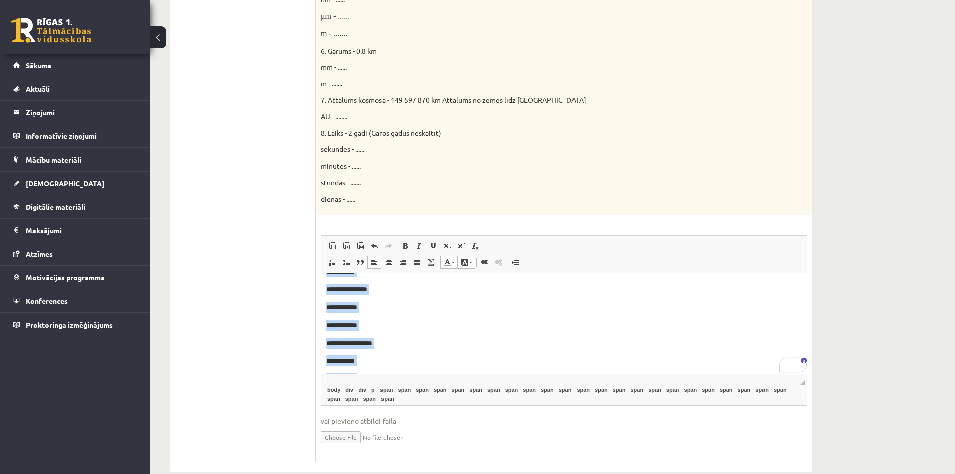
scroll to position [0, 0]
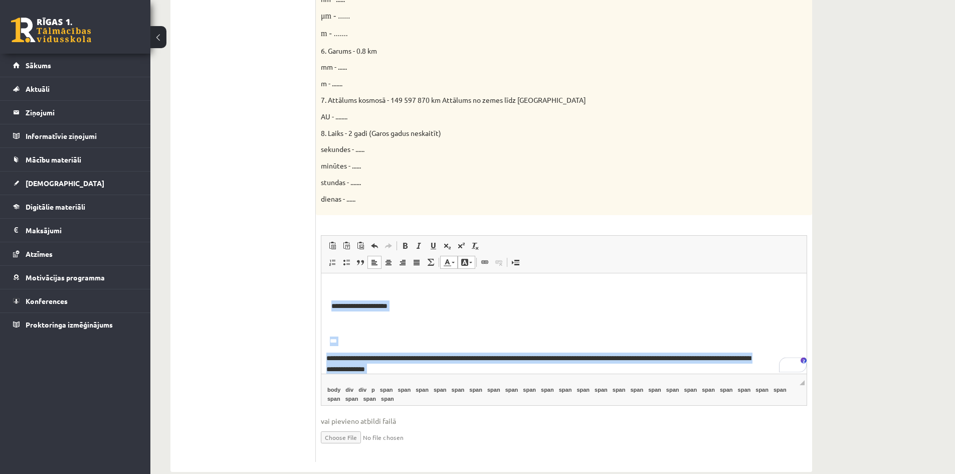
drag, startPoint x: 393, startPoint y: 342, endPoint x: 336, endPoint y: 118, distance: 231.7
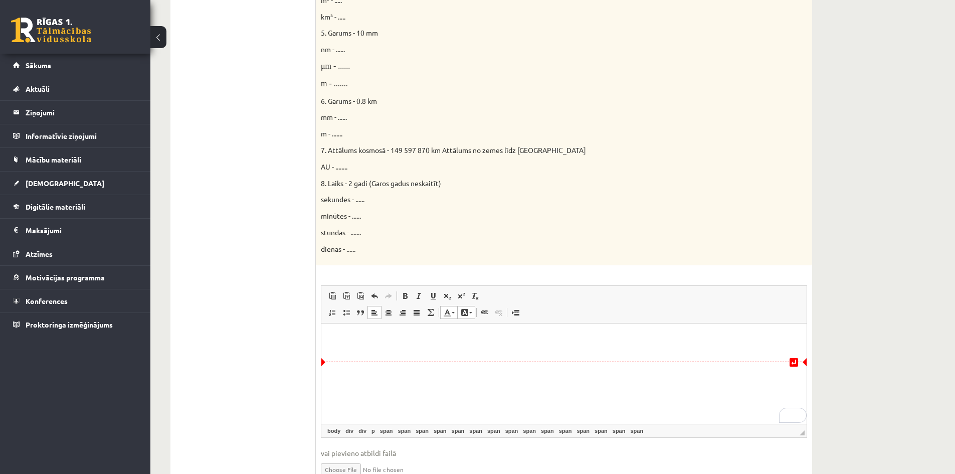
scroll to position [504, 0]
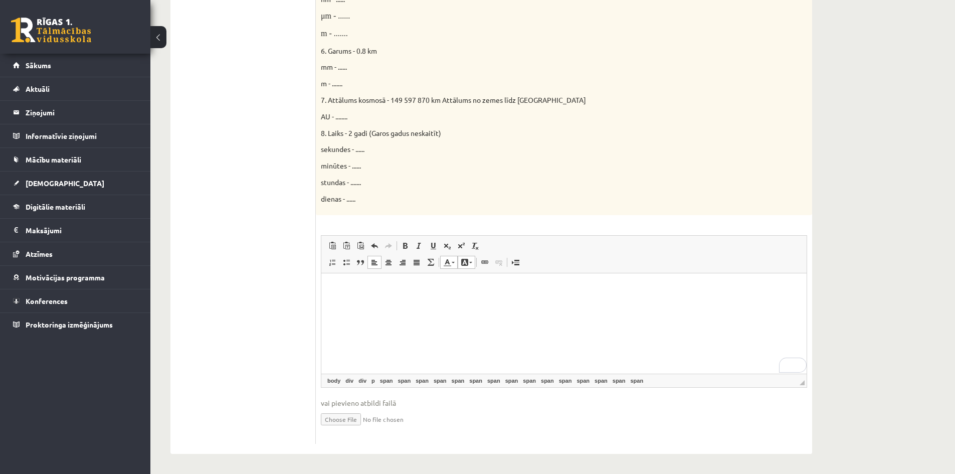
drag, startPoint x: 352, startPoint y: 365, endPoint x: 325, endPoint y: 294, distance: 76.0
click at [325, 294] on html at bounding box center [563, 297] width 485 height 48
drag, startPoint x: 348, startPoint y: 285, endPoint x: 305, endPoint y: 274, distance: 44.0
click at [340, 280] on html at bounding box center [563, 288] width 485 height 31
click at [340, 303] on html at bounding box center [563, 288] width 485 height 31
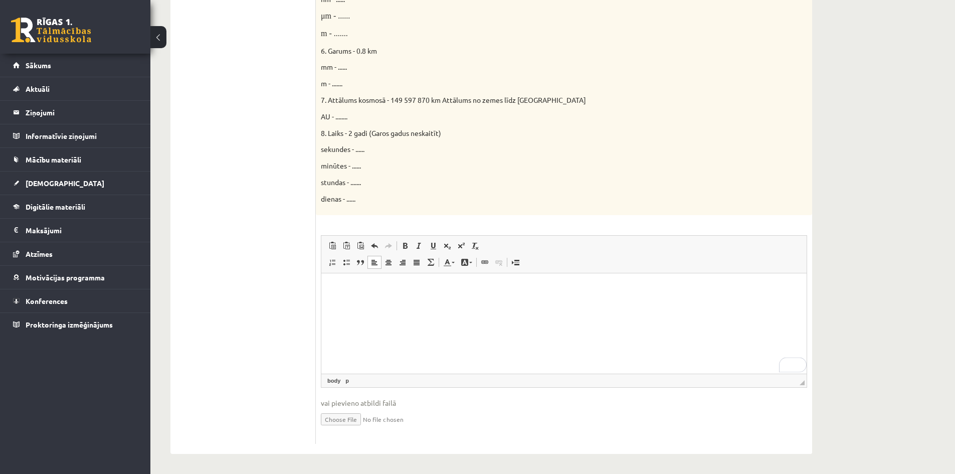
click at [371, 263] on span at bounding box center [374, 262] width 8 height 8
click at [334, 318] on html "**********" at bounding box center [563, 296] width 485 height 47
click at [380, 308] on p "**********" at bounding box center [563, 305] width 465 height 11
click at [339, 325] on p "******" at bounding box center [563, 321] width 465 height 11
click at [335, 323] on p "*******" at bounding box center [563, 321] width 465 height 11
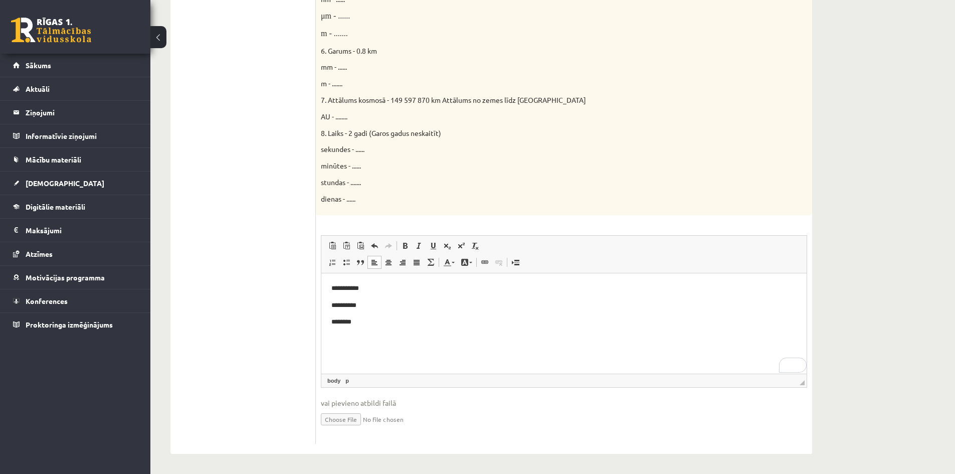
click at [801, 385] on span "◢ Elements path body p" at bounding box center [563, 380] width 485 height 14
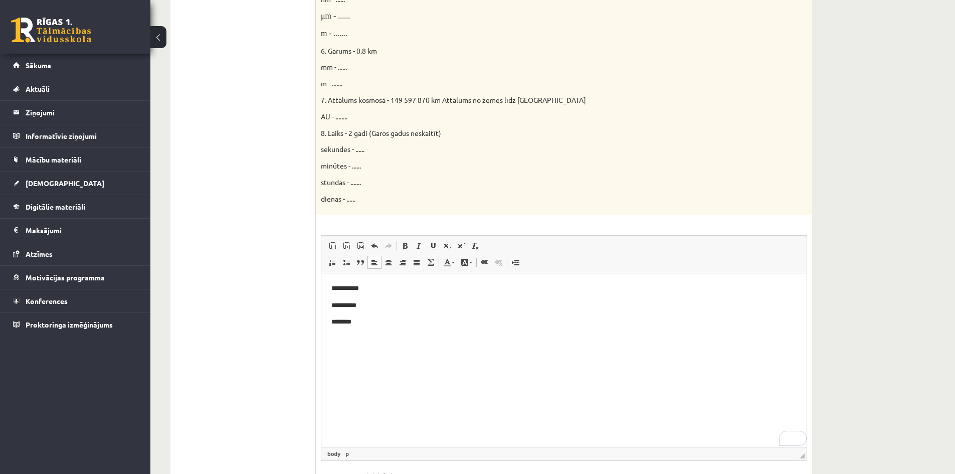
drag, startPoint x: 803, startPoint y: 383, endPoint x: 806, endPoint y: 440, distance: 56.7
click at [808, 458] on div "**********" at bounding box center [564, 124] width 496 height 784
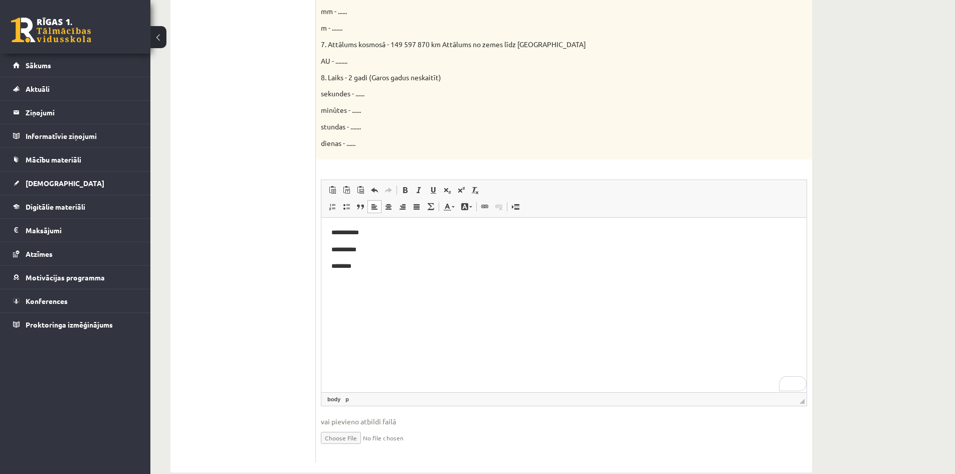
scroll to position [578, 0]
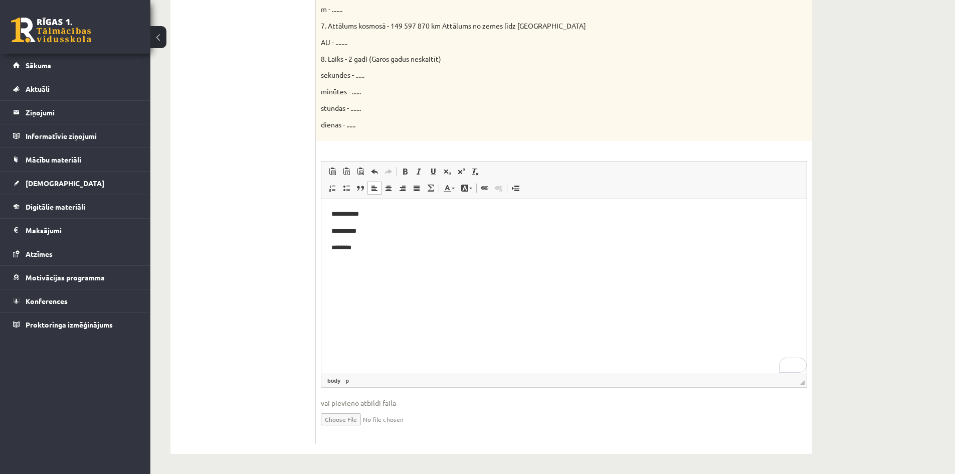
drag, startPoint x: 804, startPoint y: 383, endPoint x: 803, endPoint y: 398, distance: 15.1
click at [803, 398] on fieldset "**********" at bounding box center [564, 300] width 486 height 278
click at [802, 383] on span "◢" at bounding box center [801, 382] width 5 height 5
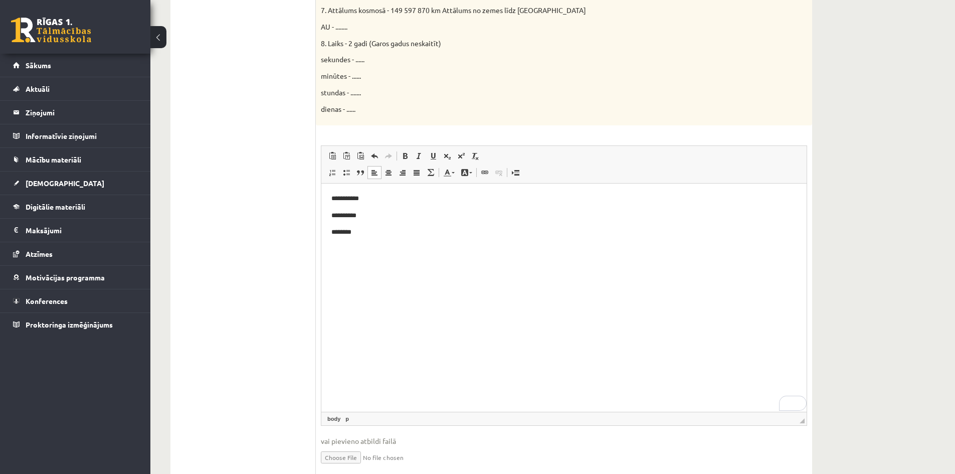
scroll to position [596, 0]
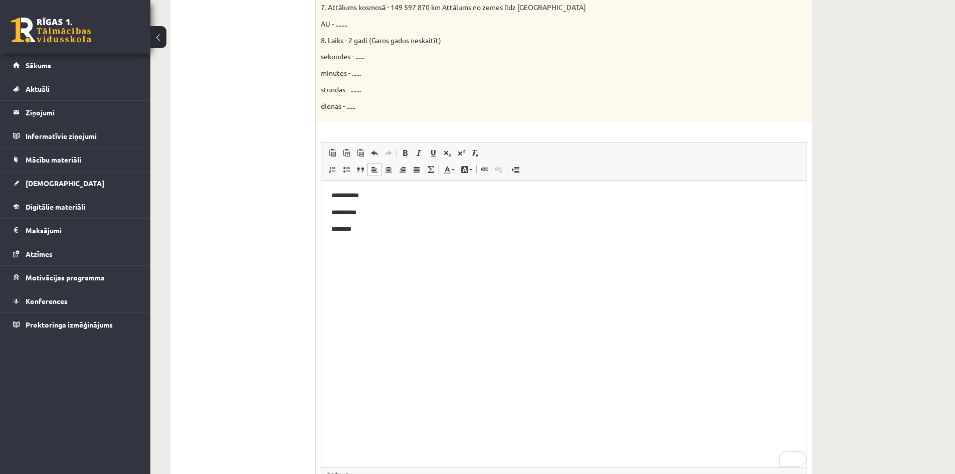
drag, startPoint x: 802, startPoint y: 383, endPoint x: 813, endPoint y: 478, distance: 94.9
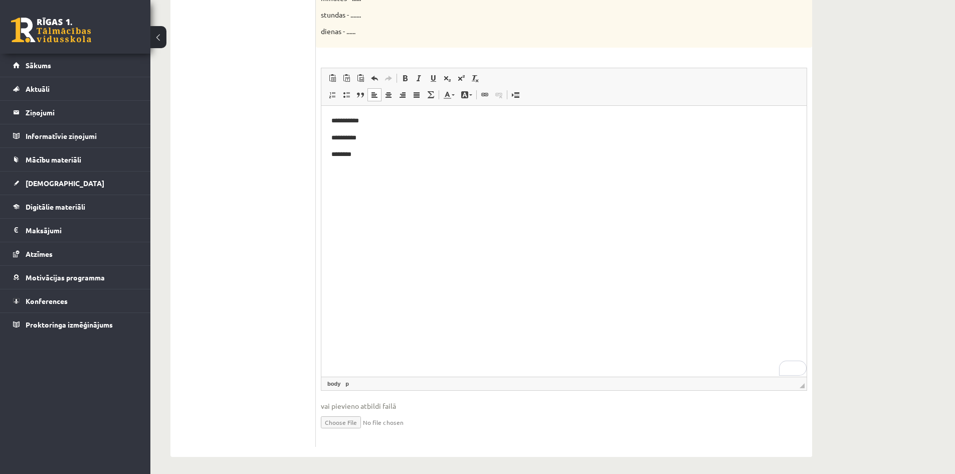
scroll to position [674, 0]
drag, startPoint x: 678, startPoint y: 228, endPoint x: 298, endPoint y: 339, distance: 396.2
click at [321, 166] on html "**********" at bounding box center [563, 134] width 485 height 64
click at [667, 166] on html "**********" at bounding box center [563, 134] width 485 height 64
drag, startPoint x: 322, startPoint y: 110, endPoint x: 822, endPoint y: 537, distance: 658.0
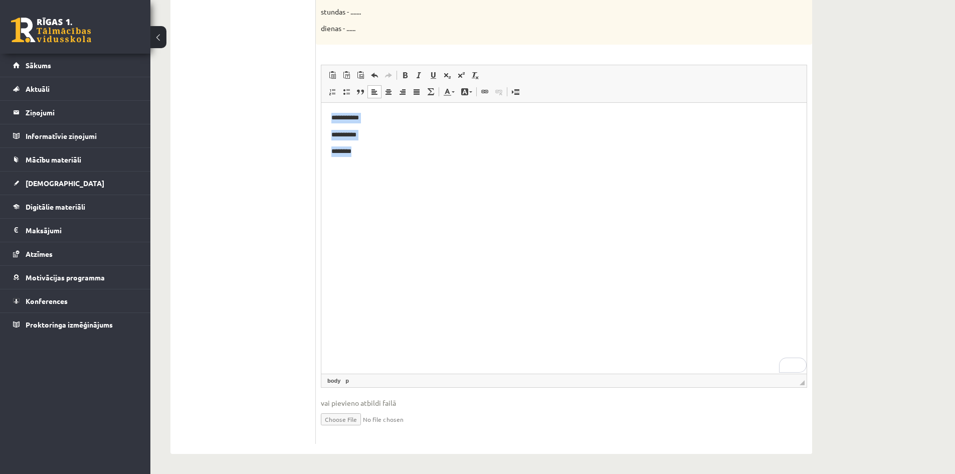
click at [500, 166] on html "**********" at bounding box center [563, 134] width 485 height 64
click at [503, 156] on p "********" at bounding box center [563, 151] width 465 height 11
click at [421, 116] on p "**********" at bounding box center [563, 117] width 465 height 11
click at [374, 133] on p "**********" at bounding box center [563, 134] width 465 height 11
click at [363, 150] on p "********" at bounding box center [563, 151] width 465 height 11
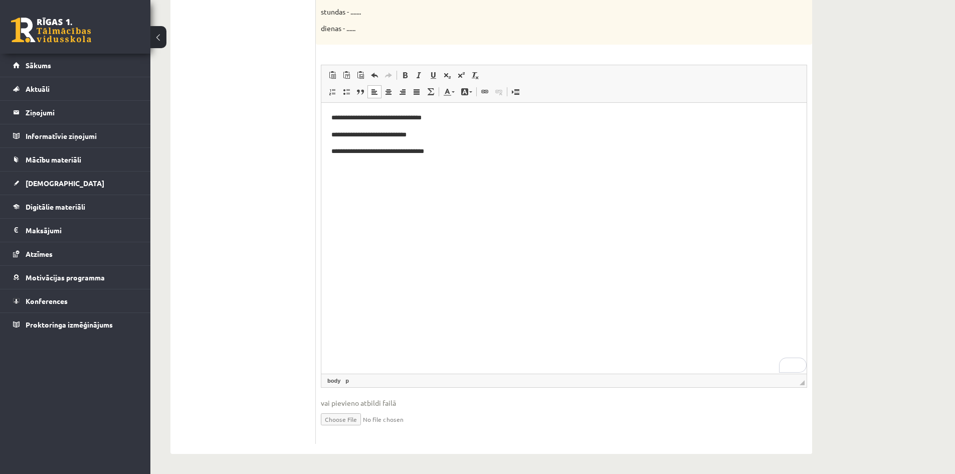
click at [475, 120] on p "**********" at bounding box center [563, 117] width 465 height 11
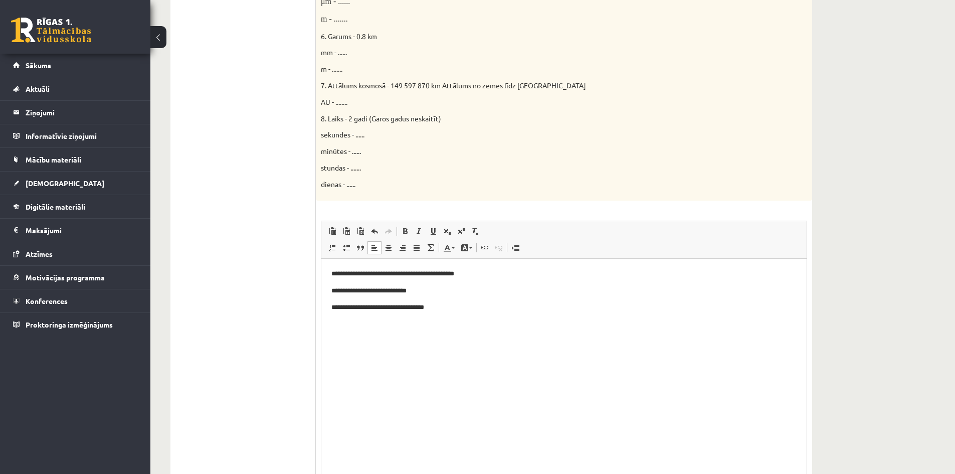
scroll to position [524, 0]
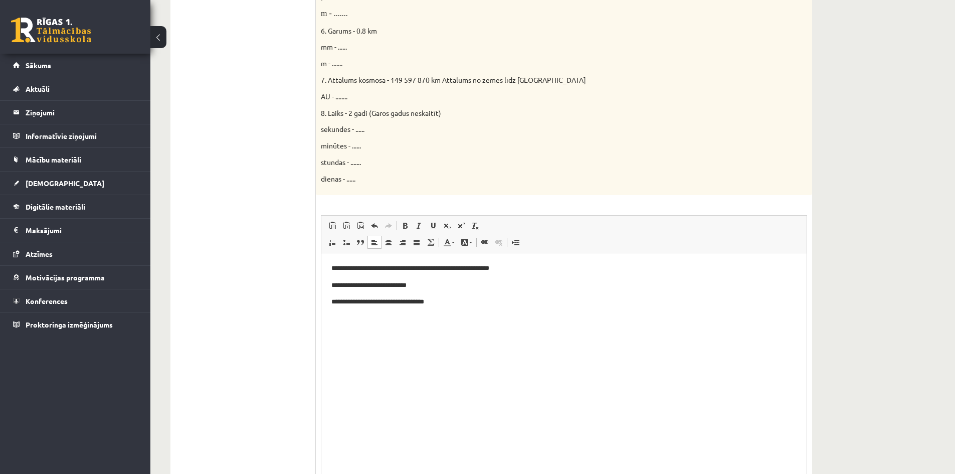
click at [423, 286] on p "**********" at bounding box center [563, 285] width 465 height 11
click at [462, 298] on p "**********" at bounding box center [563, 301] width 465 height 11
click at [462, 228] on span at bounding box center [461, 226] width 8 height 8
click at [480, 306] on p "**********" at bounding box center [563, 302] width 465 height 12
click at [462, 227] on span at bounding box center [461, 226] width 8 height 8
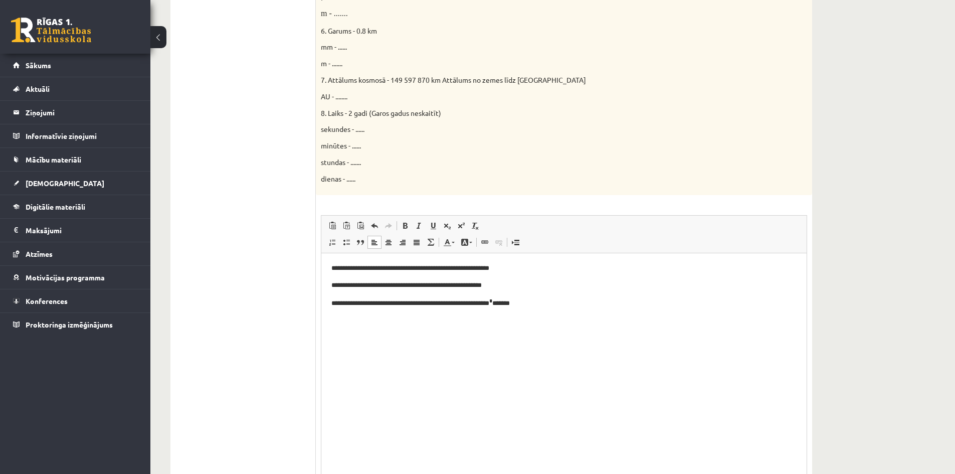
click at [518, 269] on p "**********" at bounding box center [563, 268] width 465 height 11
click at [495, 282] on p "**********" at bounding box center [563, 285] width 465 height 11
click at [461, 227] on span at bounding box center [461, 226] width 8 height 8
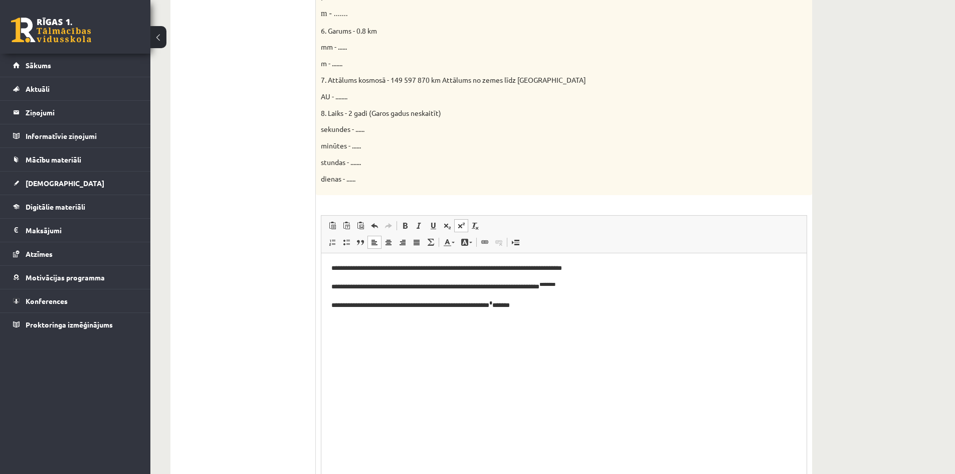
click at [456, 225] on link "Superscript" at bounding box center [461, 225] width 14 height 13
click at [531, 306] on p "**********" at bounding box center [563, 304] width 465 height 12
click at [460, 223] on span at bounding box center [461, 226] width 8 height 8
click at [458, 224] on span at bounding box center [461, 226] width 8 height 8
click at [605, 269] on p "**********" at bounding box center [563, 268] width 465 height 11
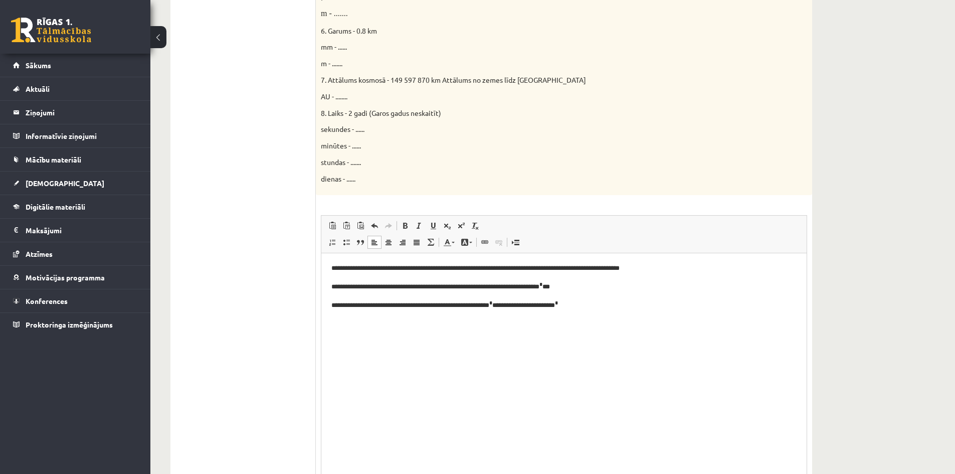
click at [558, 285] on p "**********" at bounding box center [563, 286] width 465 height 12
click at [539, 306] on p "**********" at bounding box center [563, 304] width 465 height 12
click at [460, 224] on span at bounding box center [461, 226] width 8 height 8
click at [613, 287] on p "**********" at bounding box center [563, 286] width 465 height 12
click at [547, 310] on html "**********" at bounding box center [563, 287] width 485 height 68
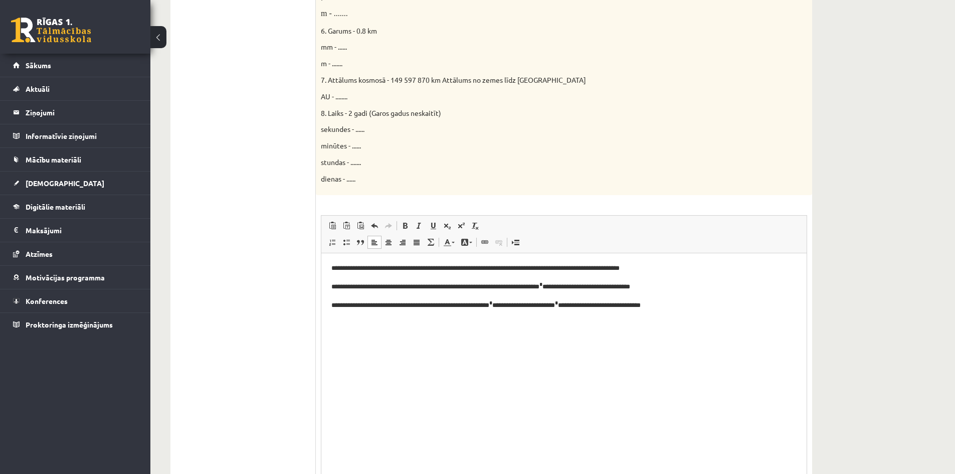
click at [650, 269] on p "**********" at bounding box center [563, 268] width 465 height 11
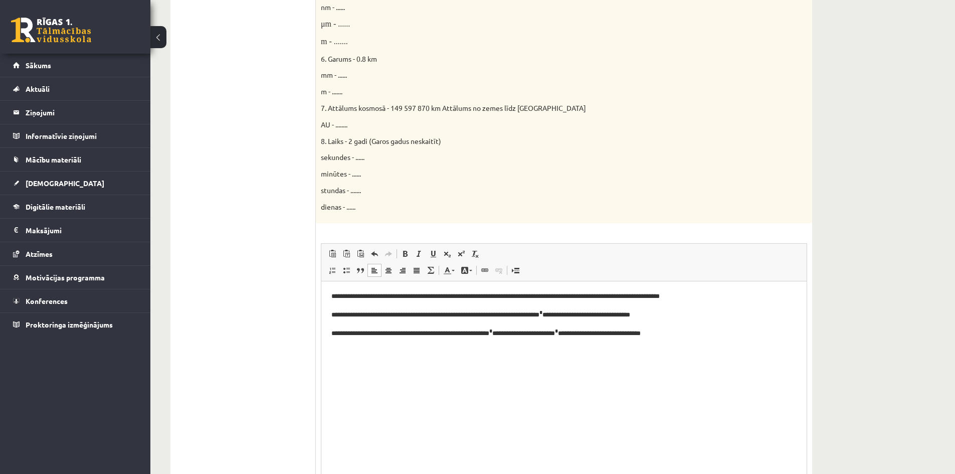
scroll to position [474, 0]
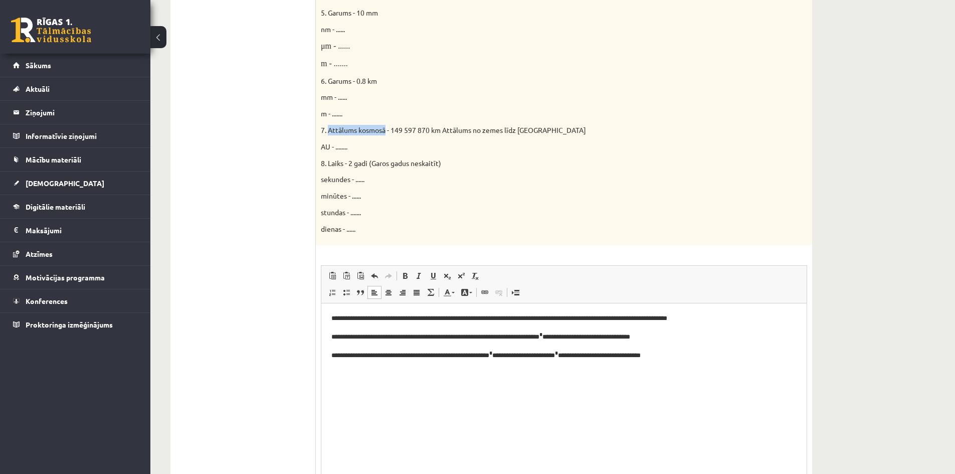
drag, startPoint x: 385, startPoint y: 130, endPoint x: 328, endPoint y: 132, distance: 57.2
click at [328, 132] on span "7. Attālums kosmosā - 149 597 870 km Attālums no zemes līdz Saulei" at bounding box center [453, 129] width 265 height 9
copy span "Attālums kosmosā"
drag, startPoint x: 679, startPoint y: 318, endPoint x: 666, endPoint y: 319, distance: 13.0
click at [666, 319] on p "**********" at bounding box center [563, 318] width 465 height 11
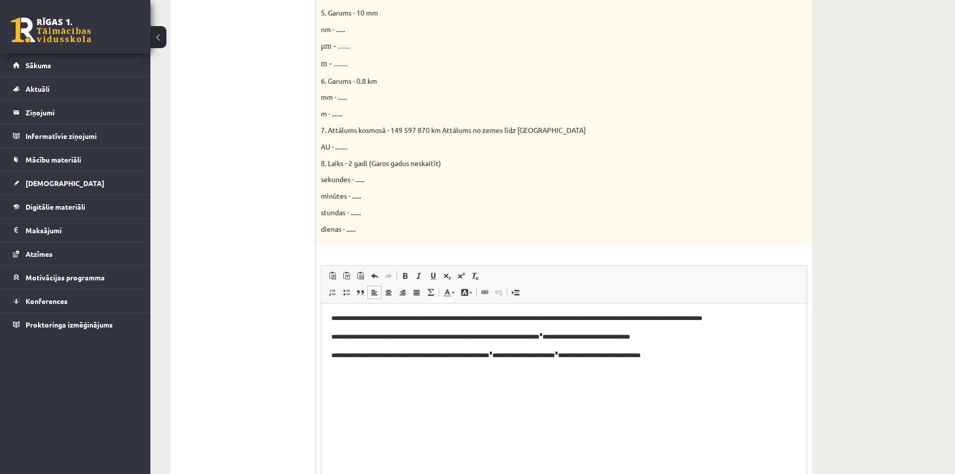
click at [432, 145] on p "AU - ........" at bounding box center [539, 146] width 436 height 11
drag, startPoint x: 320, startPoint y: 147, endPoint x: 329, endPoint y: 147, distance: 9.5
click at [329, 147] on div "Doti fizikālie lielumi un to mērvienības. Pārveido mērvienības citās norādītajā…" at bounding box center [564, 3] width 496 height 483
copy span "AU"
click at [643, 337] on p "**********" at bounding box center [563, 336] width 465 height 12
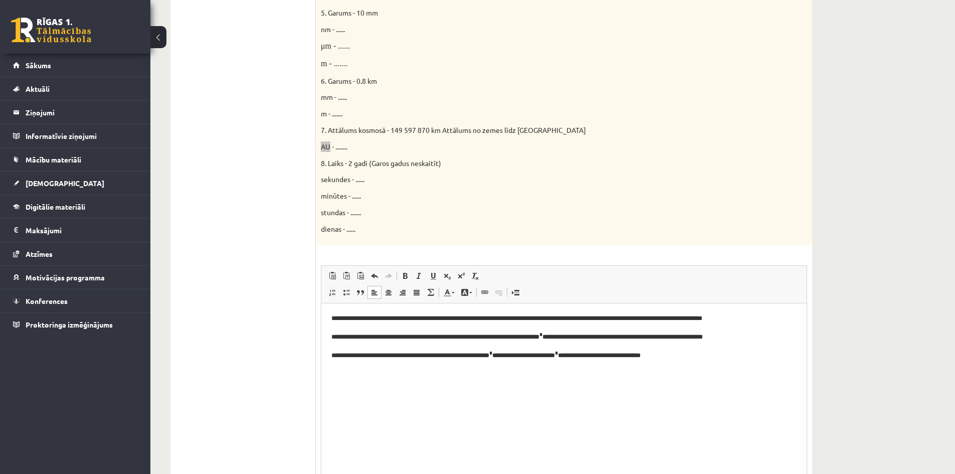
click at [754, 320] on p "**********" at bounding box center [563, 318] width 465 height 11
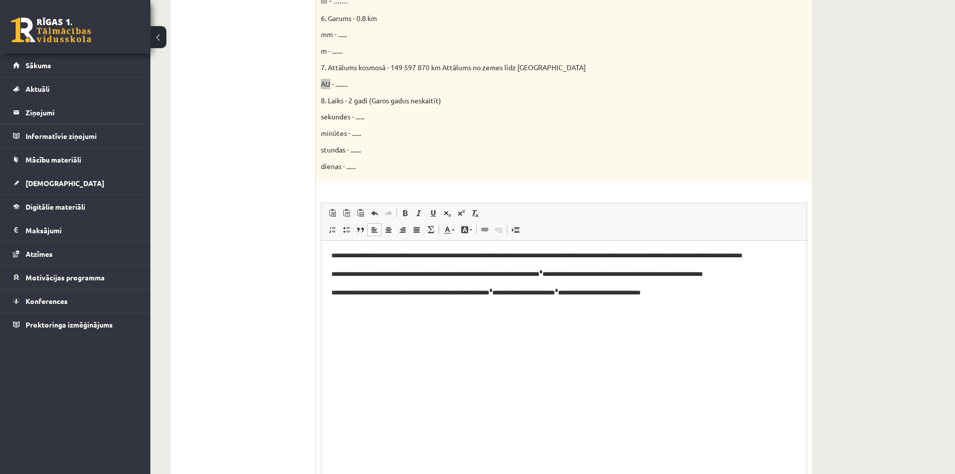
scroll to position [574, 0]
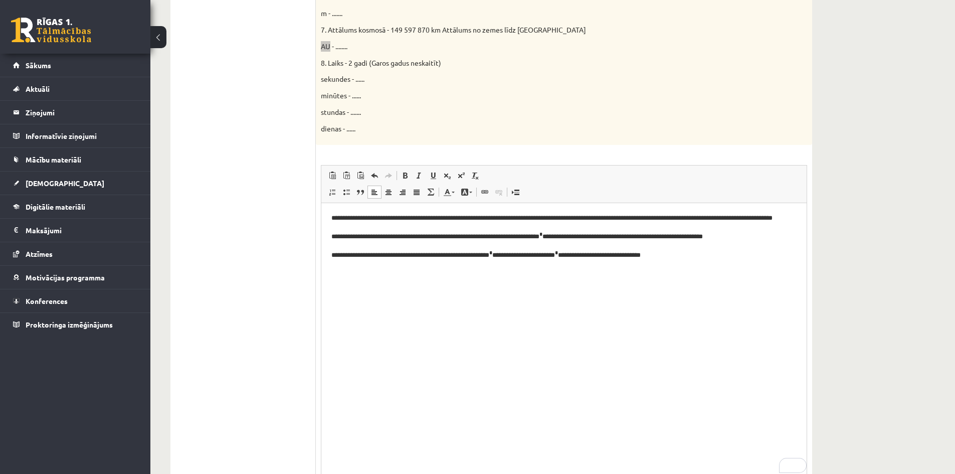
click at [722, 231] on p "**********" at bounding box center [563, 236] width 465 height 12
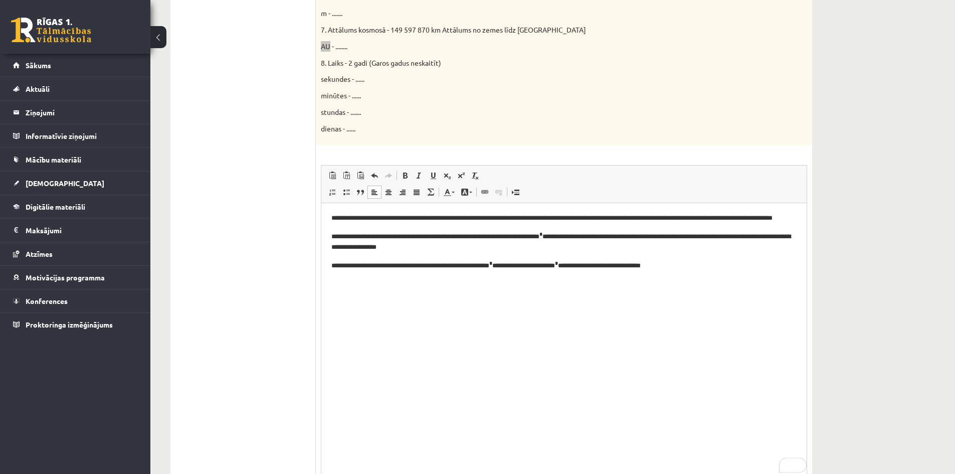
click at [332, 248] on p "**********" at bounding box center [563, 241] width 465 height 23
click at [333, 248] on p "**********" at bounding box center [563, 241] width 465 height 23
click at [398, 248] on p "**********" at bounding box center [563, 241] width 465 height 23
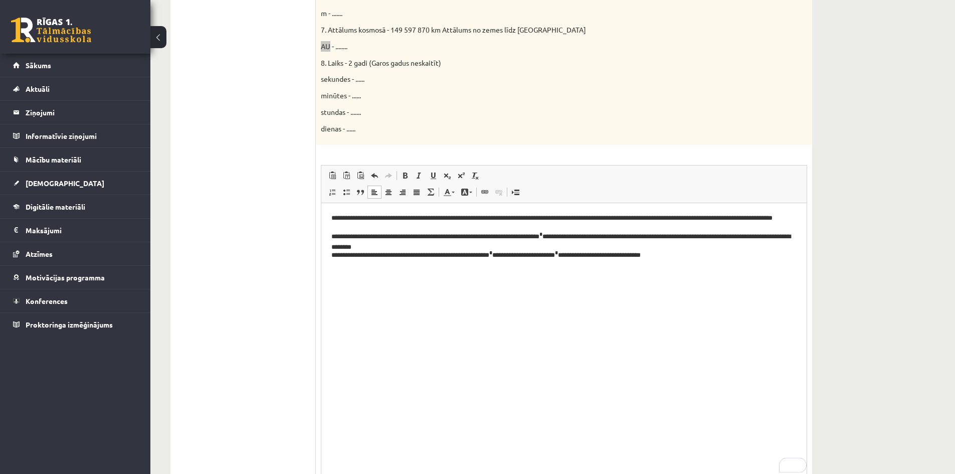
click at [743, 259] on p "**********" at bounding box center [563, 254] width 465 height 12
click at [747, 215] on p "**********" at bounding box center [563, 217] width 465 height 11
click at [625, 253] on p "**********" at bounding box center [563, 254] width 465 height 12
click at [731, 257] on p "**********" at bounding box center [563, 254] width 465 height 12
click at [241, 305] on ul "1.uzdevums 2.uzdevums 3.uzdevums 4.uzdevums 5.uzdevums 6.uzdevums 7.uzdevums" at bounding box center [247, 90] width 135 height 908
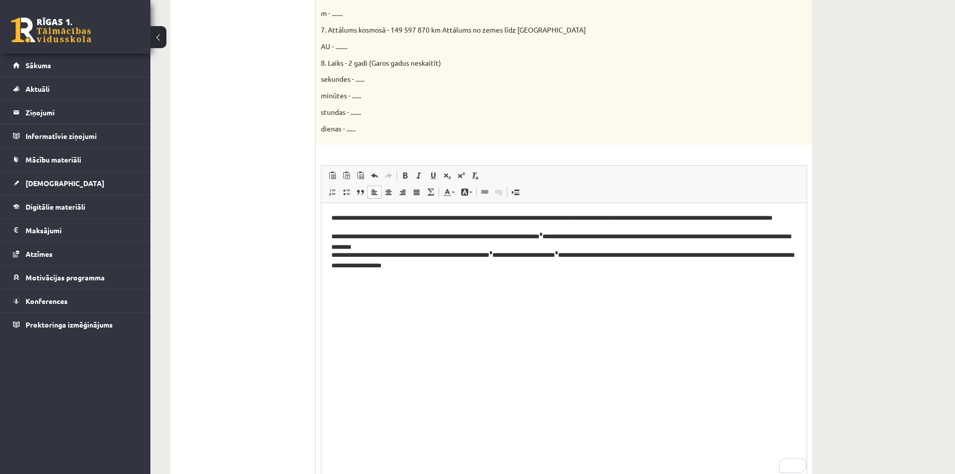
click at [793, 256] on p "**********" at bounding box center [563, 254] width 465 height 12
click at [405, 190] on span at bounding box center [402, 192] width 8 height 8
click at [373, 192] on span at bounding box center [374, 192] width 8 height 8
click at [762, 237] on p "**********" at bounding box center [563, 236] width 465 height 12
click at [788, 260] on html "**********" at bounding box center [563, 236] width 485 height 68
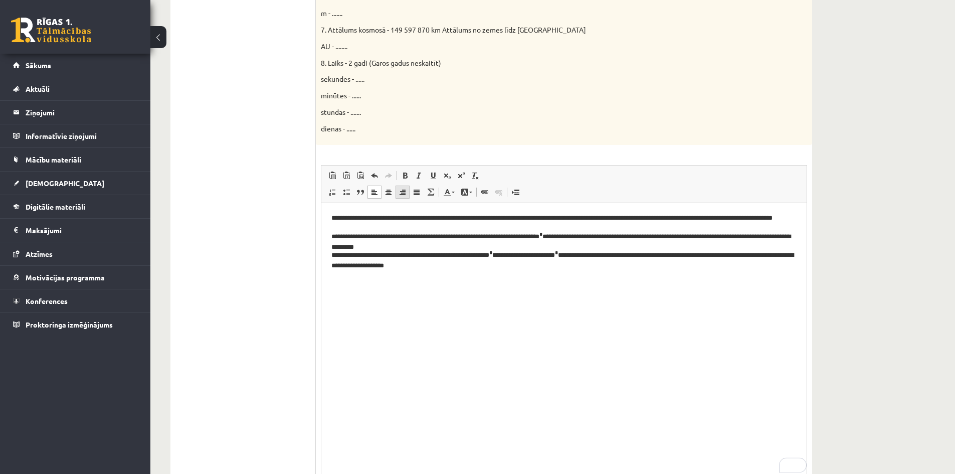
click at [405, 195] on link "Align Right" at bounding box center [402, 191] width 14 height 13
click at [372, 191] on span at bounding box center [374, 192] width 8 height 8
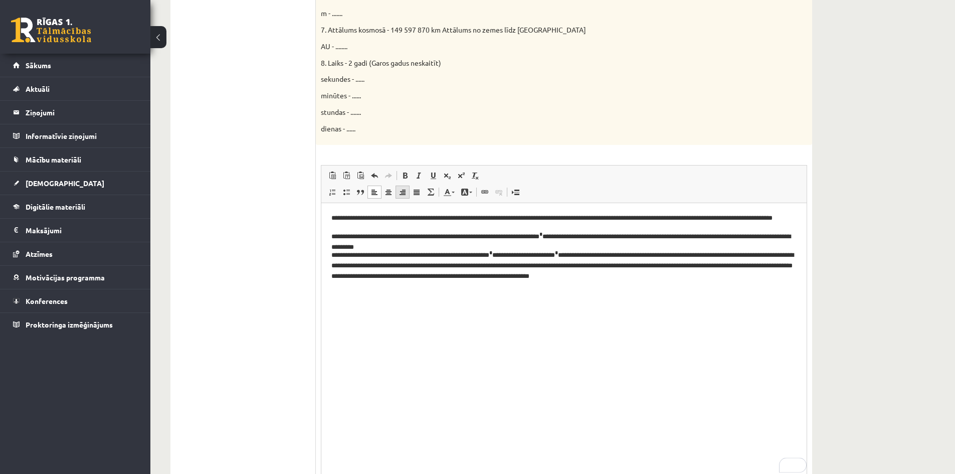
click at [404, 193] on span at bounding box center [402, 192] width 8 height 8
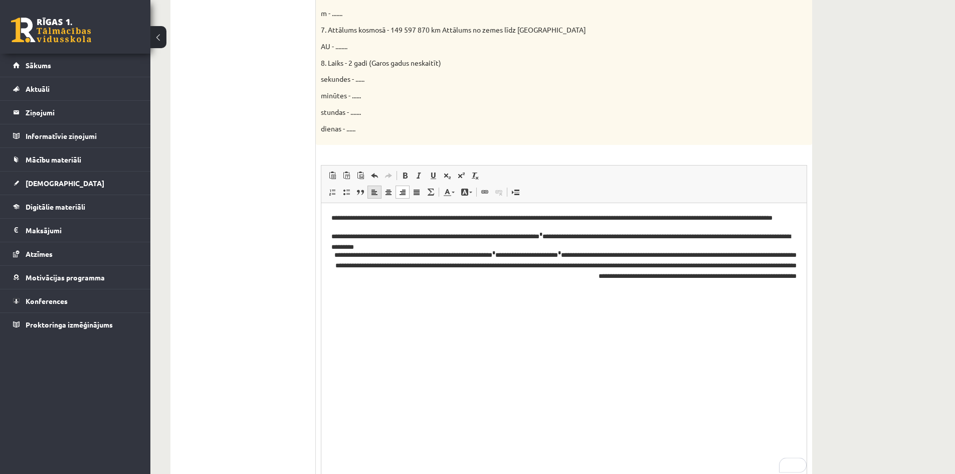
click at [376, 192] on span at bounding box center [374, 192] width 8 height 8
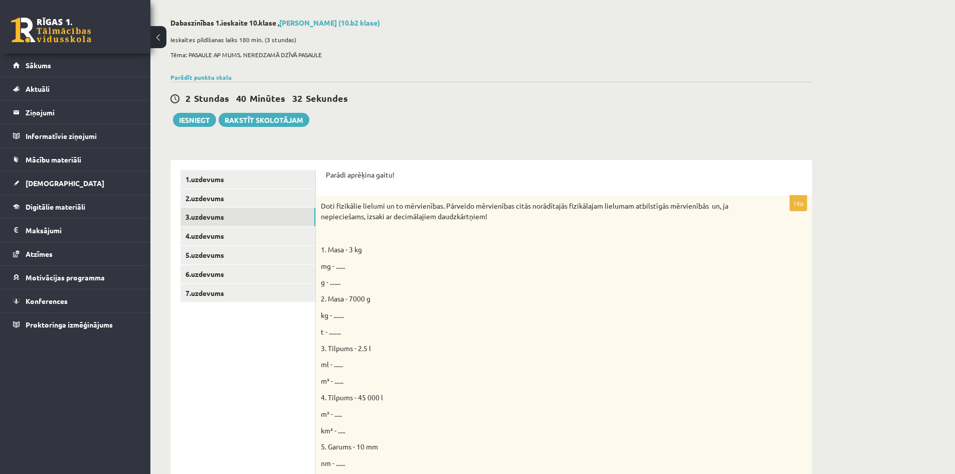
scroll to position [0, 0]
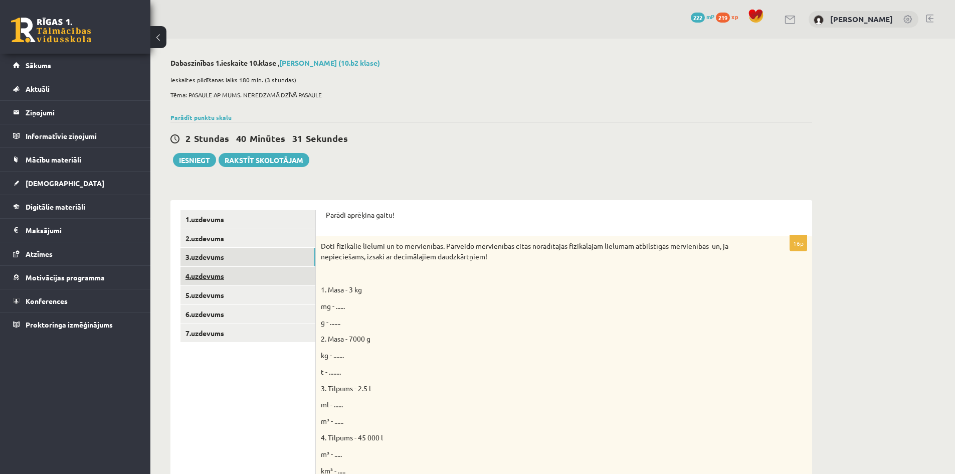
click at [253, 277] on link "4.uzdevums" at bounding box center [247, 276] width 135 height 19
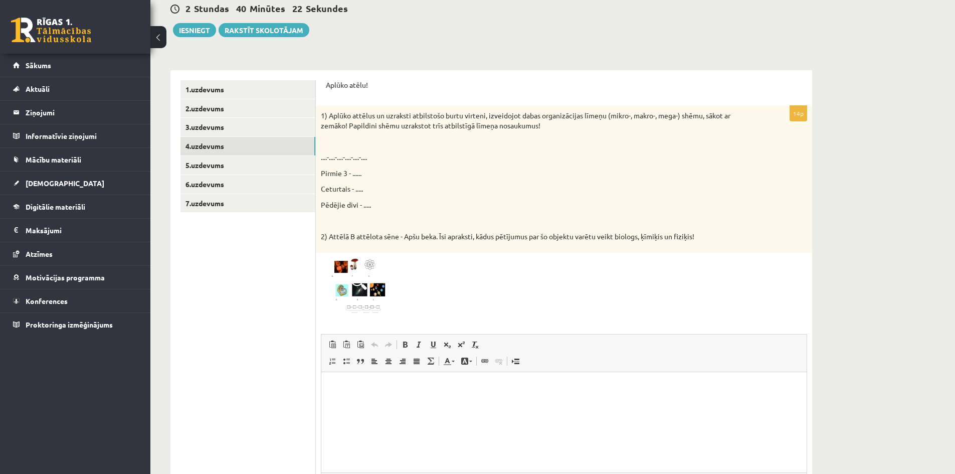
click at [365, 290] on img at bounding box center [358, 286] width 75 height 57
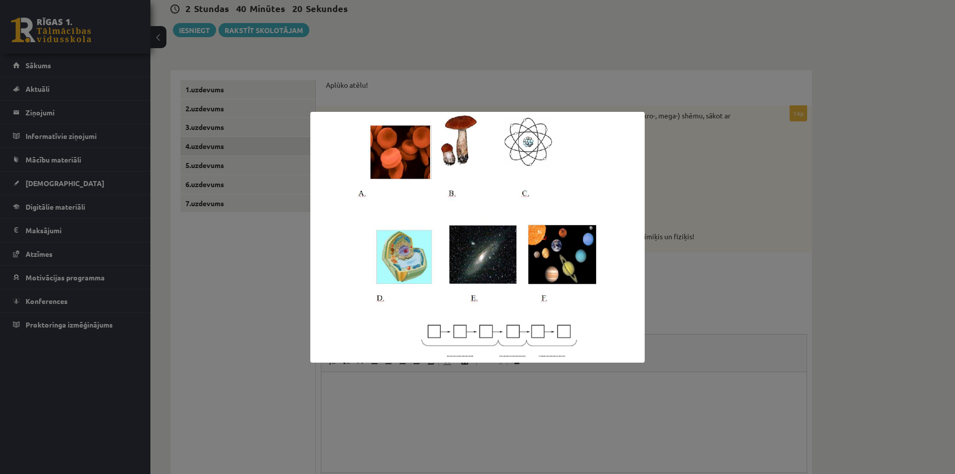
click at [695, 256] on div at bounding box center [477, 237] width 955 height 474
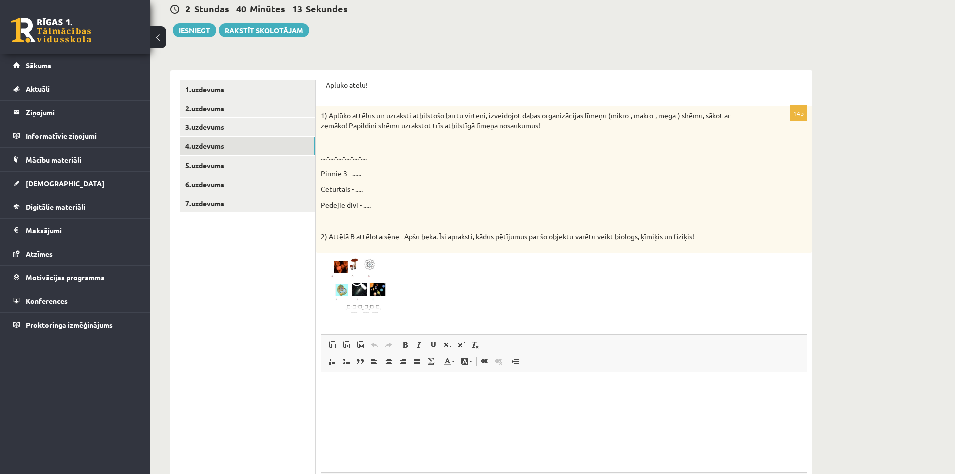
click at [345, 294] on img at bounding box center [358, 286] width 75 height 57
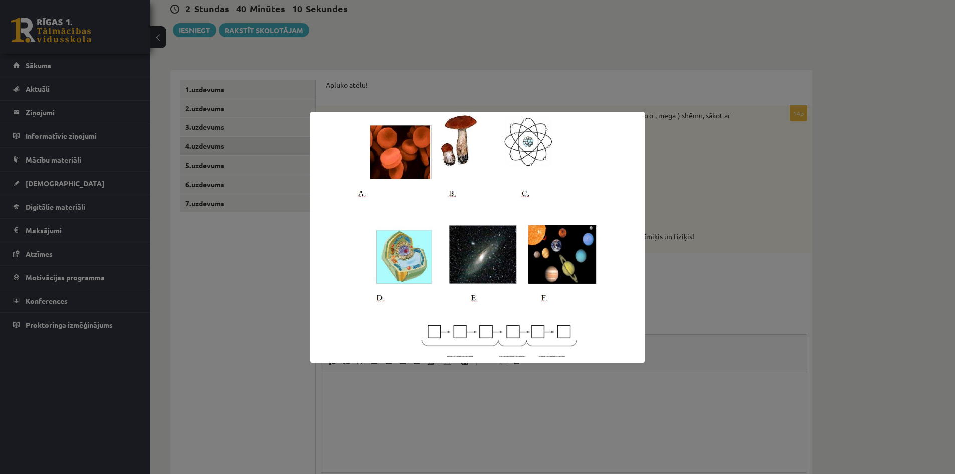
click at [677, 266] on div at bounding box center [477, 237] width 955 height 474
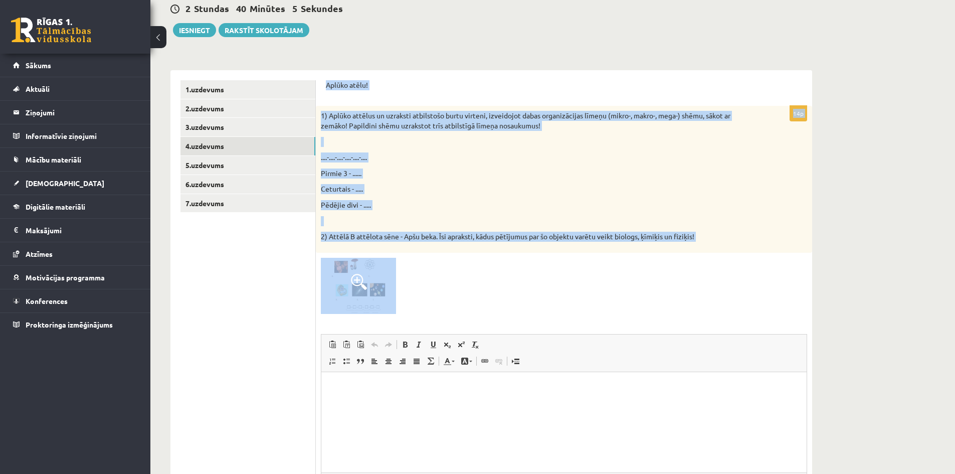
drag, startPoint x: 320, startPoint y: 80, endPoint x: 766, endPoint y: 335, distance: 513.6
click at [766, 335] on div "Aplūko atēlu! 14p 1) Aplūko attēlus un uzraksti atbilstošo burtu virteni, izvei…" at bounding box center [564, 311] width 496 height 482
copy form "Aplūko atēlu! 14p 1) Aplūko attēlus un uzraksti atbilstošo burtu virteni, izvei…"
click at [369, 297] on img at bounding box center [358, 286] width 75 height 57
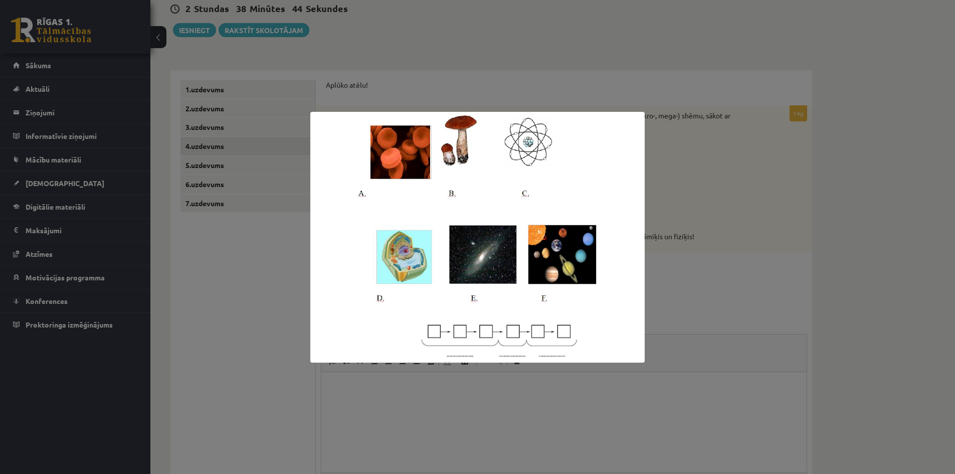
click at [827, 248] on div at bounding box center [477, 237] width 955 height 474
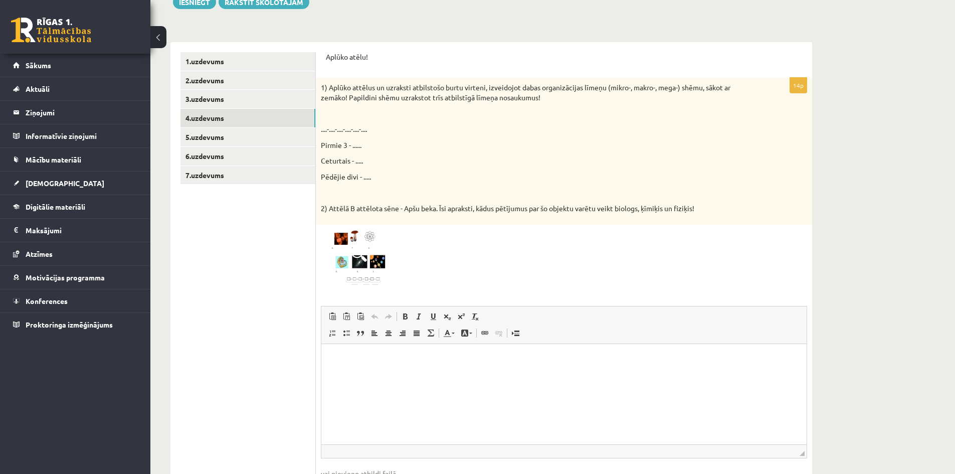
scroll to position [180, 0]
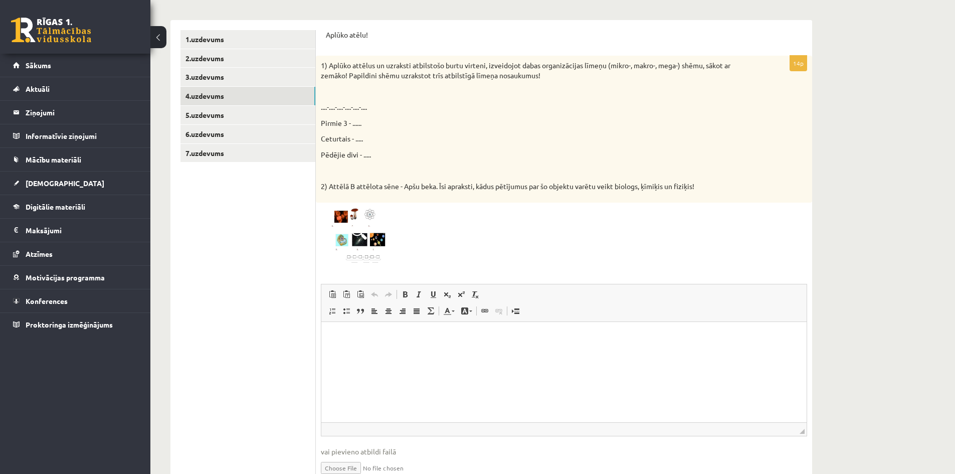
click at [439, 352] on html at bounding box center [563, 337] width 485 height 31
click at [359, 236] on span at bounding box center [359, 232] width 16 height 16
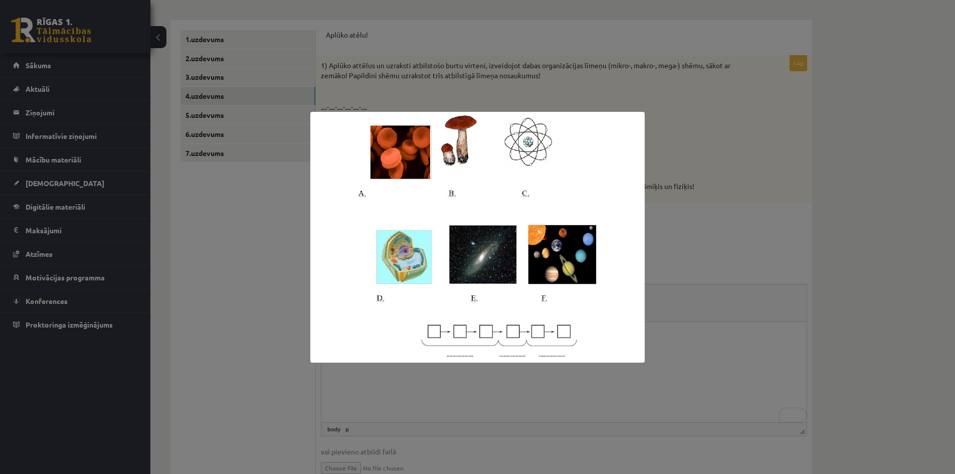
click at [707, 211] on div at bounding box center [477, 237] width 955 height 474
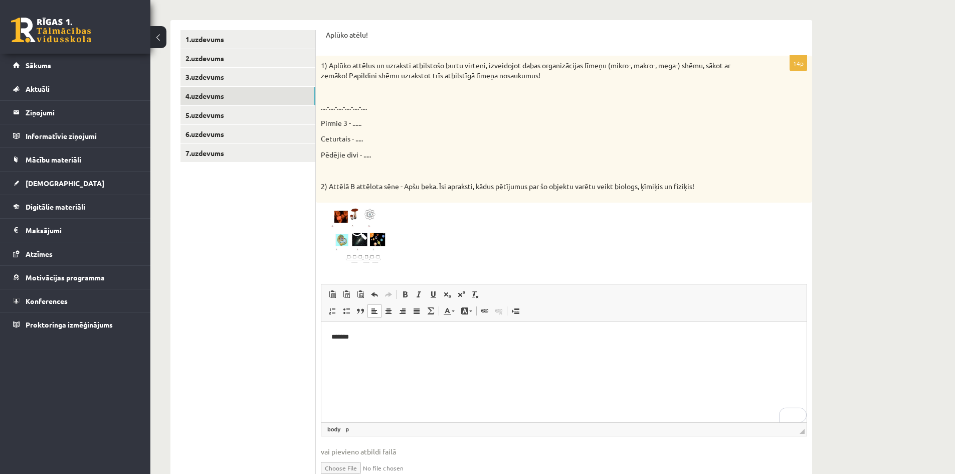
click at [388, 347] on html "*******" at bounding box center [563, 337] width 485 height 31
drag, startPoint x: 317, startPoint y: 126, endPoint x: 348, endPoint y: 124, distance: 31.1
click at [348, 124] on div "1) Aplūko attēlus un uzraksti atbilstošo burtu virteni, izveidojot dabas organi…" at bounding box center [564, 129] width 496 height 146
copy p "Pirmie 3"
click at [353, 352] on html "**********" at bounding box center [563, 337] width 485 height 31
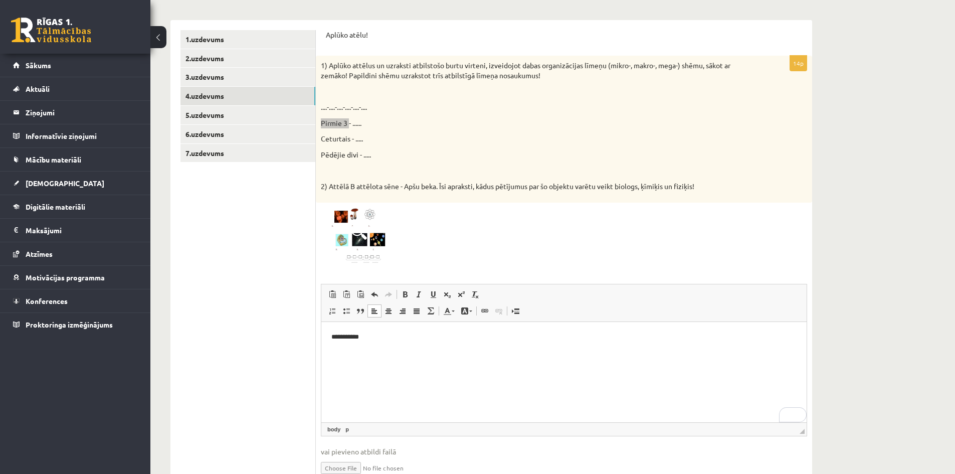
click at [403, 339] on p "**********" at bounding box center [563, 337] width 465 height 11
drag, startPoint x: 319, startPoint y: 140, endPoint x: 350, endPoint y: 140, distance: 31.6
click at [350, 140] on div "1) Aplūko attēlus un uzraksti atbilstošo burtu virteni, izveidojot dabas organi…" at bounding box center [564, 129] width 496 height 146
drag, startPoint x: 353, startPoint y: 139, endPoint x: 319, endPoint y: 143, distance: 33.8
click at [319, 143] on div "1) Aplūko attēlus un uzraksti atbilstošo burtu virteni, izveidojot dabas organi…" at bounding box center [564, 129] width 496 height 146
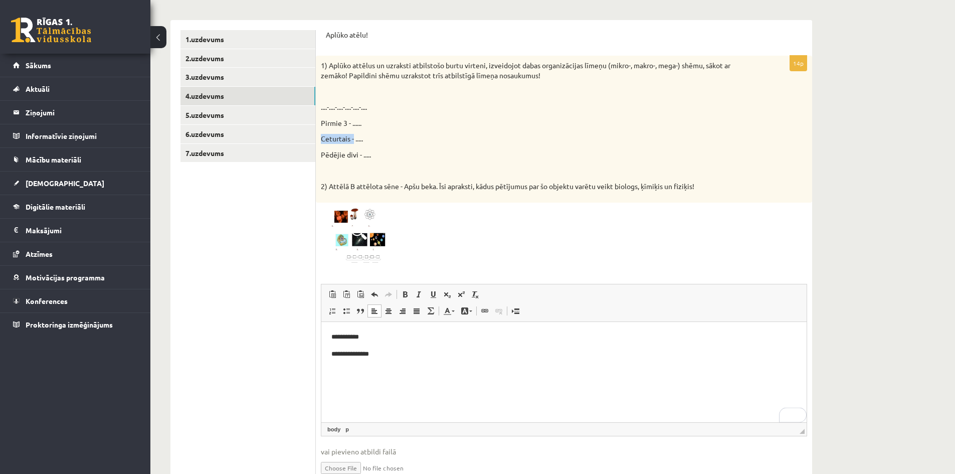
copy p "Ceturtais -"
click at [420, 357] on p "**********" at bounding box center [563, 354] width 465 height 11
drag, startPoint x: 318, startPoint y: 154, endPoint x: 361, endPoint y: 155, distance: 43.1
click at [361, 155] on div "1) Aplūko attēlus un uzraksti atbilstošo burtu virteni, izveidojot dabas organi…" at bounding box center [564, 129] width 496 height 146
copy p "Pēdējie divi -"
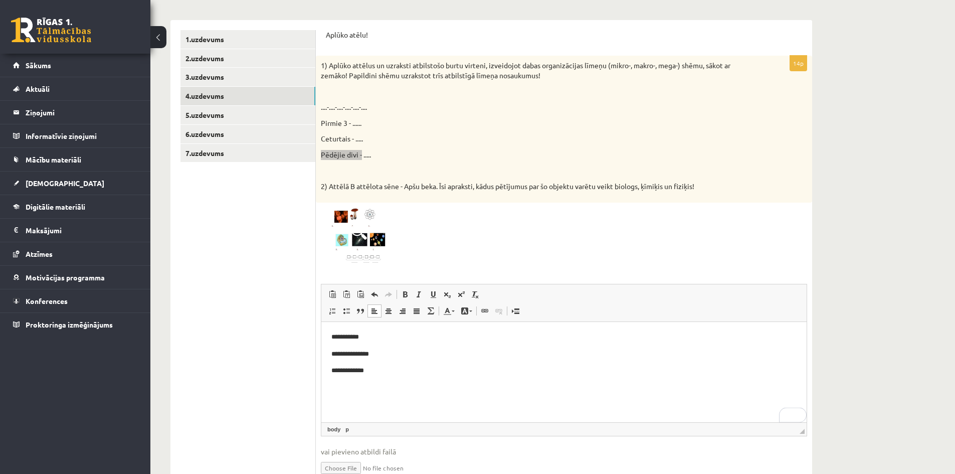
click at [373, 386] on html "**********" at bounding box center [563, 354] width 485 height 64
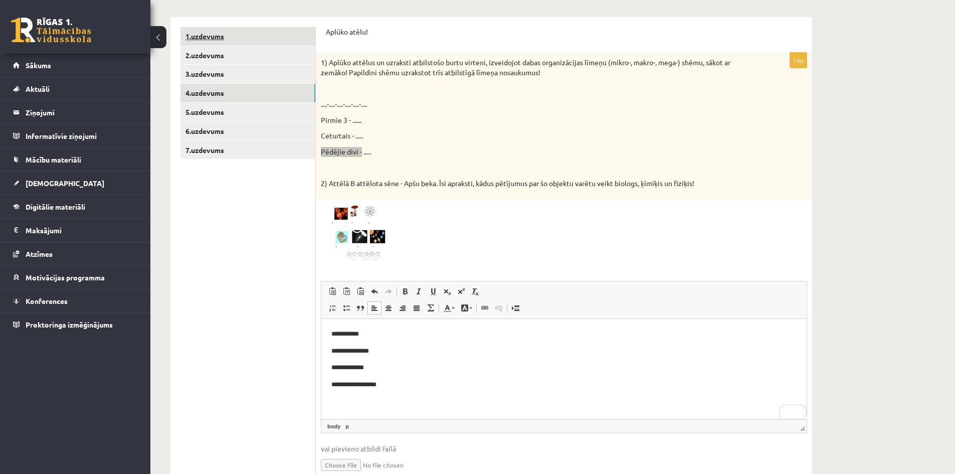
scroll to position [29, 0]
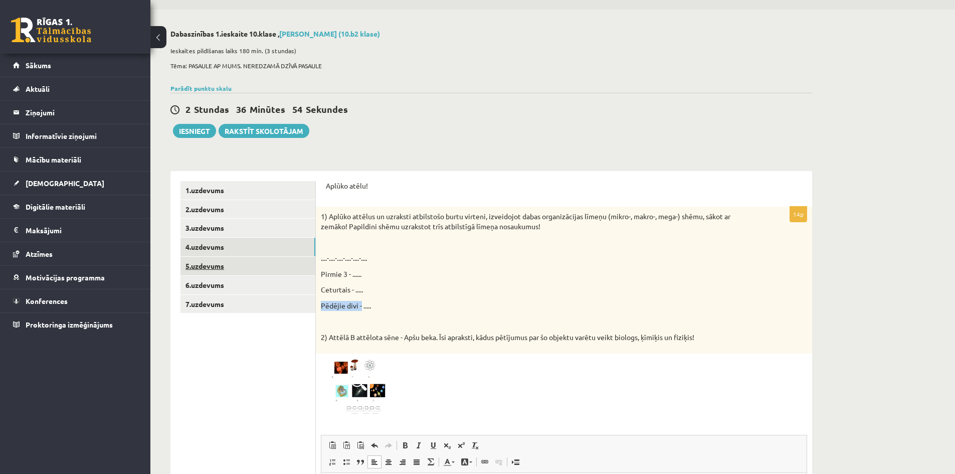
click at [219, 266] on link "5.uzdevums" at bounding box center [247, 266] width 135 height 19
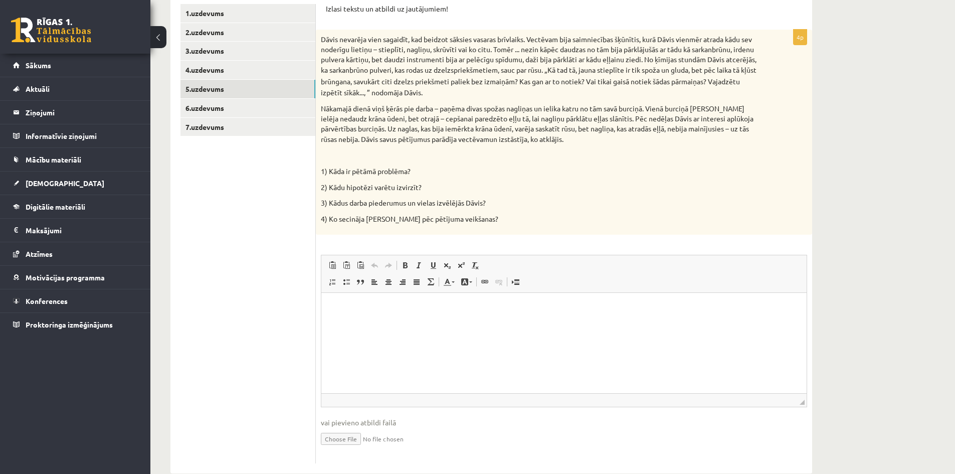
scroll to position [227, 0]
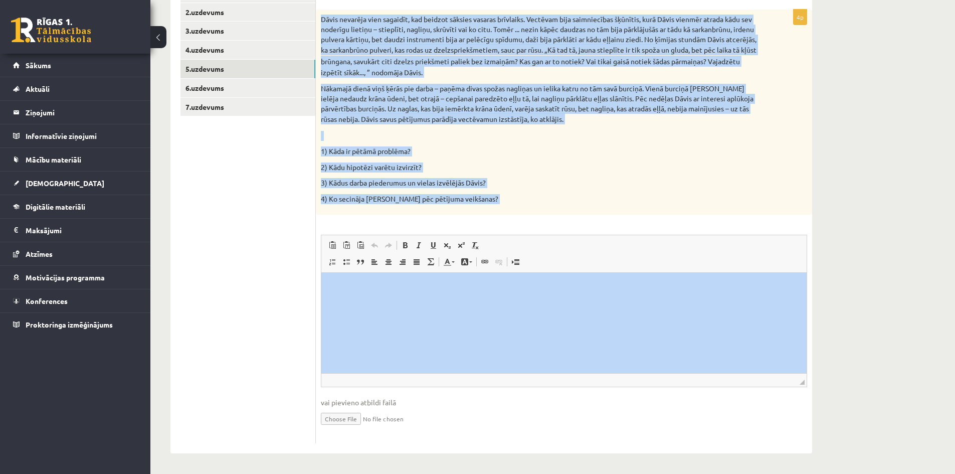
drag, startPoint x: 319, startPoint y: 13, endPoint x: 820, endPoint y: 357, distance: 608.1
click at [820, 357] on div "Dabaszinības 1.ieskaite 10.klase , Sandijs Lakstīgala (10.b2 klase) Ieskaites p…" at bounding box center [491, 143] width 682 height 661
copy div "Dāvis nevarēja vien sagaidīt, kad beidzot sāksies vasaras brīvlaiks. Vectēvam b…"
click at [662, 191] on div "Dāvis nevarēja vien sagaidīt, kad beidzot sāksies vasaras brīvlaiks. Vectēvam b…" at bounding box center [564, 112] width 496 height 205
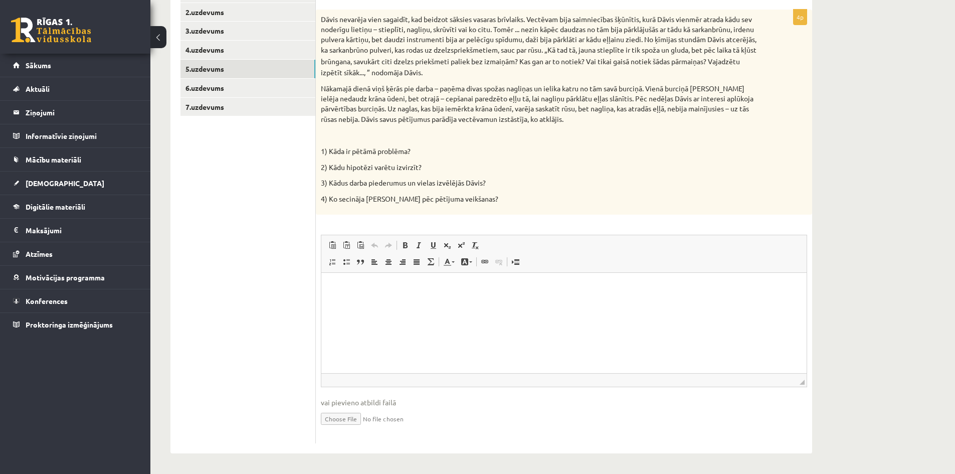
click at [425, 301] on html at bounding box center [563, 288] width 485 height 31
click at [330, 288] on html "**********" at bounding box center [563, 305] width 485 height 64
click at [331, 326] on p "To enrich screen reader interactions, please activate Accessibility in Grammarl…" at bounding box center [563, 321] width 465 height 11
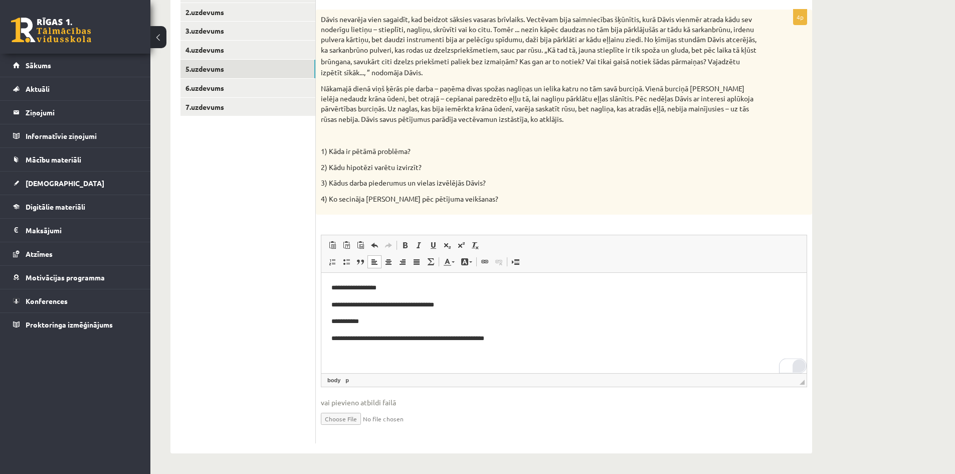
click at [799, 367] on div "Open Grammarly." at bounding box center [799, 366] width 16 height 16
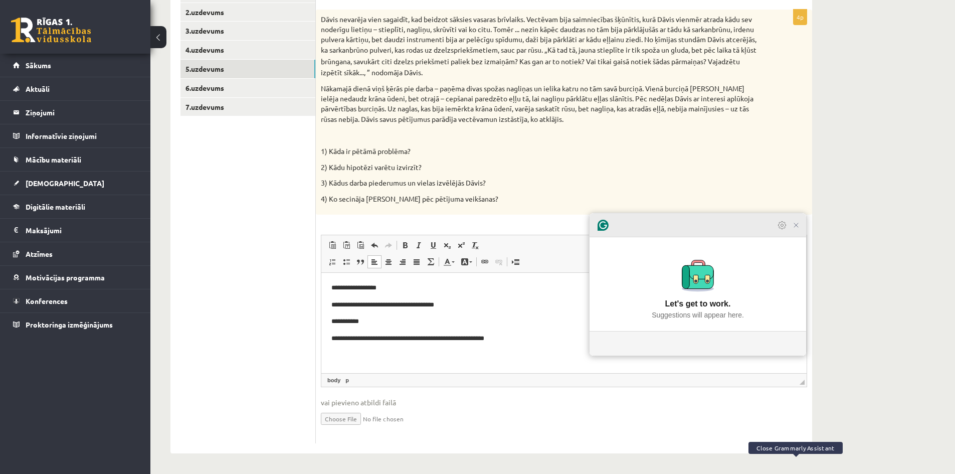
click at [799, 229] on icon "Close Grammarly Assistant" at bounding box center [796, 225] width 8 height 8
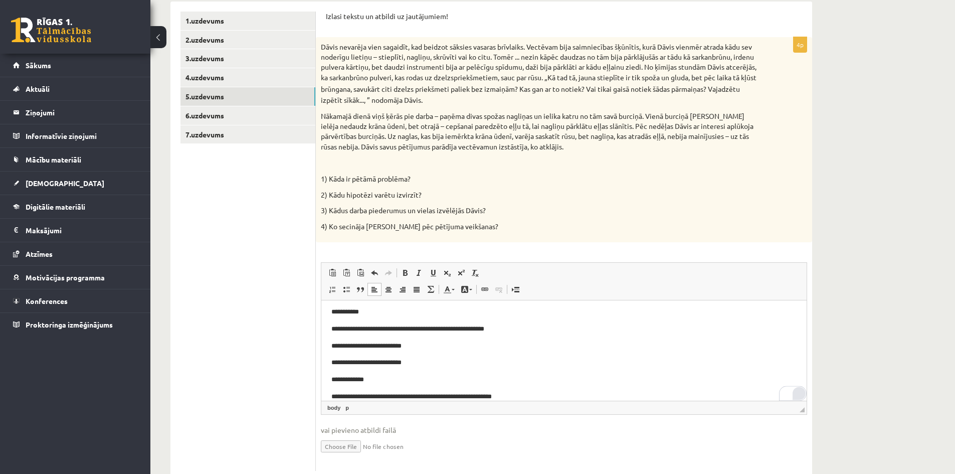
scroll to position [176, 0]
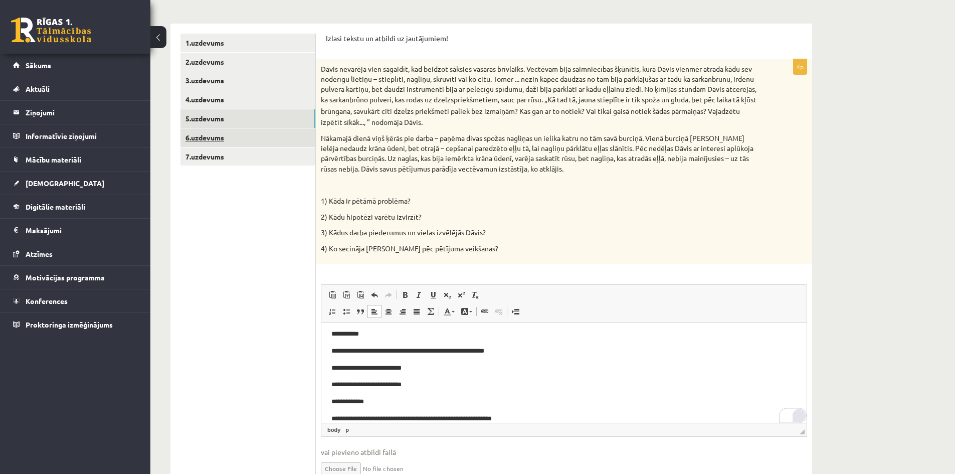
click at [223, 142] on link "6.uzdevums" at bounding box center [247, 137] width 135 height 19
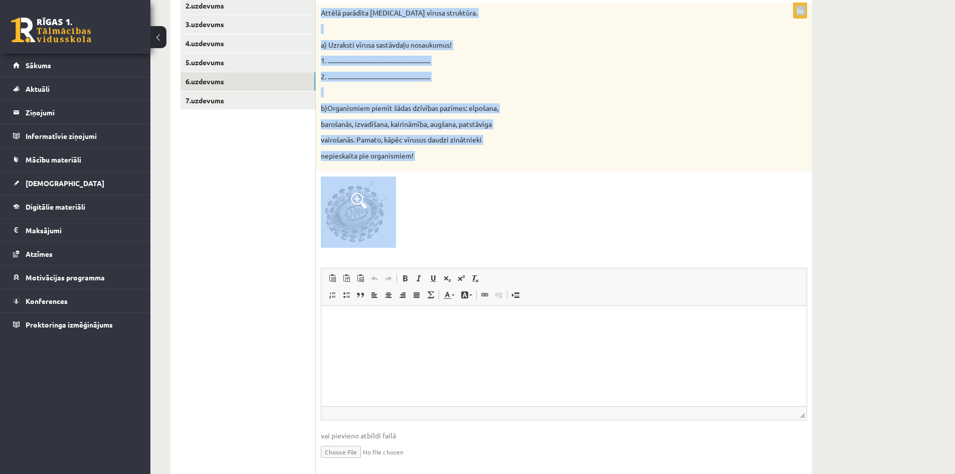
scroll to position [266, 0]
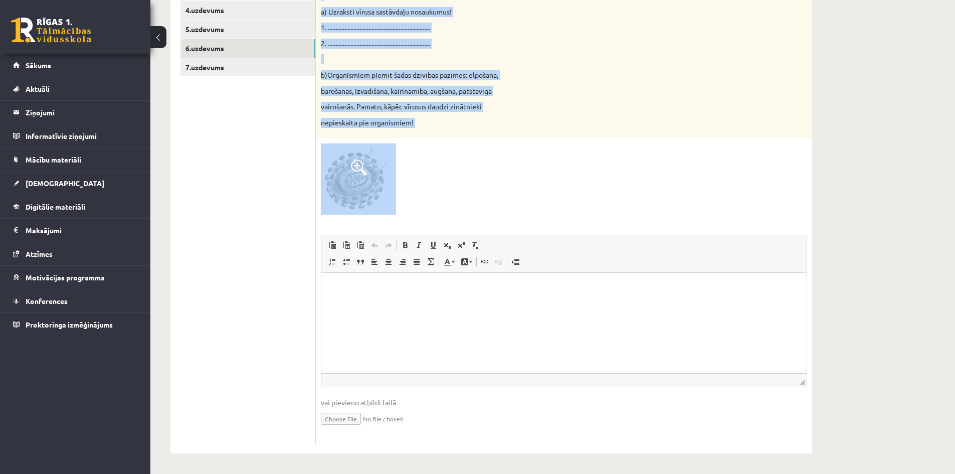
drag, startPoint x: 324, startPoint y: 38, endPoint x: 698, endPoint y: 154, distance: 391.5
click at [698, 154] on div "Aplūko atēlu un atbildi uz jautājumiem! 5p Attēlā parādīta HIV vīrusa struktūra…" at bounding box center [564, 193] width 496 height 519
copy form "Aplūko atēlu un atbildi uz jautājumiem! 5p Attēlā parādīta HIV vīrusa struktūra…"
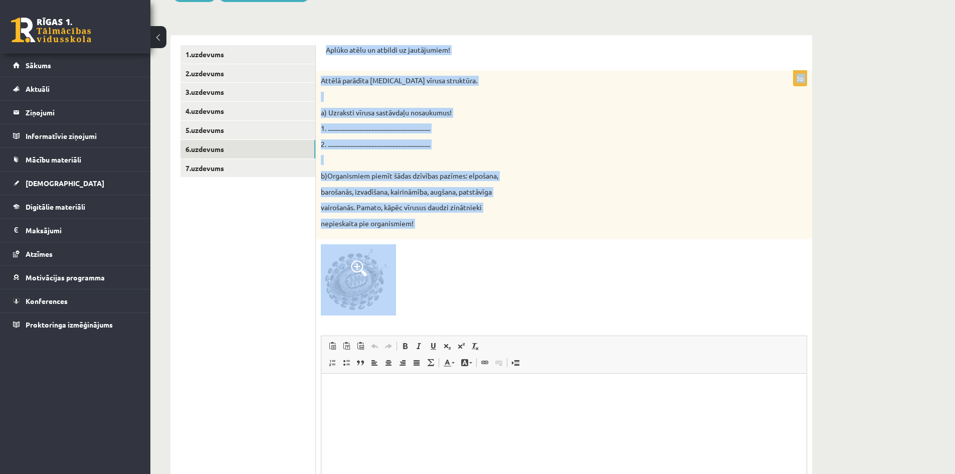
scroll to position [116, 0]
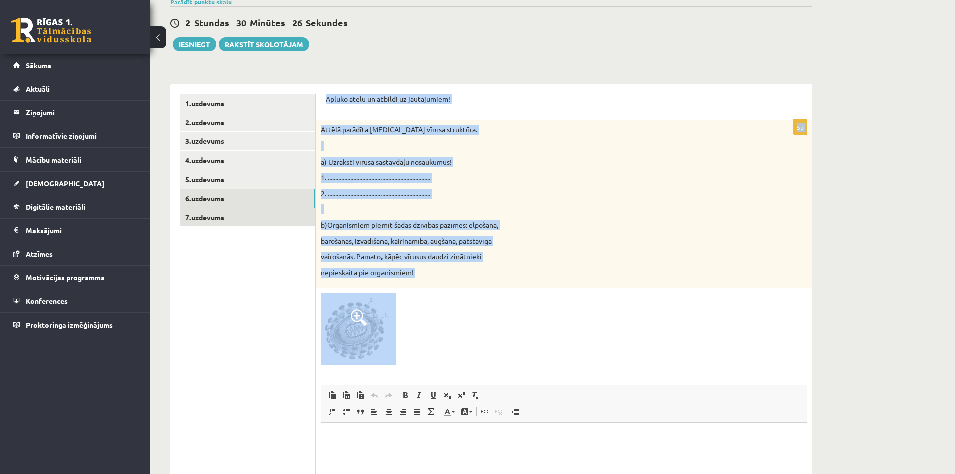
click at [282, 215] on link "7.uzdevums" at bounding box center [247, 217] width 135 height 19
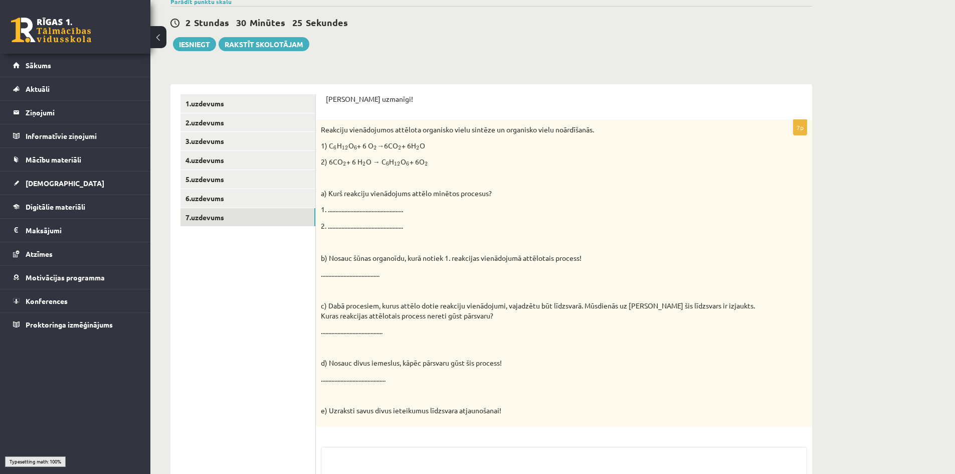
click at [609, 215] on div "Reakciju vienādojumos attēlota organisko vielu sintēze un organisko vielu noārd…" at bounding box center [564, 273] width 496 height 306
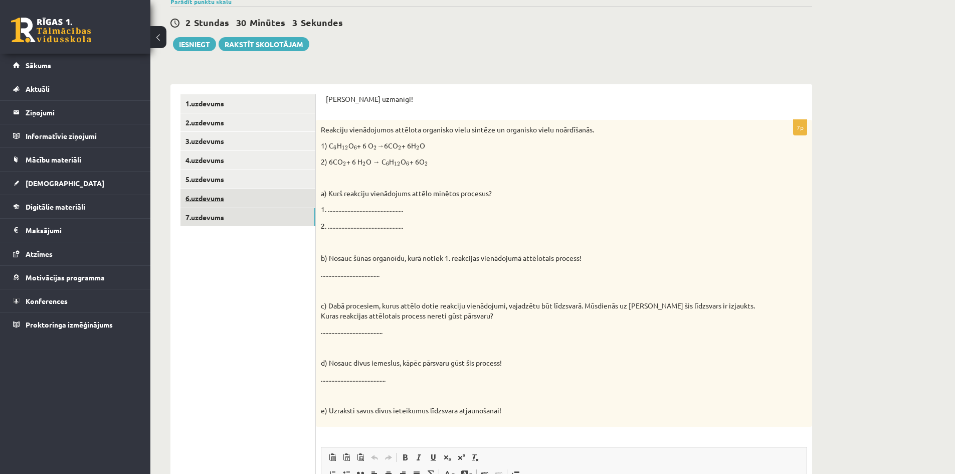
click at [238, 194] on link "6.uzdevums" at bounding box center [247, 198] width 135 height 19
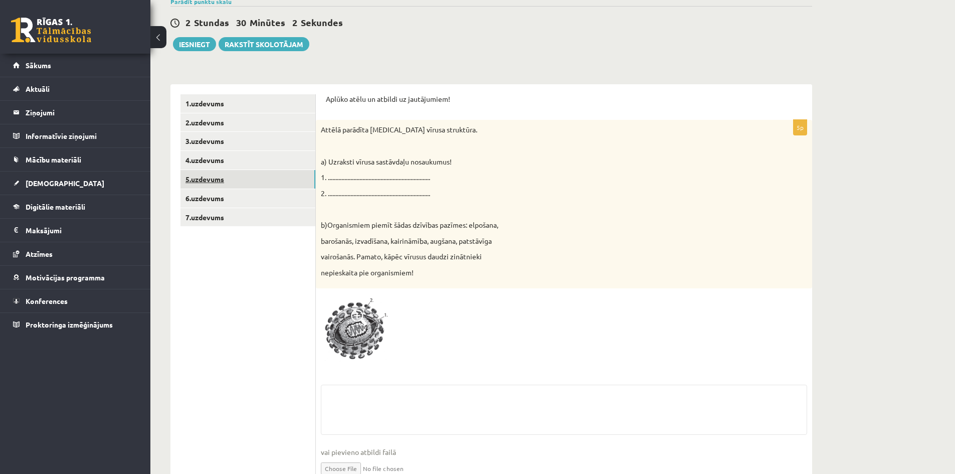
click at [249, 178] on link "5.uzdevums" at bounding box center [247, 179] width 135 height 19
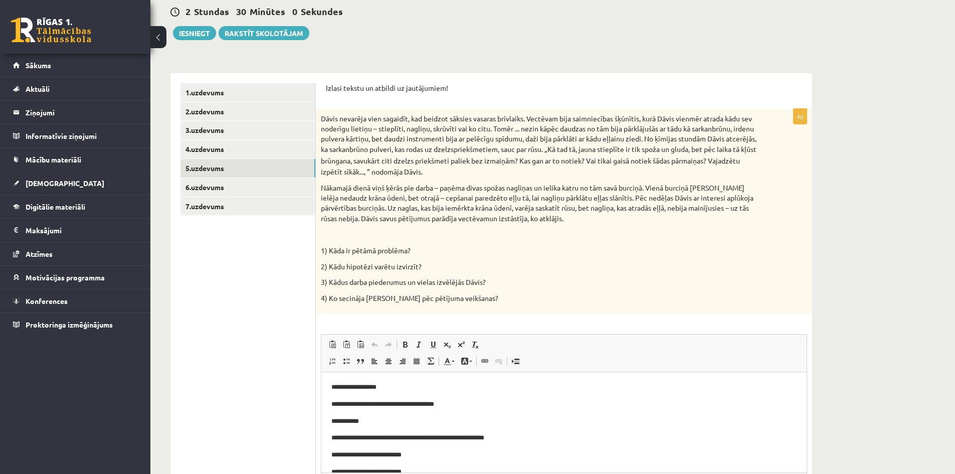
scroll to position [0, 0]
click at [243, 151] on link "4.uzdevums" at bounding box center [247, 149] width 135 height 19
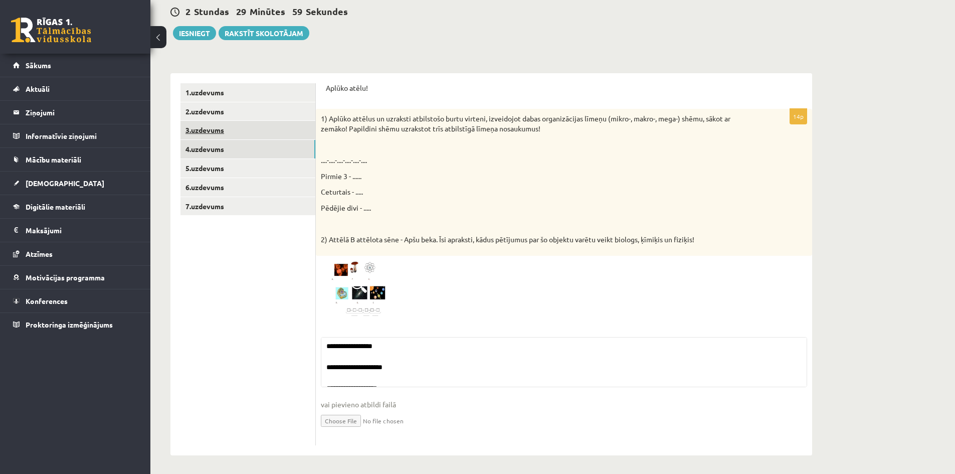
click at [241, 133] on link "3.uzdevums" at bounding box center [247, 130] width 135 height 19
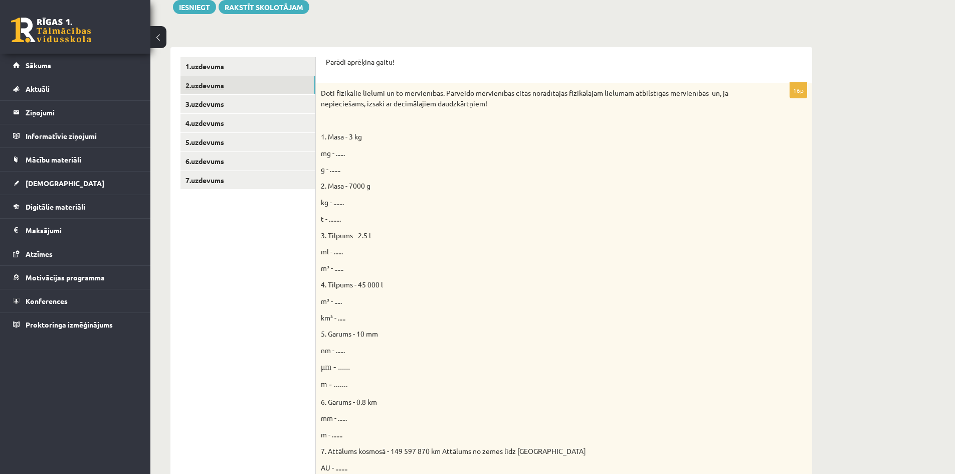
click at [231, 87] on link "2.uzdevums" at bounding box center [247, 85] width 135 height 19
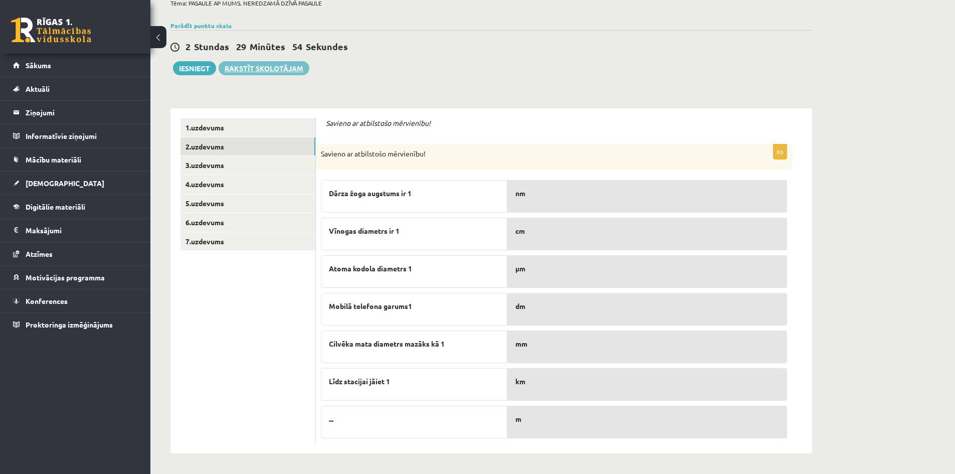
click at [229, 67] on link "Rakstīt skolotājam" at bounding box center [263, 68] width 91 height 14
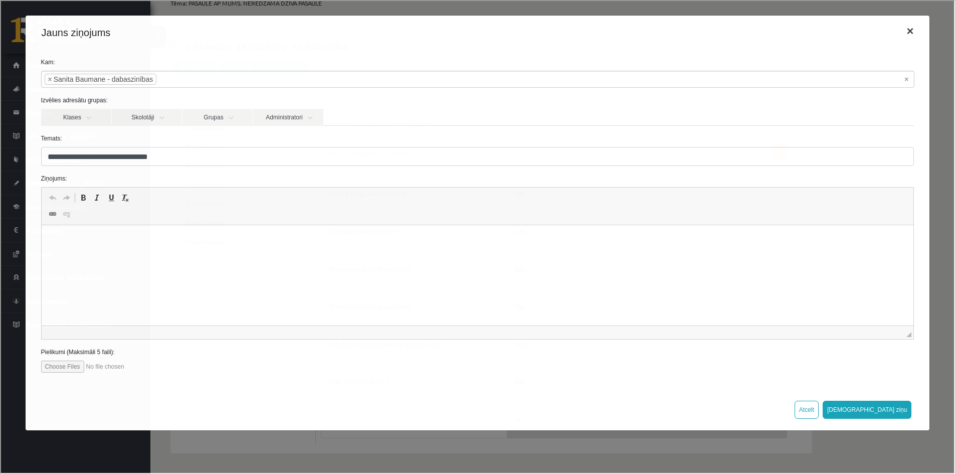
scroll to position [0, 0]
click at [907, 28] on button "×" at bounding box center [908, 30] width 23 height 28
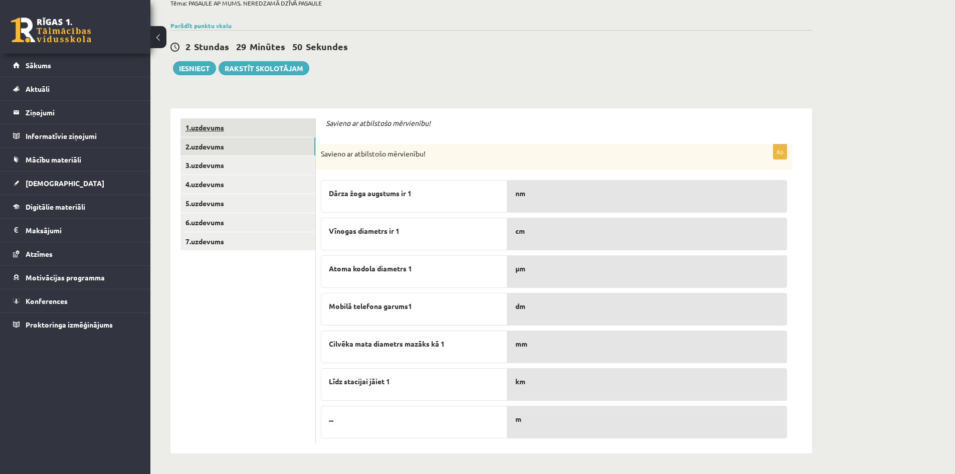
click at [214, 122] on link "1.uzdevums" at bounding box center [247, 127] width 135 height 19
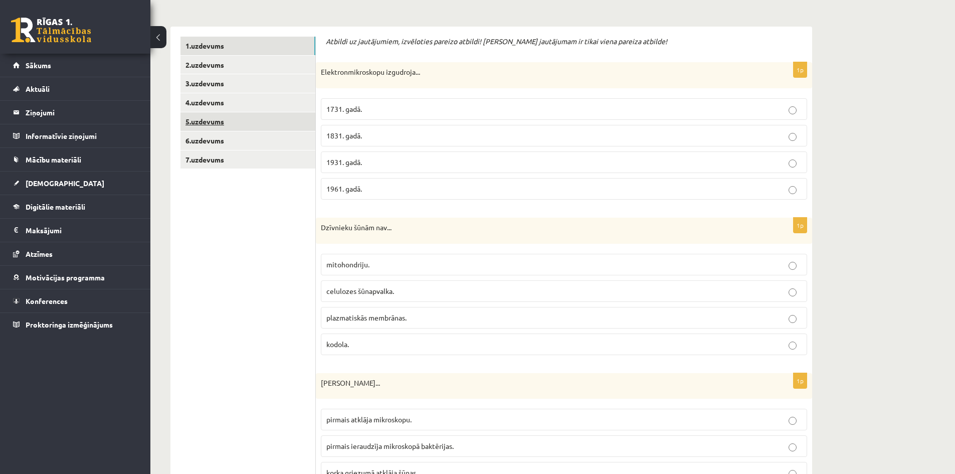
scroll to position [142, 0]
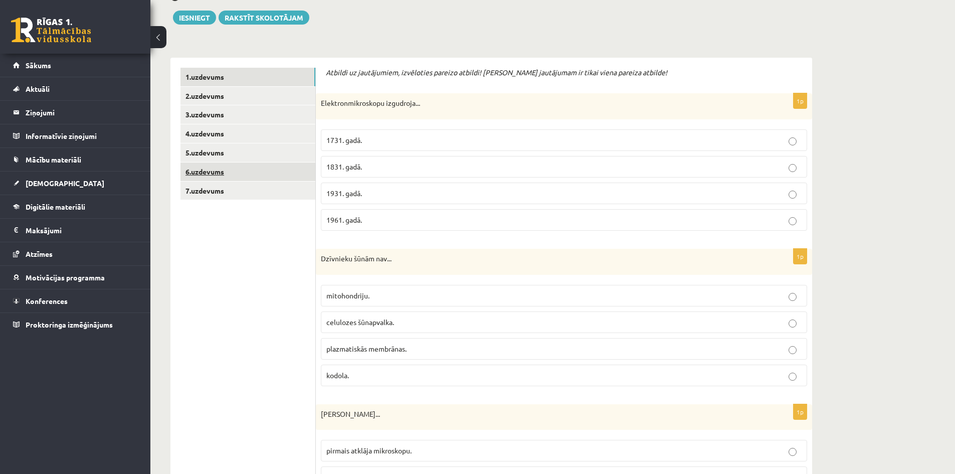
click at [220, 175] on link "6.uzdevums" at bounding box center [247, 171] width 135 height 19
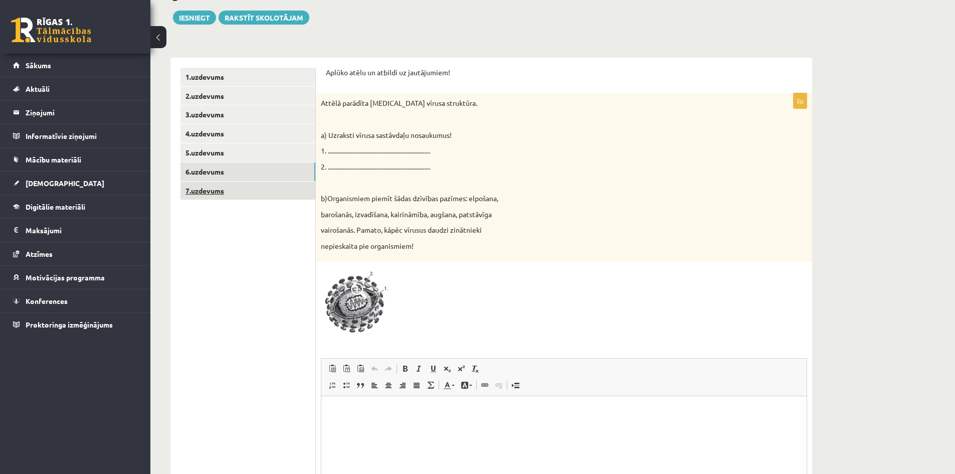
scroll to position [0, 0]
click at [241, 197] on link "7.uzdevums" at bounding box center [247, 190] width 135 height 19
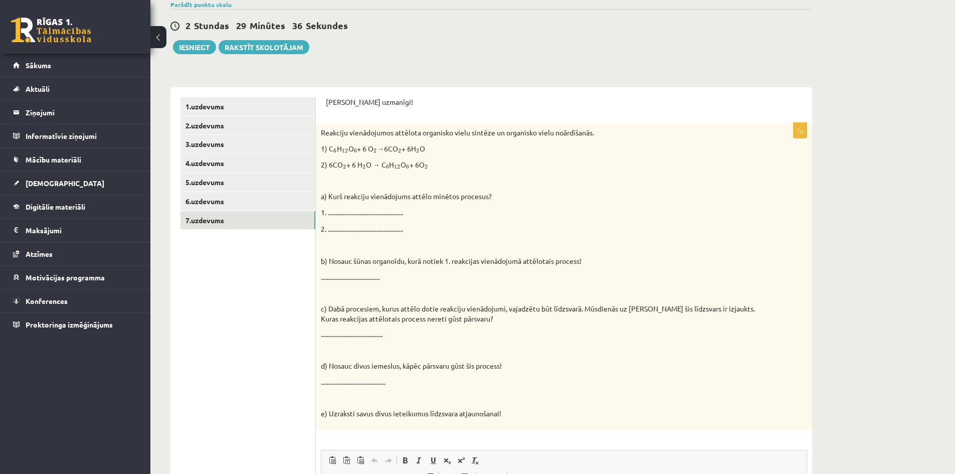
scroll to position [92, 0]
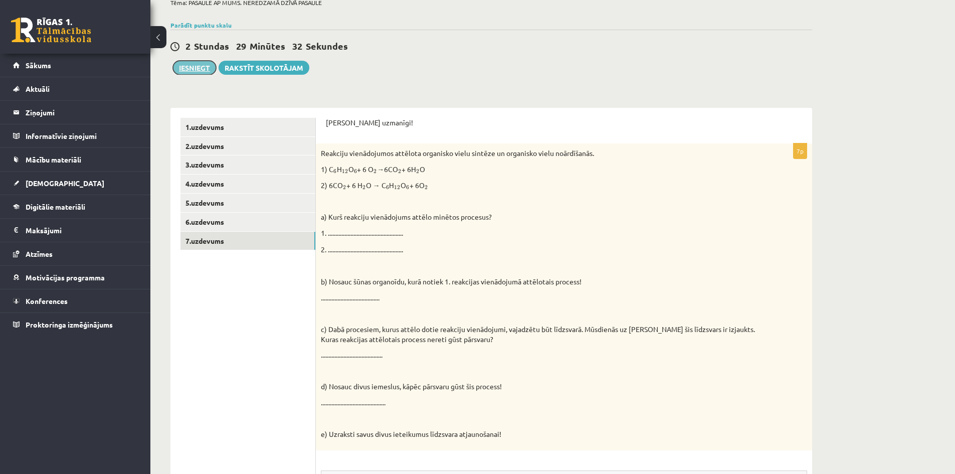
click at [182, 65] on button "Iesniegt" at bounding box center [194, 68] width 43 height 14
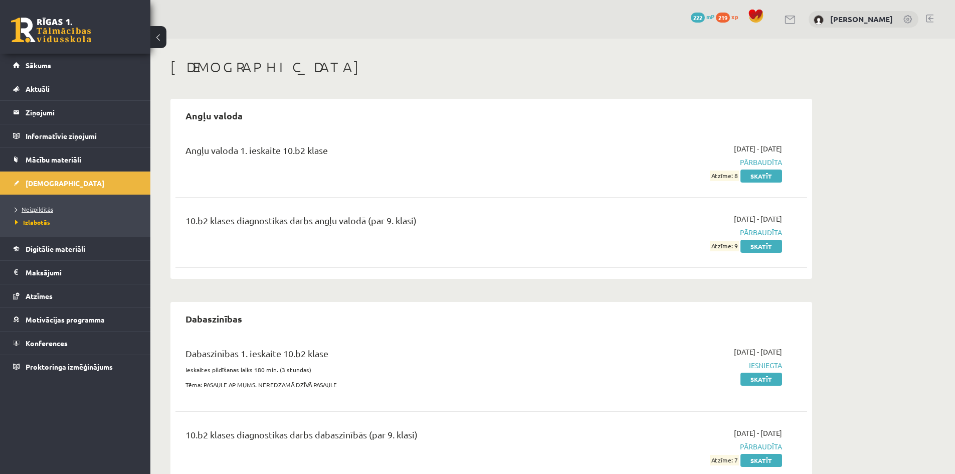
click at [42, 210] on span "Neizpildītās" at bounding box center [34, 209] width 38 height 8
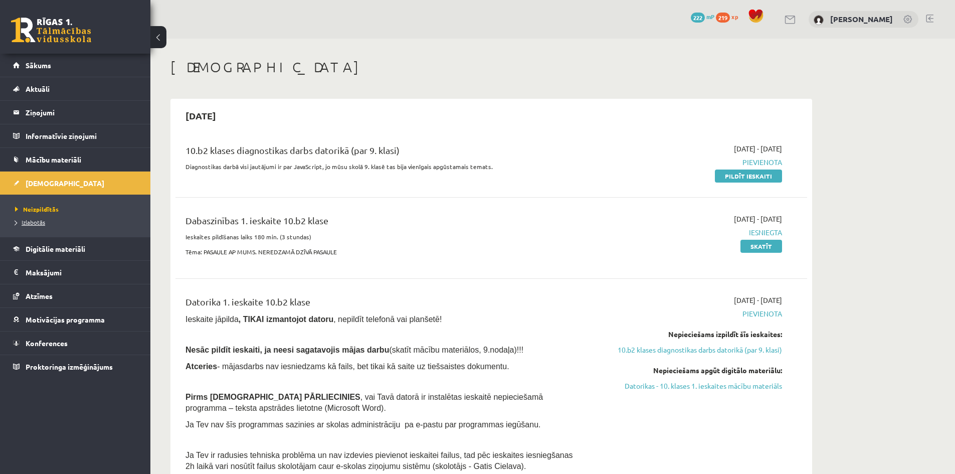
click at [32, 224] on span "Izlabotās" at bounding box center [30, 222] width 30 height 8
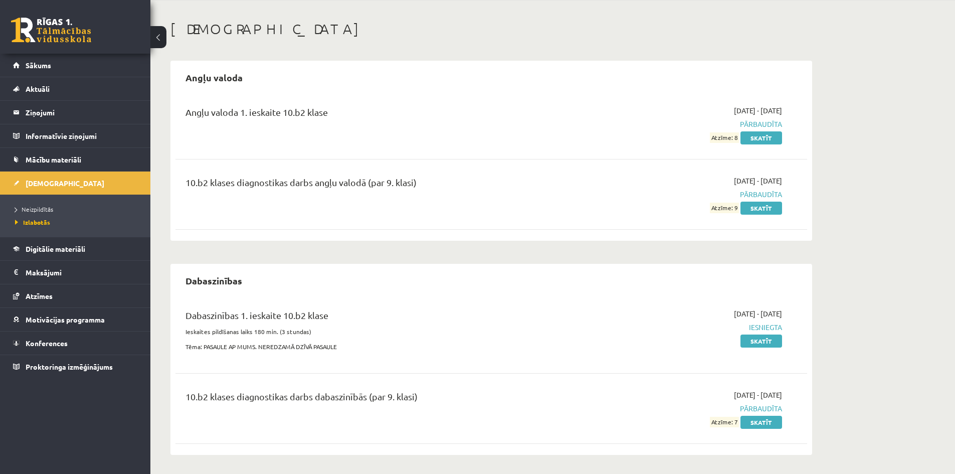
scroll to position [39, 0]
click at [762, 341] on link "Skatīt" at bounding box center [761, 339] width 42 height 13
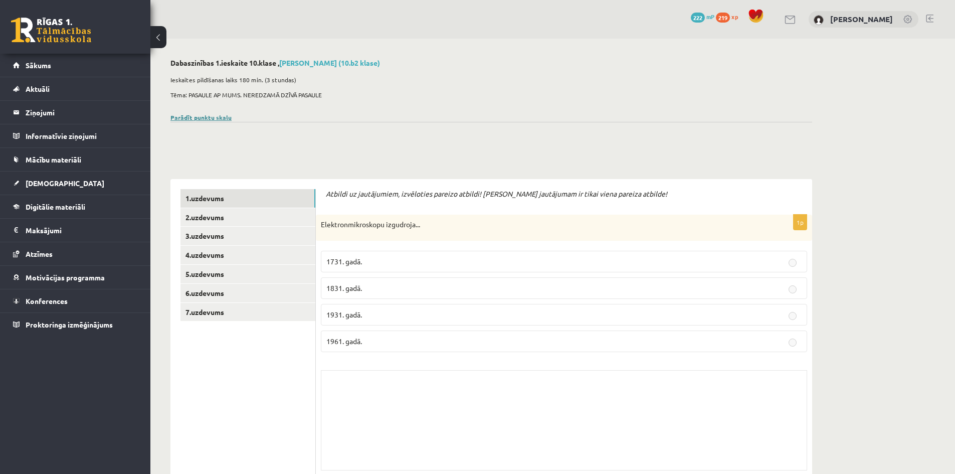
click at [212, 116] on link "Parādīt punktu skalu" at bounding box center [200, 117] width 61 height 8
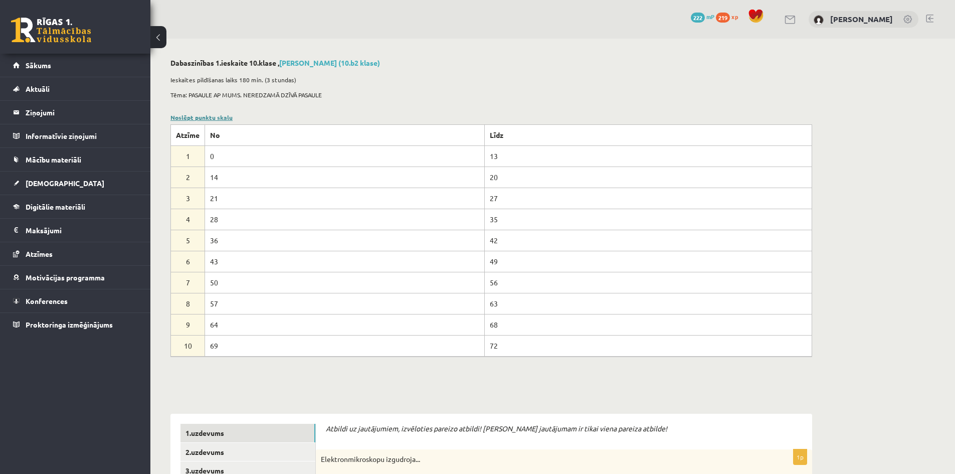
click at [207, 118] on link "Noslēpt punktu skalu" at bounding box center [201, 117] width 62 height 8
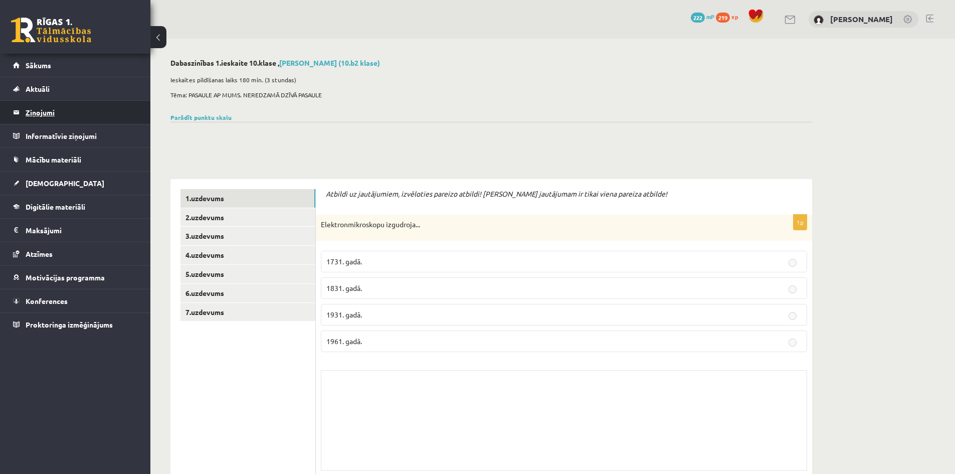
click at [92, 106] on legend "Ziņojumi 0" at bounding box center [82, 112] width 112 height 23
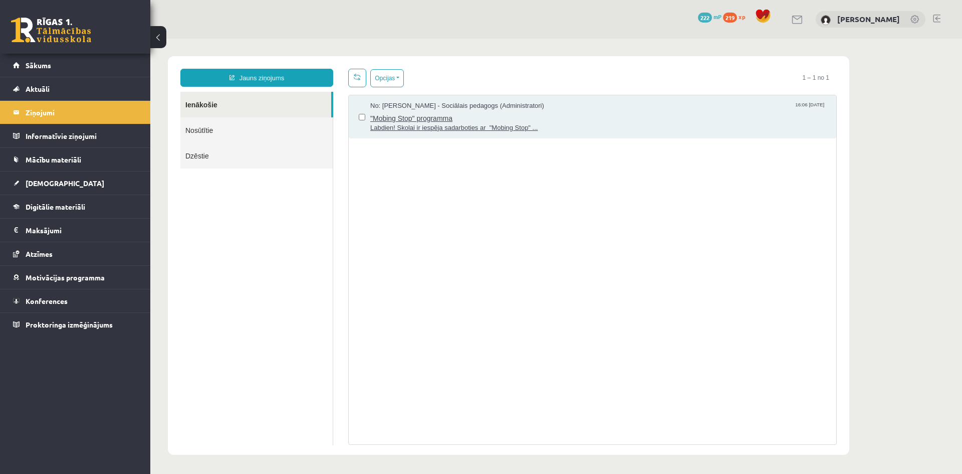
click at [422, 130] on span "Labdien! Skolai ir iespēja sadarboties ar "Mobing Stop" ..." at bounding box center [598, 128] width 456 height 10
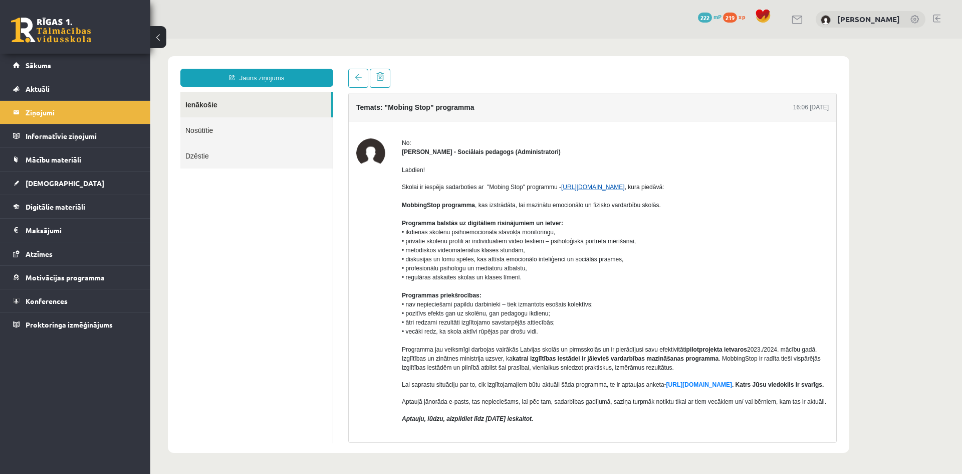
click at [589, 188] on link "[URL][DOMAIN_NAME]" at bounding box center [593, 186] width 64 height 7
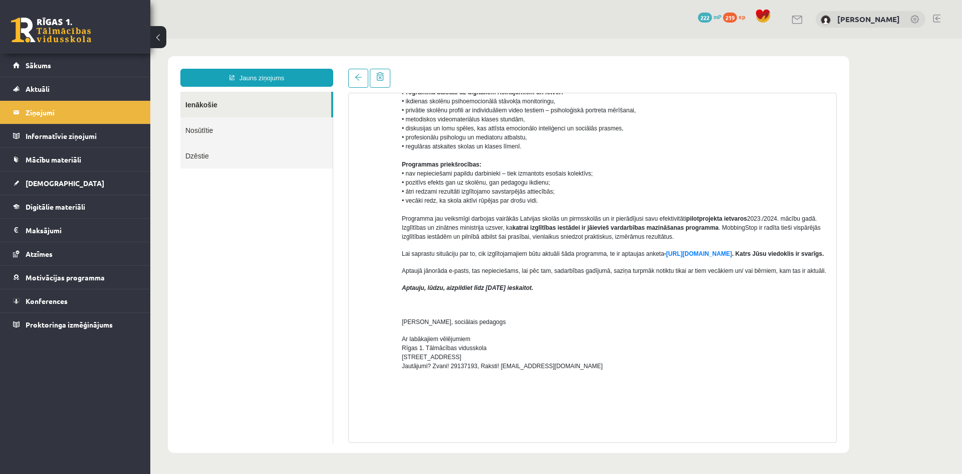
scroll to position [150, 0]
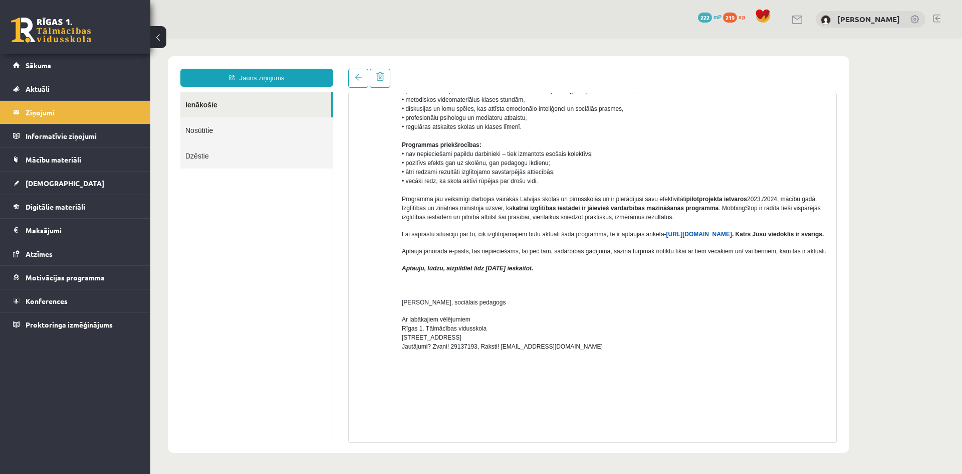
click at [710, 233] on link "[URL][DOMAIN_NAME]" at bounding box center [700, 234] width 66 height 7
click at [82, 116] on legend "Ziņojumi 0" at bounding box center [82, 112] width 112 height 23
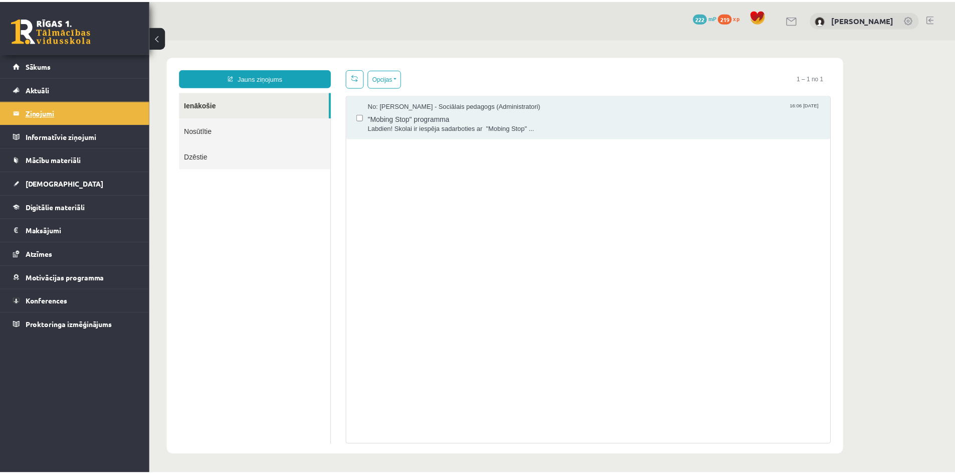
scroll to position [0, 0]
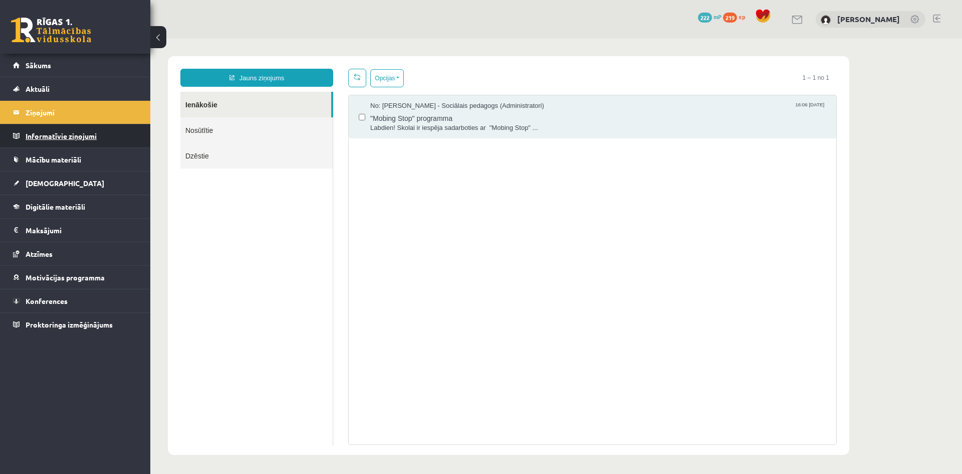
click at [100, 131] on legend "Informatīvie ziņojumi 0" at bounding box center [82, 135] width 112 height 23
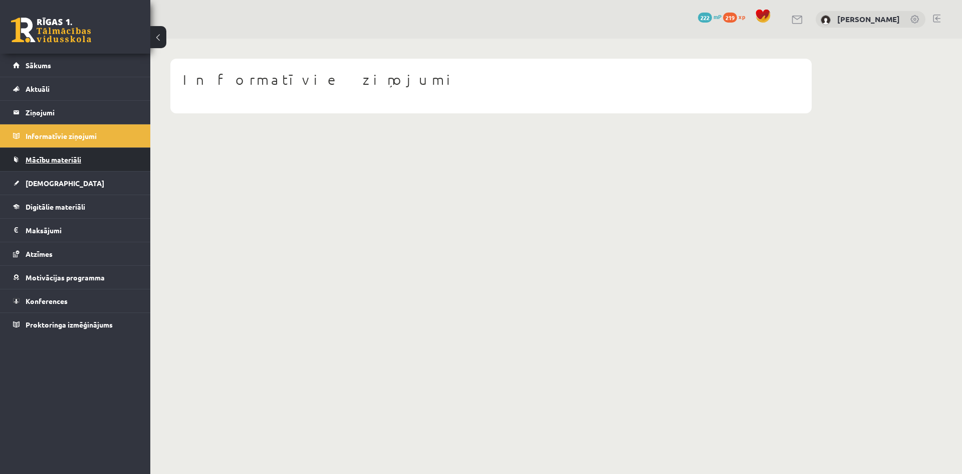
click at [104, 155] on link "Mācību materiāli" at bounding box center [75, 159] width 125 height 23
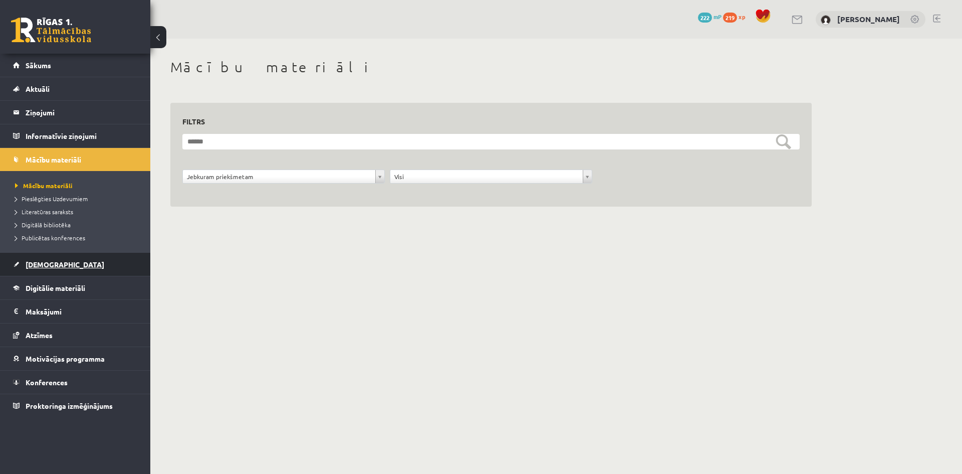
click at [70, 266] on link "[DEMOGRAPHIC_DATA]" at bounding box center [75, 264] width 125 height 23
